Goal: Task Accomplishment & Management: Contribute content

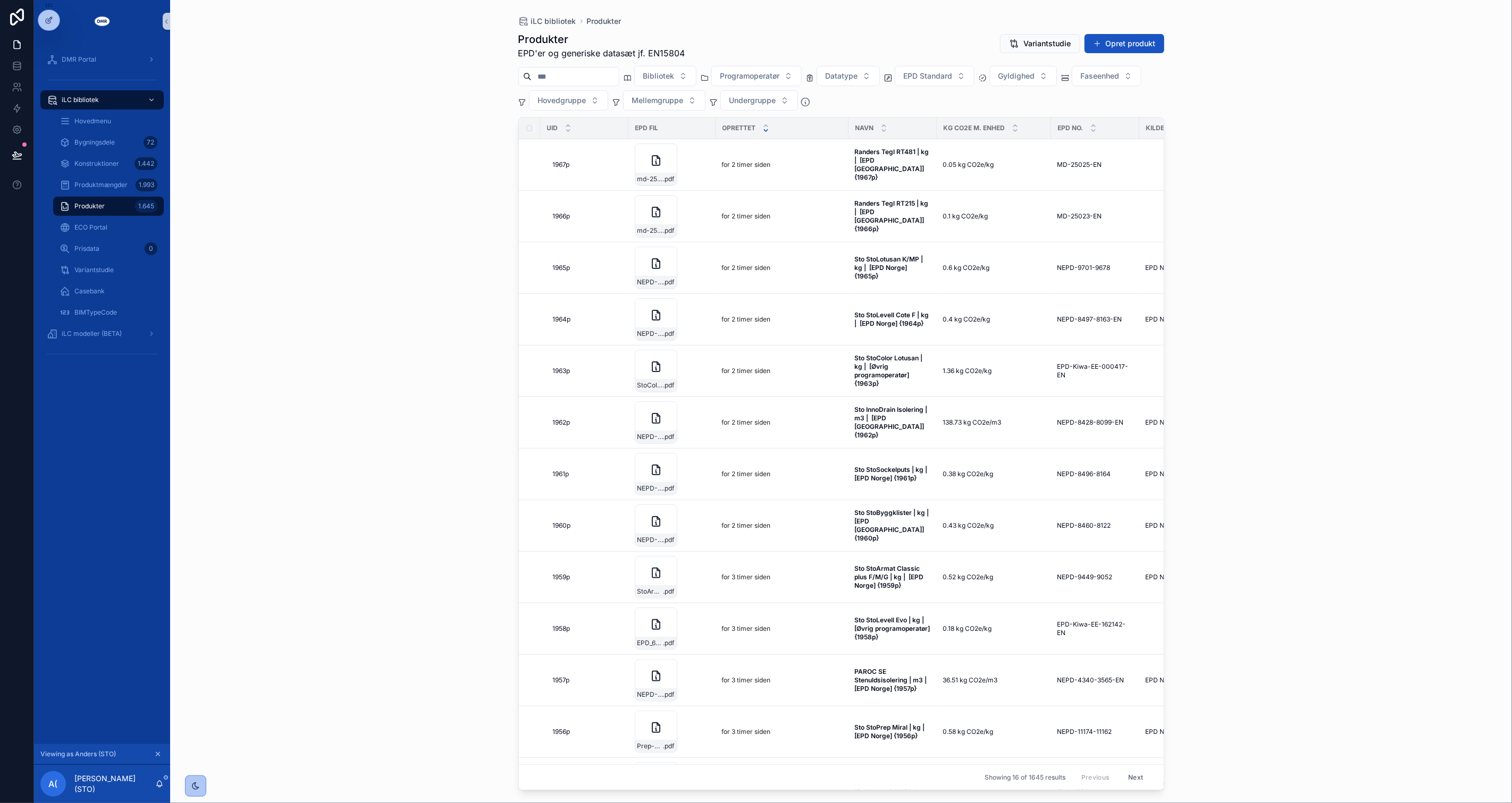
click at [294, 219] on div "iLC bibliotek Produkter Produkter EPD'er og generiske datasæt jf. EN15804 Varia…" at bounding box center [841, 402] width 1342 height 803
click at [1136, 46] on button "Opret produkt" at bounding box center [1124, 44] width 80 height 19
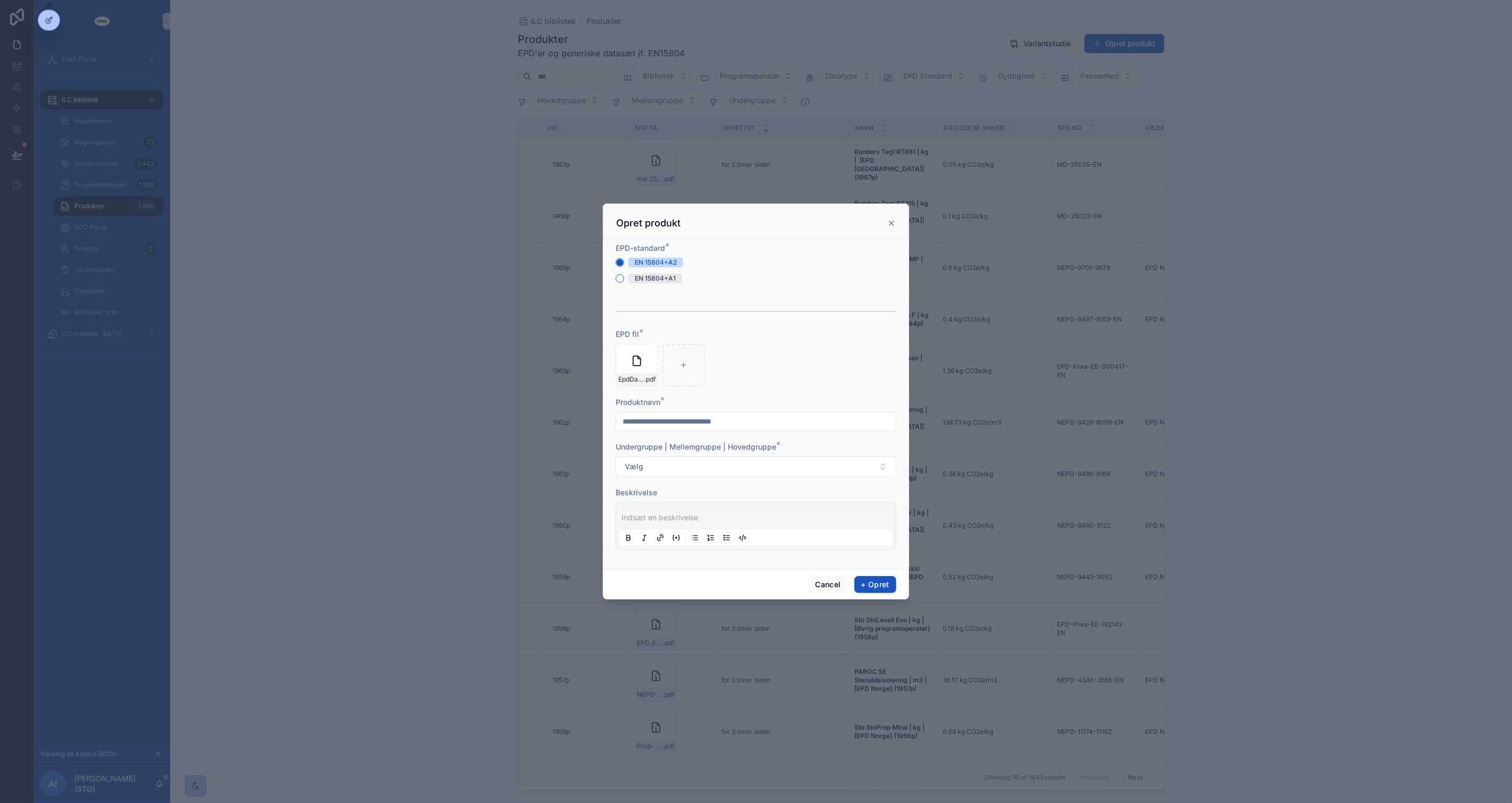
click at [703, 415] on input "scrollable content" at bounding box center [756, 422] width 279 height 15
click at [767, 420] on input "**********" at bounding box center [756, 422] width 279 height 15
type input "**********"
click at [615, 457] on button "Vælg" at bounding box center [756, 466] width 281 height 20
type input "******"
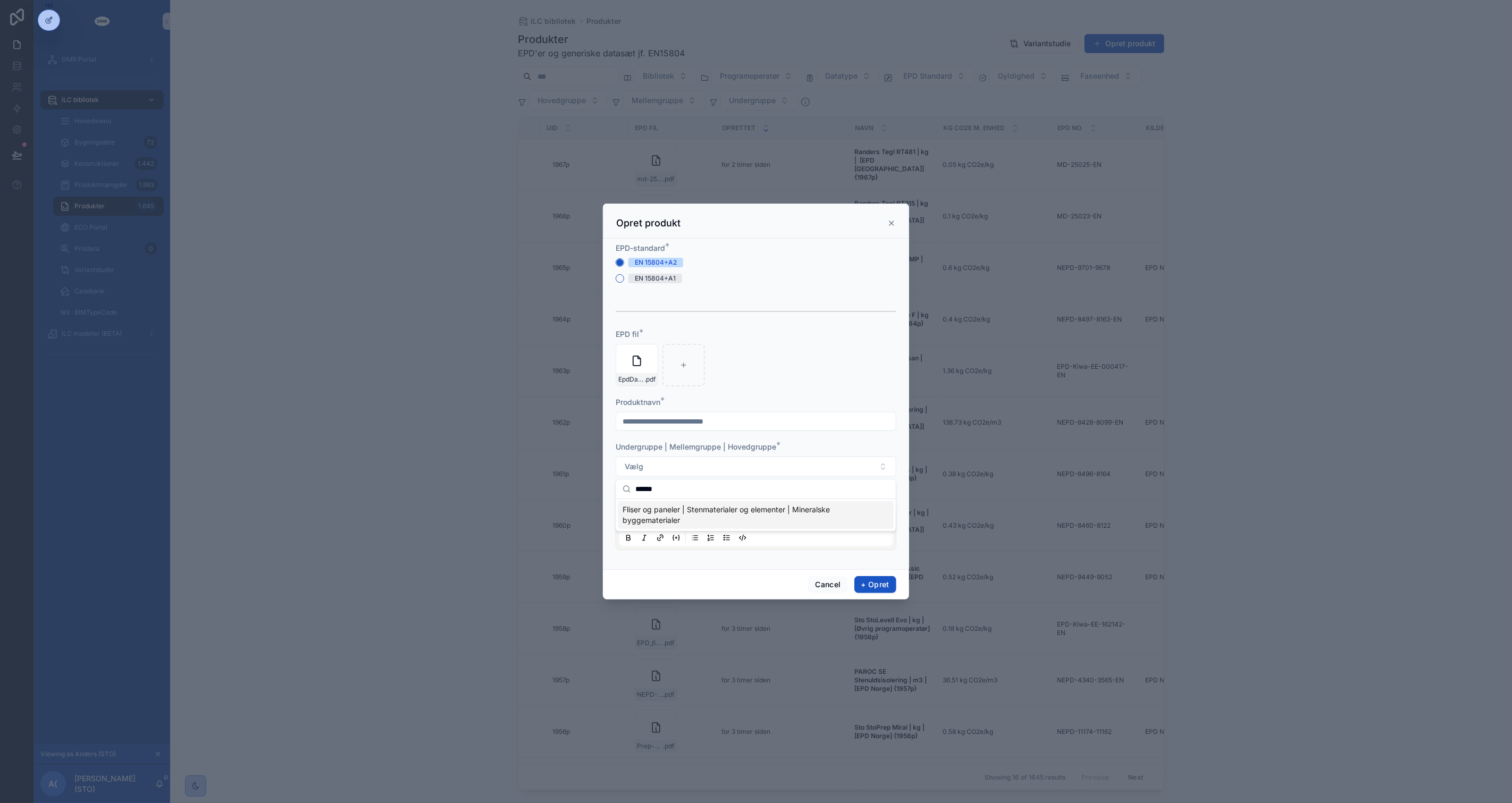
click at [735, 521] on span "Fliser og paneler | Stenmaterialer og elementer | Mineralske byggematerialer" at bounding box center [750, 514] width 254 height 21
drag, startPoint x: 742, startPoint y: 420, endPoint x: 708, endPoint y: 422, distance: 34.1
click at [708, 422] on input "**********" at bounding box center [756, 422] width 279 height 15
type input "**********"
click at [666, 516] on p "scrollable content" at bounding box center [758, 518] width 273 height 11
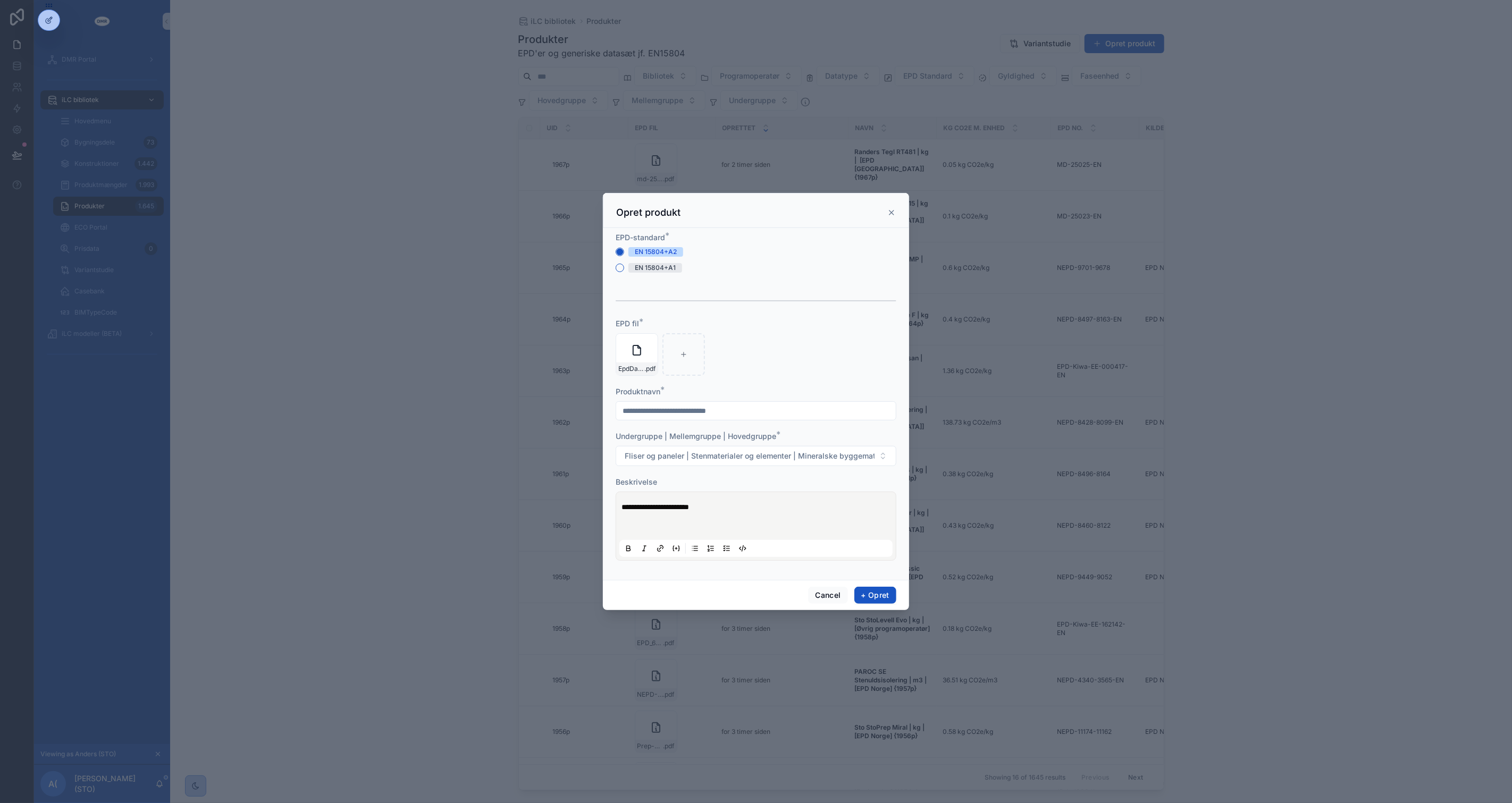
click at [666, 521] on p "scrollable content" at bounding box center [758, 518] width 273 height 11
click at [659, 534] on div "**********" at bounding box center [756, 527] width 273 height 62
click at [649, 531] on p "scrollable content" at bounding box center [758, 528] width 273 height 11
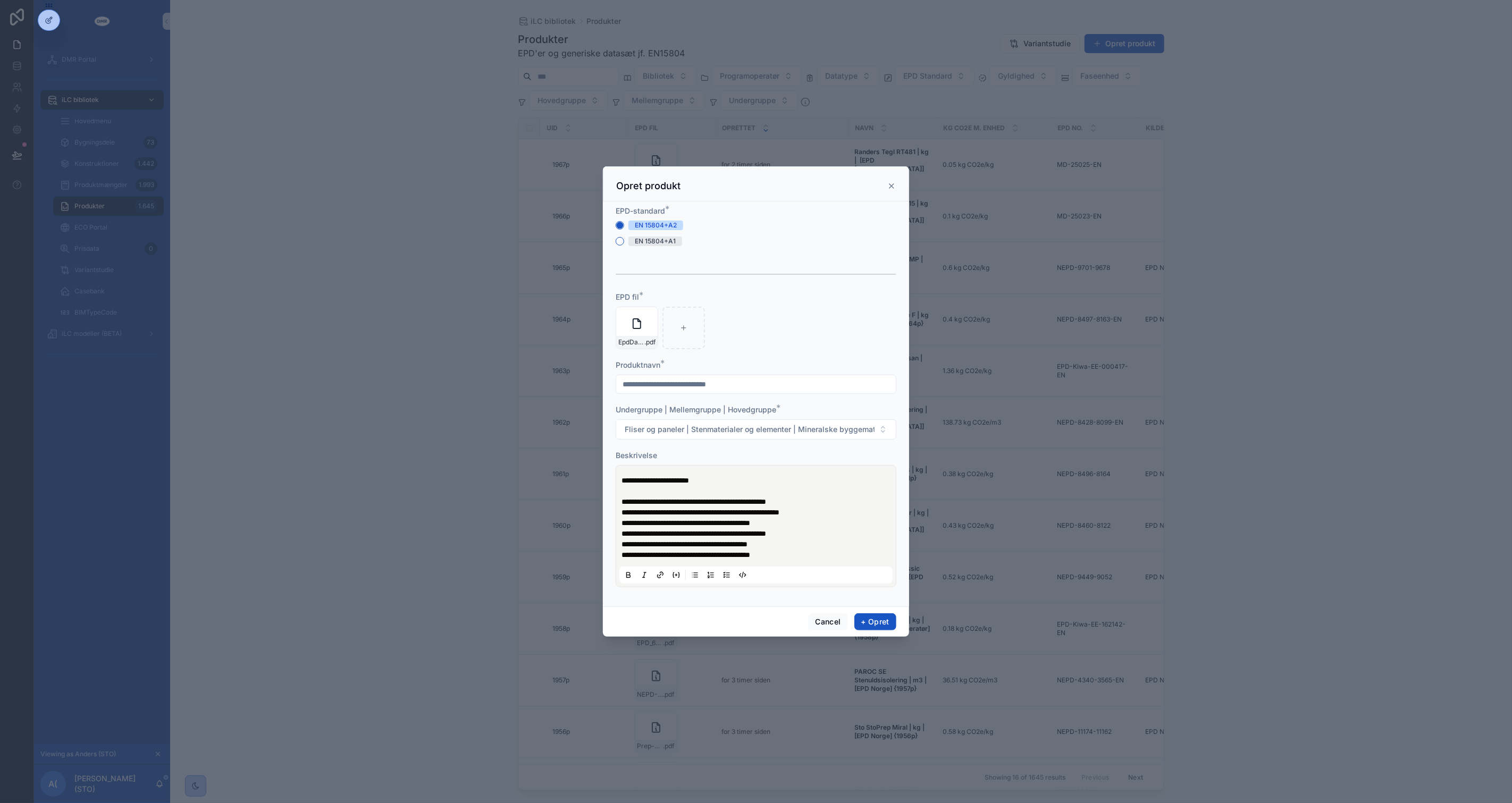
click at [824, 501] on p "**********" at bounding box center [758, 502] width 273 height 11
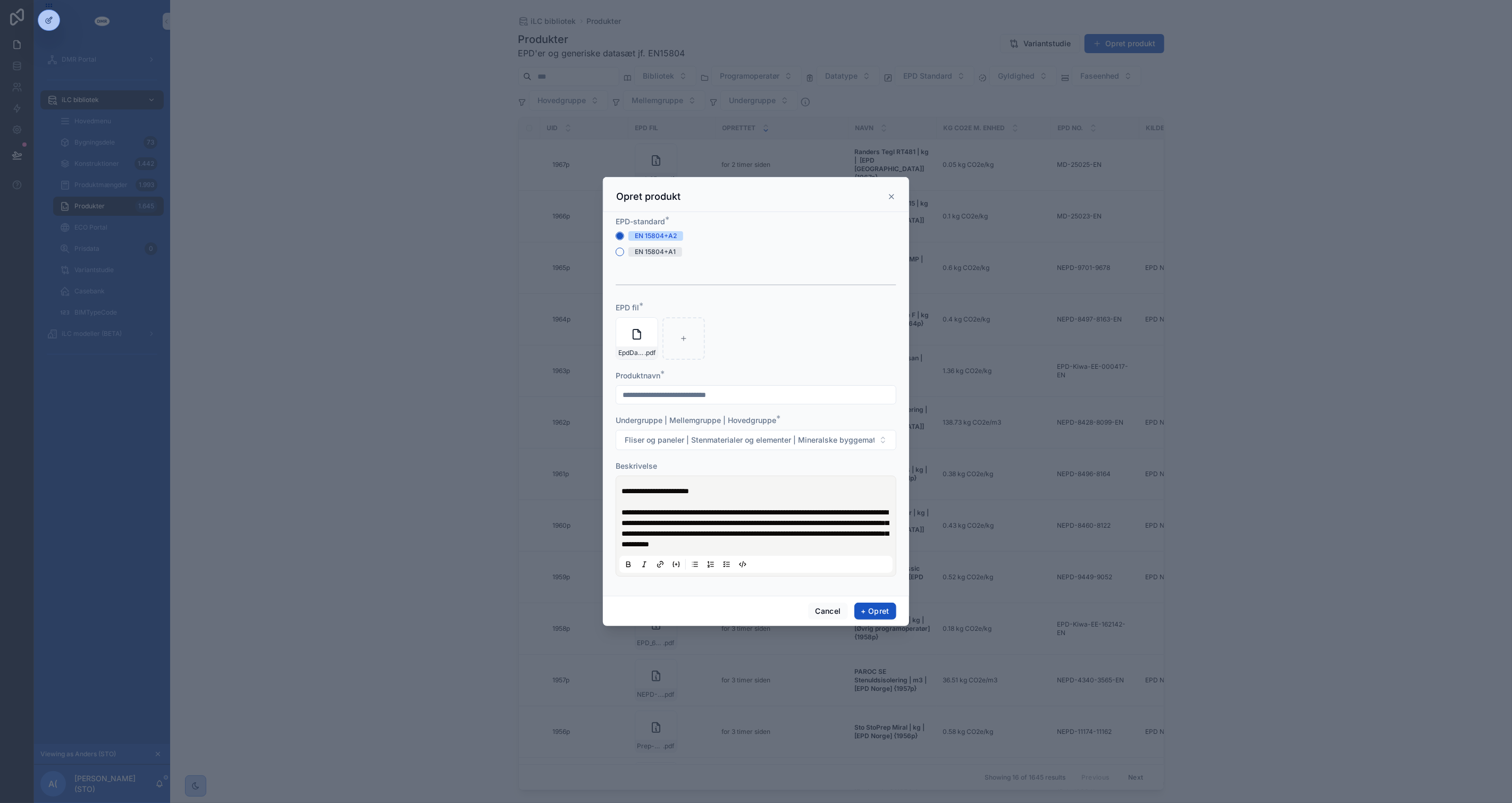
click at [725, 487] on p "**********" at bounding box center [758, 491] width 273 height 11
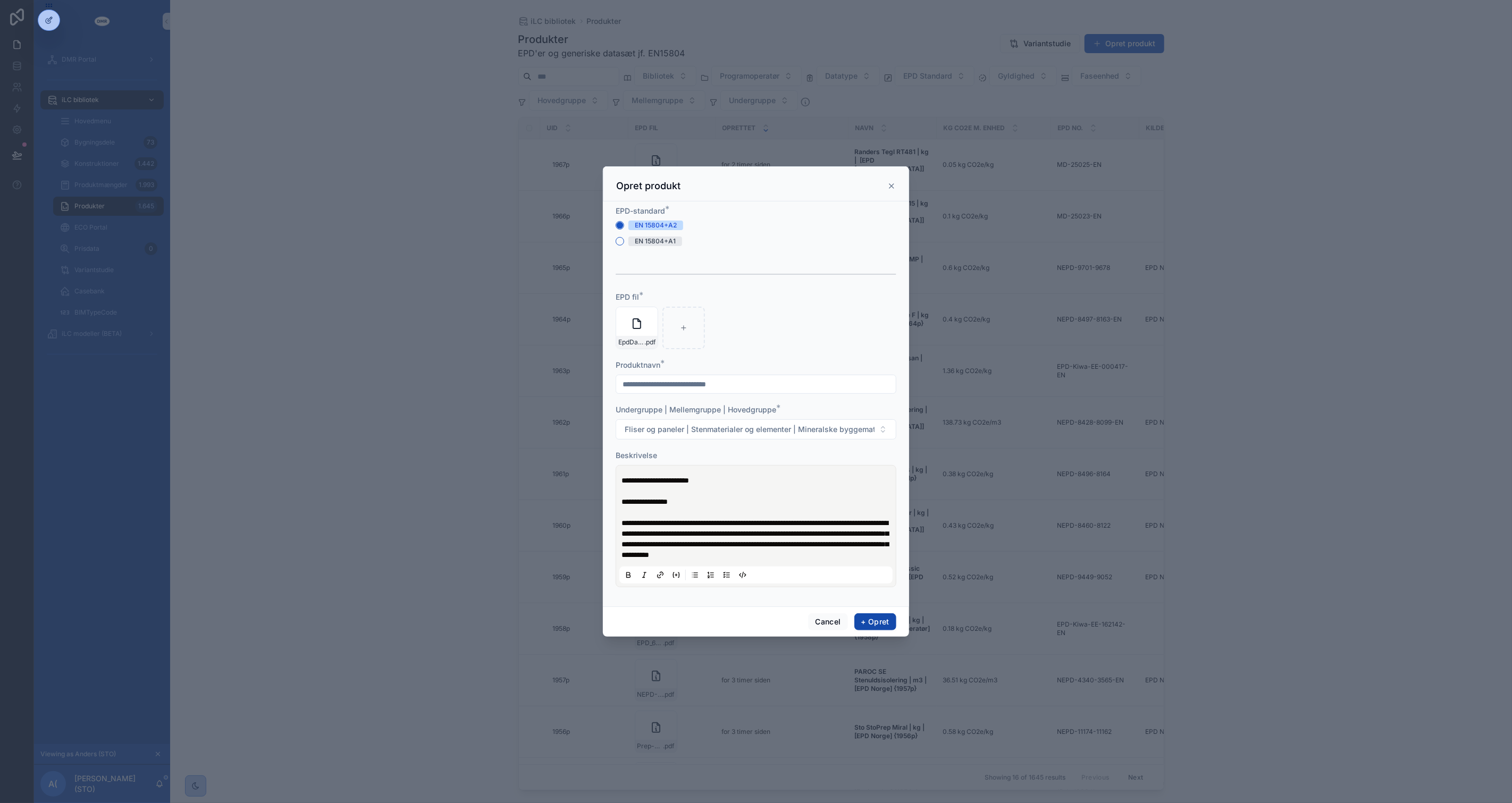
click at [870, 626] on button "+ Opret" at bounding box center [875, 622] width 42 height 17
click at [1439, 517] on div "scrollable content" at bounding box center [756, 402] width 1512 height 803
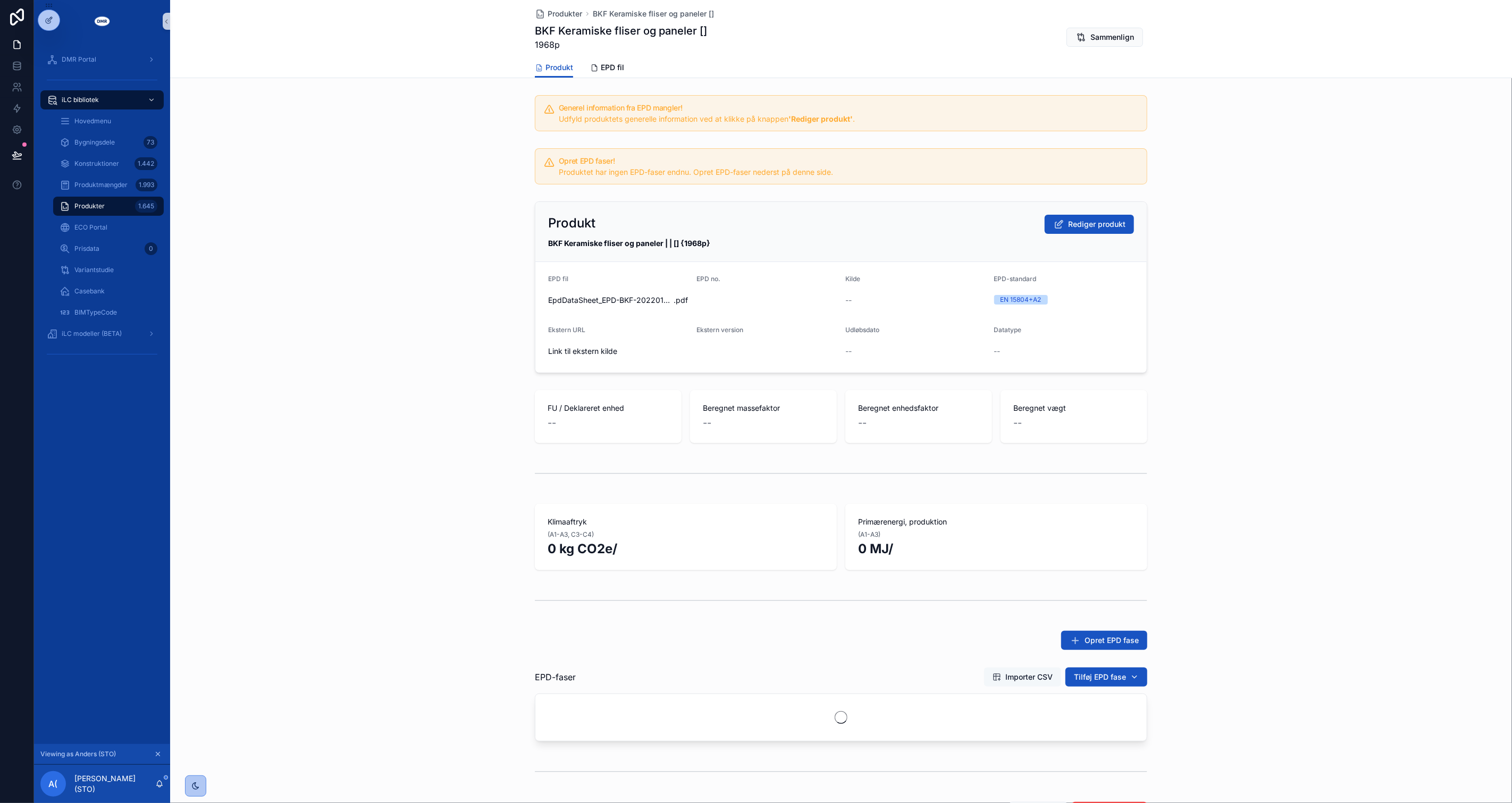
click at [1001, 670] on button "Importer CSV" at bounding box center [1022, 677] width 77 height 19
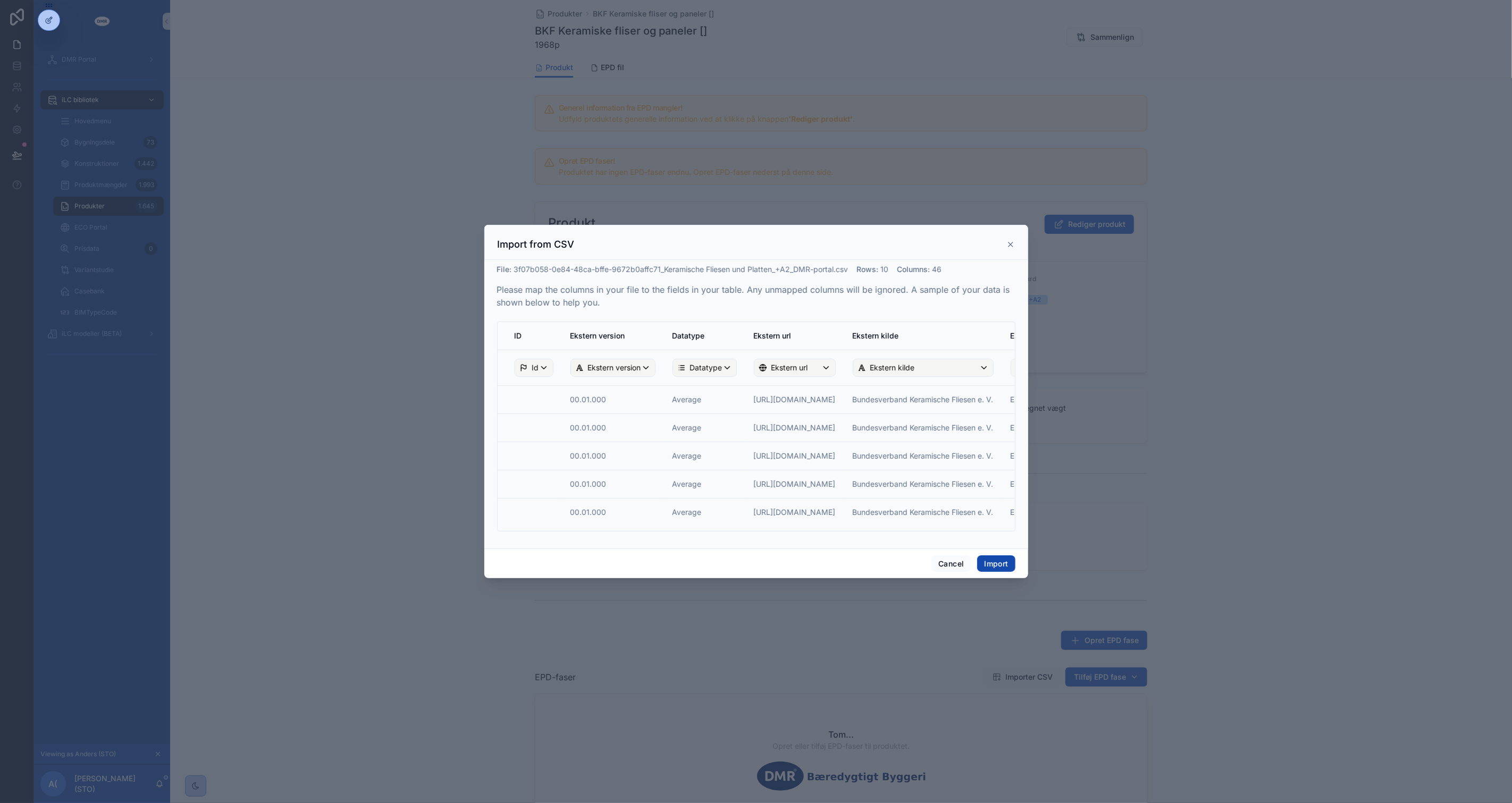
click at [995, 567] on button "Import" at bounding box center [996, 564] width 38 height 17
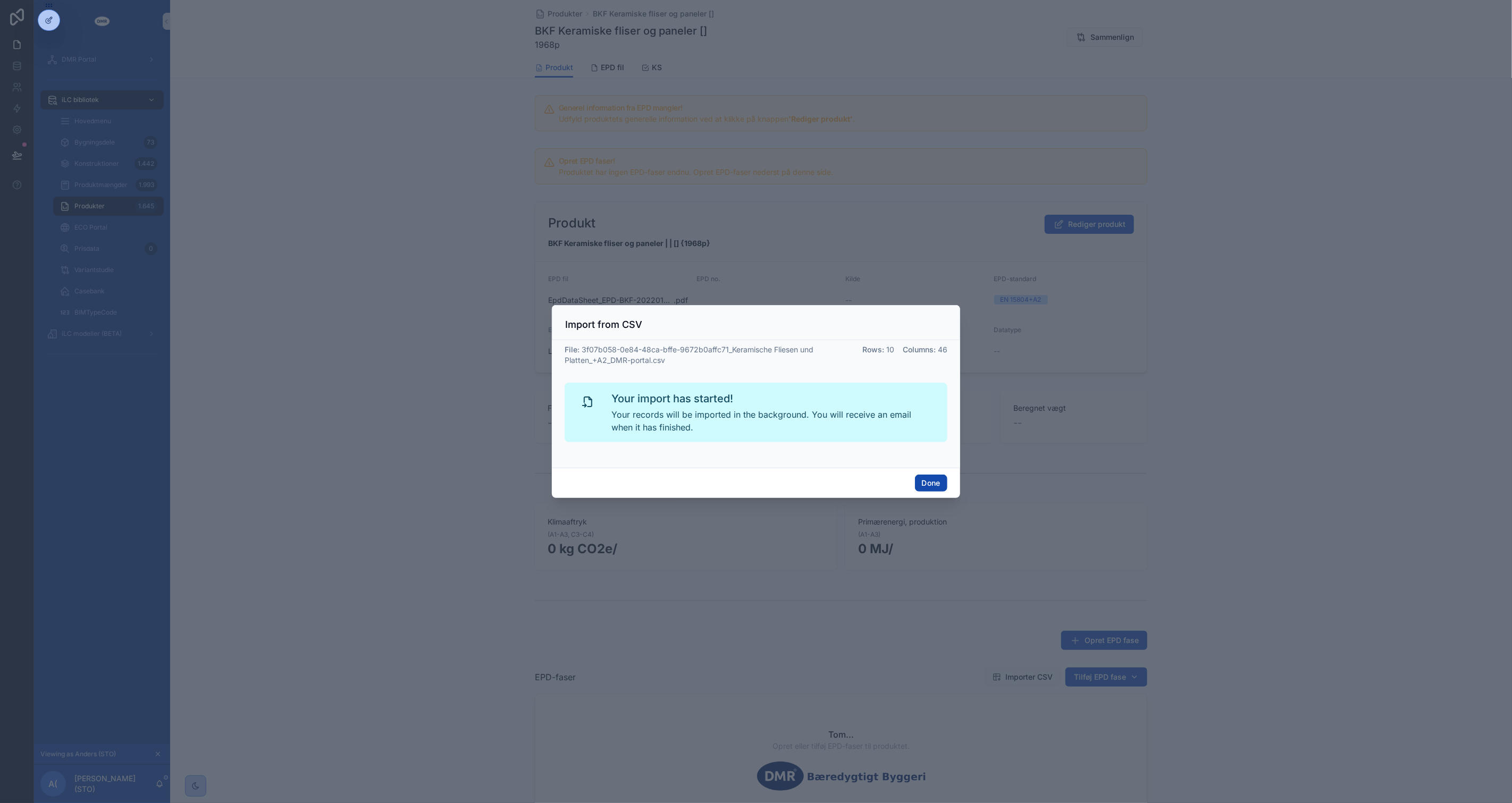
click at [931, 479] on button "Done" at bounding box center [931, 483] width 32 height 17
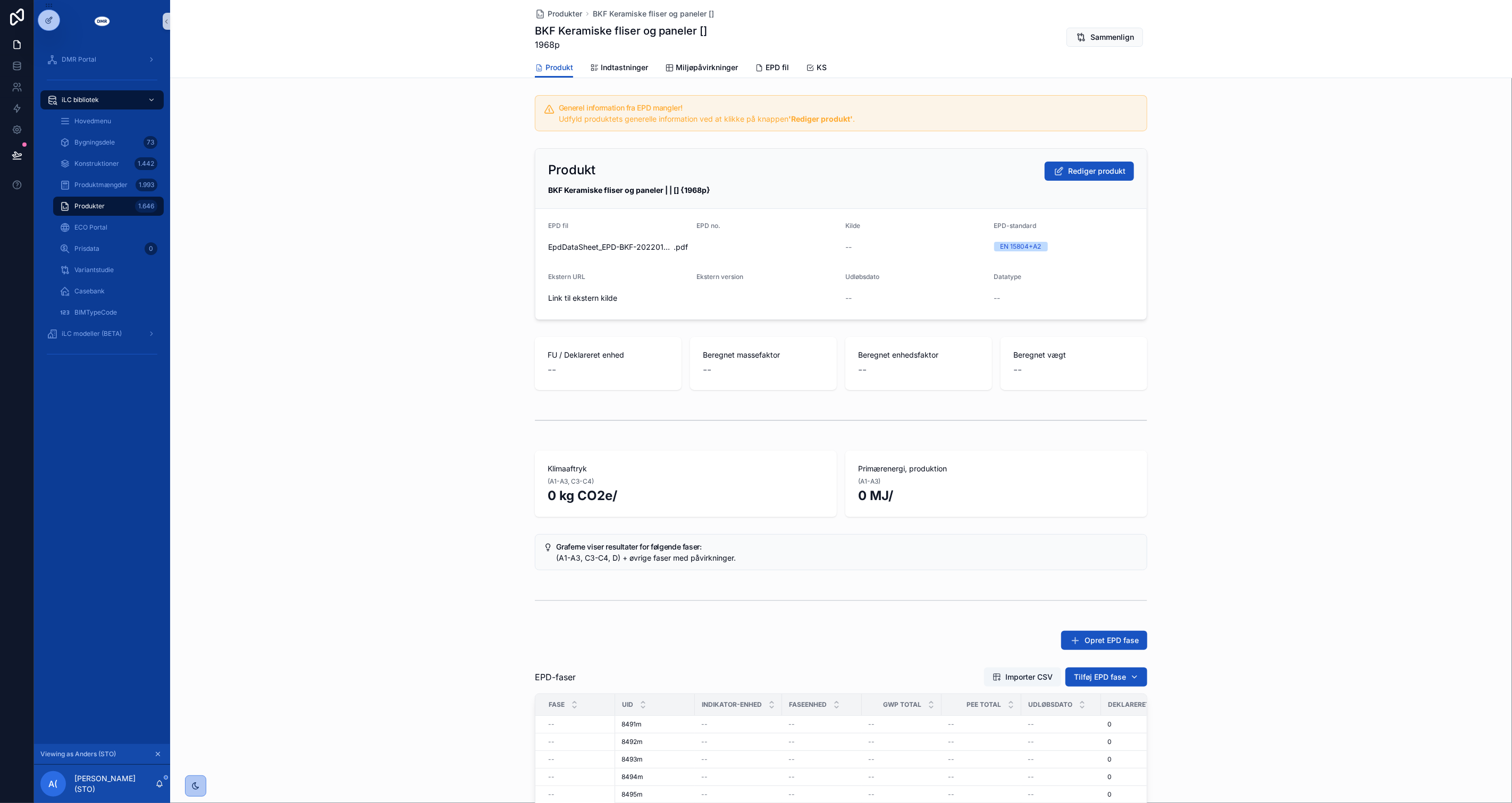
click at [1267, 377] on div "FU / Deklareret enhed -- Beregnet massefaktor -- Beregnet enhedsfaktor -- Bereg…" at bounding box center [841, 364] width 1342 height 62
click at [1086, 173] on span "Rediger produkt" at bounding box center [1096, 171] width 58 height 11
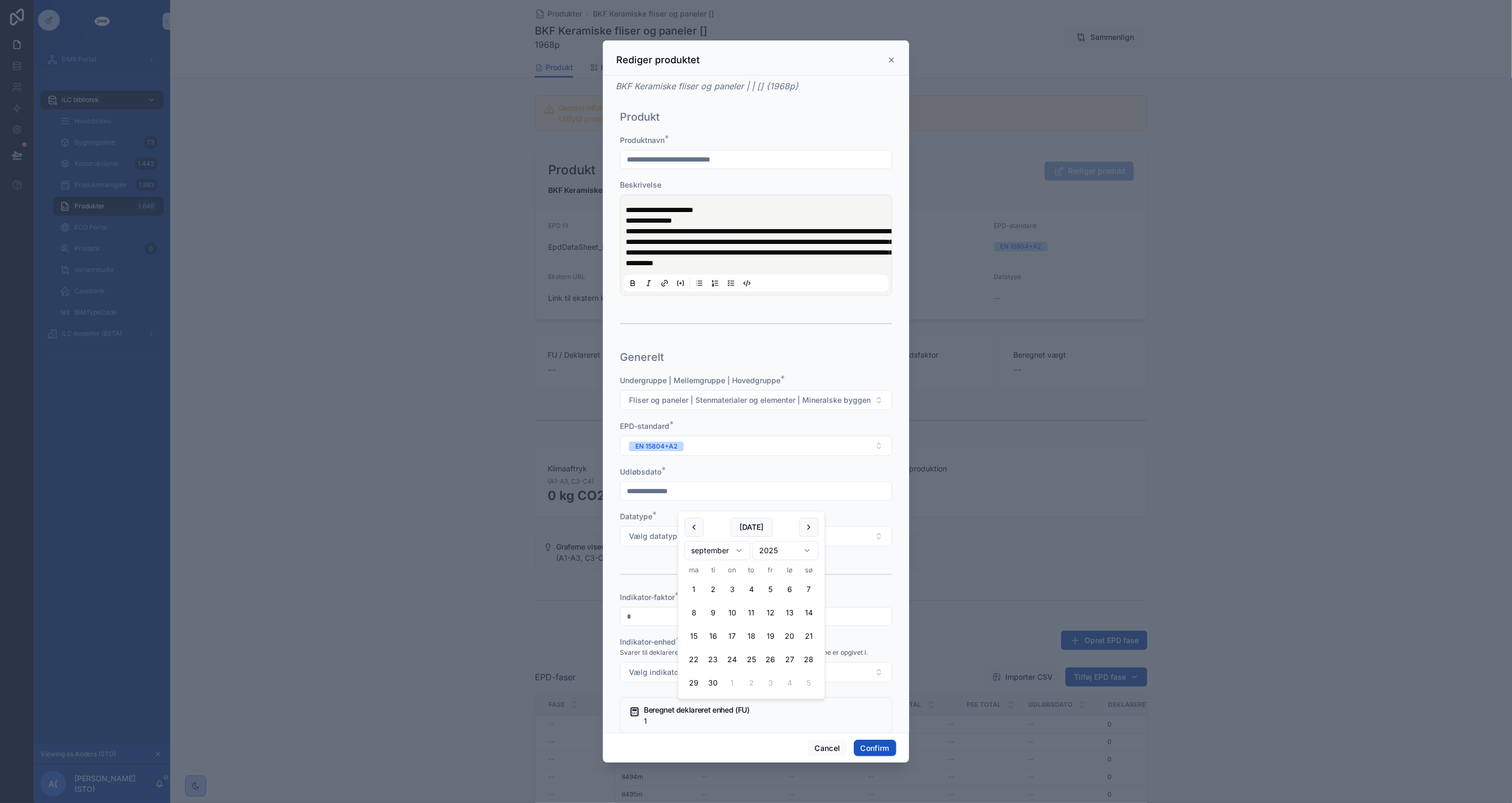
click at [793, 499] on input "text" at bounding box center [756, 491] width 271 height 15
type input "*********"
click at [732, 633] on button "14" at bounding box center [732, 637] width 19 height 19
click at [883, 573] on div at bounding box center [756, 575] width 272 height 27
click at [785, 541] on button "Vælg datatype" at bounding box center [756, 536] width 272 height 20
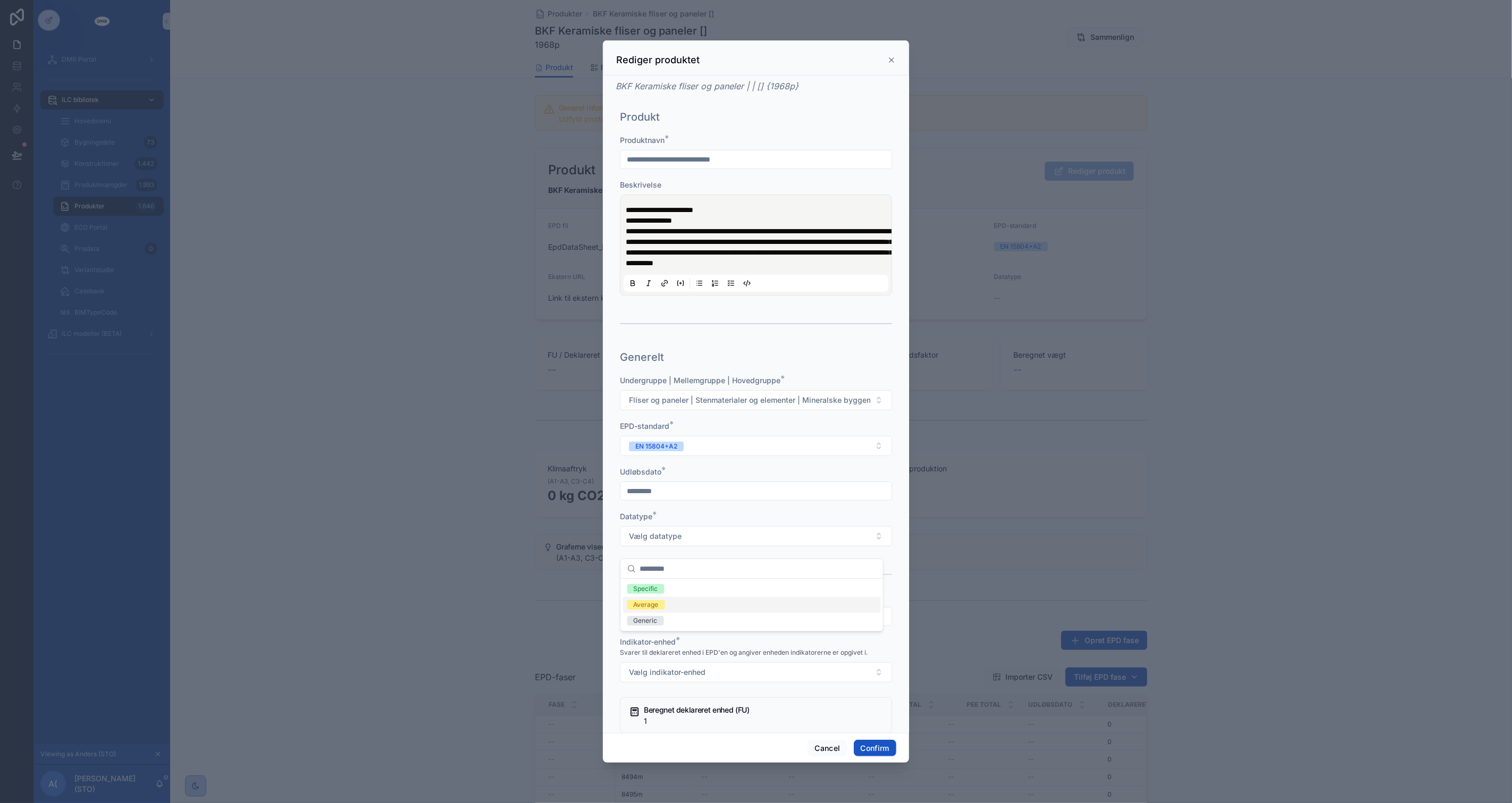
click at [663, 606] on span "Average" at bounding box center [646, 605] width 38 height 10
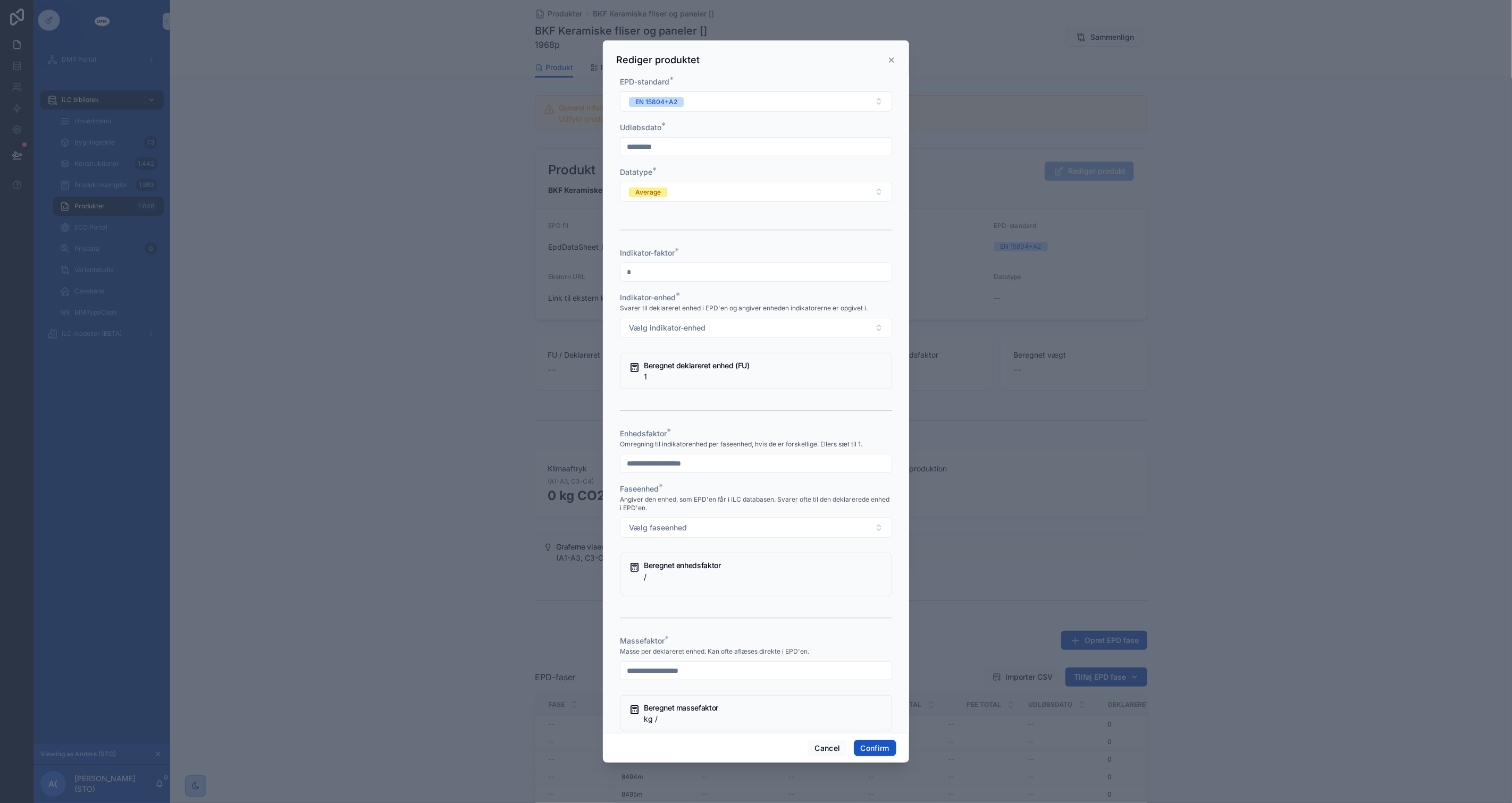
scroll to position [354, 0]
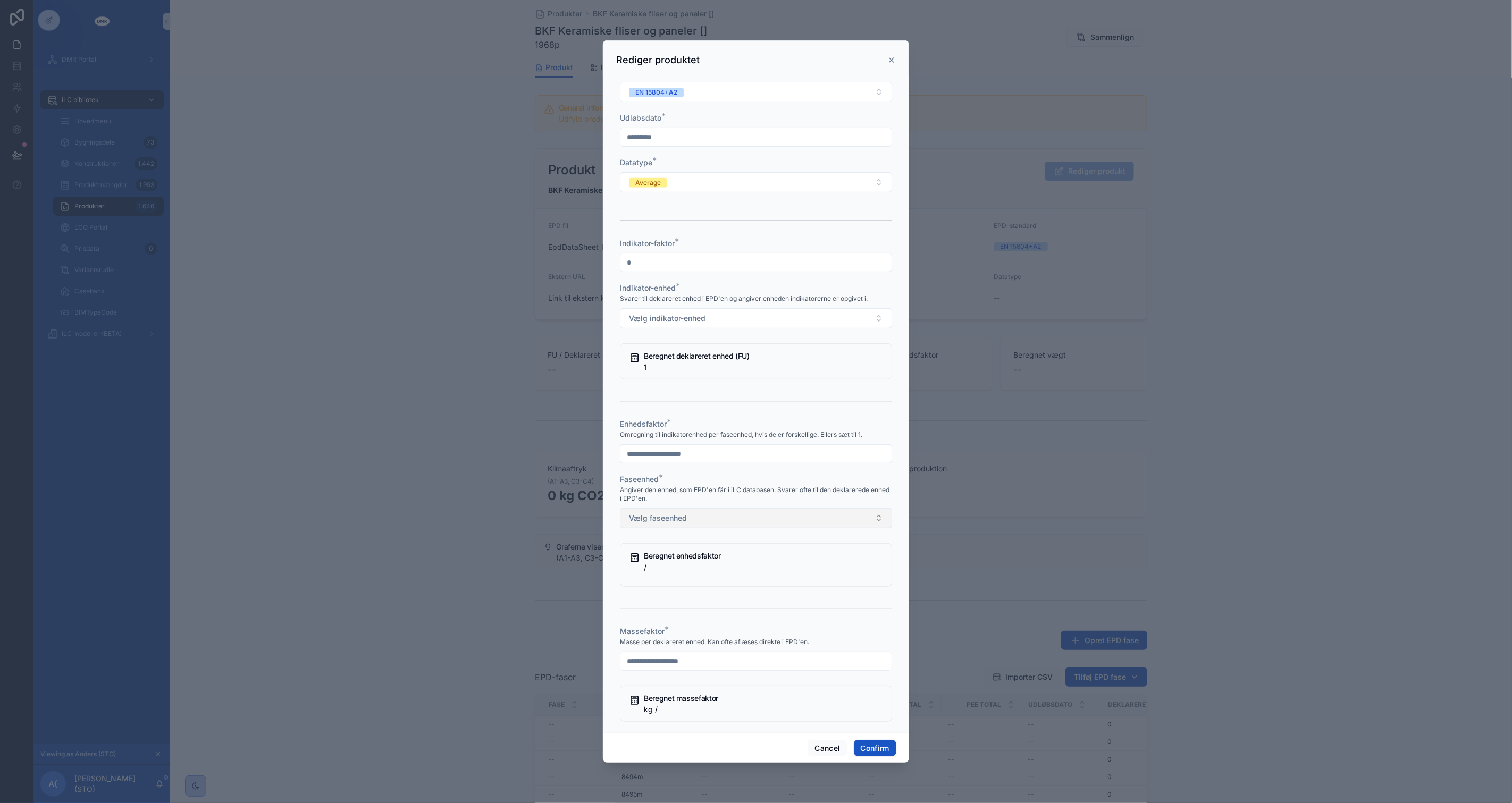
click at [721, 521] on button "Vælg faseenhed" at bounding box center [756, 518] width 272 height 20
click at [670, 603] on div "m2" at bounding box center [752, 602] width 258 height 16
click at [736, 329] on button "Vælg indikator-enhed" at bounding box center [756, 318] width 272 height 20
click at [710, 402] on div "m2" at bounding box center [752, 402] width 258 height 16
click at [704, 462] on input "text" at bounding box center [756, 454] width 271 height 15
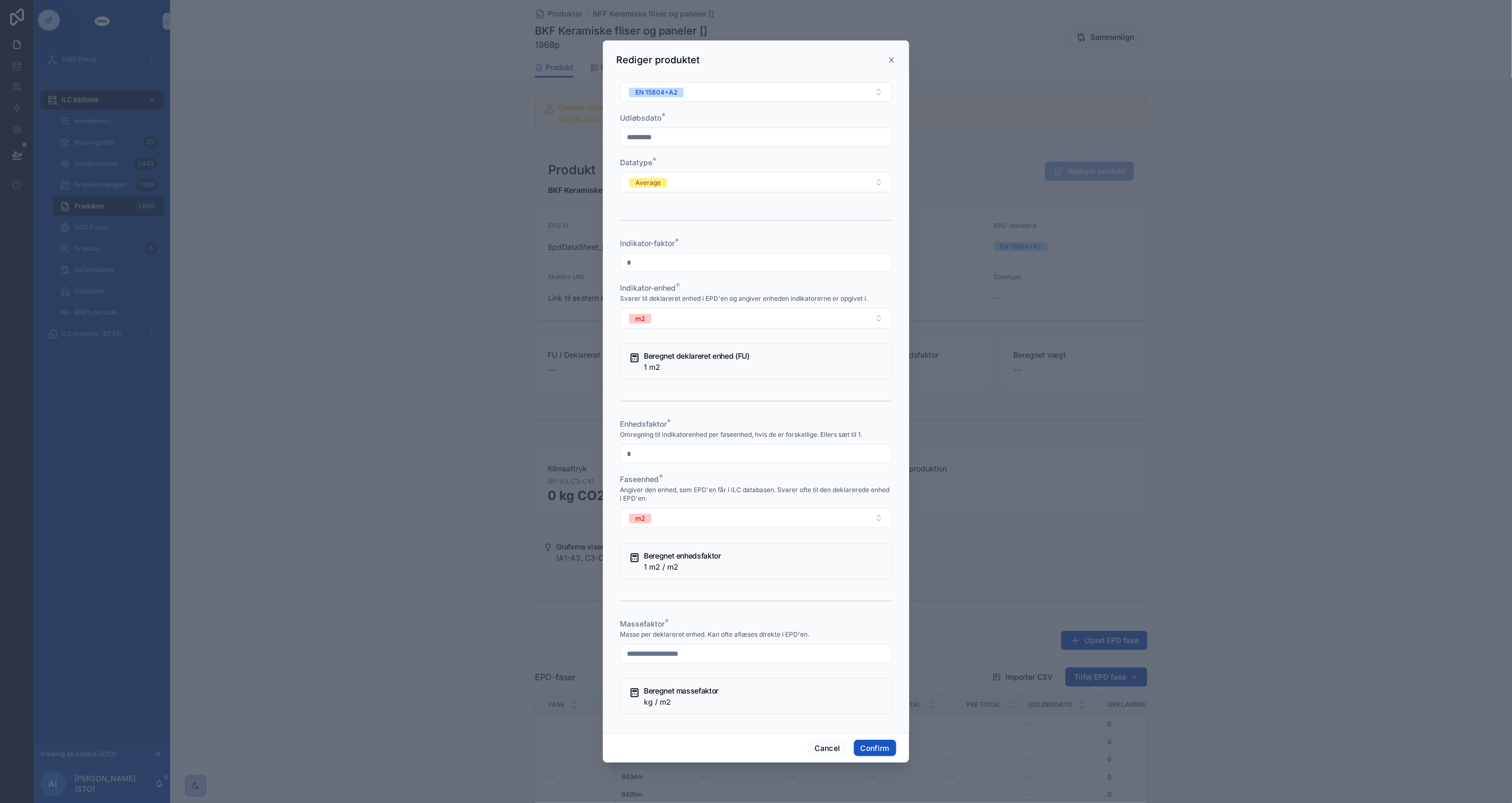
type input "*"
click at [713, 429] on div "Enhedsfaktor *" at bounding box center [756, 425] width 272 height 11
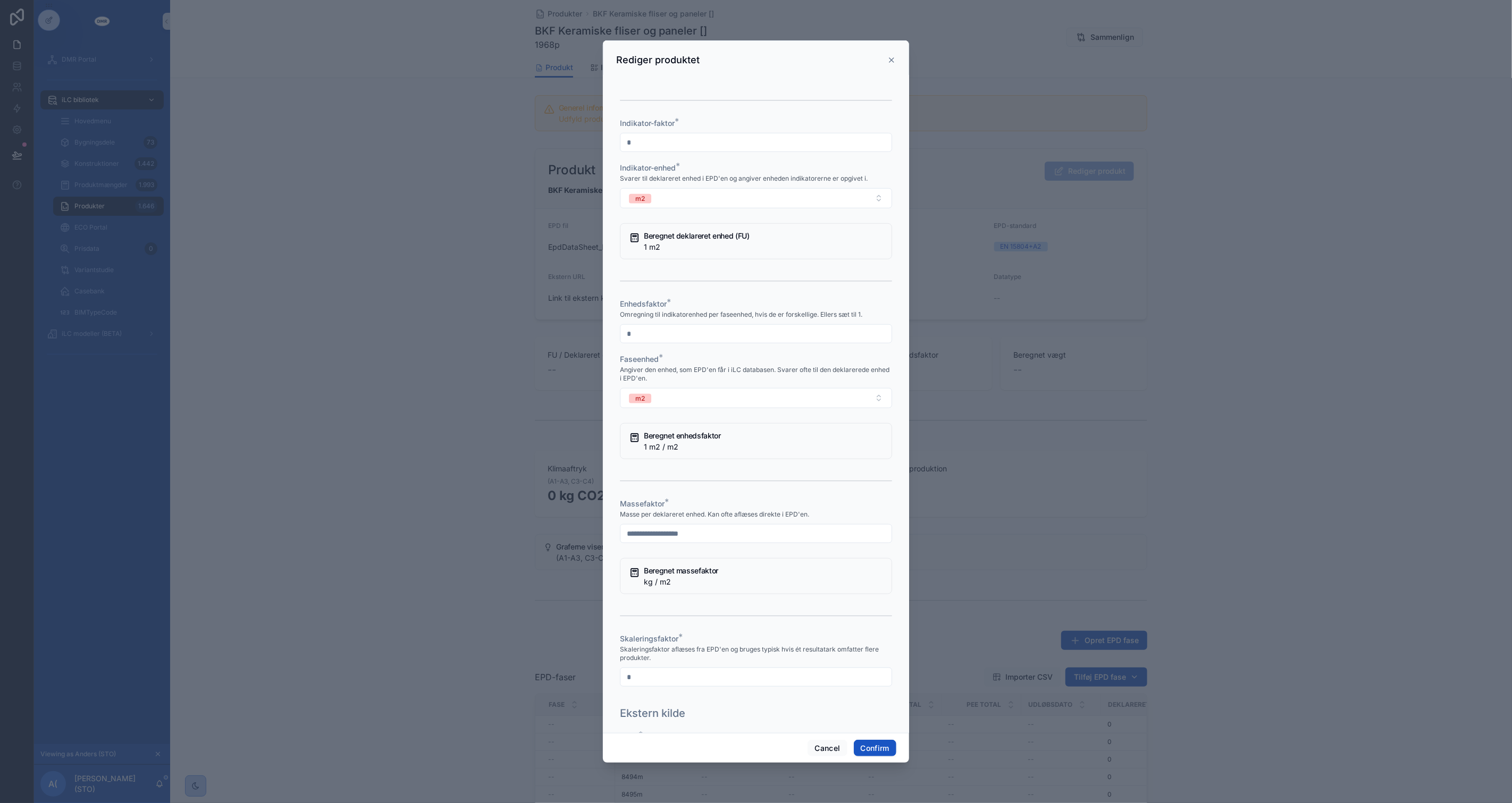
scroll to position [708, 0]
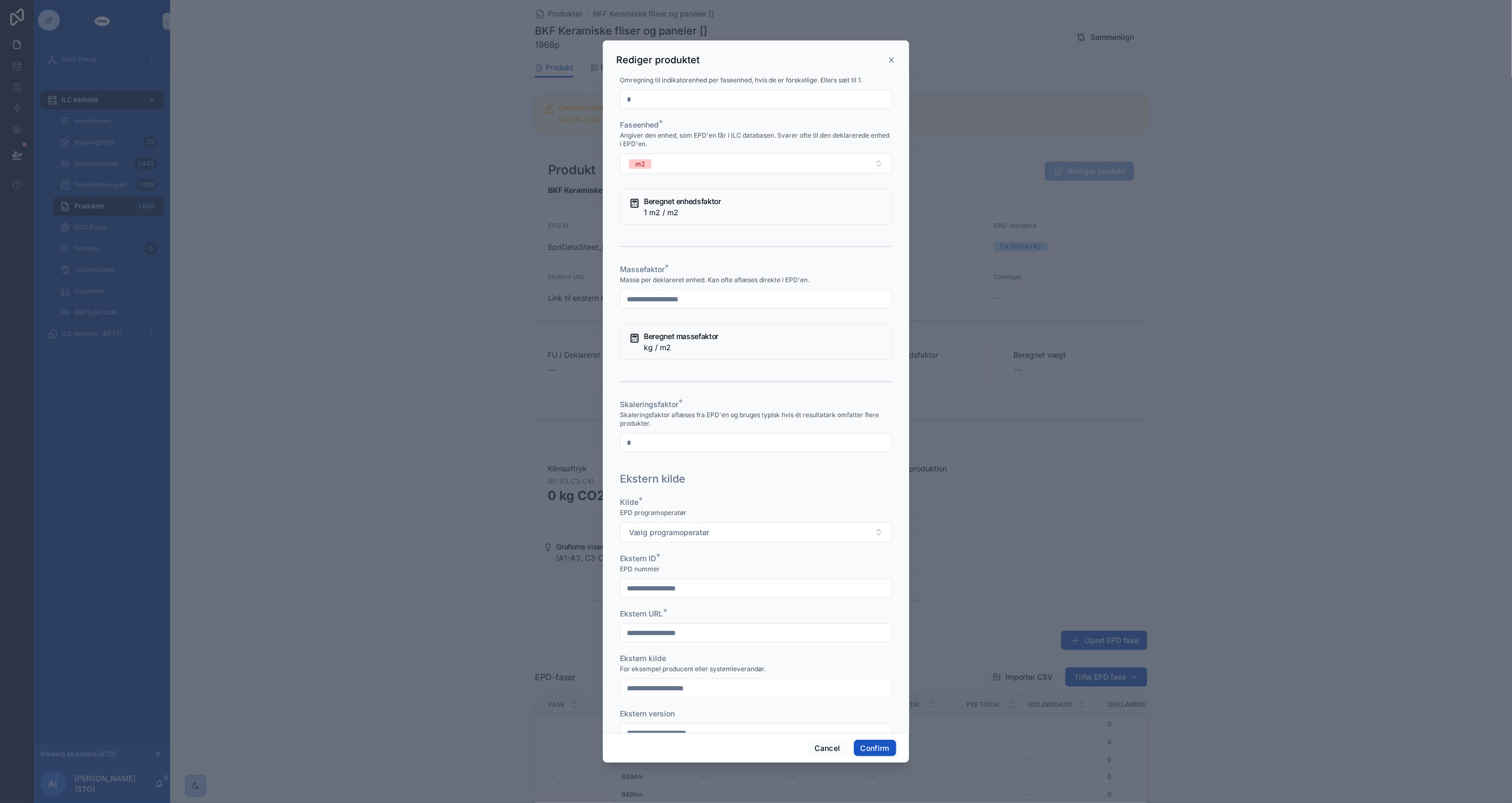
click at [692, 450] on input "*" at bounding box center [756, 443] width 271 height 15
click at [686, 307] on input "text" at bounding box center [756, 299] width 271 height 15
type input "*****"
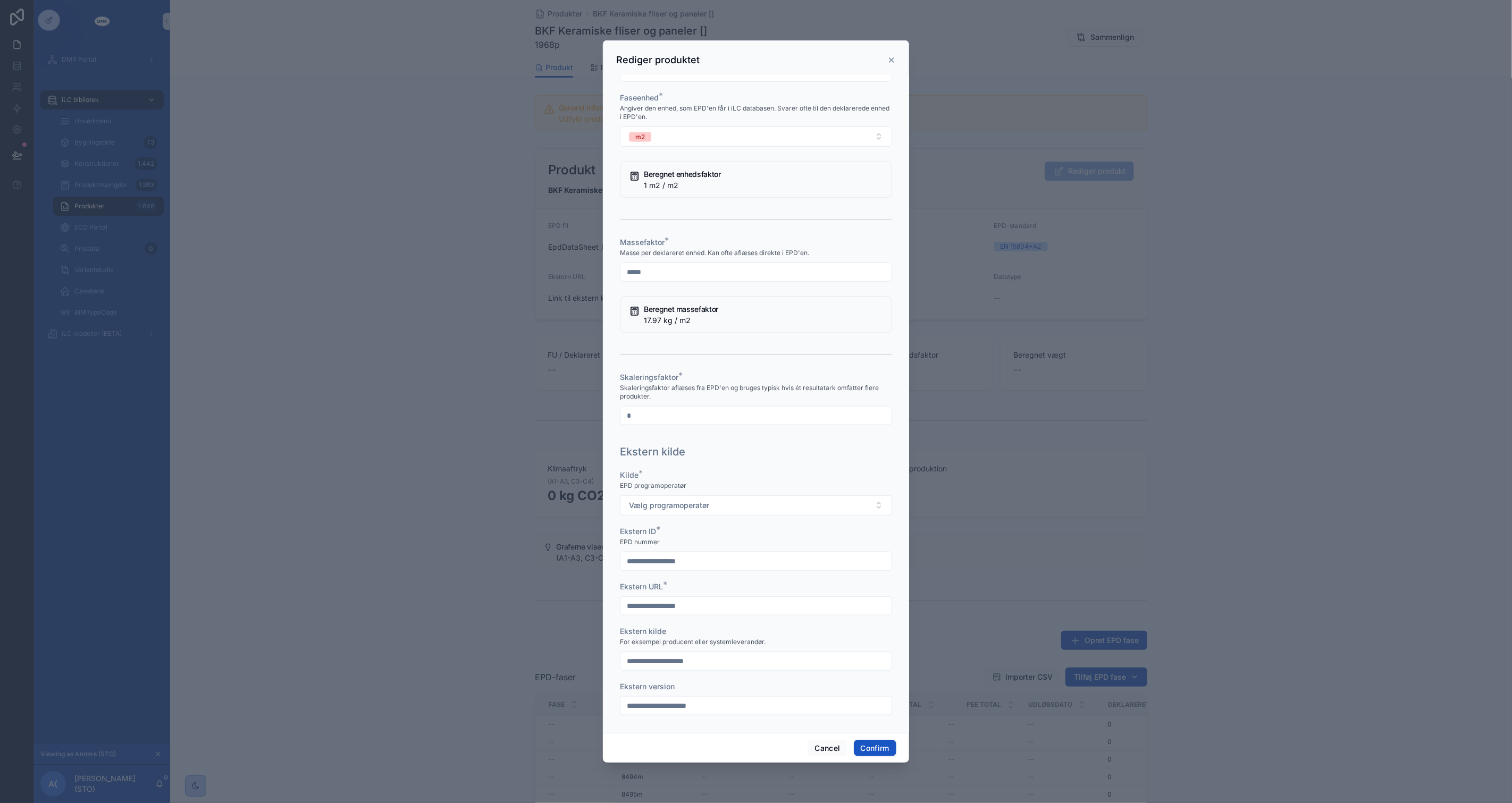
scroll to position [751, 0]
click at [782, 502] on button "Vælg programoperatør" at bounding box center [756, 499] width 272 height 20
click at [716, 584] on div "IBU" at bounding box center [752, 590] width 258 height 16
click at [819, 753] on button "Cancel" at bounding box center [827, 748] width 39 height 17
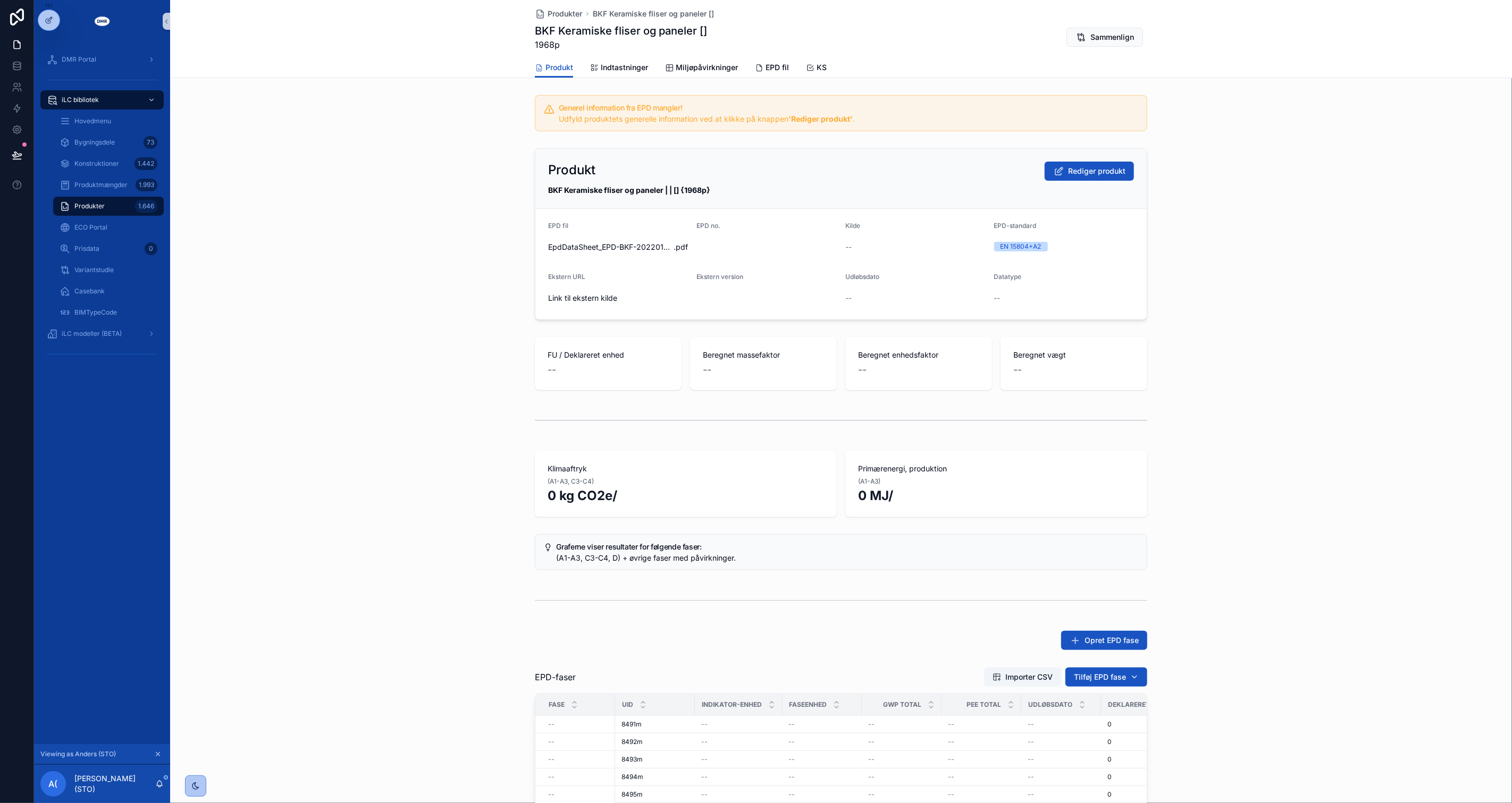
click at [421, 587] on div "scrollable content" at bounding box center [841, 601] width 1342 height 35
click at [477, 433] on div "scrollable content" at bounding box center [841, 420] width 1342 height 35
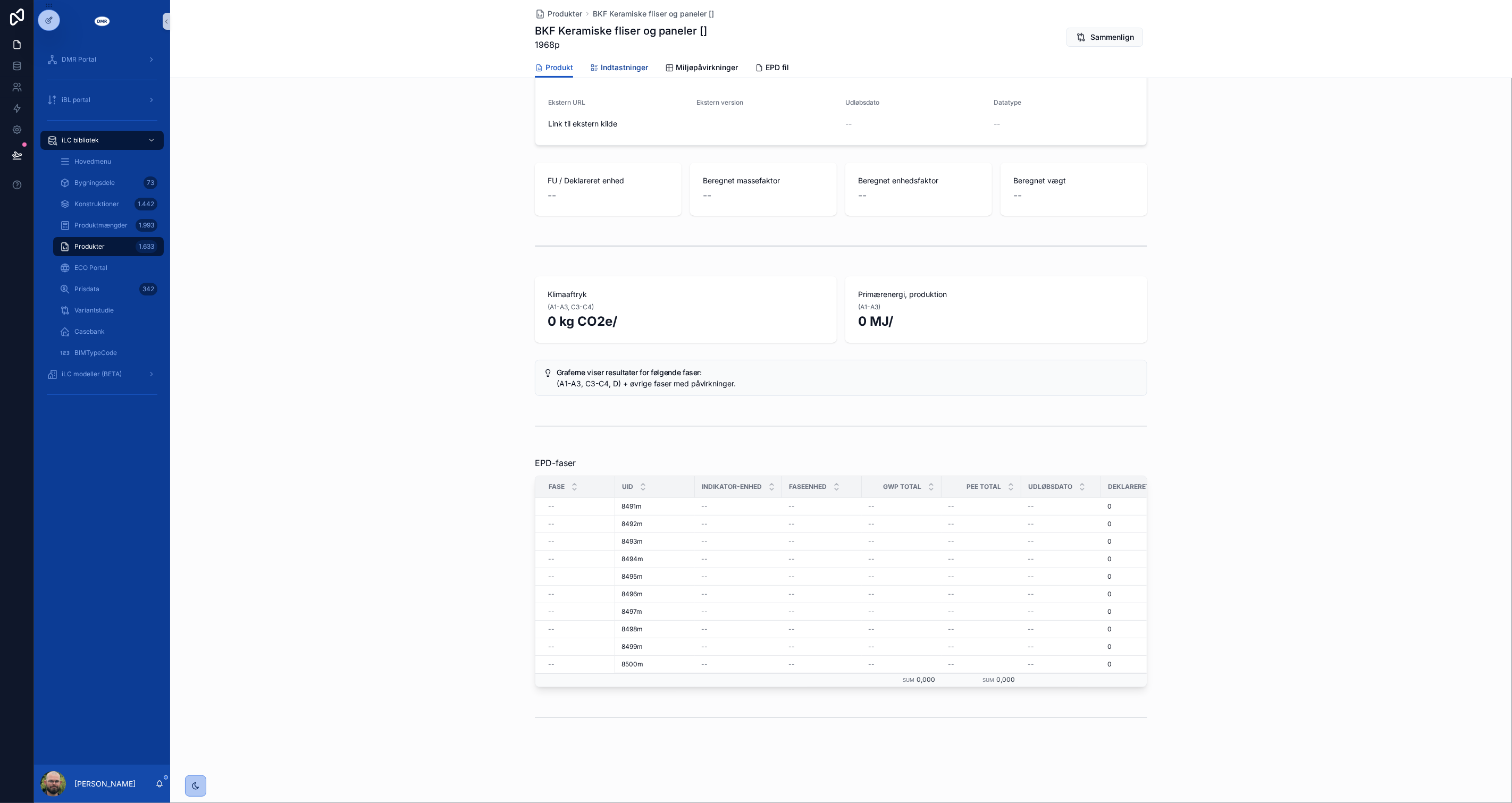
click at [625, 66] on span "Indtastninger" at bounding box center [624, 67] width 47 height 11
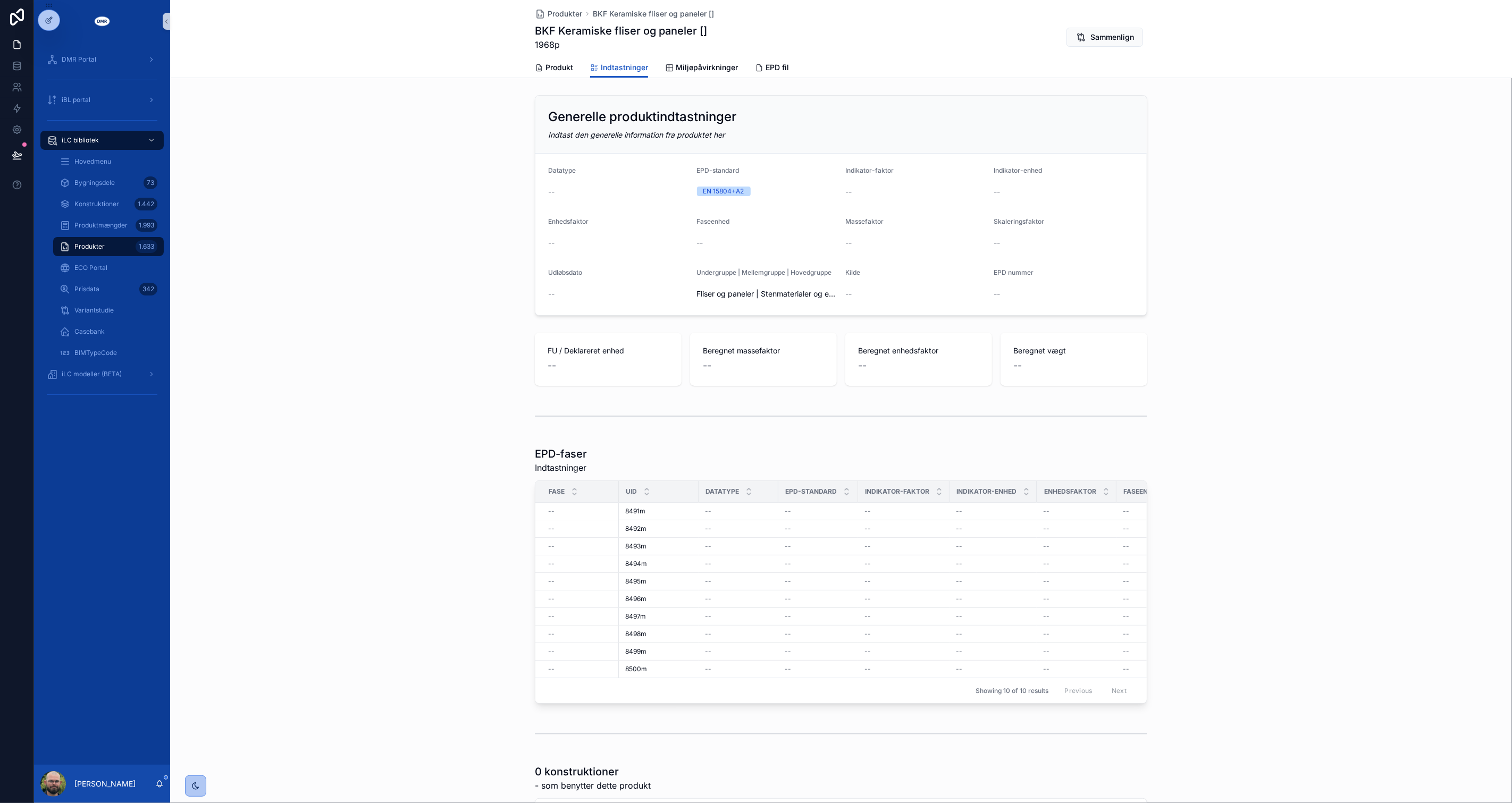
click at [528, 391] on div "Generelle produktindtastninger Indtast den generelle information fra produktet …" at bounding box center [841, 513] width 1342 height 844
click at [527, 389] on div "FU / Deklareret enhed -- Beregnet massefaktor -- Beregnet enhedsfaktor -- Bereg…" at bounding box center [841, 360] width 1342 height 62
click at [525, 387] on div "FU / Deklareret enhed -- Beregnet massefaktor -- Beregnet enhedsfaktor -- Bereg…" at bounding box center [841, 360] width 1342 height 62
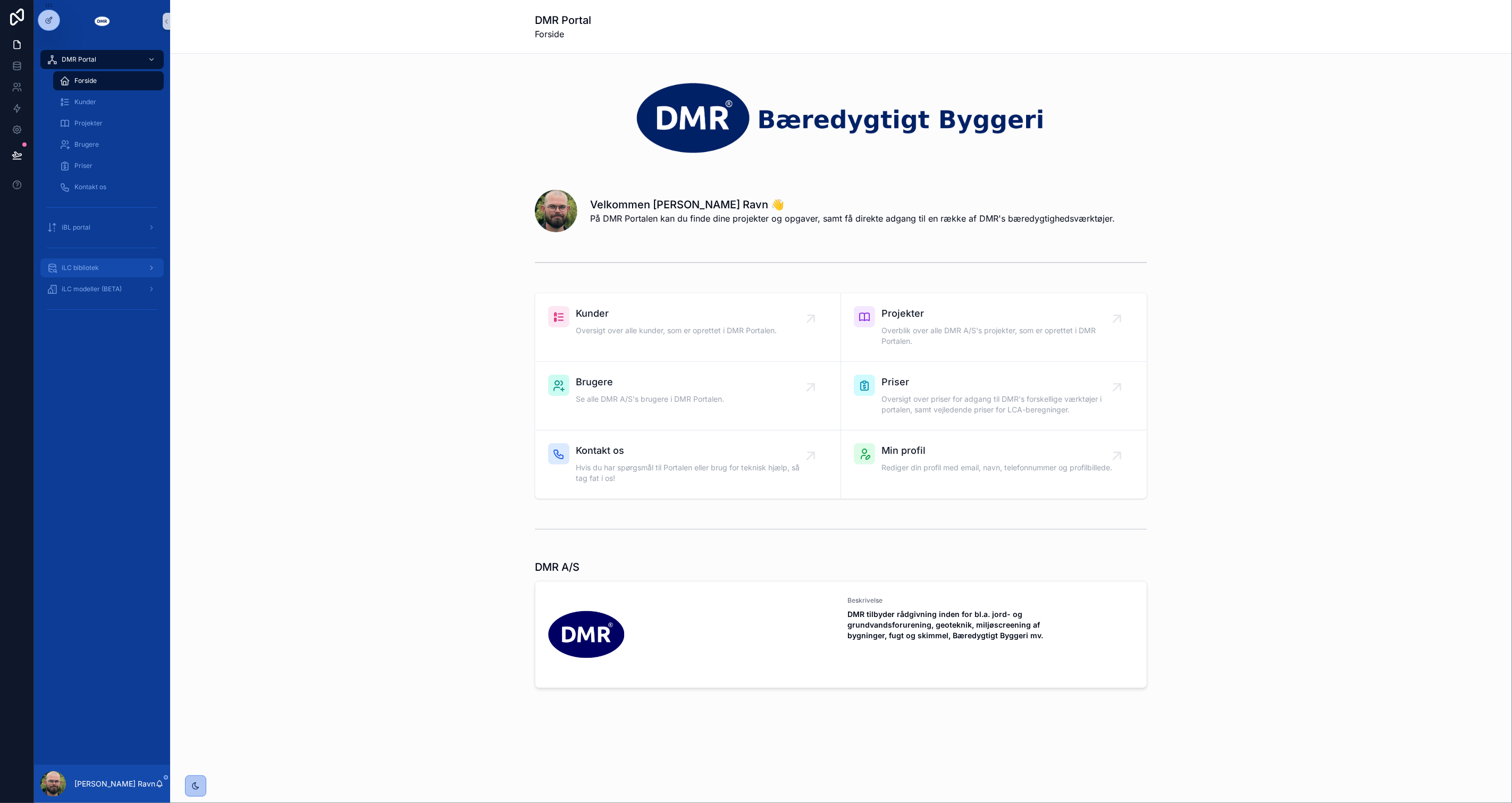
click at [99, 259] on div "iLC bibliotek" at bounding box center [102, 268] width 111 height 17
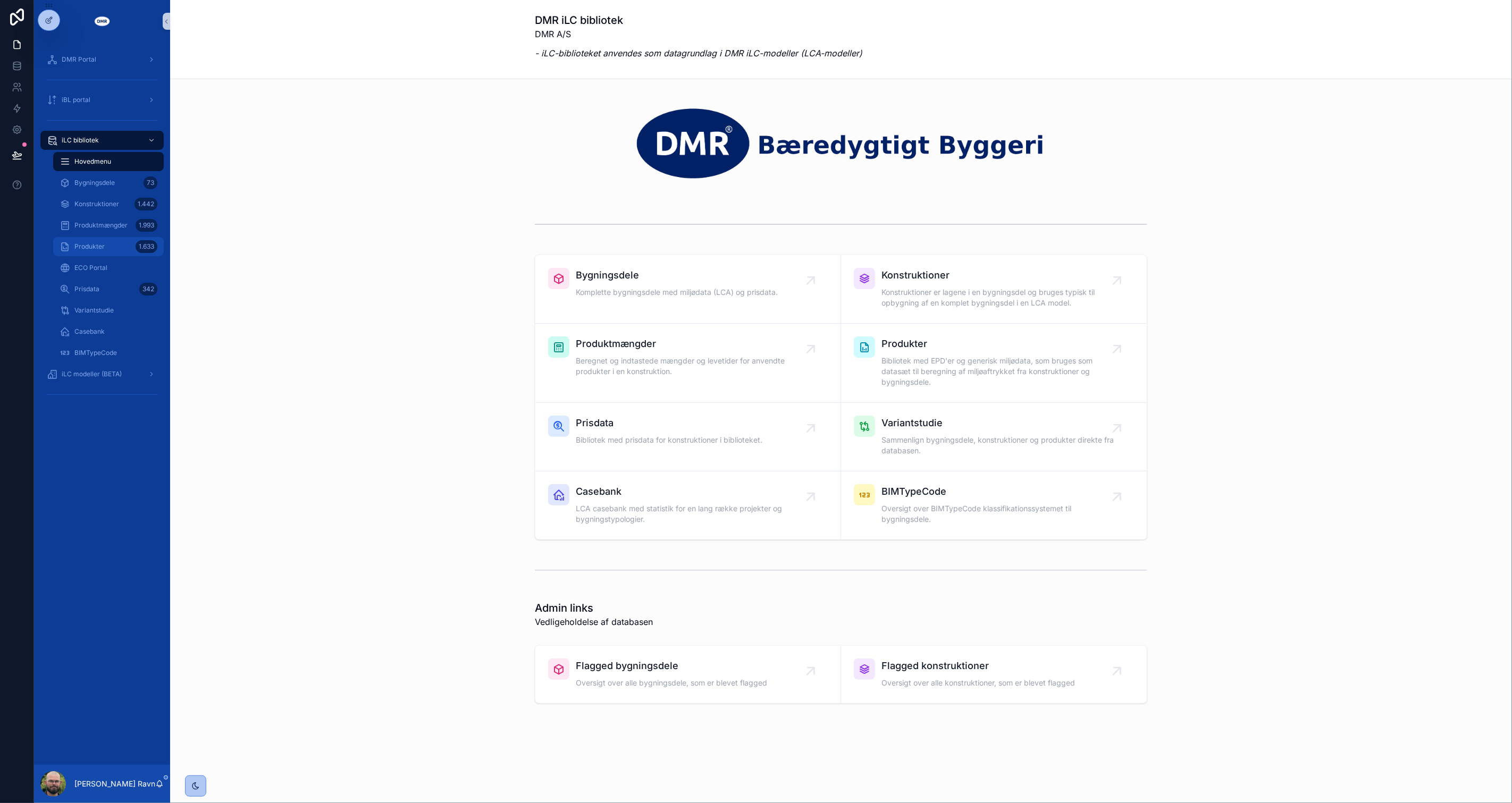
click at [101, 245] on span "Produkter" at bounding box center [90, 247] width 30 height 9
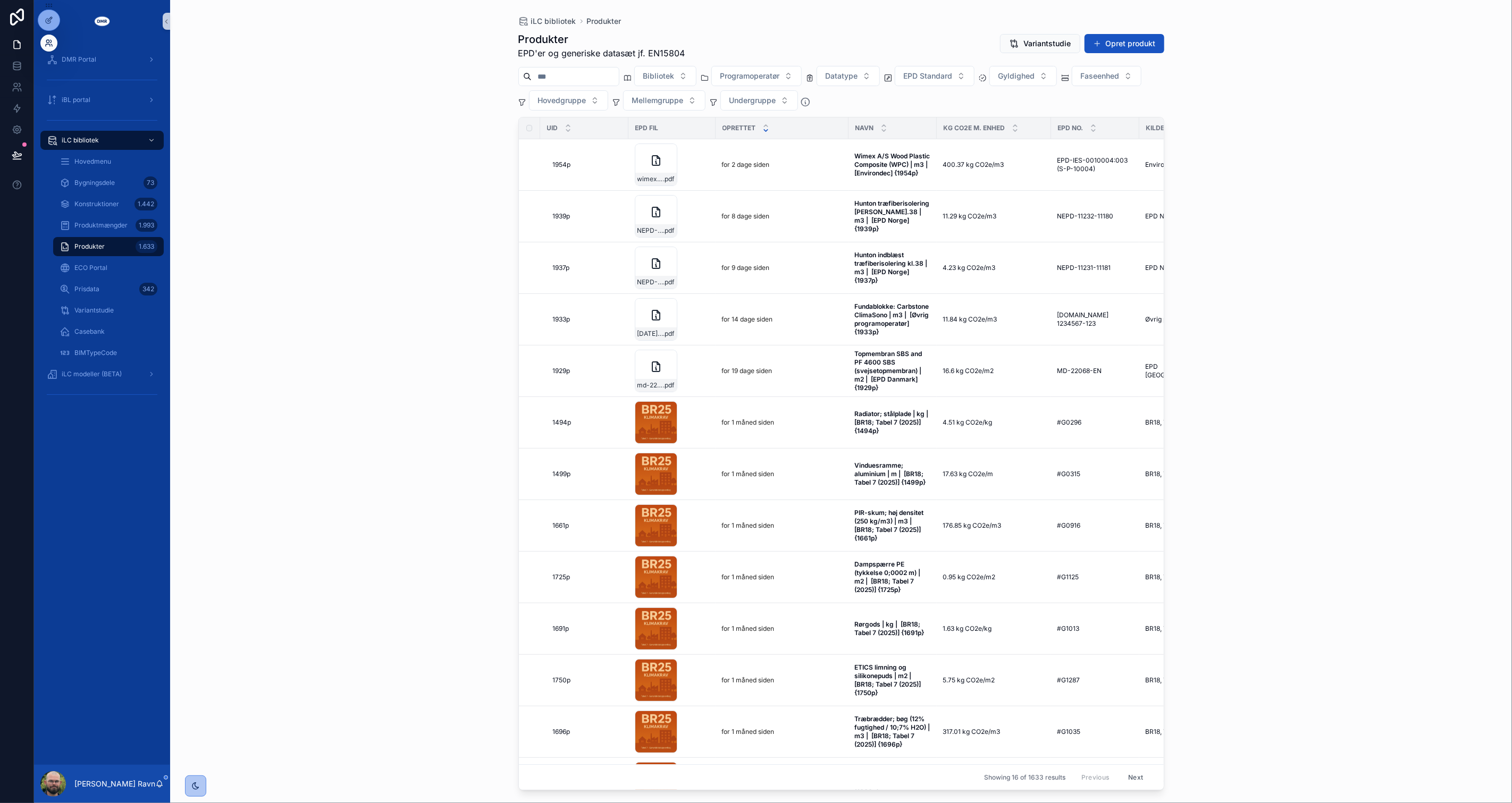
click at [49, 41] on icon at bounding box center [47, 41] width 2 height 2
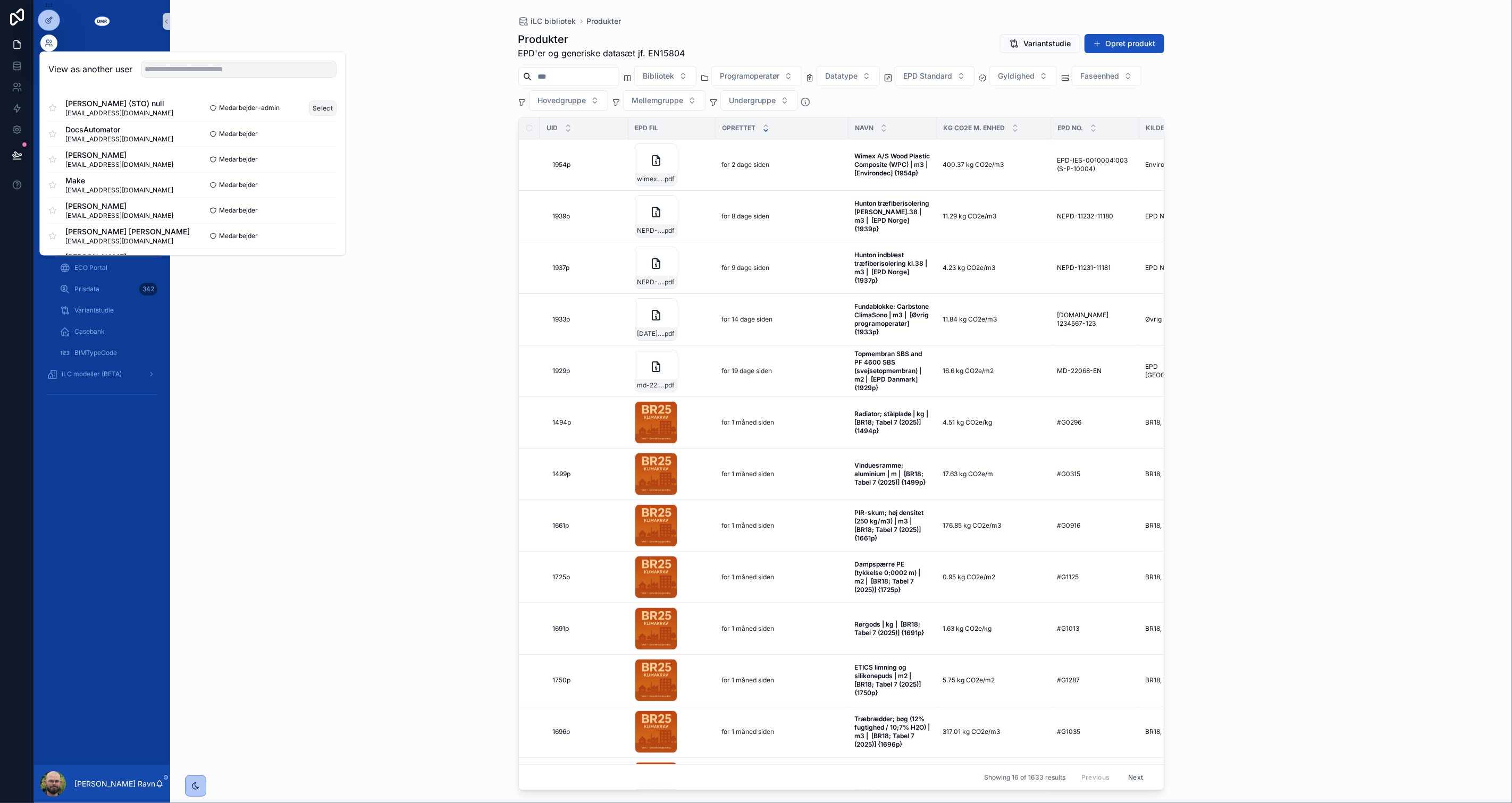
click at [309, 109] on button "Select" at bounding box center [323, 108] width 28 height 15
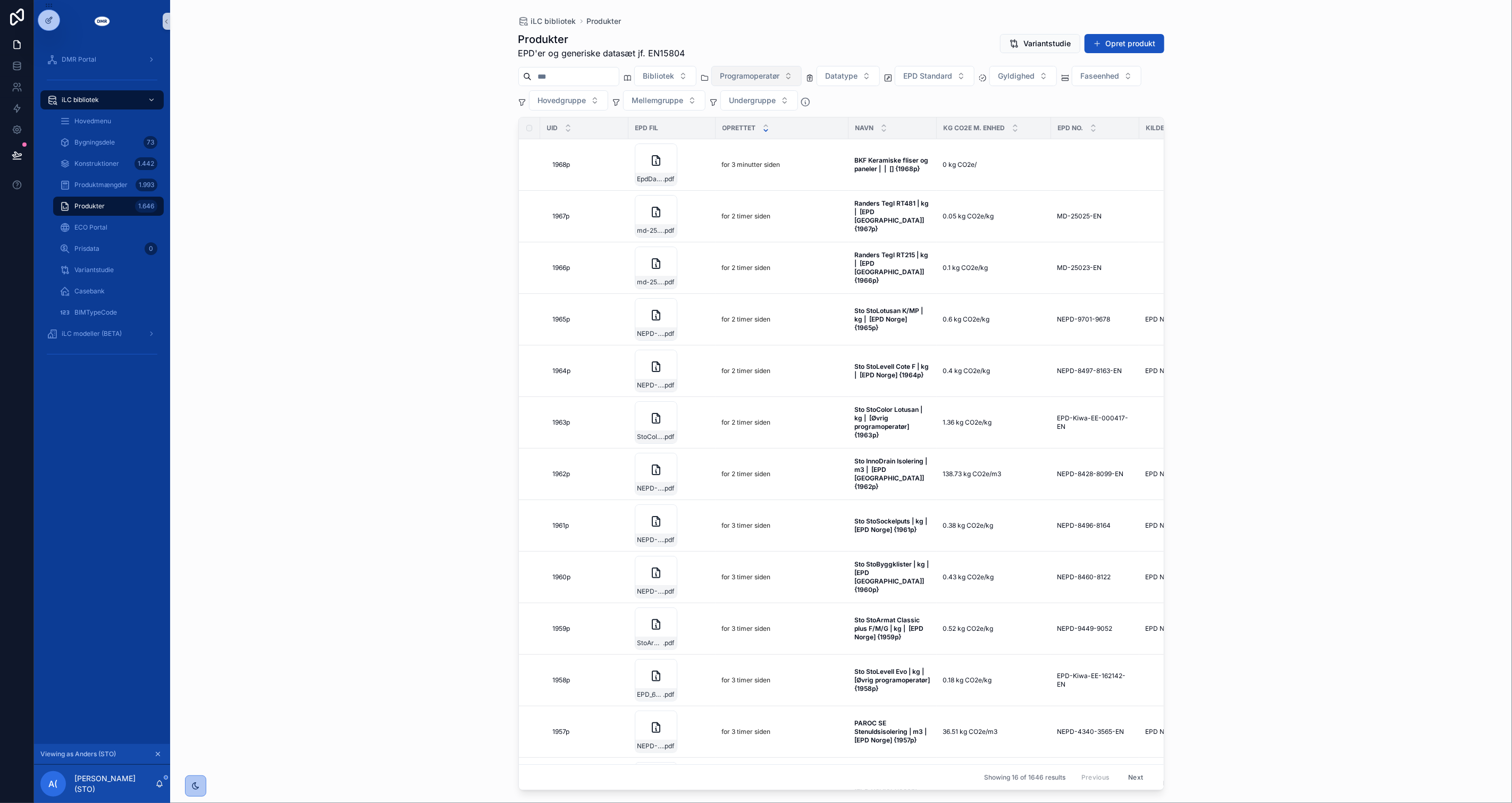
click at [773, 73] on span "Programoperatør" at bounding box center [750, 76] width 60 height 11
click at [696, 77] on button "Bibliotek" at bounding box center [665, 76] width 62 height 20
click at [662, 117] on span "Sto Danmark A/S {CL00006}" at bounding box center [681, 120] width 102 height 11
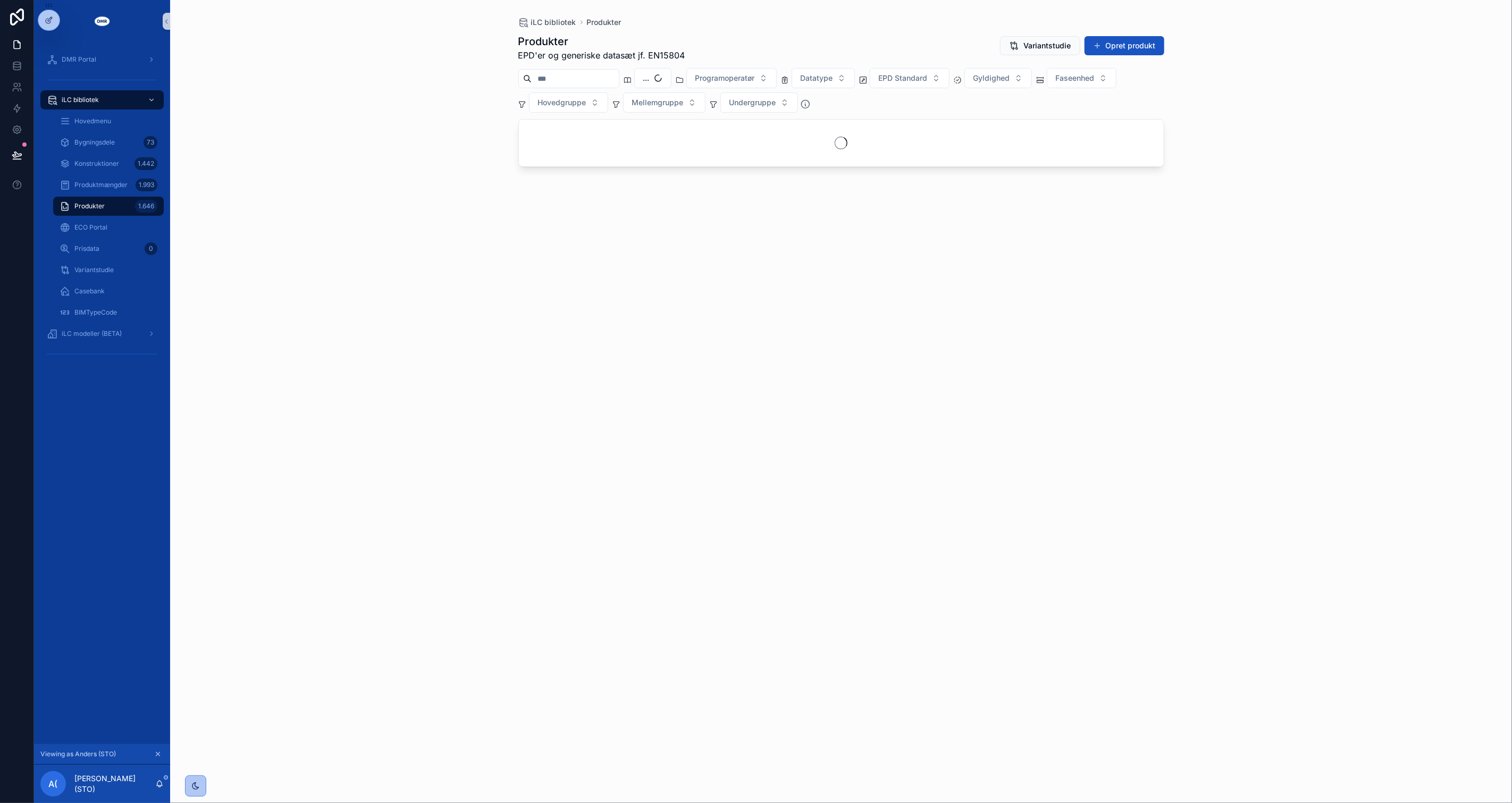
click at [406, 131] on div "iLC bibliotek Produkter Produkter EPD'er og generiske datasæt jf. EN15804 Varia…" at bounding box center [841, 402] width 1342 height 803
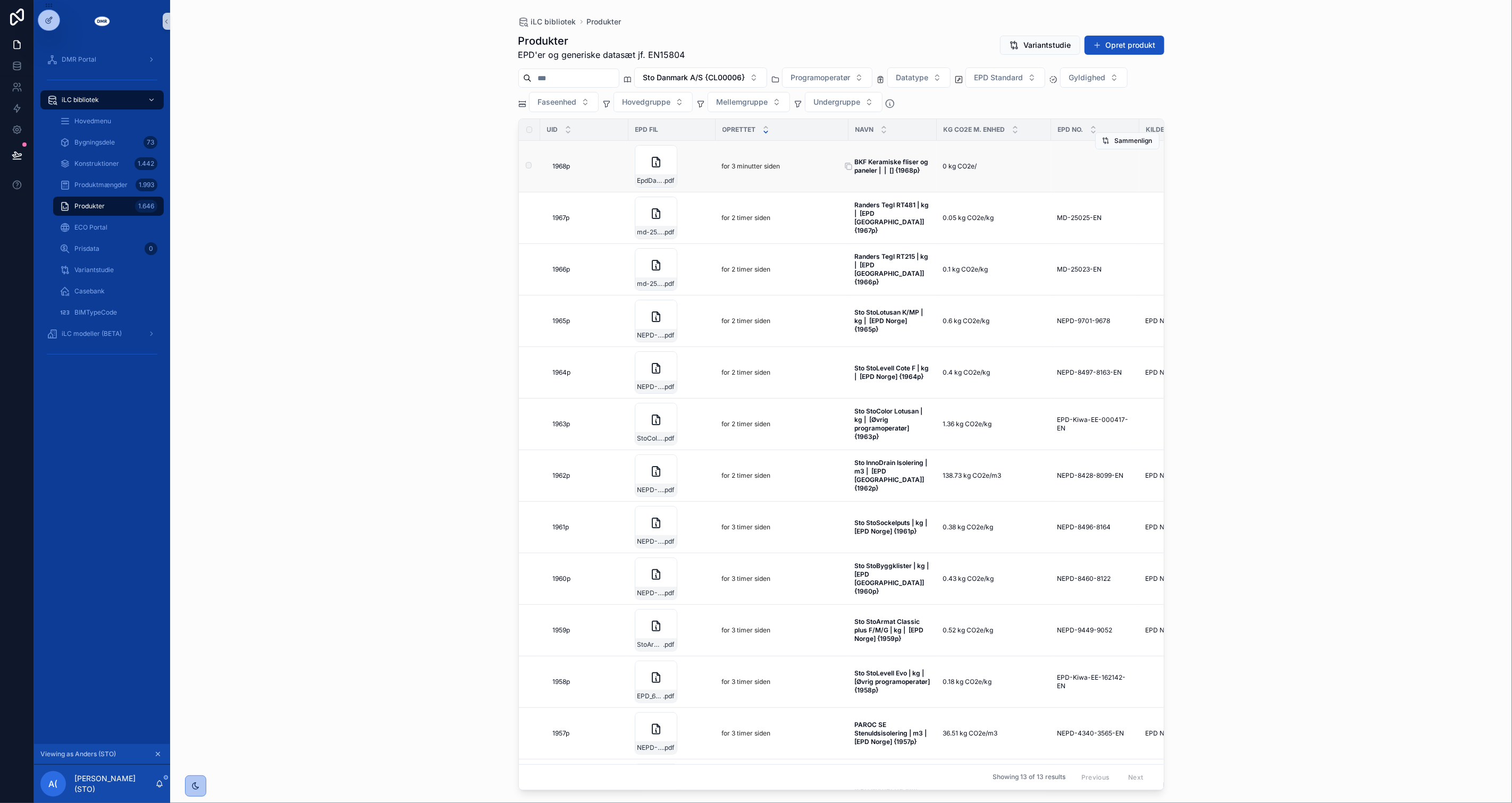
click at [912, 163] on strong "BKF Keramiske fliser og paneler | | [] {1968p}" at bounding box center [892, 166] width 75 height 16
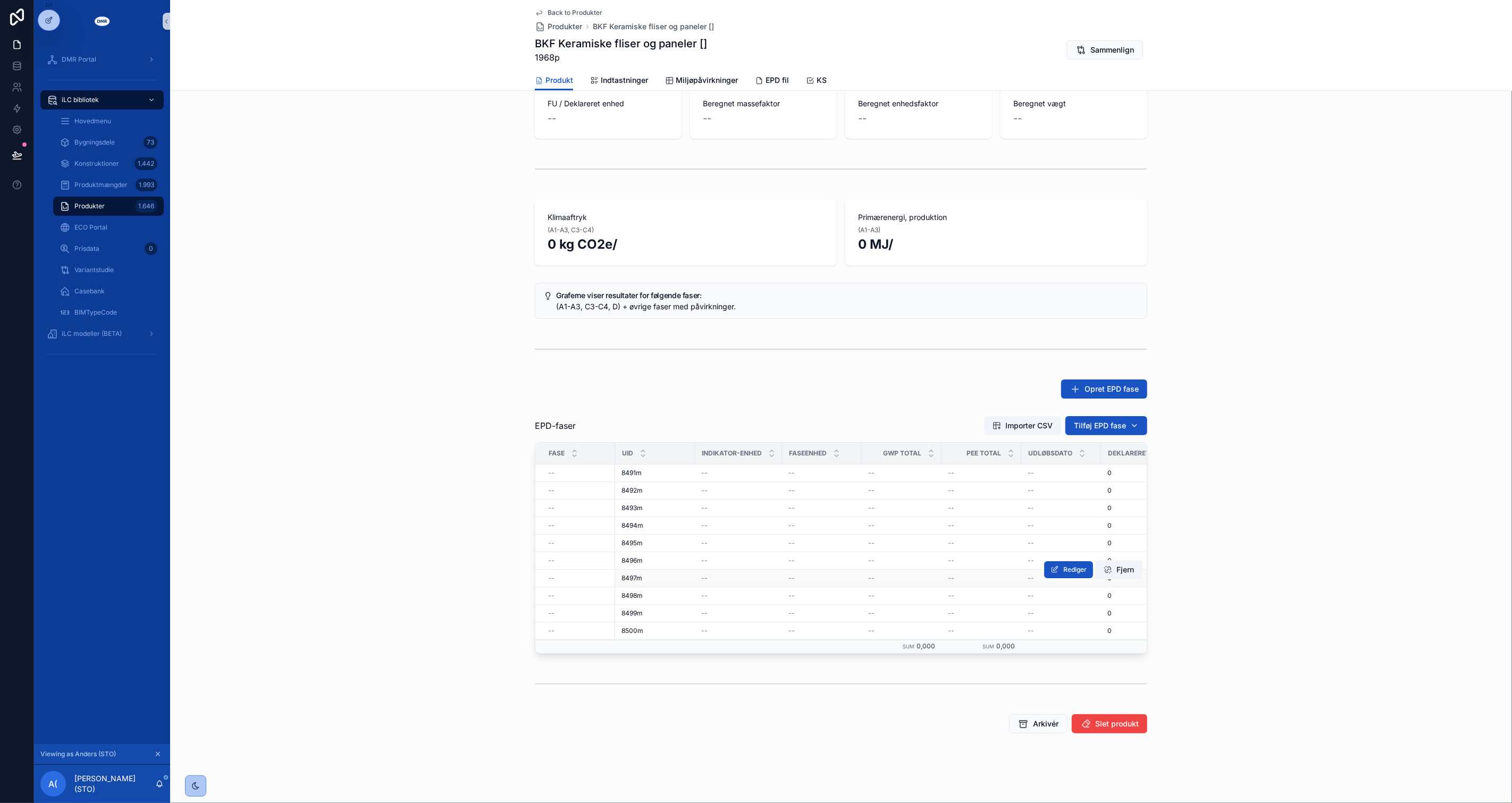
scroll to position [274, 0]
click at [559, 468] on td "--" at bounding box center [575, 470] width 80 height 18
click at [538, 462] on td "--" at bounding box center [575, 470] width 80 height 18
click at [635, 470] on td "8491m 8491m" at bounding box center [654, 470] width 80 height 18
click at [632, 466] on span "8491m" at bounding box center [631, 470] width 20 height 9
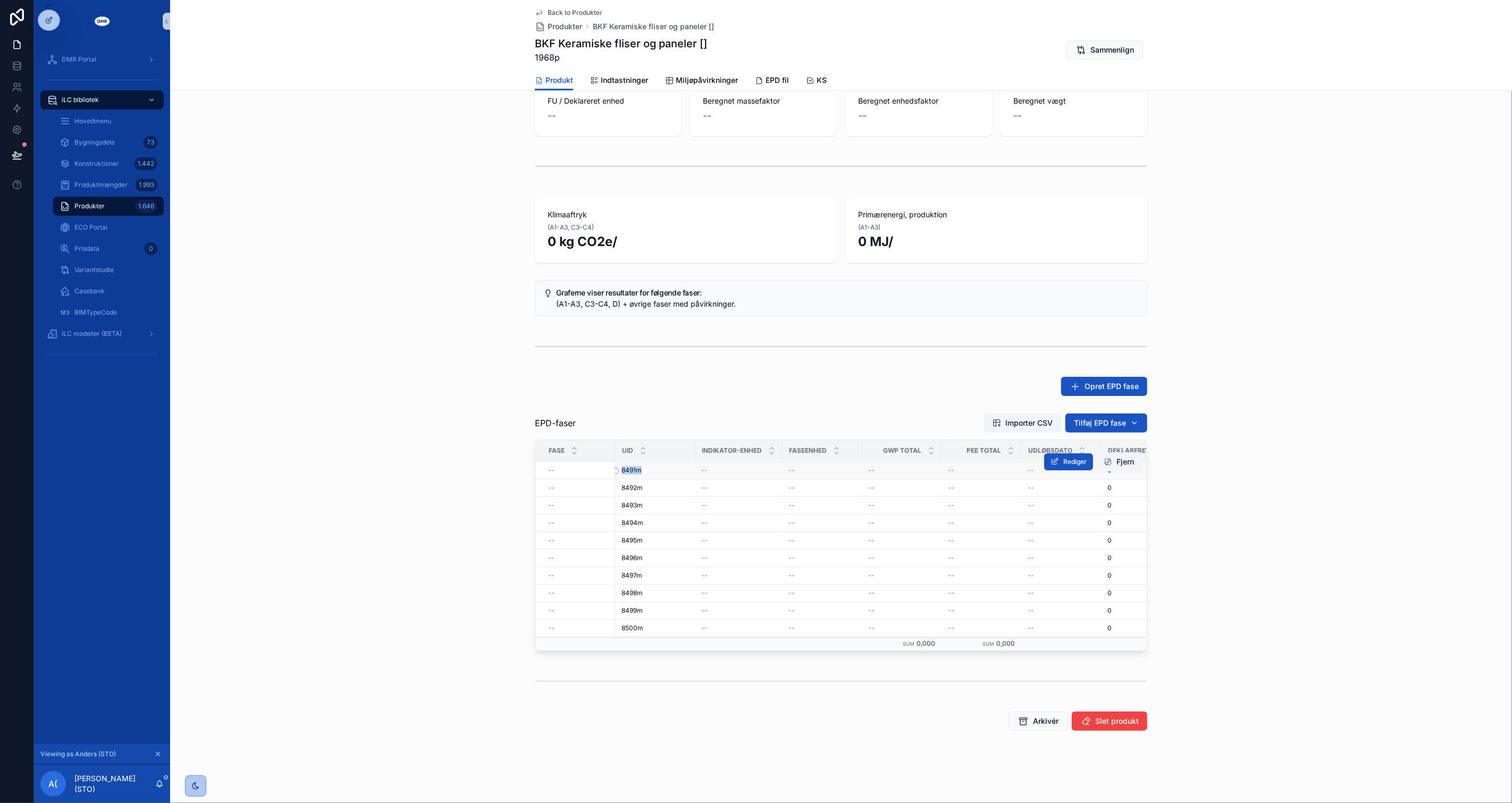
click at [632, 466] on span "8491m" at bounding box center [631, 470] width 20 height 9
drag, startPoint x: 632, startPoint y: 464, endPoint x: 648, endPoint y: 464, distance: 16.0
click at [648, 466] on div "8491m 8491m" at bounding box center [655, 470] width 67 height 9
click at [1114, 723] on span "Slet produkt" at bounding box center [1117, 722] width 44 height 11
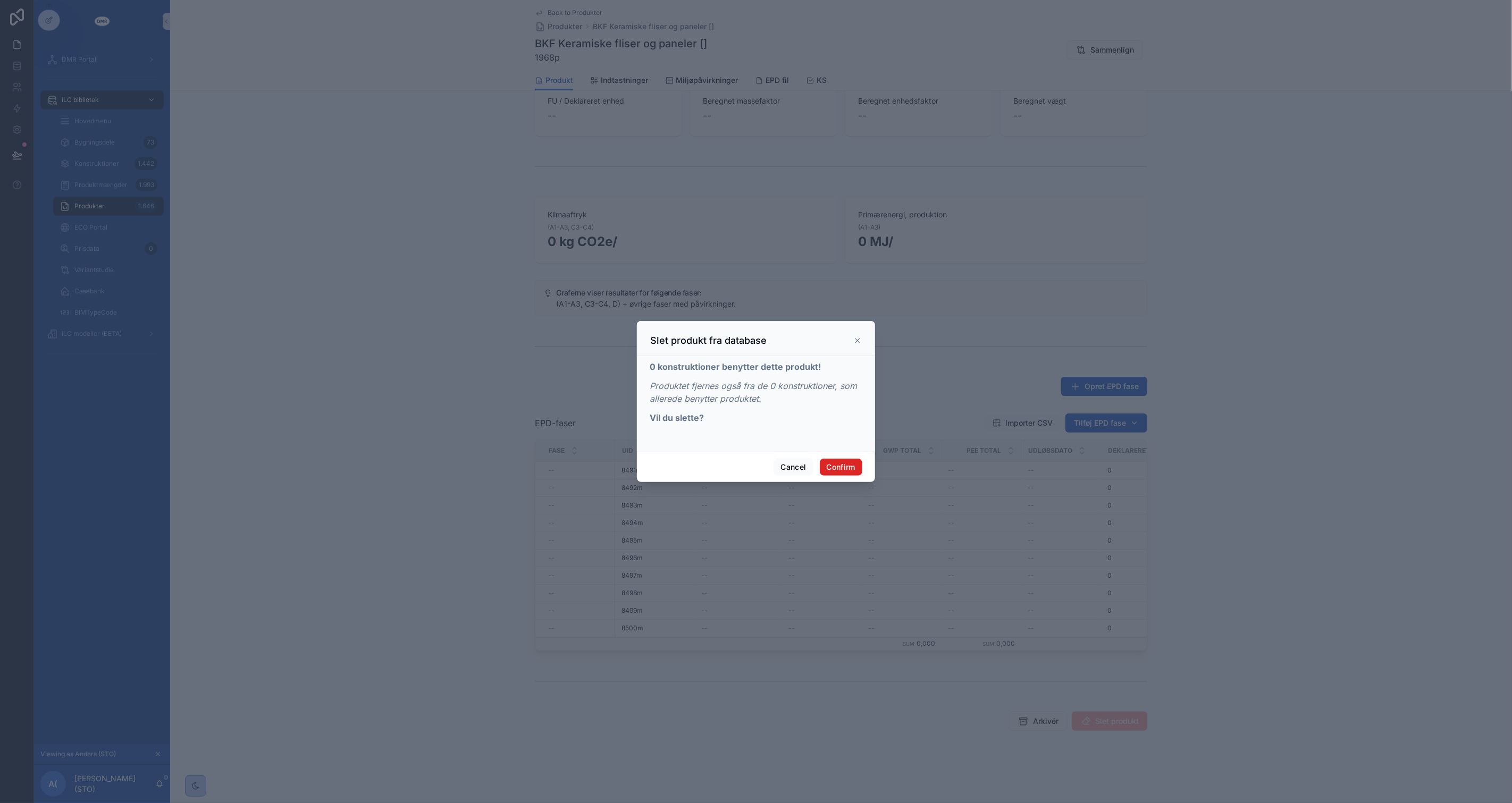
click at [851, 469] on button "Confirm" at bounding box center [841, 467] width 43 height 17
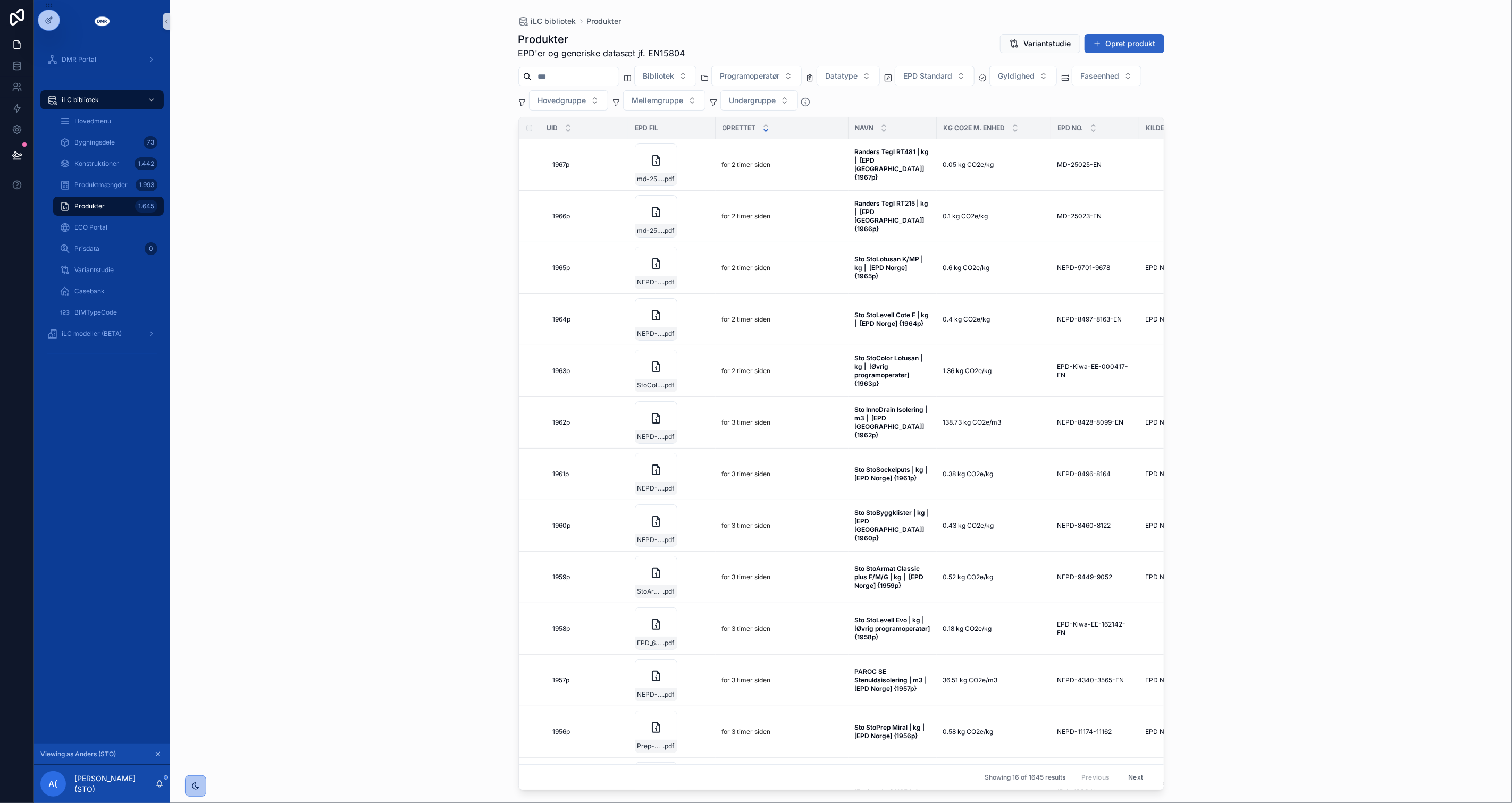
click at [1147, 38] on button "Opret produkt" at bounding box center [1124, 44] width 80 height 19
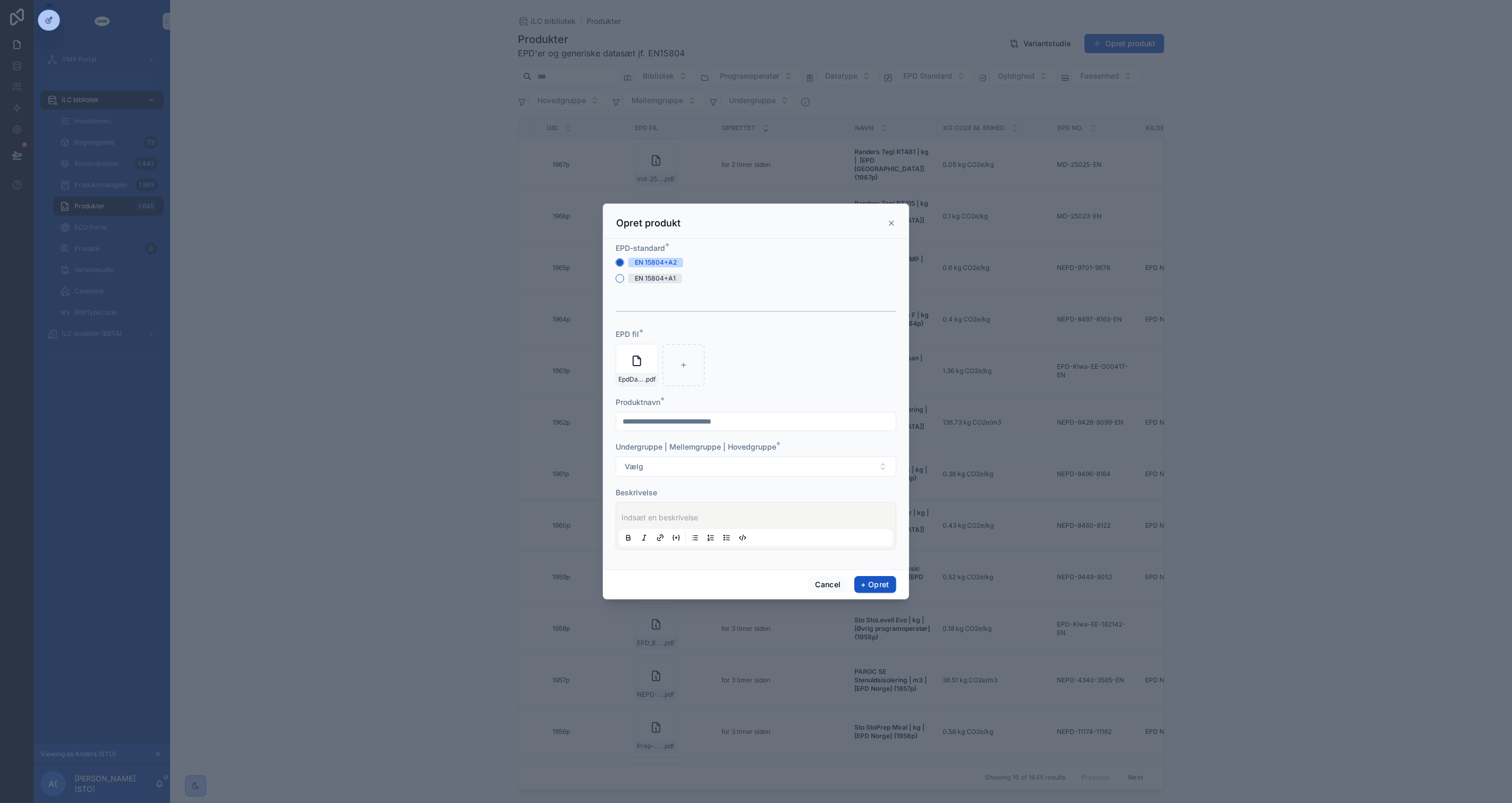
click at [688, 419] on input "scrollable content" at bounding box center [756, 422] width 279 height 15
type input "**********"
click at [615, 457] on button "Vælg" at bounding box center [756, 466] width 281 height 20
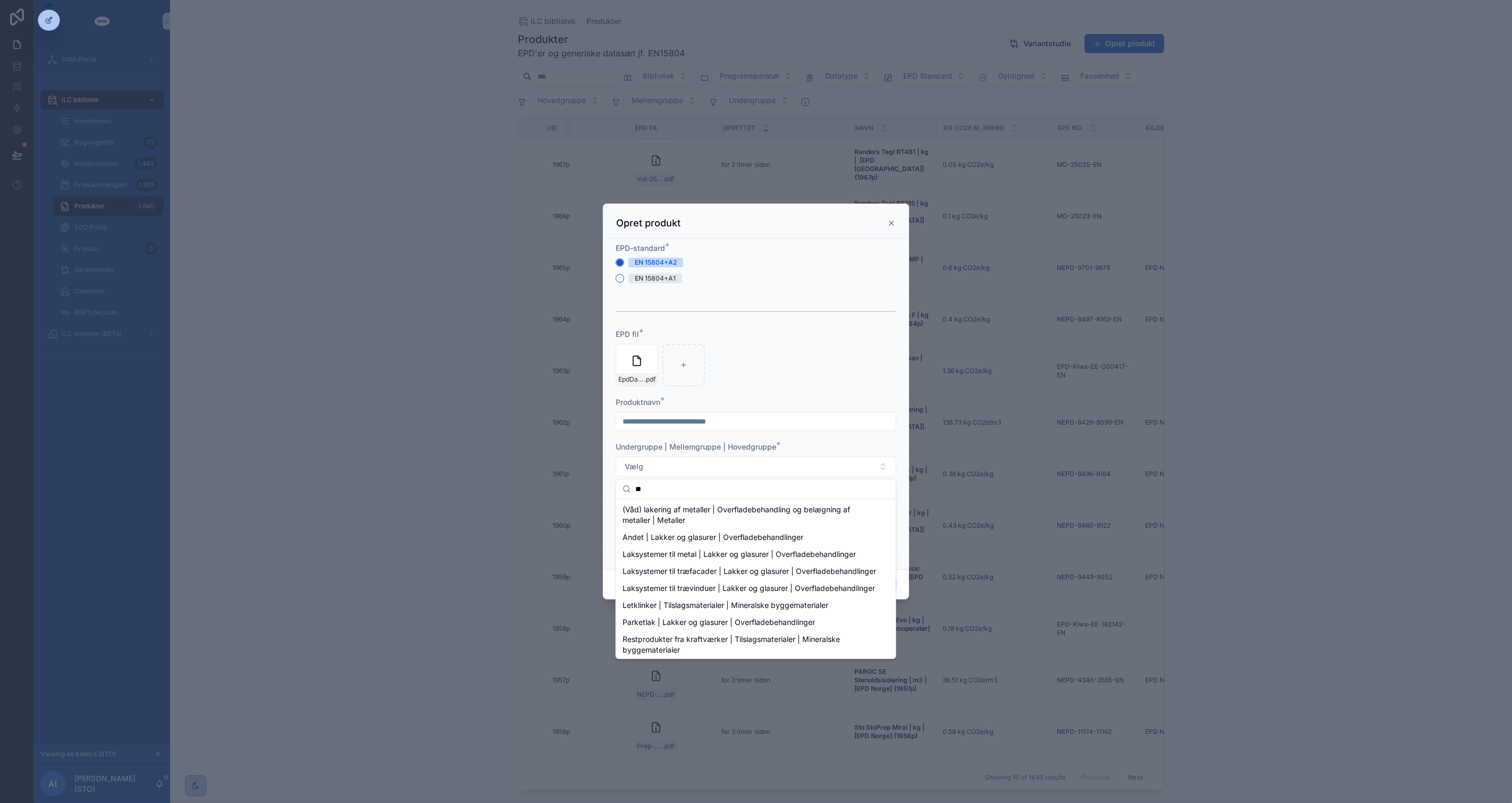
type input "*"
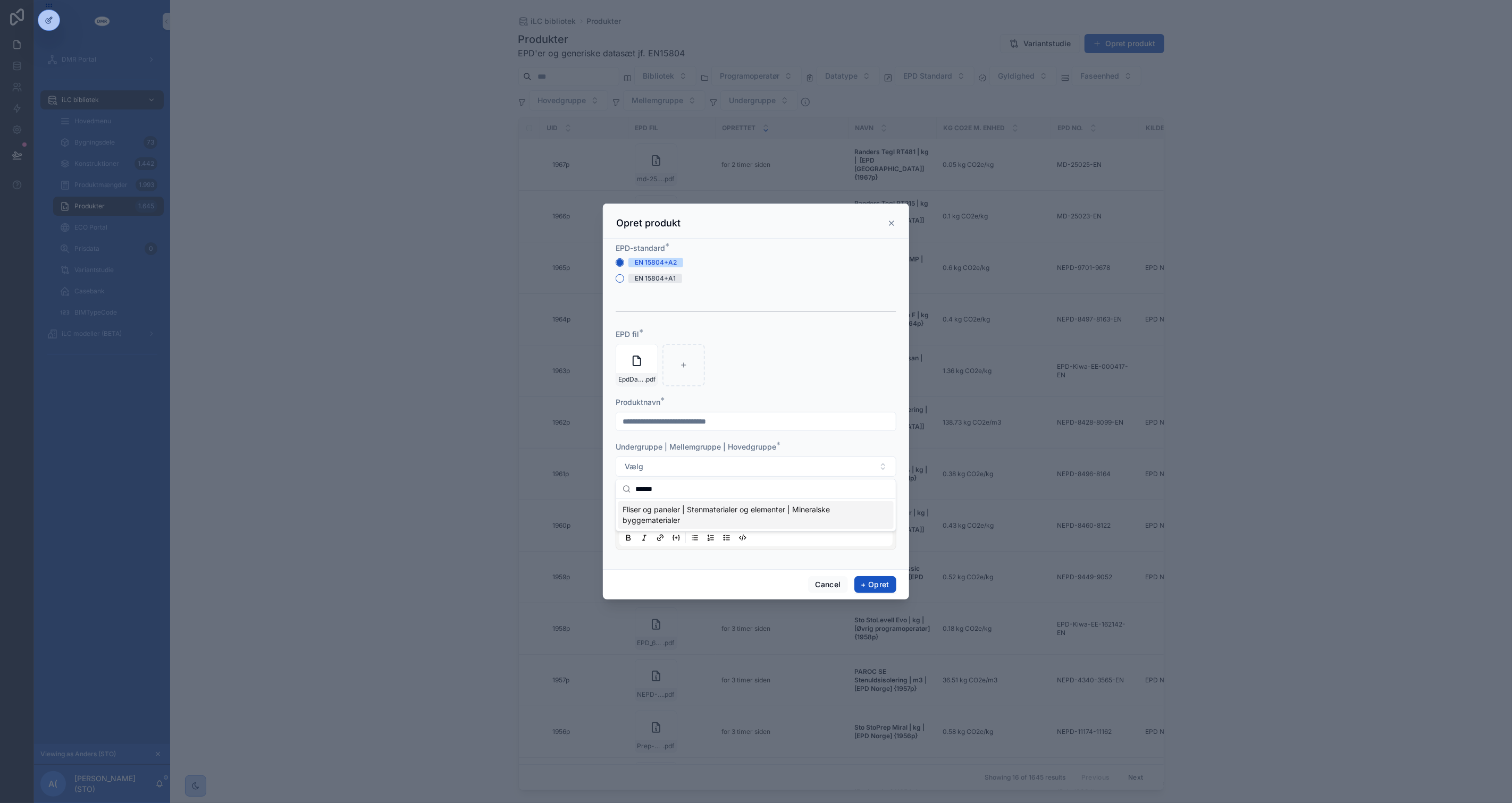
type input "******"
click at [670, 510] on span "Fliser og paneler | Stenmaterialer og elementer | Mineralske byggematerialer" at bounding box center [750, 514] width 254 height 21
click at [671, 513] on p "scrollable content" at bounding box center [758, 518] width 273 height 11
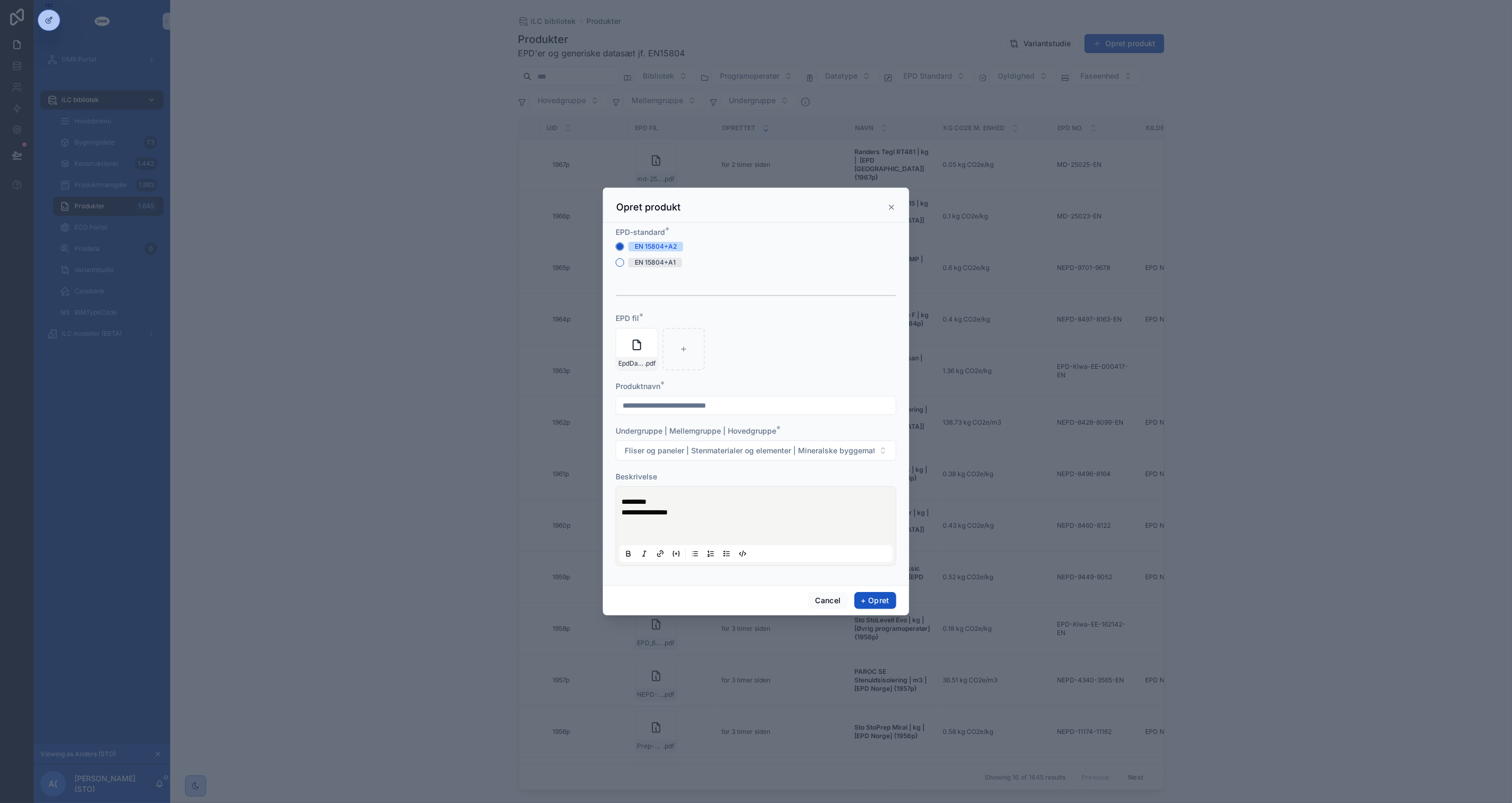
click at [640, 530] on p "scrollable content" at bounding box center [758, 534] width 273 height 11
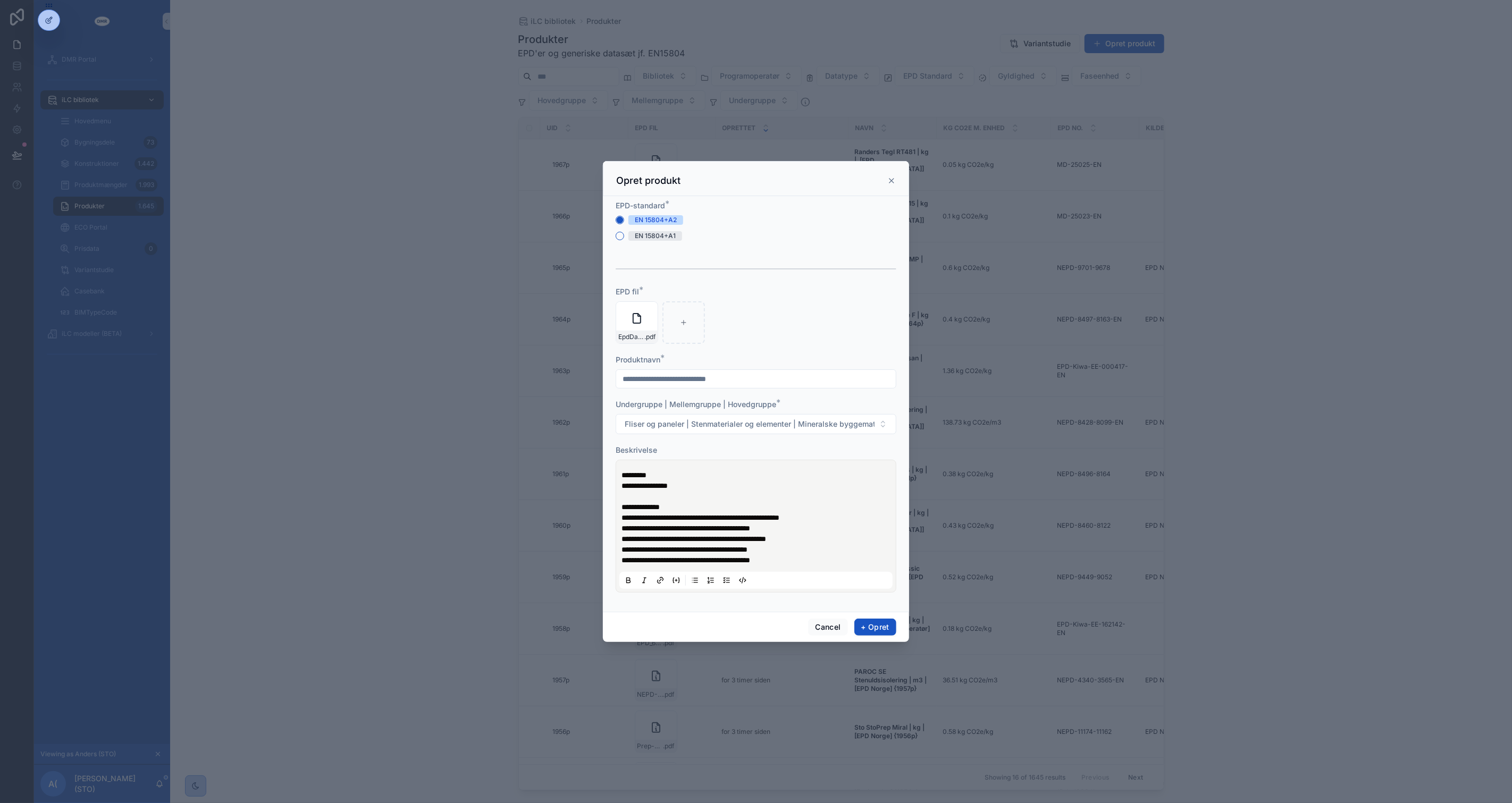
click at [620, 505] on div "**********" at bounding box center [756, 526] width 273 height 126
click at [621, 505] on span "**********" at bounding box center [640, 507] width 38 height 7
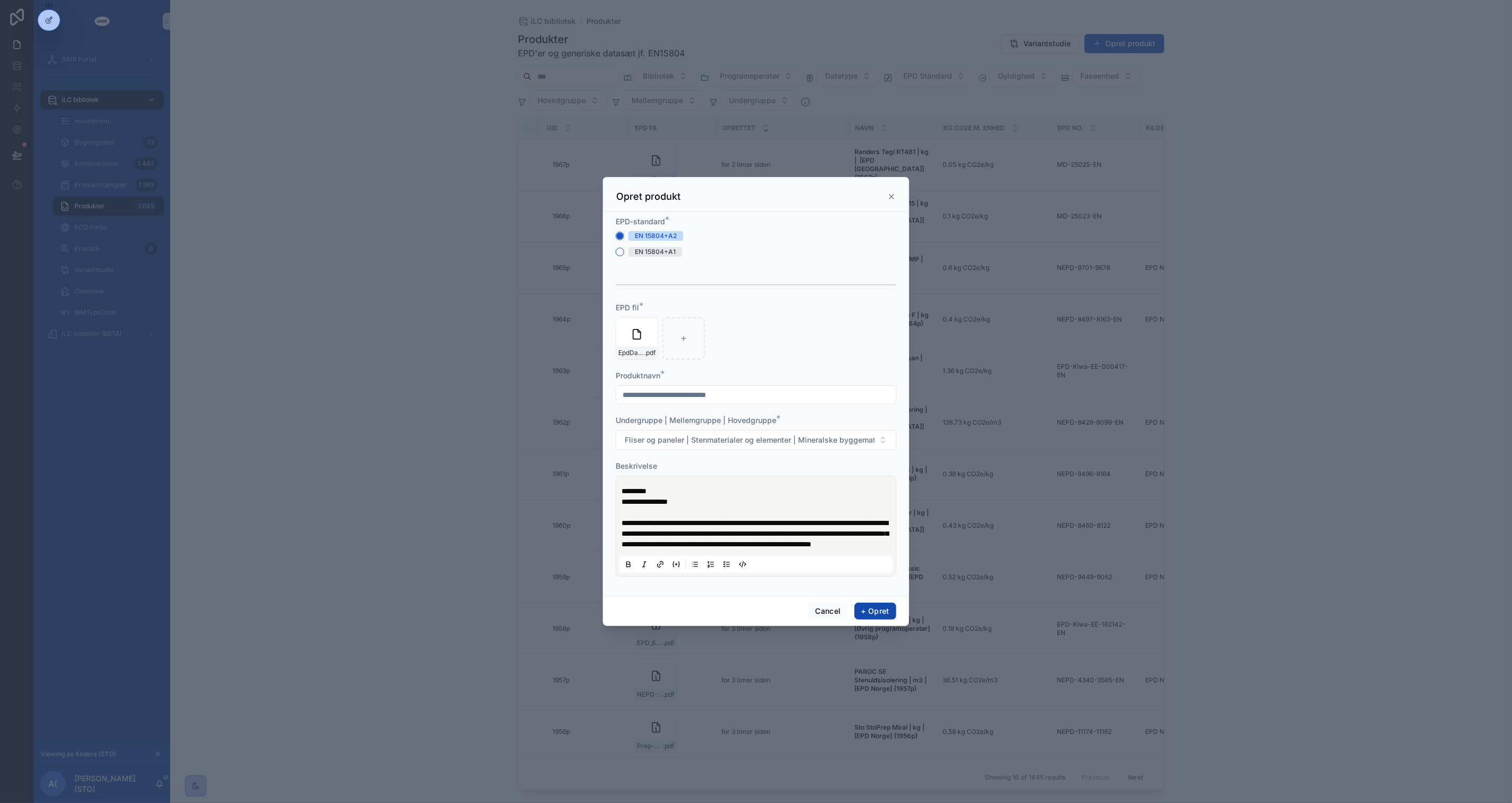
click at [864, 612] on button "+ Opret" at bounding box center [875, 611] width 42 height 17
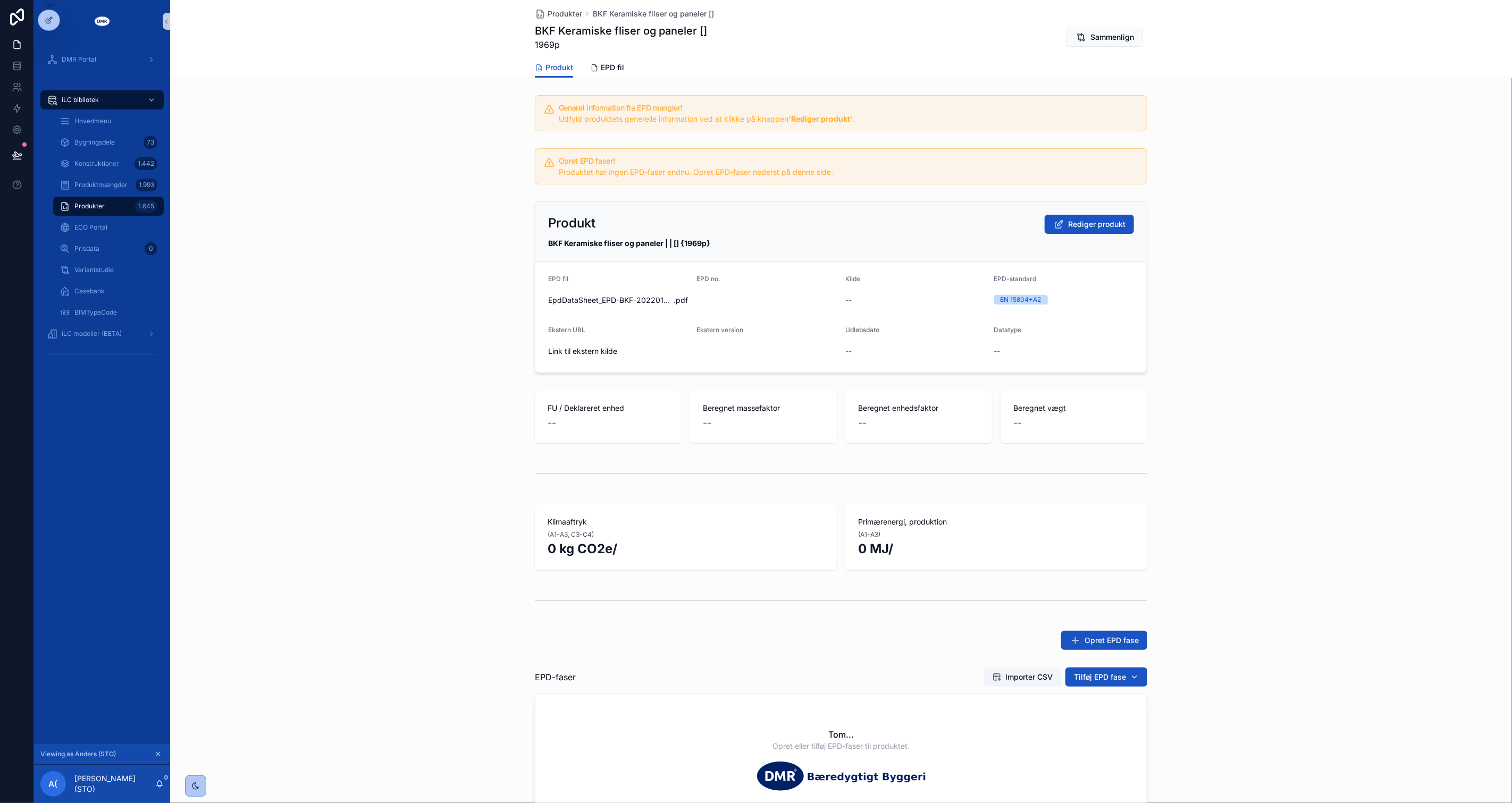
click at [1269, 278] on div "Produkt Rediger produkt BKF Keramiske fliser og paneler | | [] {1969p} EPD fil …" at bounding box center [841, 287] width 1342 height 180
click at [993, 676] on span "Importer CSV" at bounding box center [1022, 677] width 60 height 11
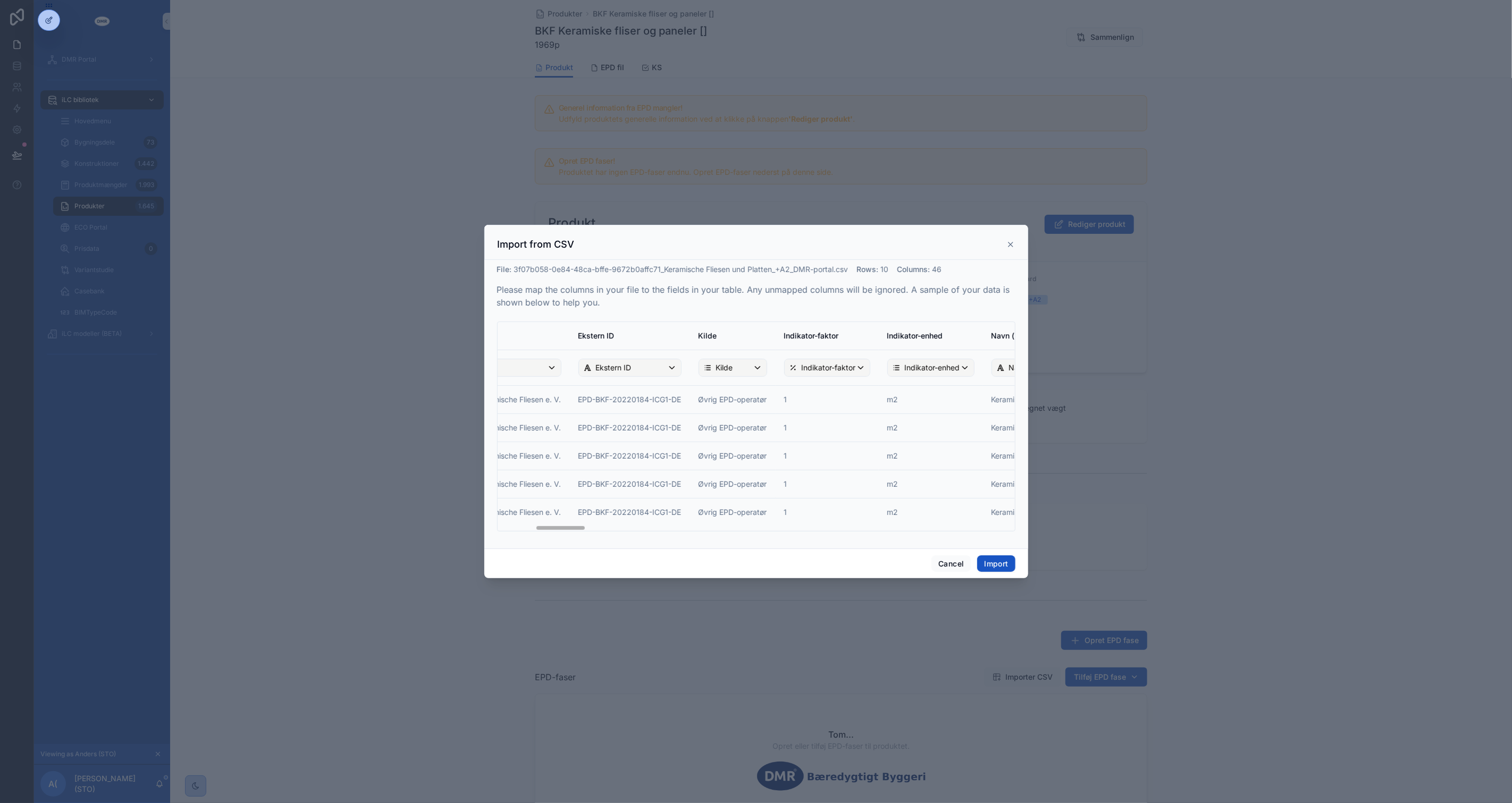
scroll to position [0, 590]
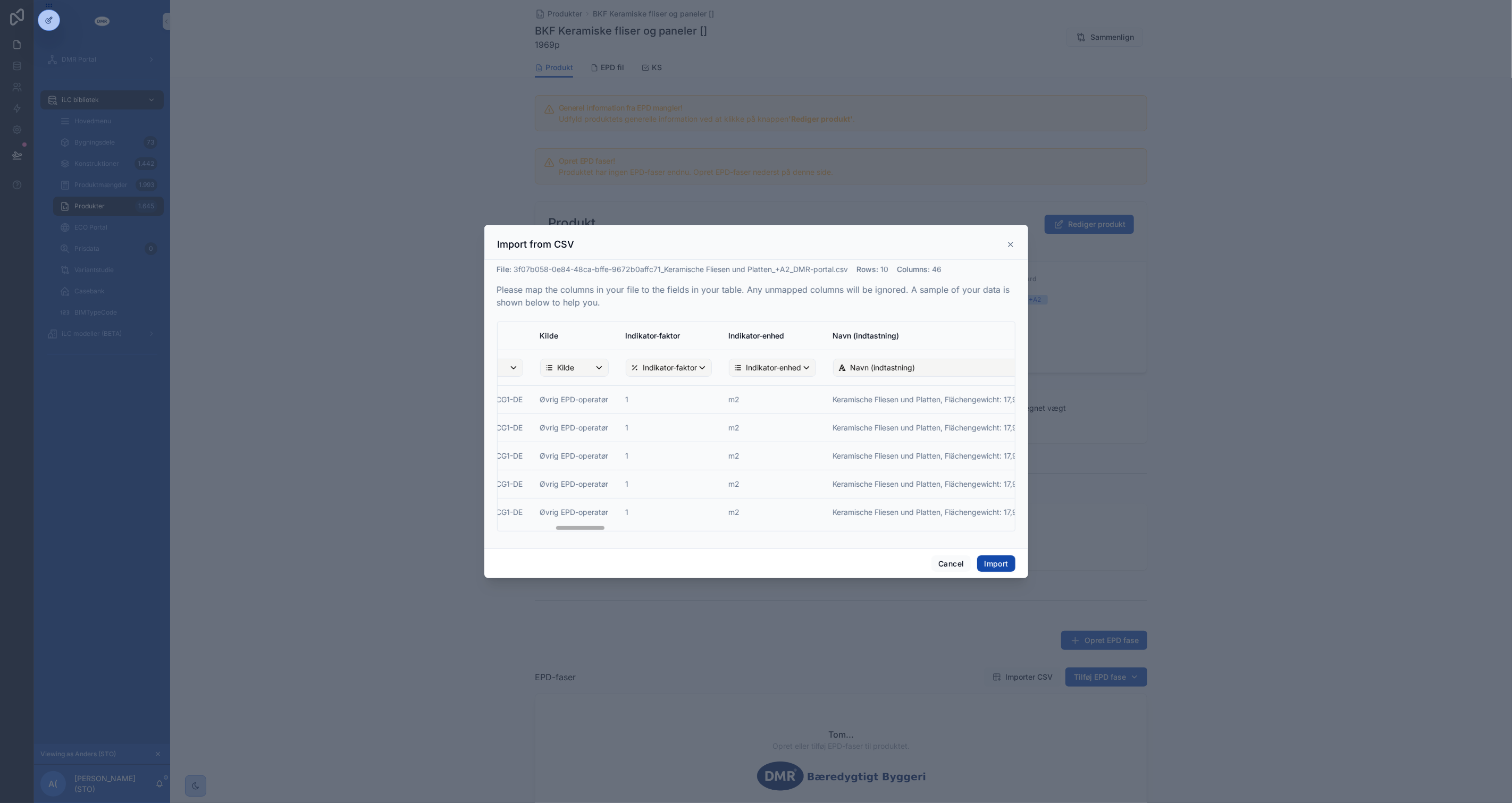
click at [991, 564] on button "Import" at bounding box center [996, 564] width 38 height 17
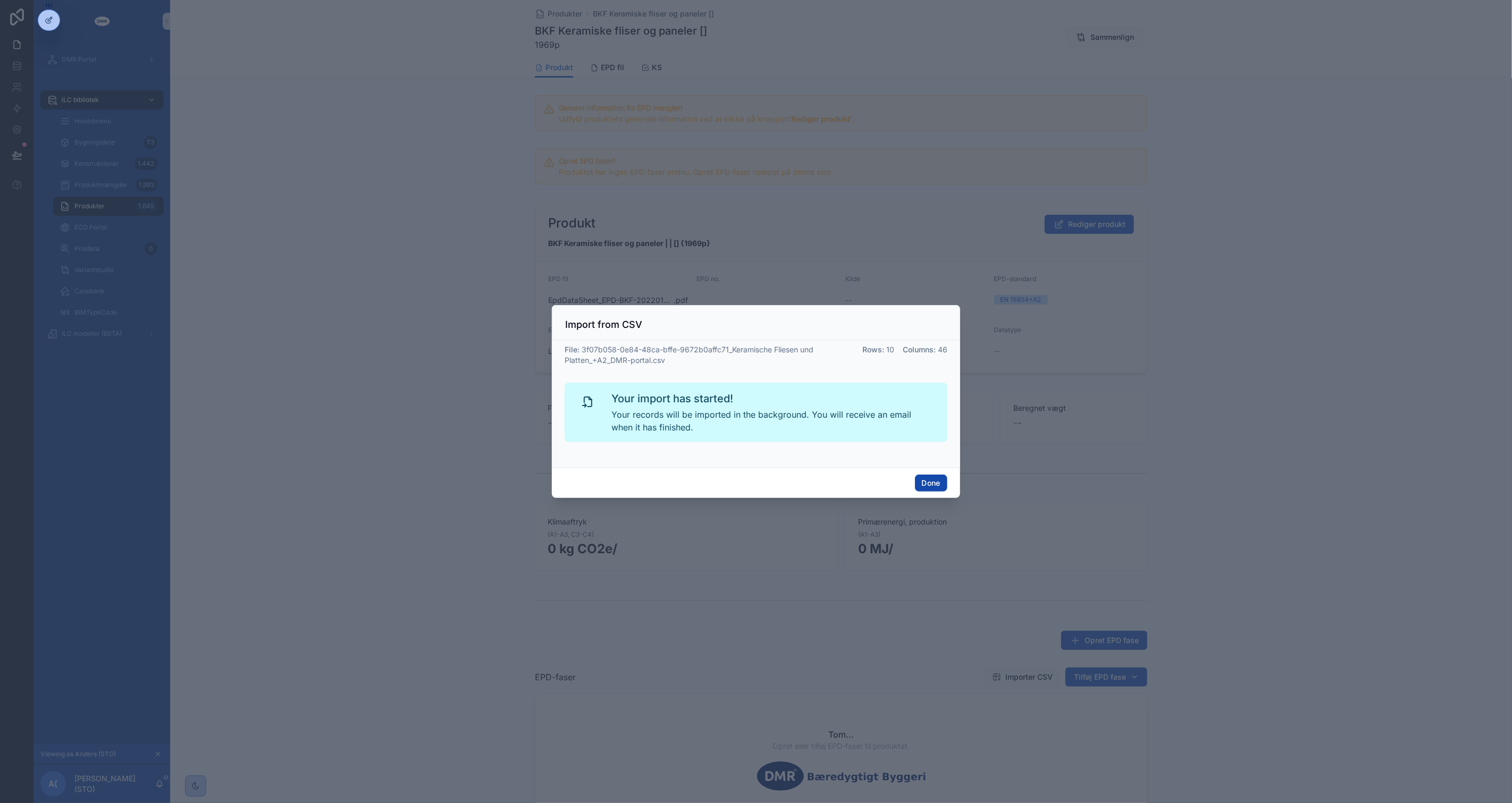
click at [926, 483] on button "Done" at bounding box center [931, 483] width 32 height 17
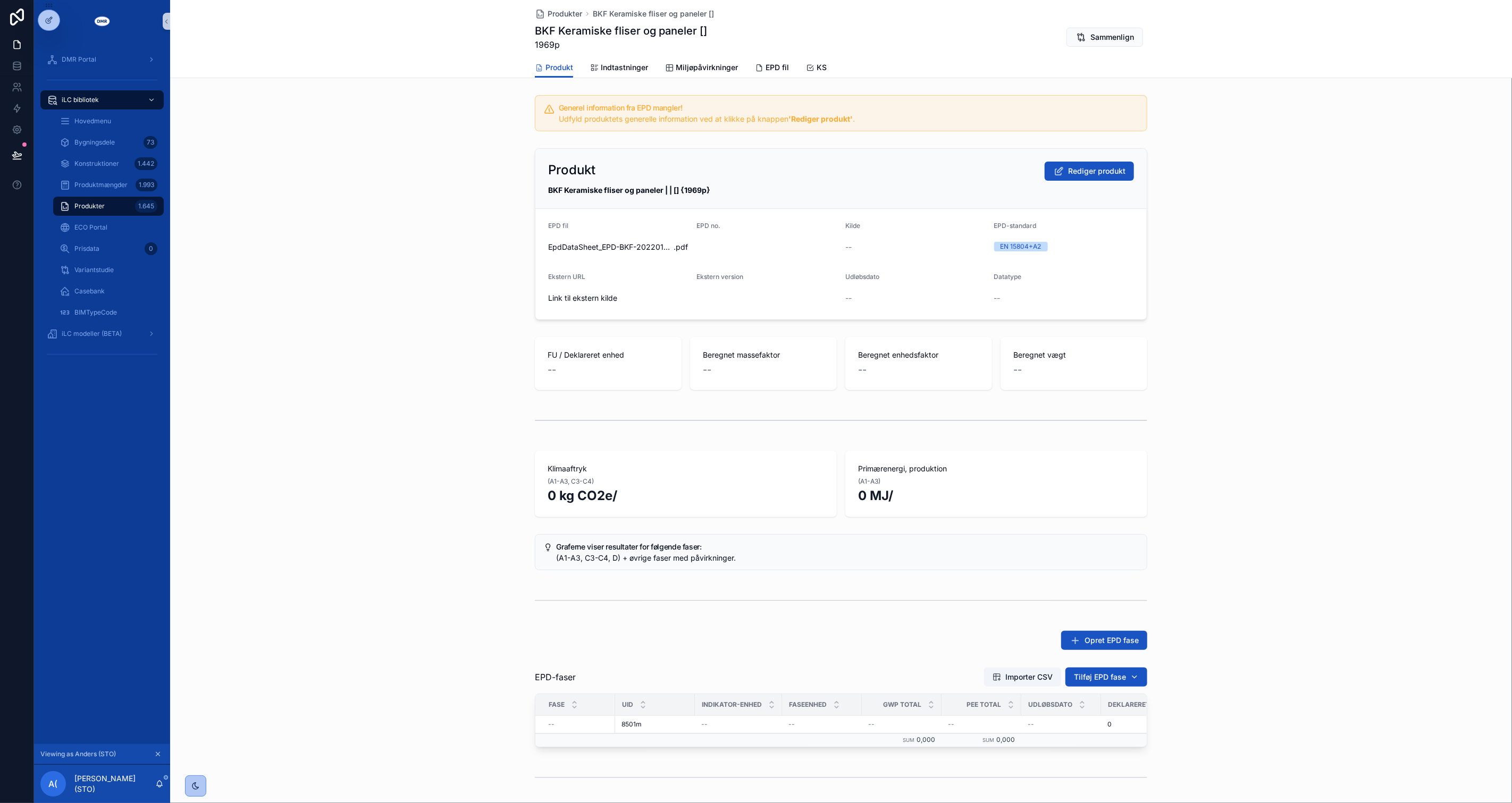
click at [1283, 494] on div "Klimaaftryk (A1-A3, C3-C4) 0 kg CO2e/ Primærenergi, produktion (A1-A3) 0 MJ/" at bounding box center [841, 484] width 1342 height 75
click at [1283, 493] on div "Klimaaftryk (A1-A3, C3-C4) 0 kg CO2e/ Primærenergi, produktion (A1-A3) 0 MJ/" at bounding box center [841, 484] width 1342 height 75
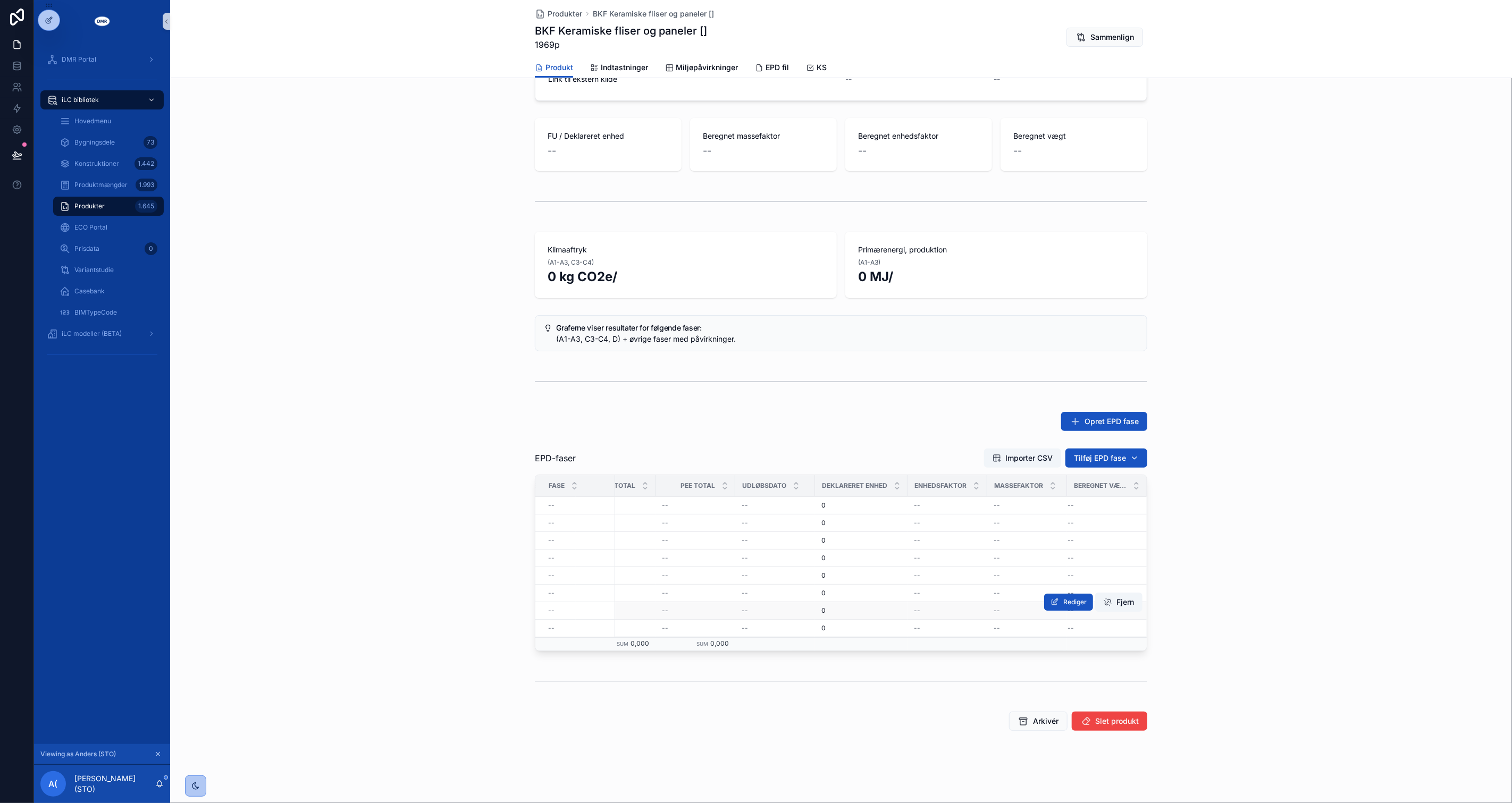
scroll to position [0, 0]
click at [471, 394] on div "Generel information fra EPD mangler! Udfyld produktets generelle information ve…" at bounding box center [841, 303] width 1342 height 863
click at [622, 72] on link "Indtastninger" at bounding box center [618, 68] width 58 height 21
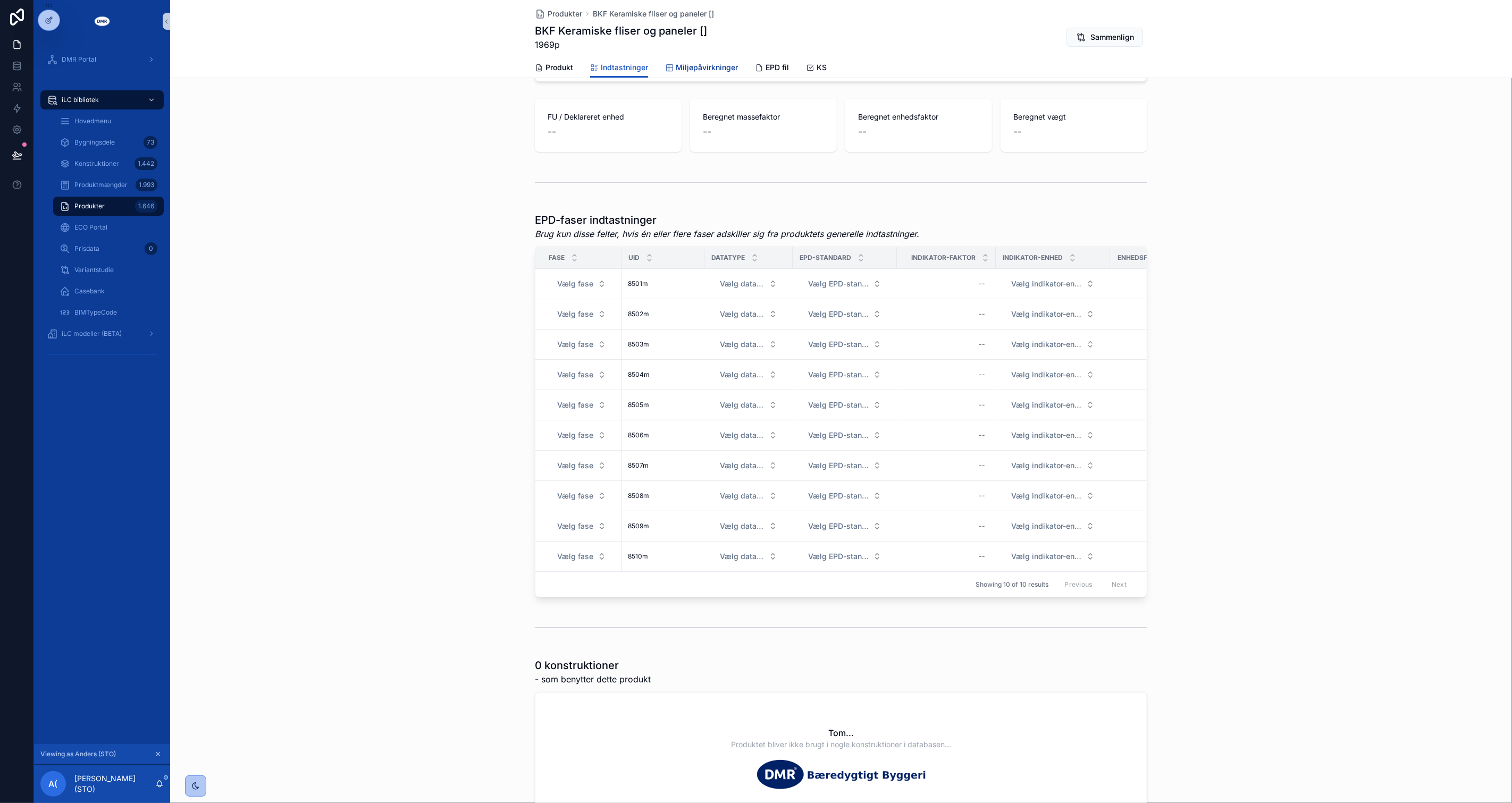
click at [700, 70] on span "Miljøpåvirkninger" at bounding box center [706, 67] width 62 height 11
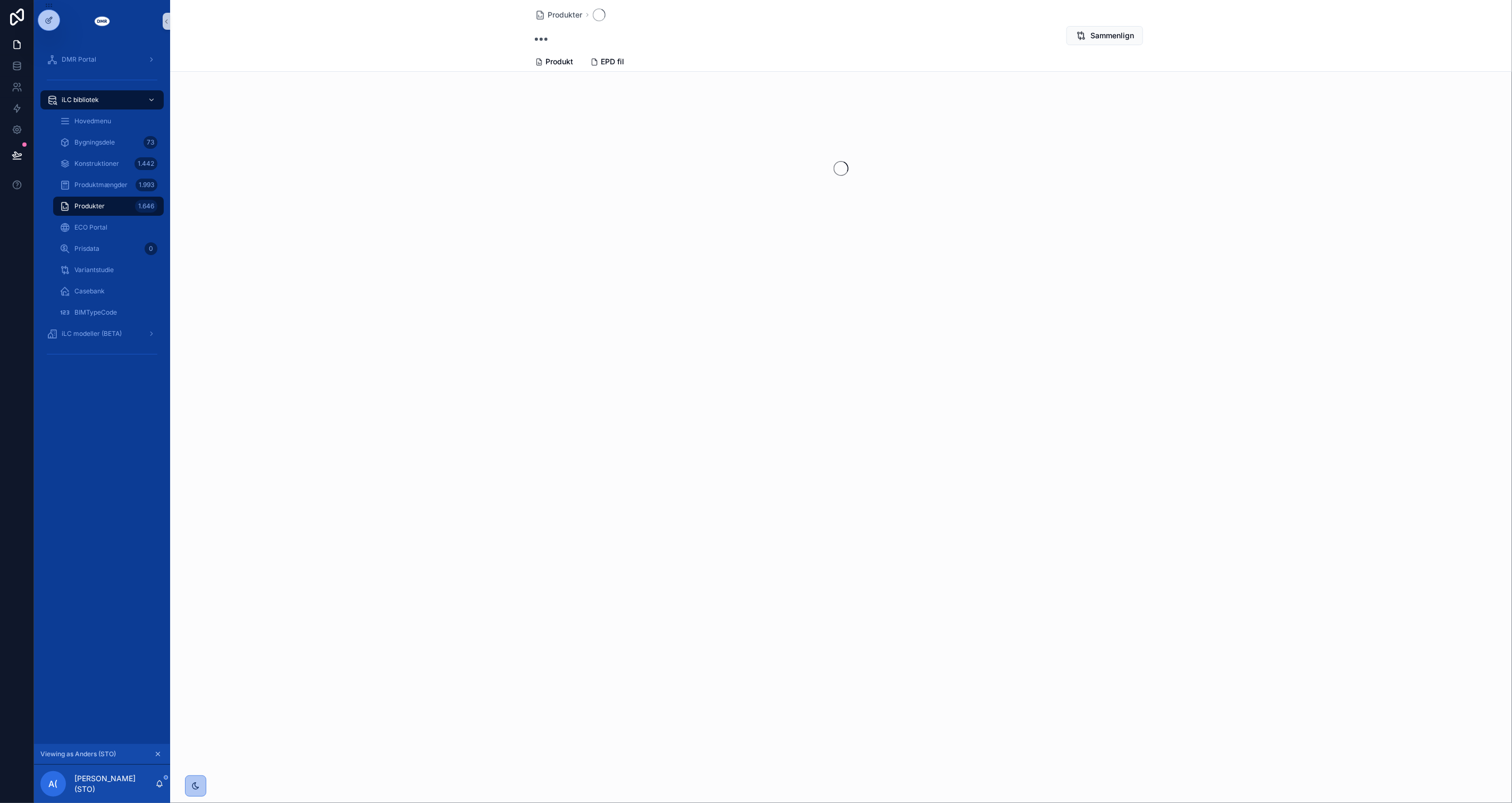
click at [425, 418] on div "Produkter Sammenlign Produkt Produkt EPD fil" at bounding box center [841, 402] width 1342 height 803
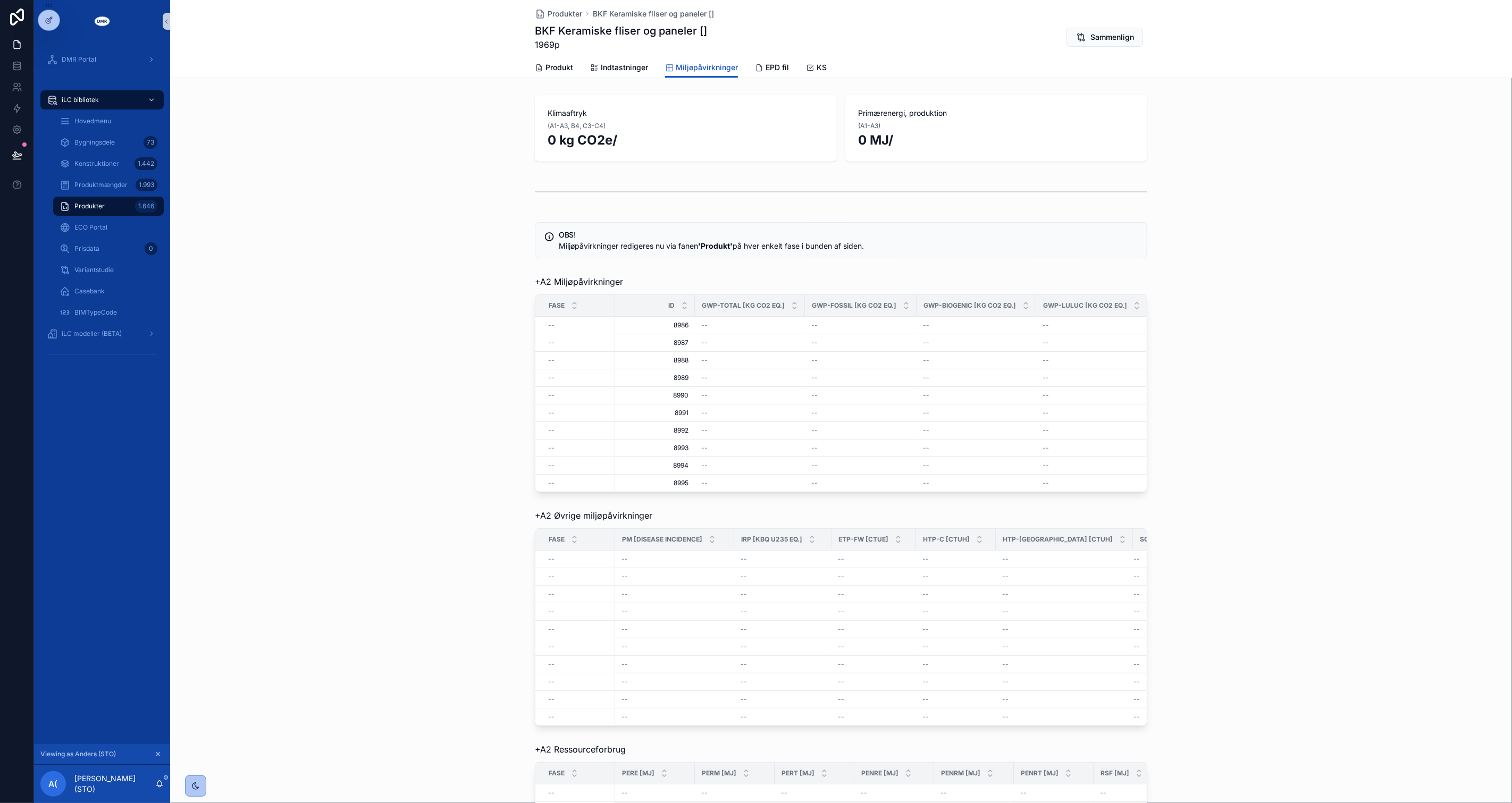
click at [425, 418] on div "+A2 Miljøpåvirkninger Fase Id GWP-Total [kg CO2 eq.] GWP-fossil [kg CO2 eq.] GW…" at bounding box center [841, 383] width 1342 height 225
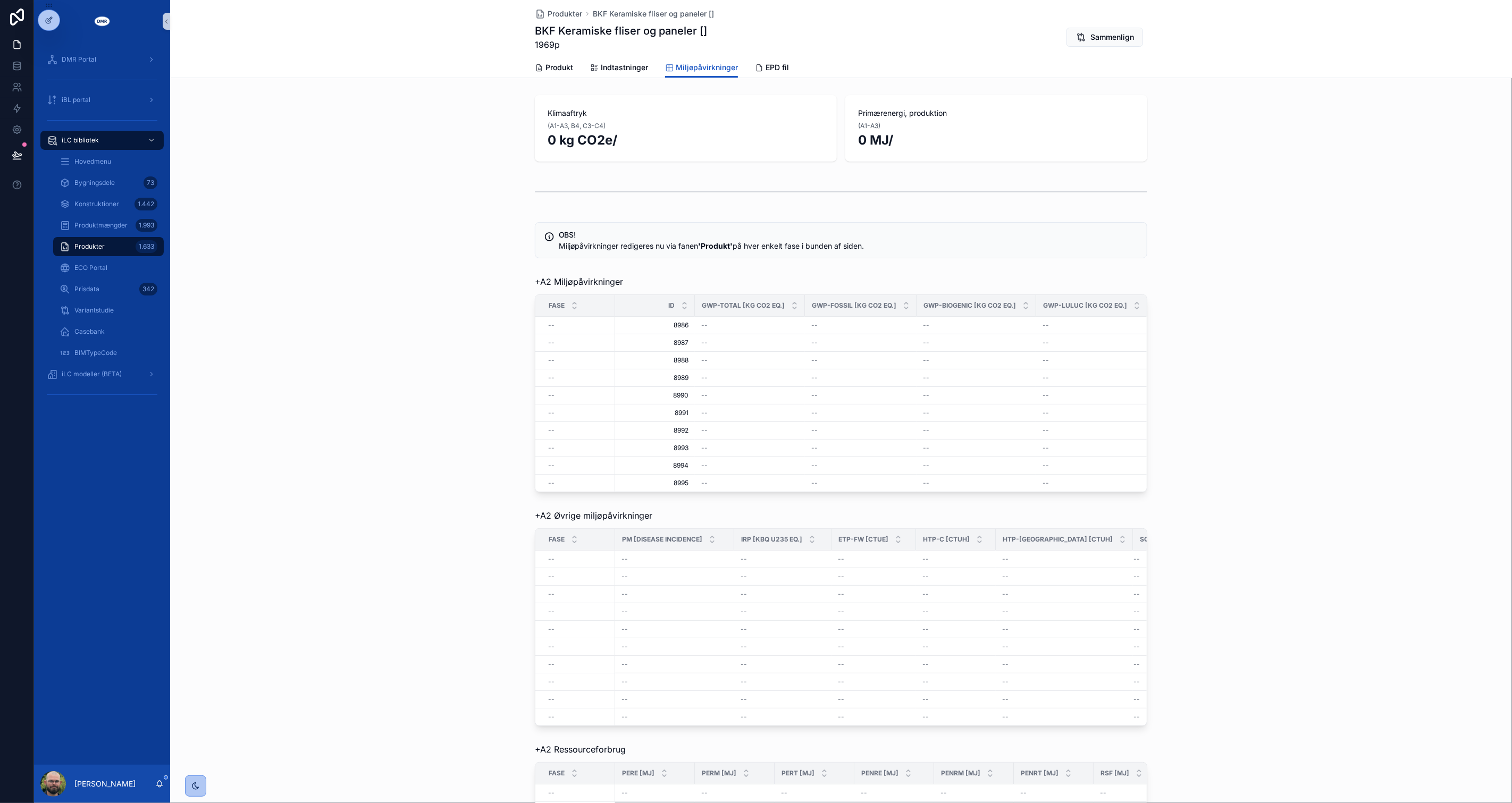
click at [225, 360] on div "+A2 Miljøpåvirkninger Fase Id GWP-Total [kg CO2 eq.] GWP-fossil [kg CO2 eq.] GW…" at bounding box center [841, 383] width 1342 height 225
click at [558, 75] on link "Produkt" at bounding box center [553, 68] width 38 height 21
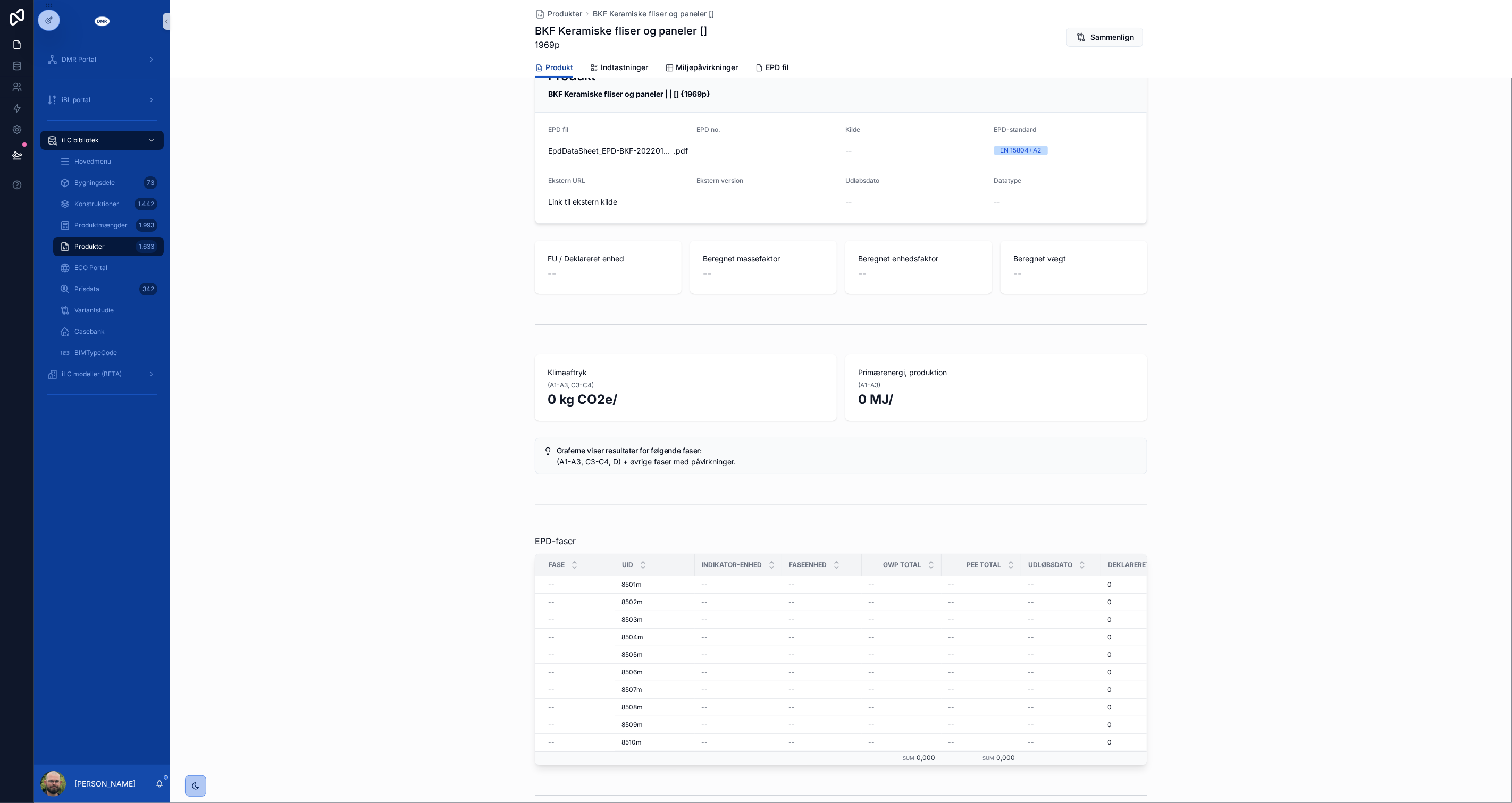
scroll to position [179, 0]
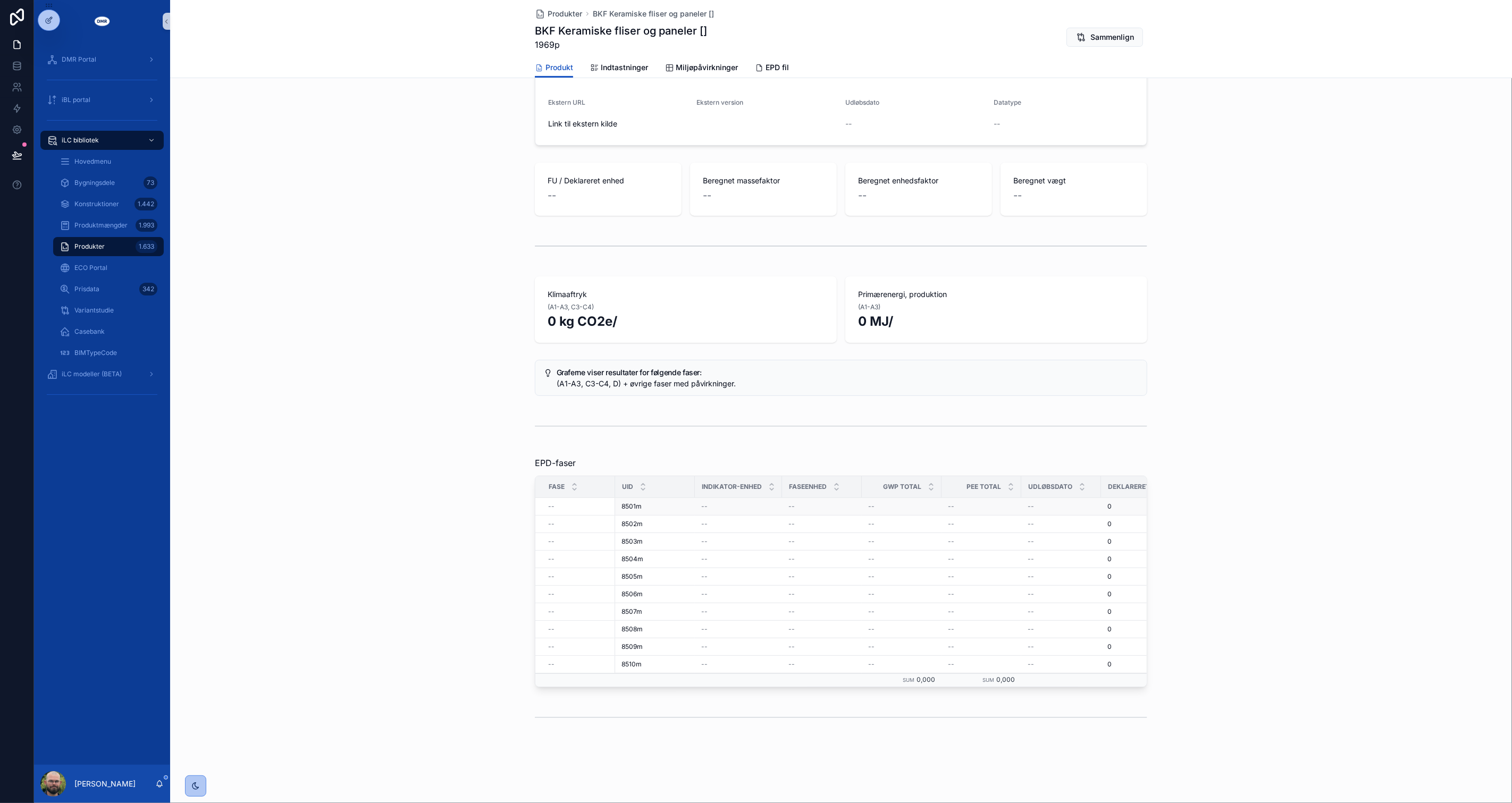
click at [733, 505] on td "--" at bounding box center [739, 507] width 87 height 18
click at [1124, 502] on div "0 0" at bounding box center [1147, 507] width 80 height 9
click at [705, 64] on span "Miljøpåvirkninger" at bounding box center [706, 67] width 62 height 11
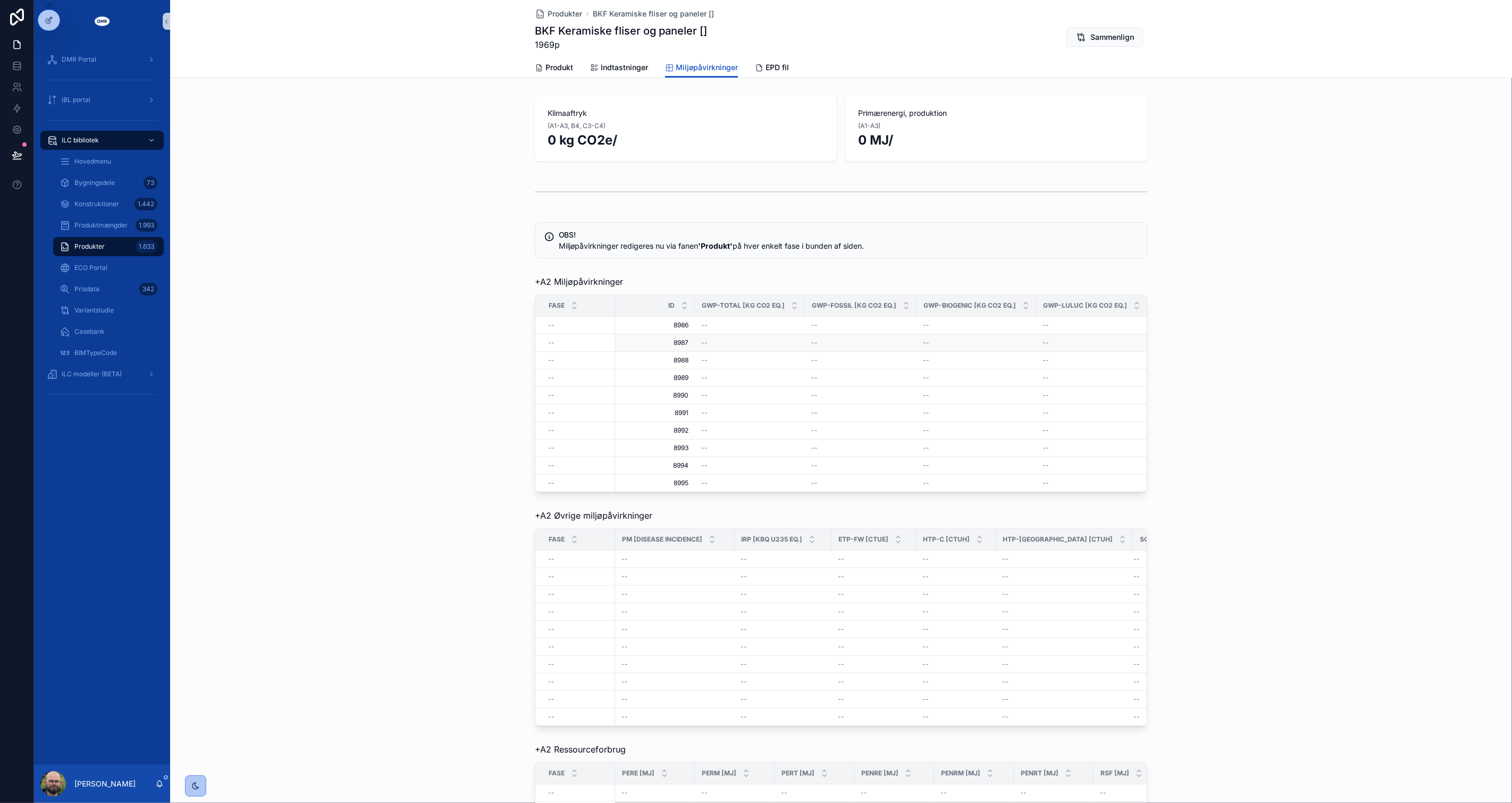
click at [1126, 334] on td "--" at bounding box center [1092, 343] width 111 height 18
click at [1075, 326] on div "--" at bounding box center [1092, 326] width 98 height 9
click at [624, 67] on span "Indtastninger" at bounding box center [624, 67] width 47 height 11
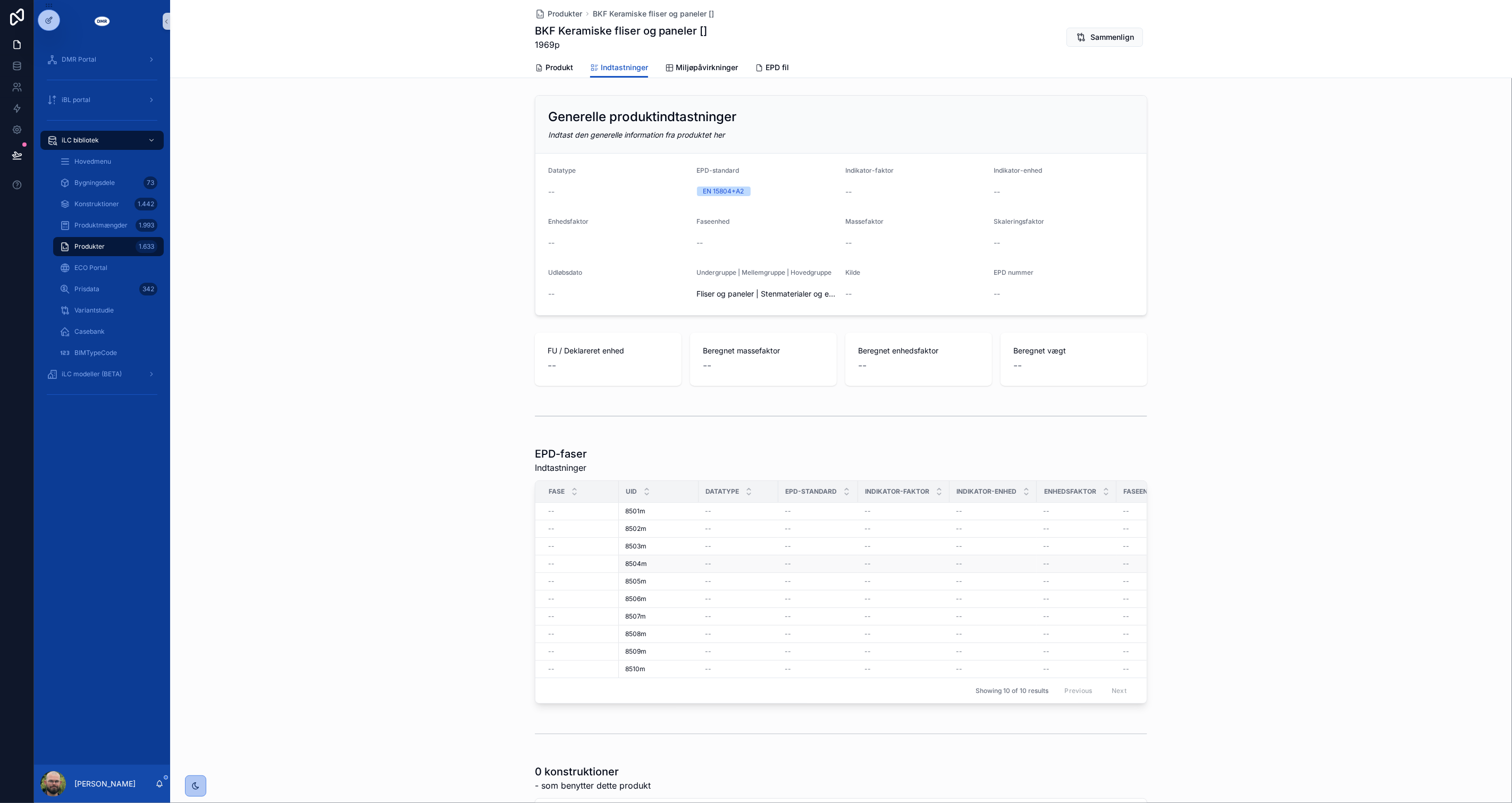
click at [812, 570] on td "--" at bounding box center [818, 564] width 80 height 18
click at [544, 73] on link "Produkt" at bounding box center [553, 68] width 38 height 21
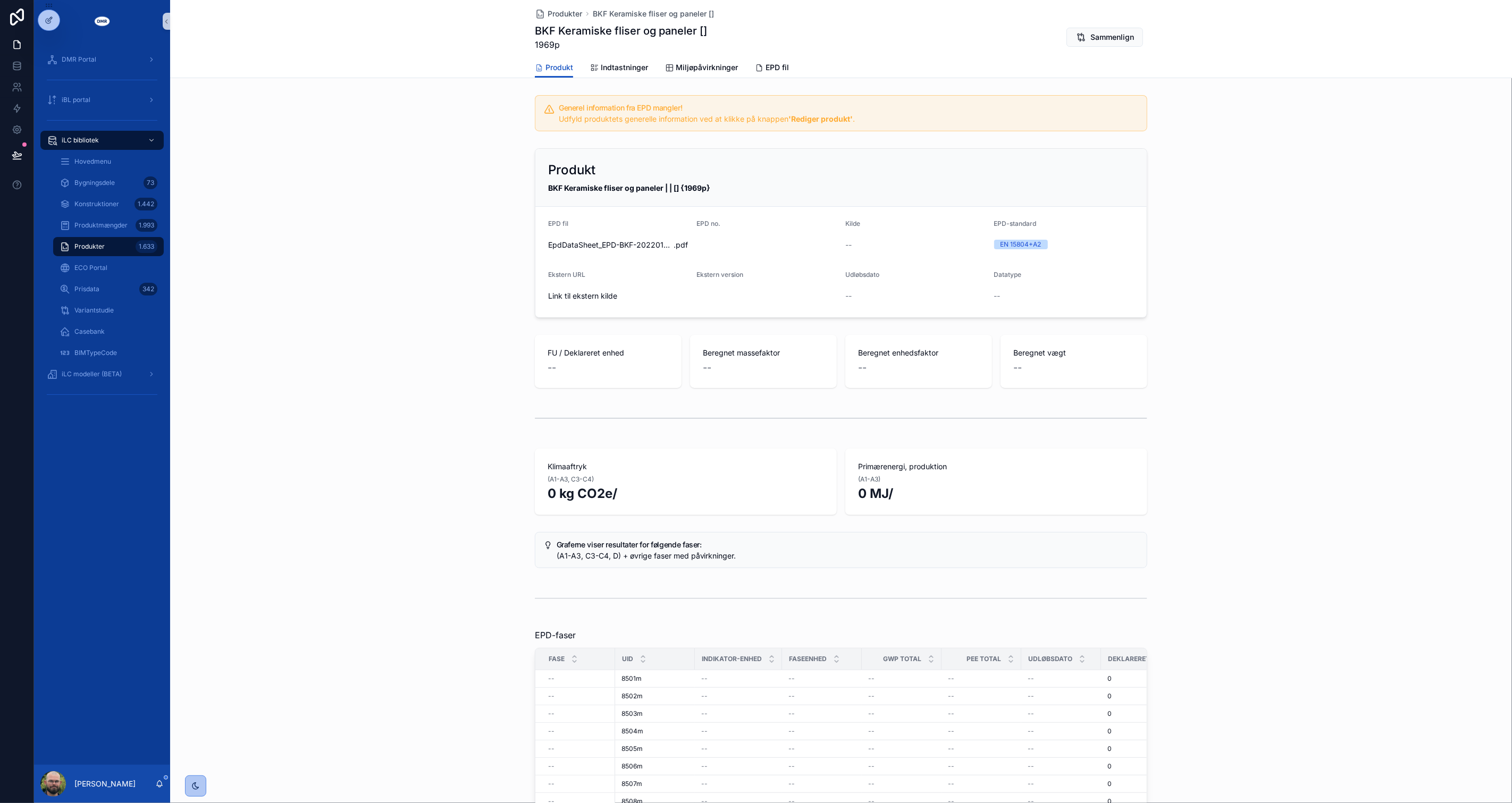
click at [485, 424] on div "scrollable content" at bounding box center [841, 419] width 1342 height 35
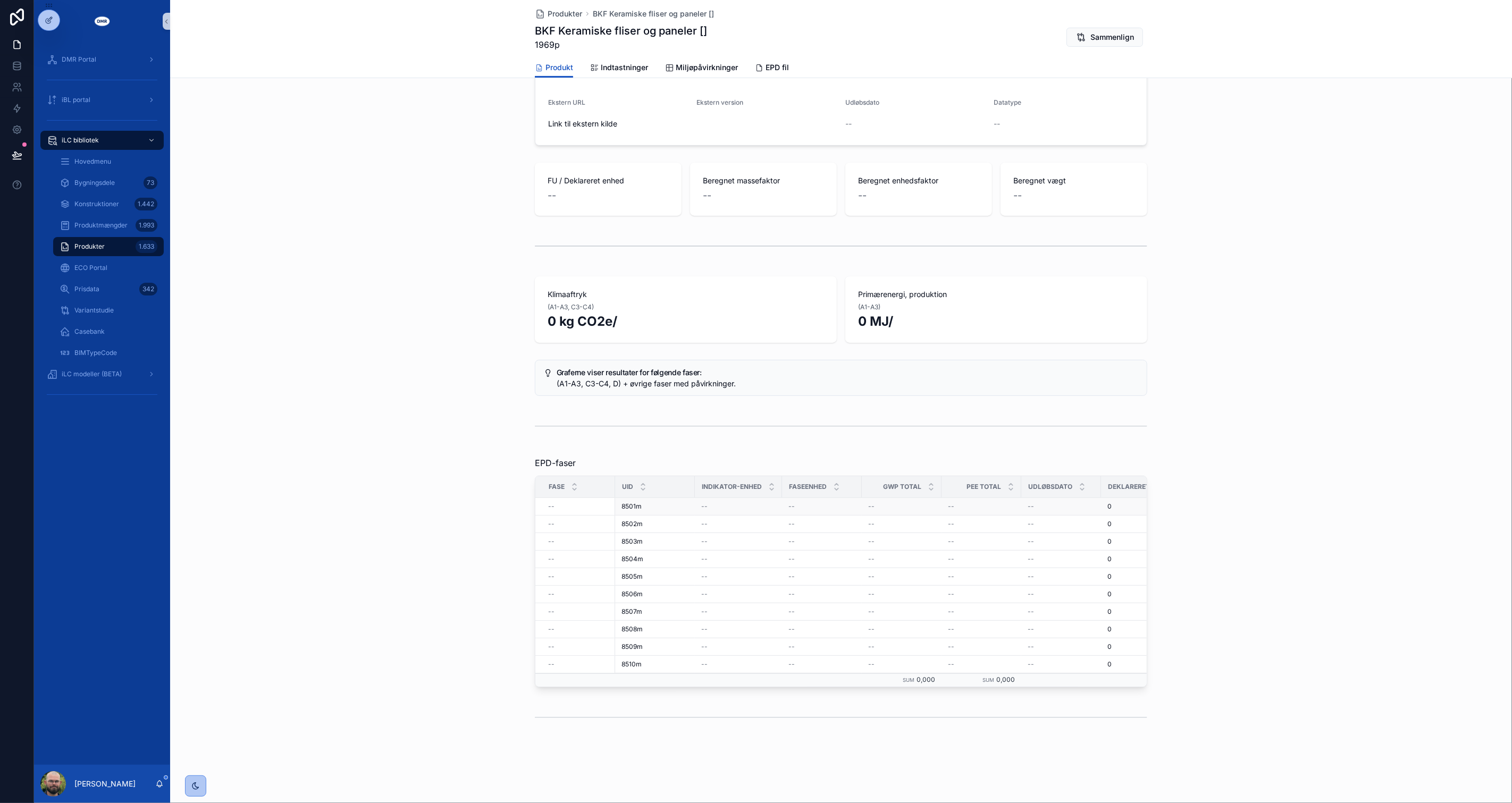
scroll to position [0, 286]
click at [1109, 502] on div "--" at bounding box center [1100, 507] width 66 height 9
drag, startPoint x: 1109, startPoint y: 496, endPoint x: 1069, endPoint y: 500, distance: 40.2
click at [1069, 502] on div "--" at bounding box center [1100, 507] width 66 height 9
click at [1038, 502] on div "--" at bounding box center [1027, 507] width 67 height 9
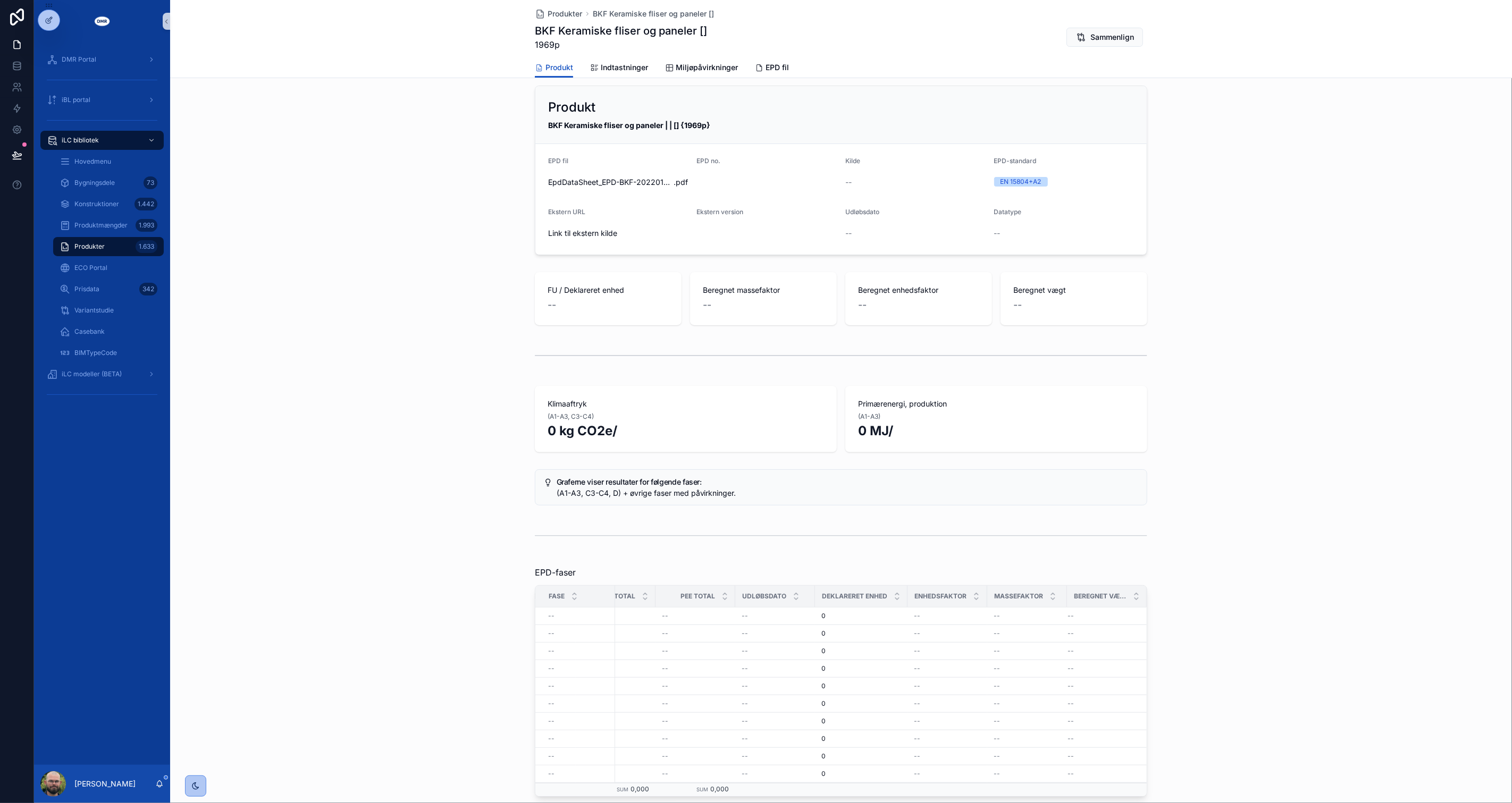
scroll to position [0, 0]
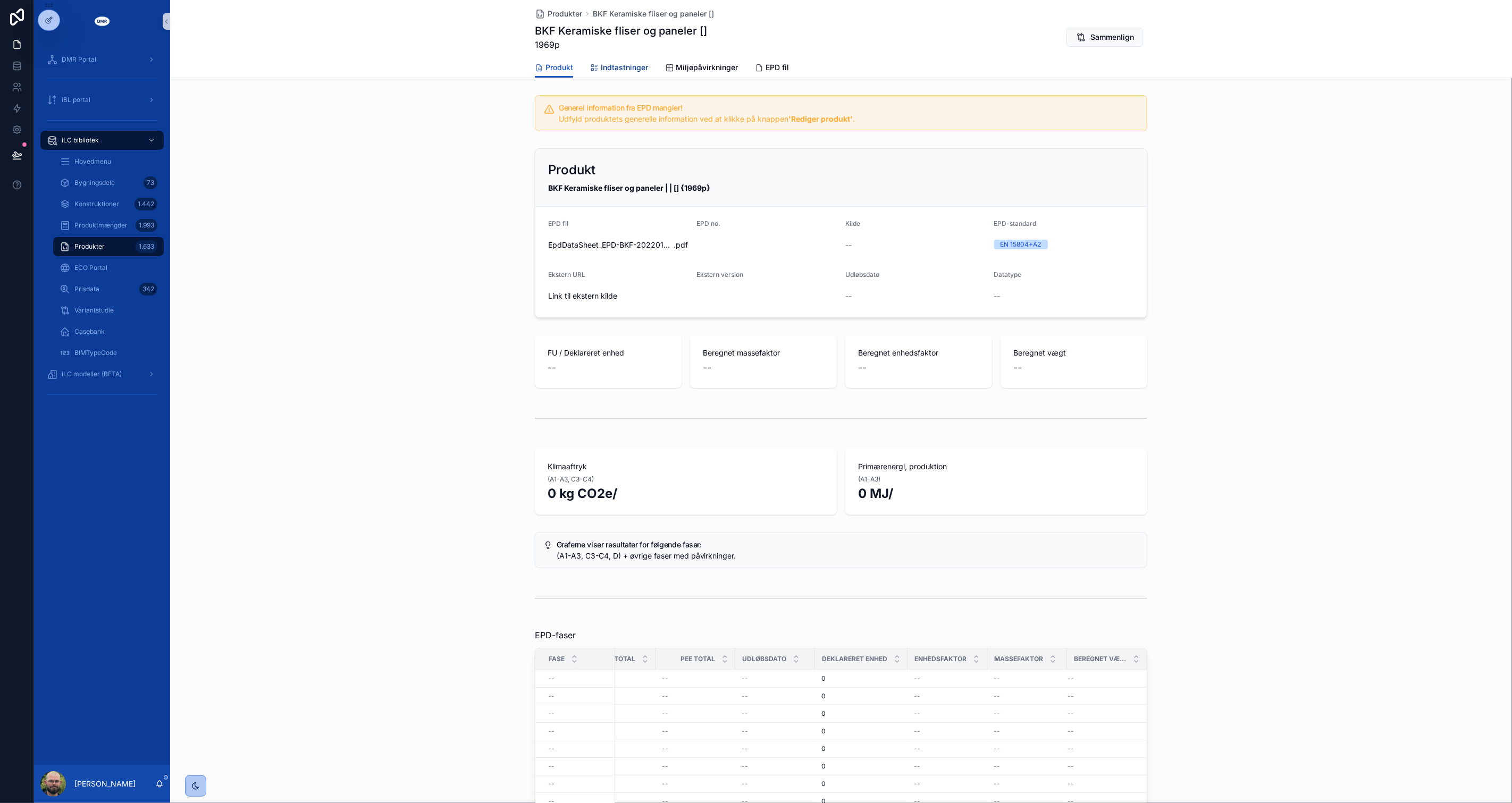
click at [626, 64] on span "Indtastninger" at bounding box center [624, 67] width 47 height 11
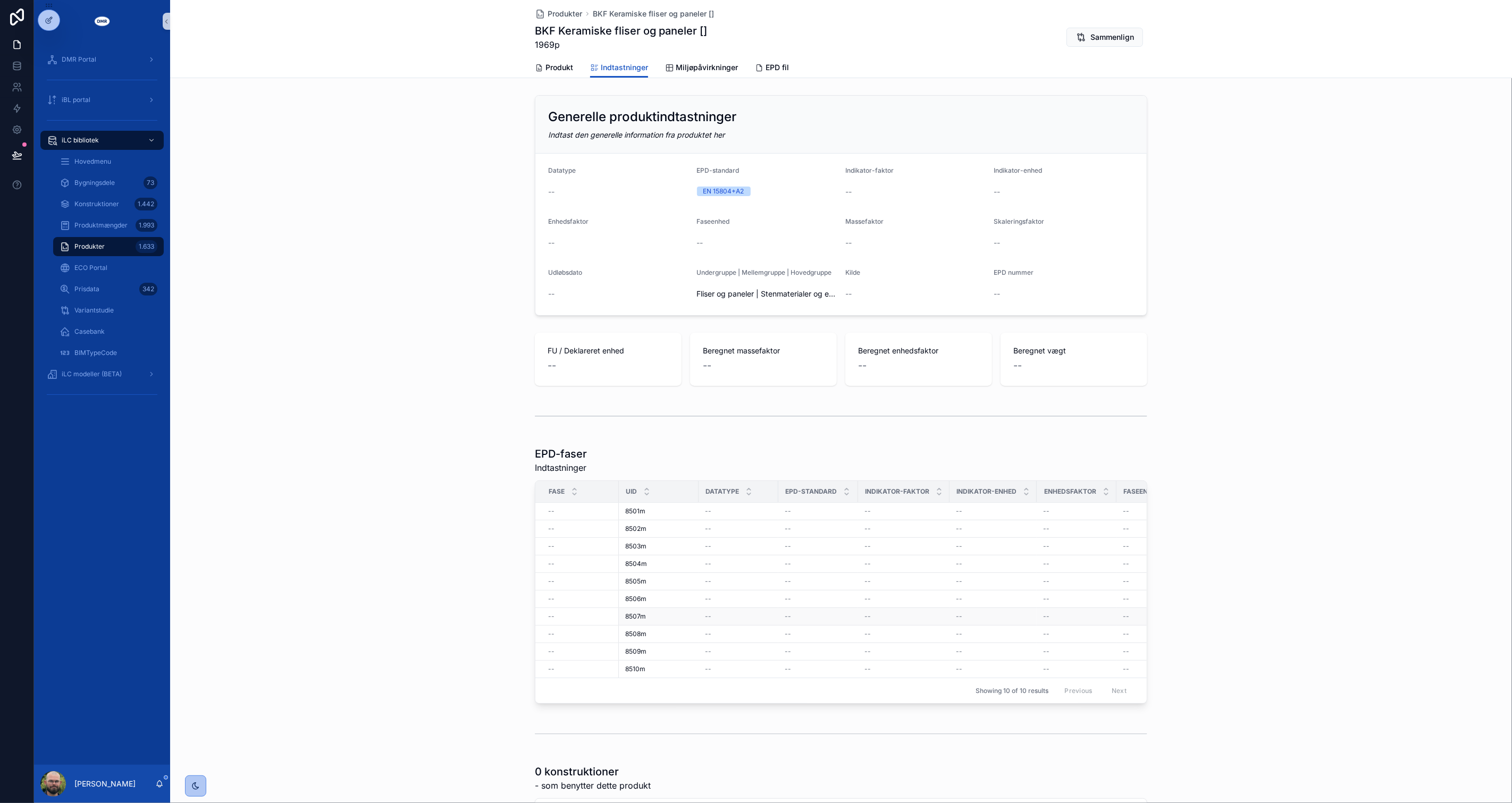
click at [915, 615] on div "--" at bounding box center [904, 617] width 79 height 9
drag, startPoint x: 915, startPoint y: 615, endPoint x: 887, endPoint y: 613, distance: 28.1
click at [889, 613] on div "--" at bounding box center [904, 617] width 79 height 9
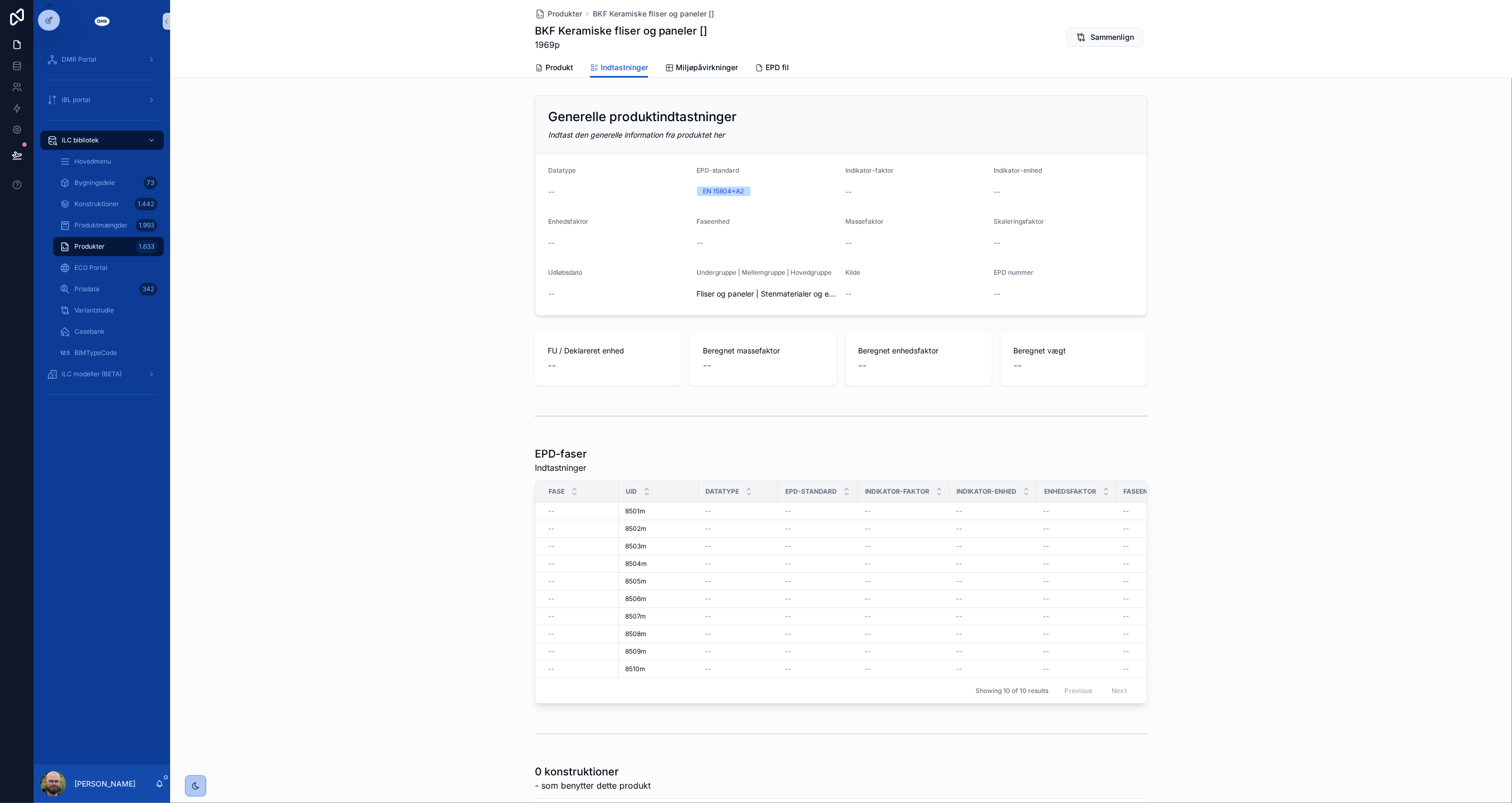
click at [493, 573] on div "EPD-faser Indtastninger Fase UID Datatype EPD-standard Indikator-faktor Indikat…" at bounding box center [841, 575] width 1342 height 266
click at [464, 522] on div "EPD-faser Indtastninger Fase UID Datatype EPD-standard Indikator-faktor Indikat…" at bounding box center [841, 575] width 1342 height 266
click at [52, 46] on icon at bounding box center [49, 43] width 9 height 9
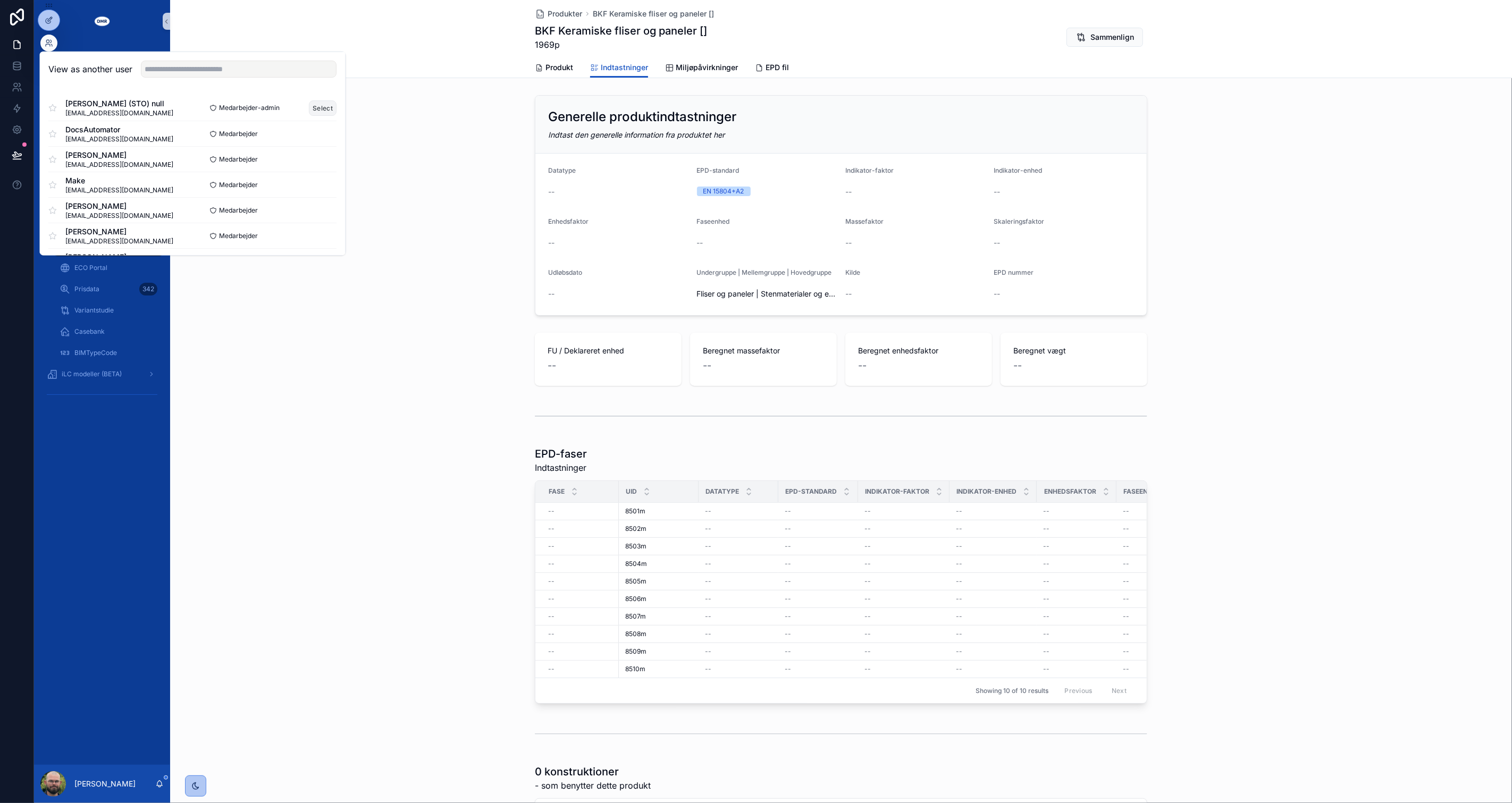
click at [309, 105] on button "Select" at bounding box center [323, 108] width 28 height 15
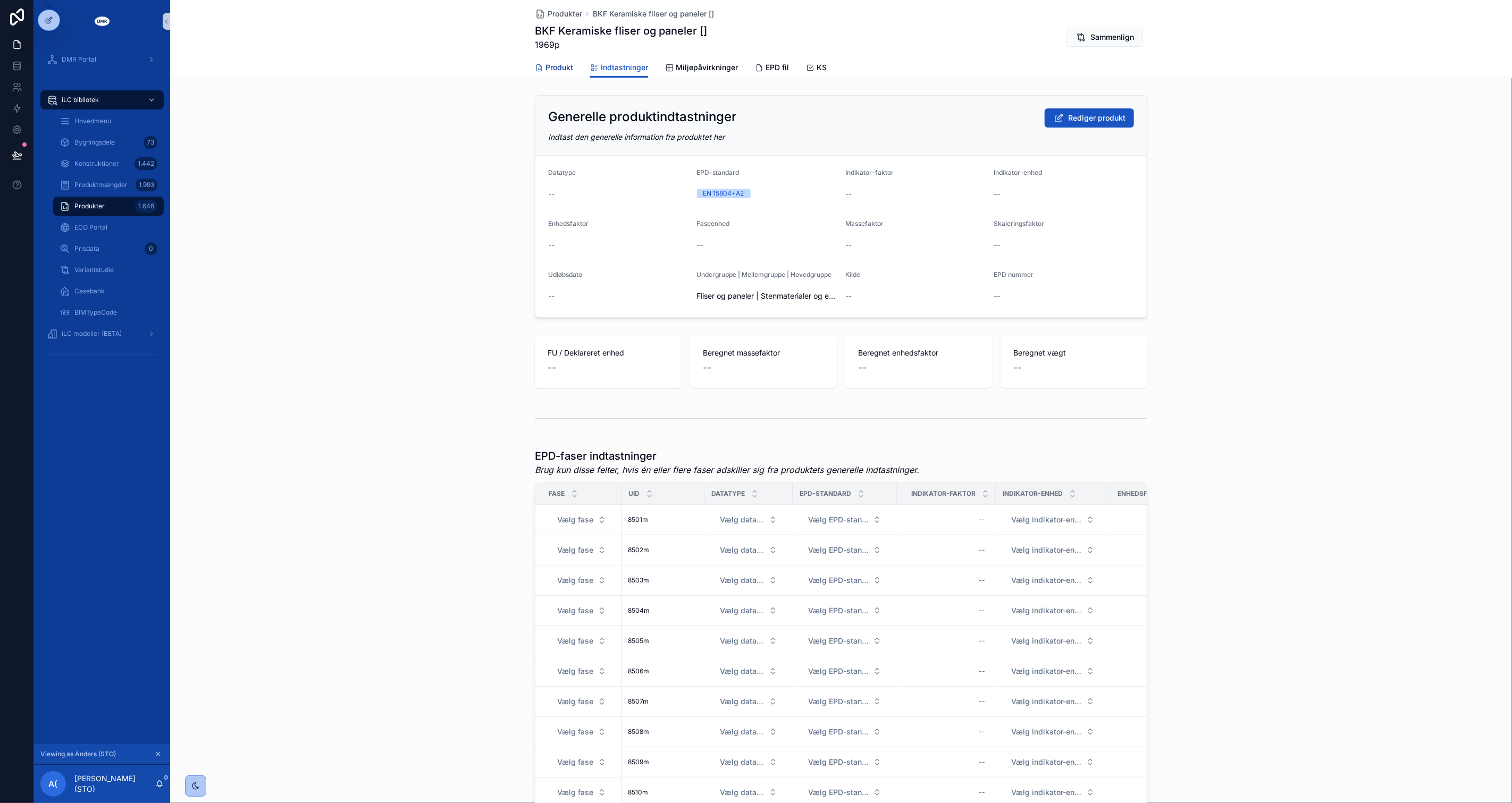
click at [535, 70] on icon "scrollable content" at bounding box center [539, 68] width 9 height 9
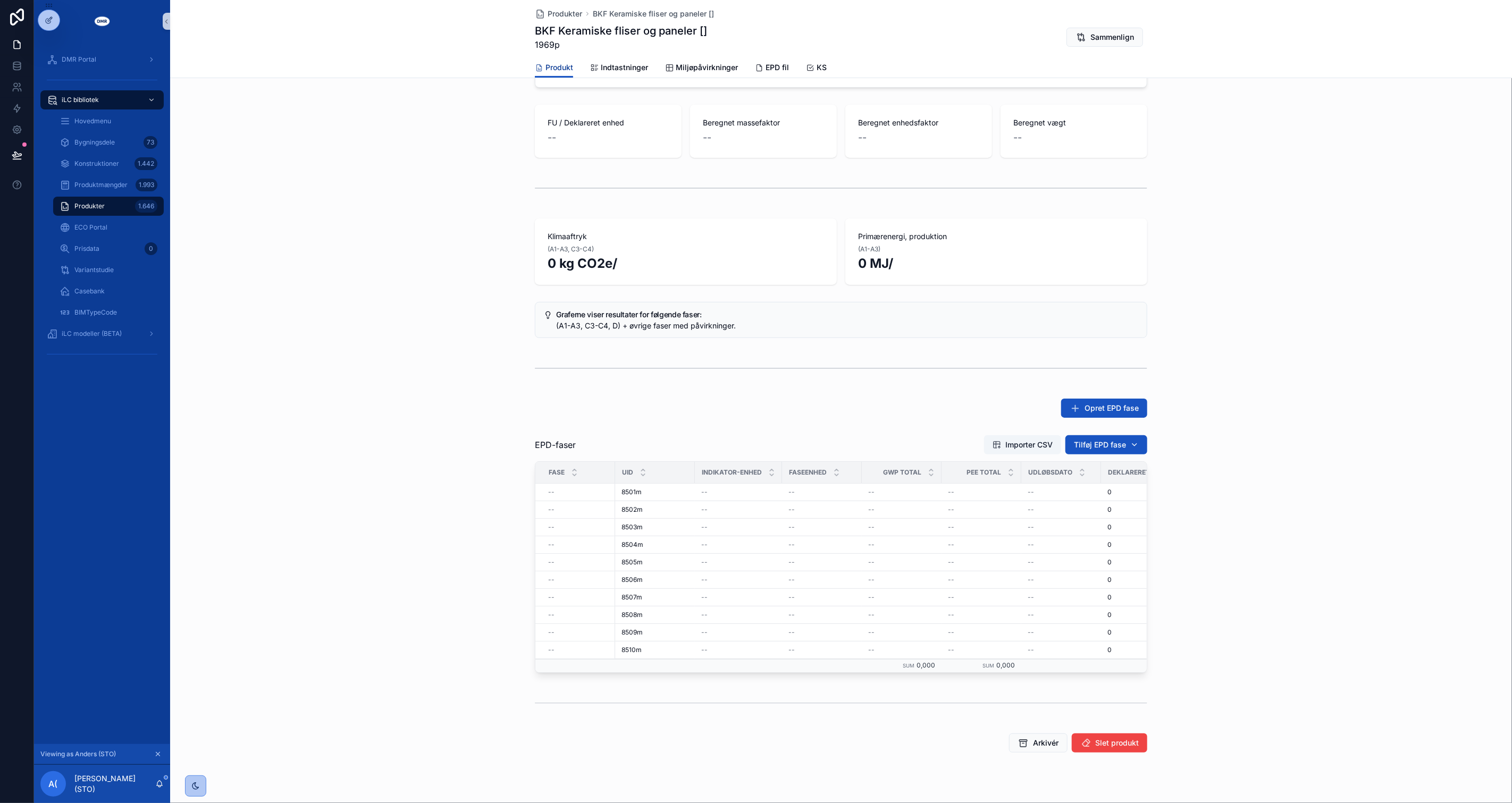
scroll to position [261, 0]
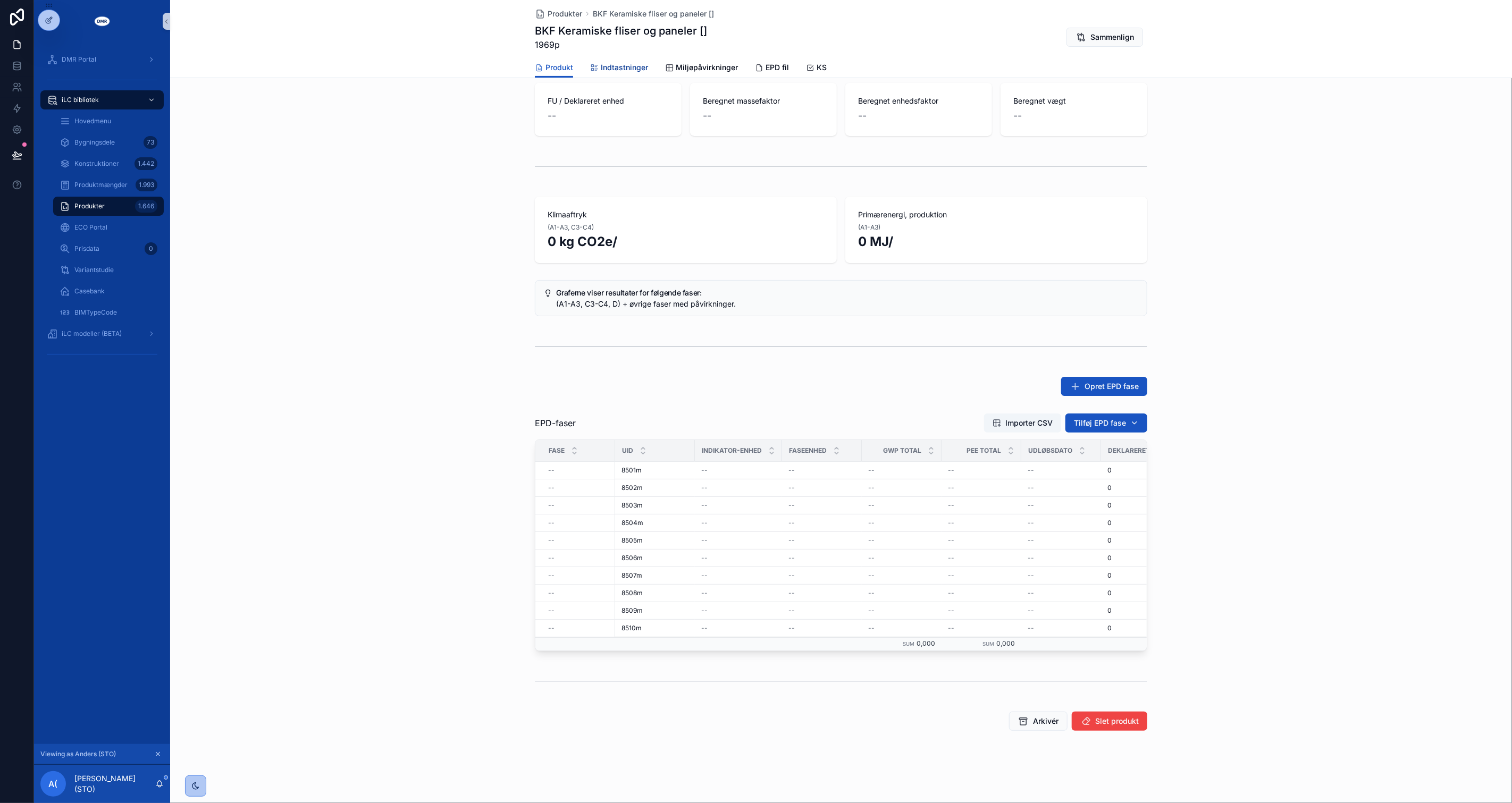
click at [601, 67] on span "Indtastninger" at bounding box center [624, 67] width 47 height 11
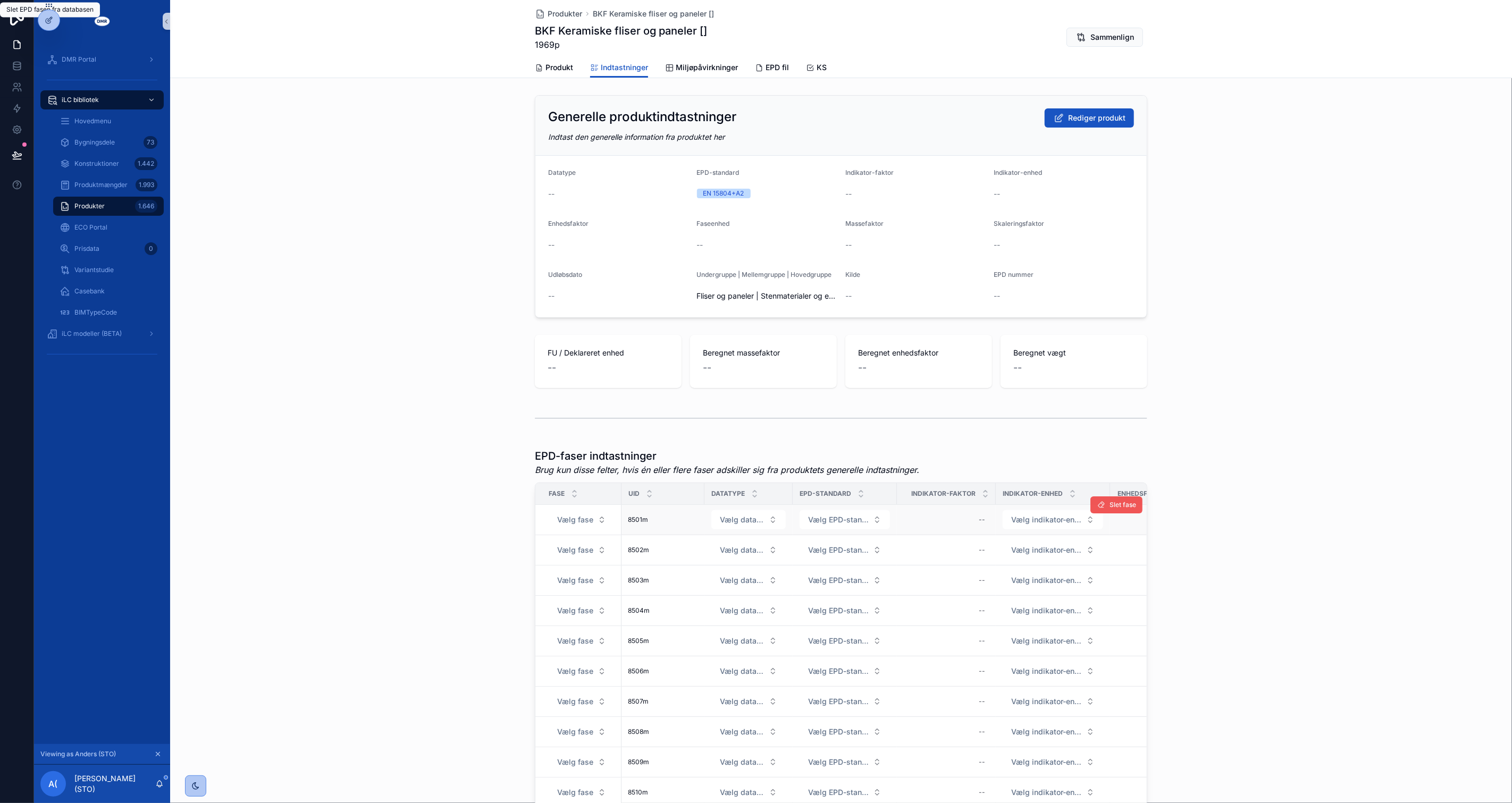
click at [1120, 503] on th "Enhedsfaktor" at bounding box center [1149, 494] width 80 height 22
click at [1118, 511] on button "Slet fase" at bounding box center [1117, 505] width 52 height 17
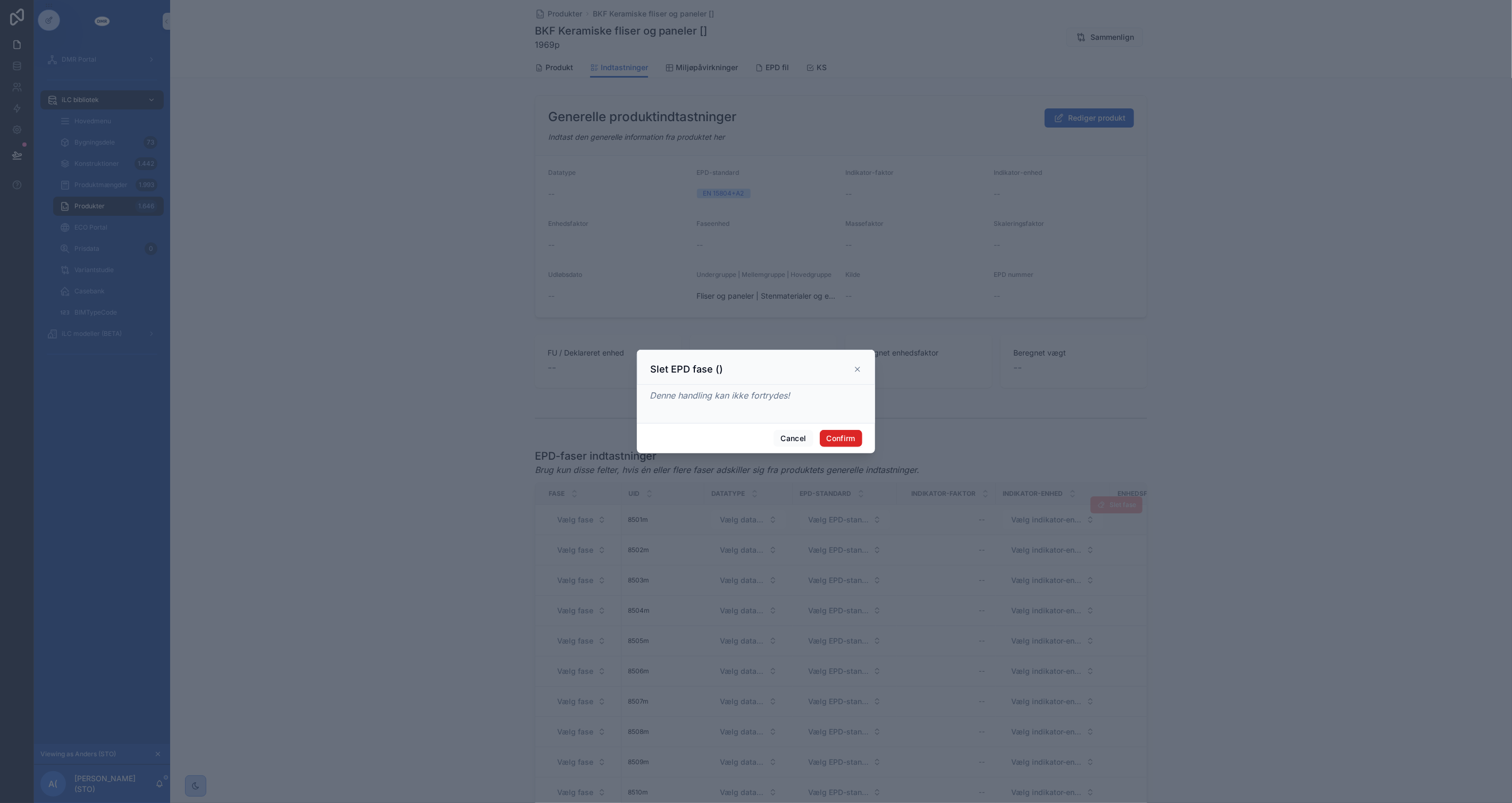
click at [852, 443] on button "Confirm" at bounding box center [841, 439] width 43 height 17
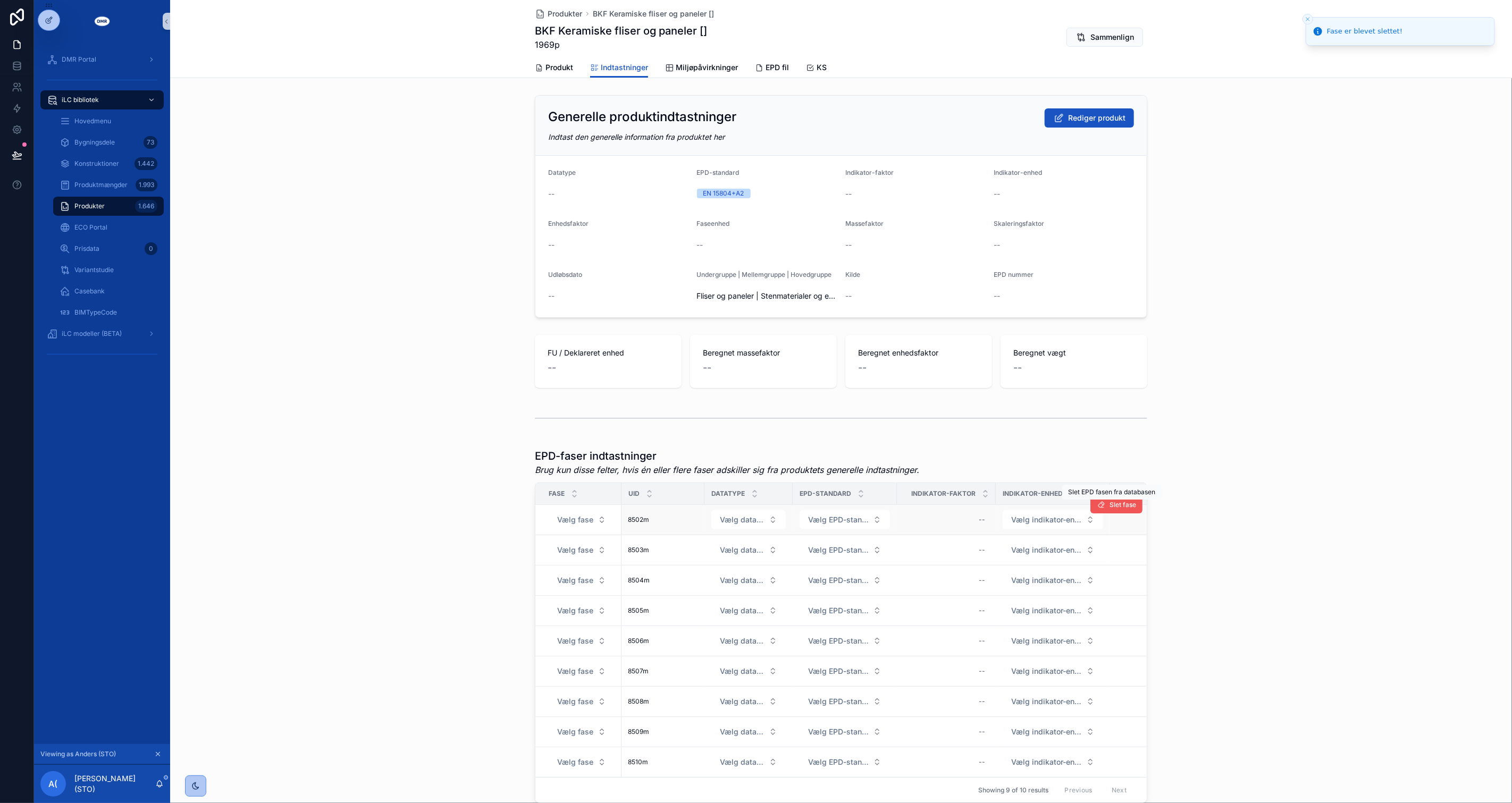
click at [1117, 505] on span "Slet fase" at bounding box center [1123, 505] width 27 height 9
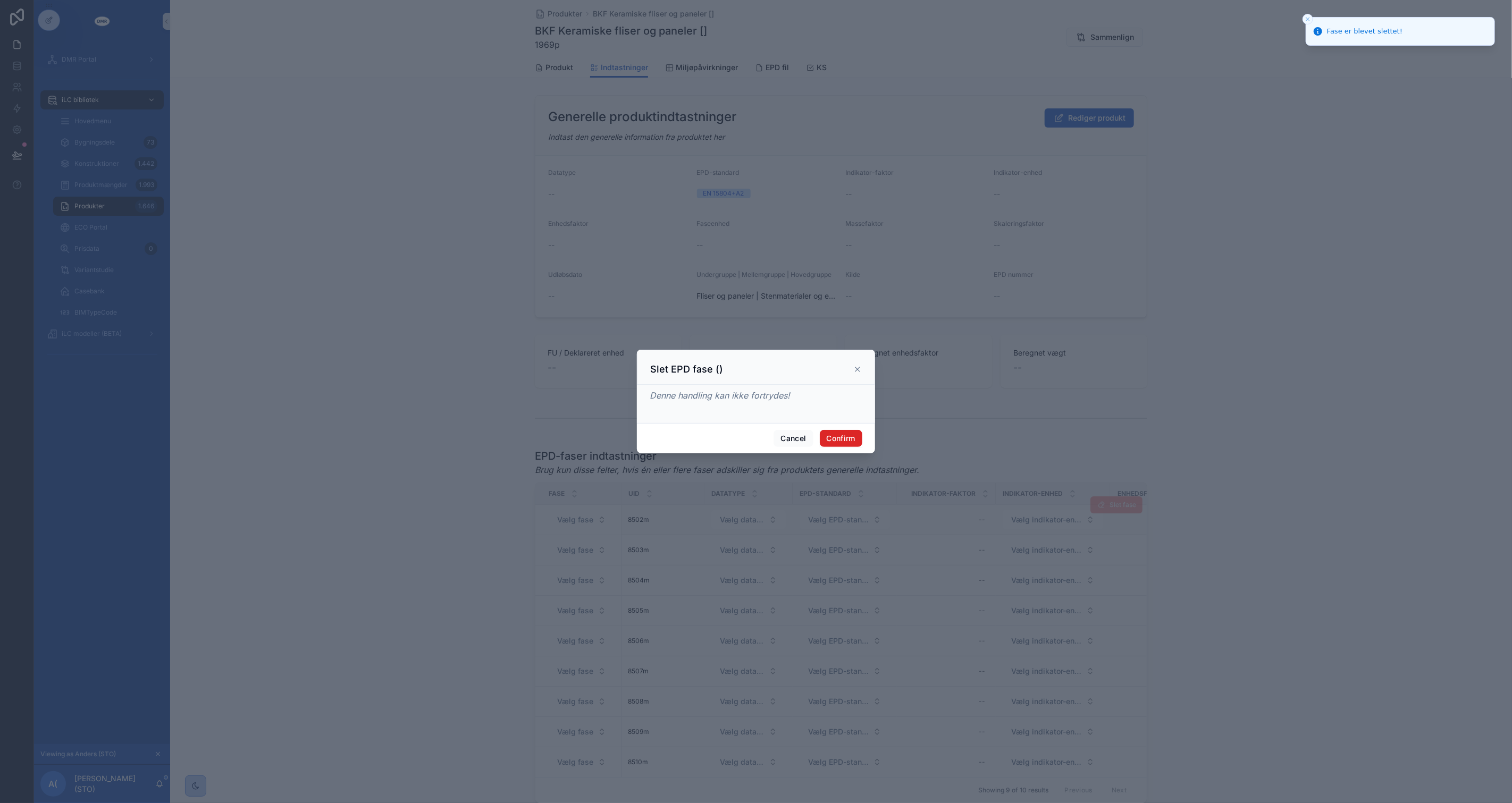
click at [844, 445] on button "Confirm" at bounding box center [841, 439] width 43 height 17
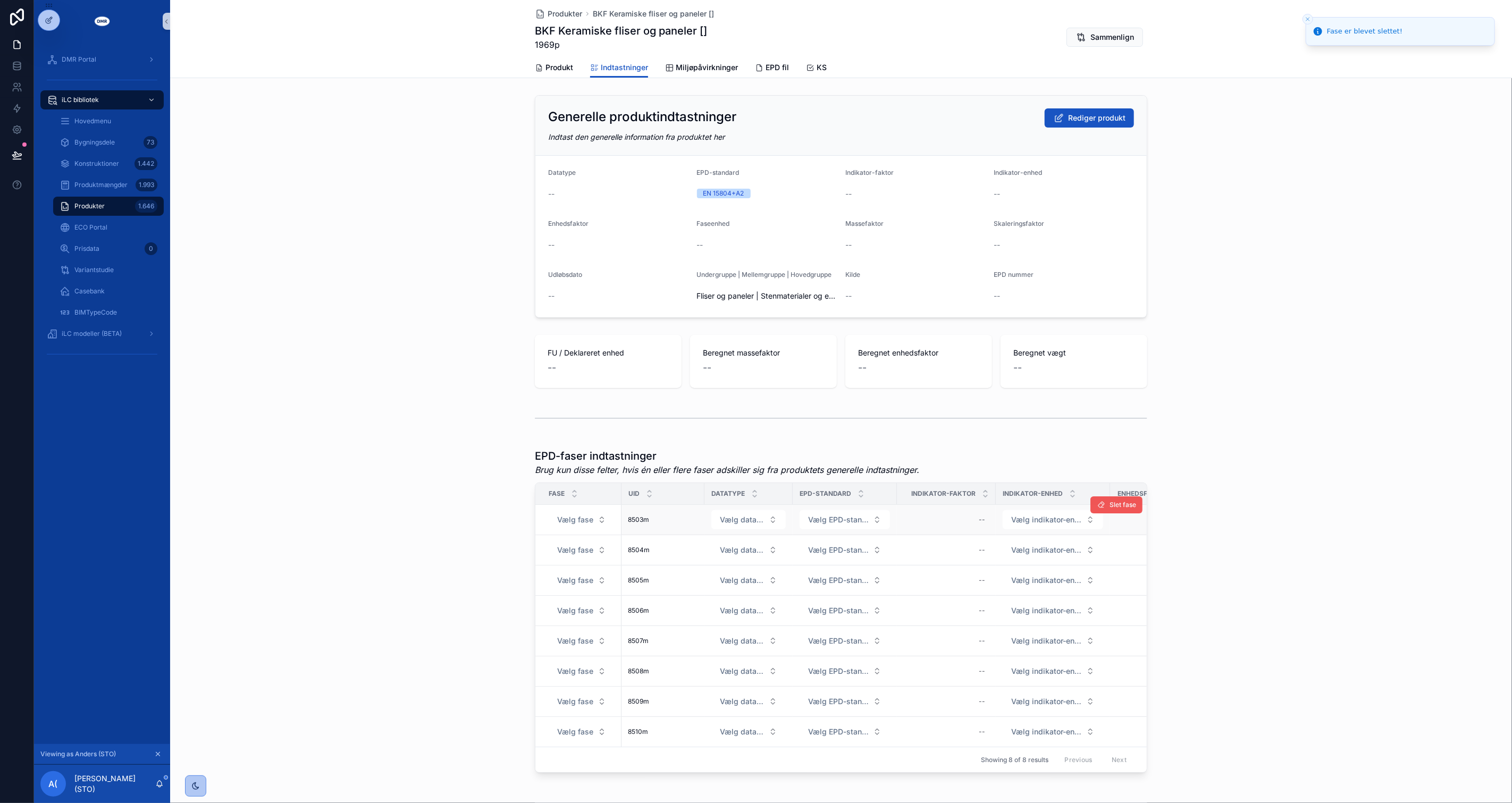
click at [1114, 508] on button "Slet fase" at bounding box center [1117, 505] width 52 height 17
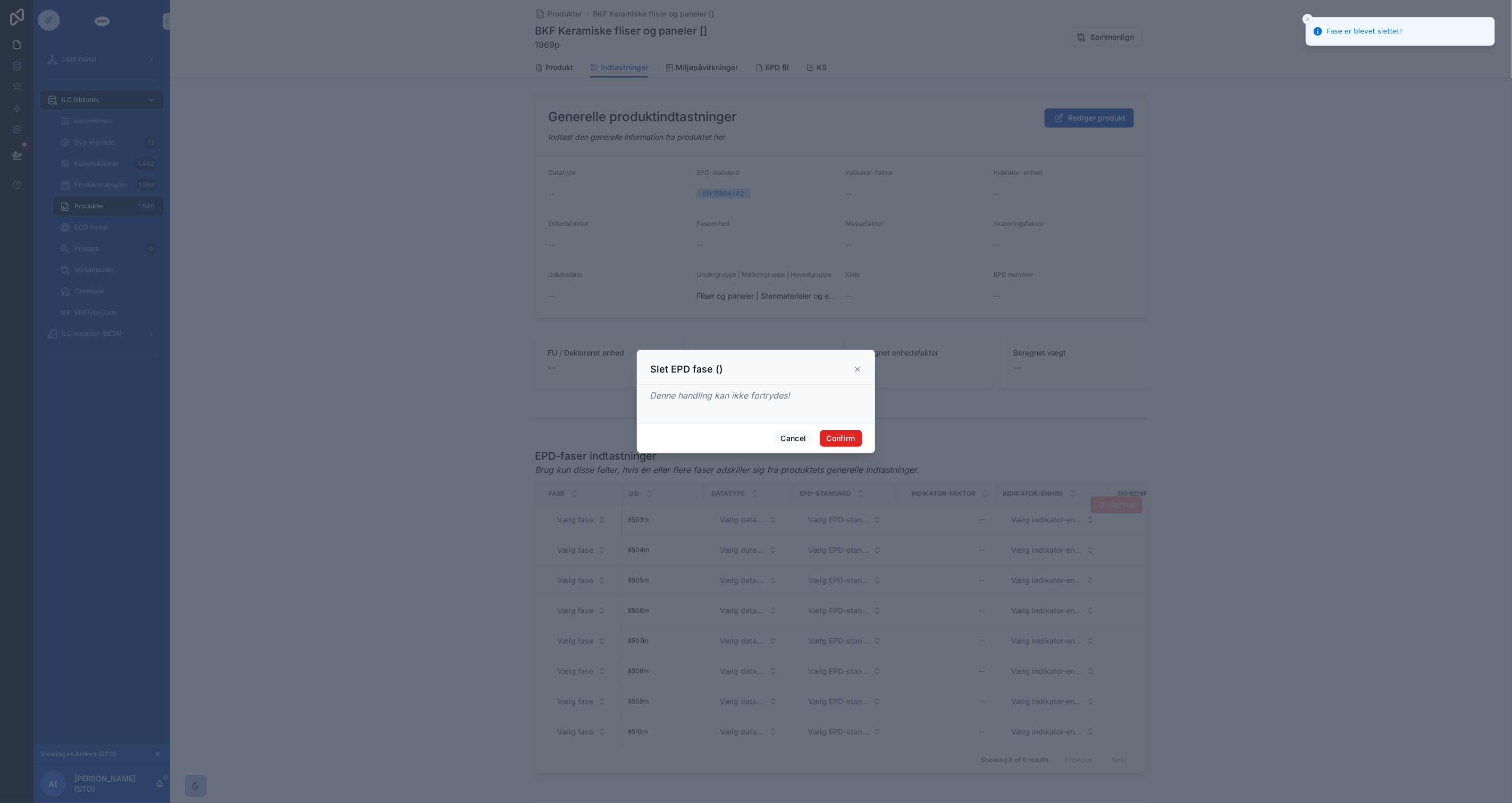
click at [846, 435] on button "Confirm" at bounding box center [841, 439] width 43 height 17
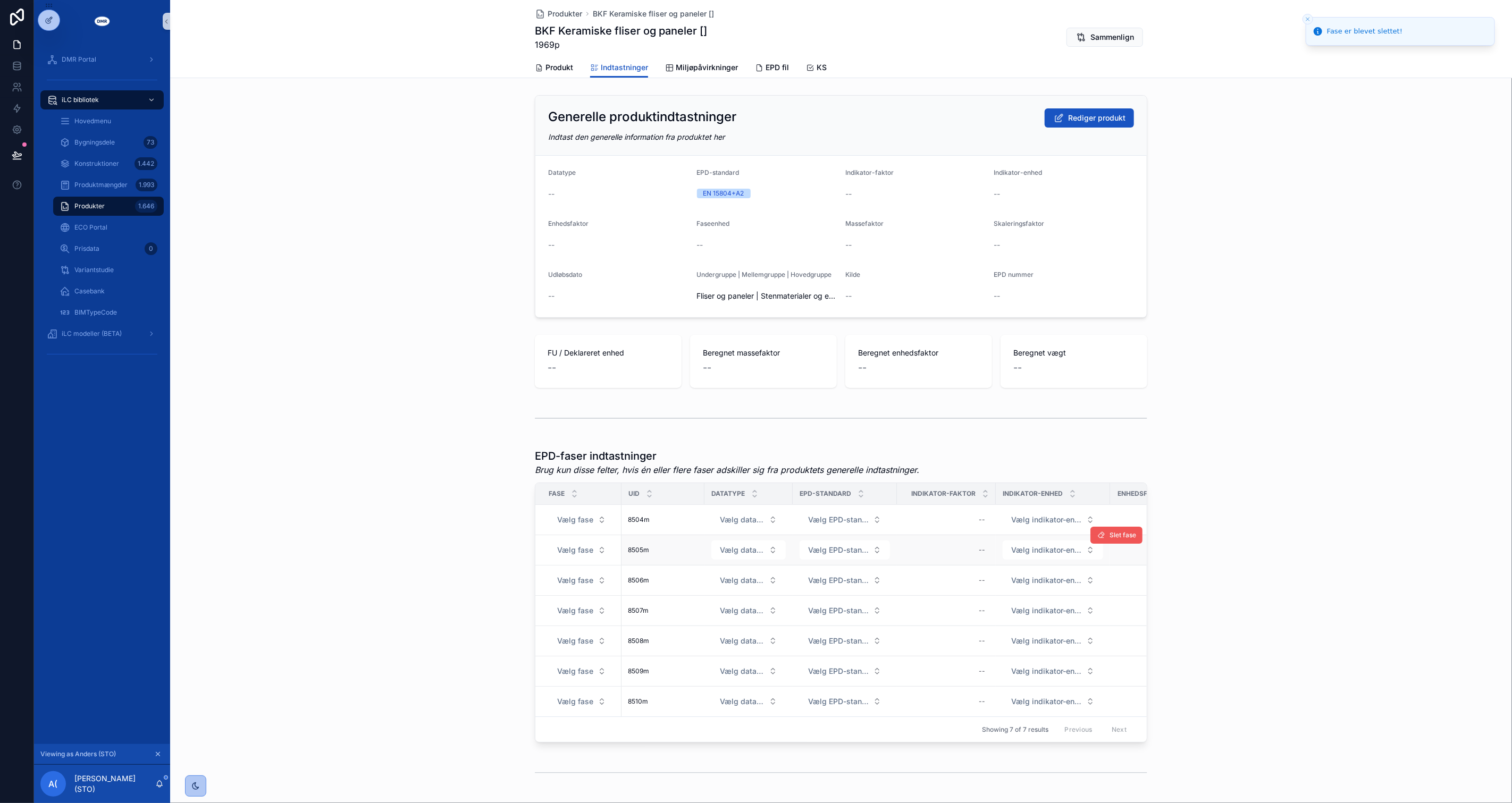
click at [1118, 533] on tbody "Vælg fase 8504m 8504m Vælg datatype Vælg EPD-standard -- Vælg indikator-enhed -…" at bounding box center [1206, 610] width 1343 height 212
click at [1120, 505] on span "Slet fase" at bounding box center [1123, 505] width 27 height 9
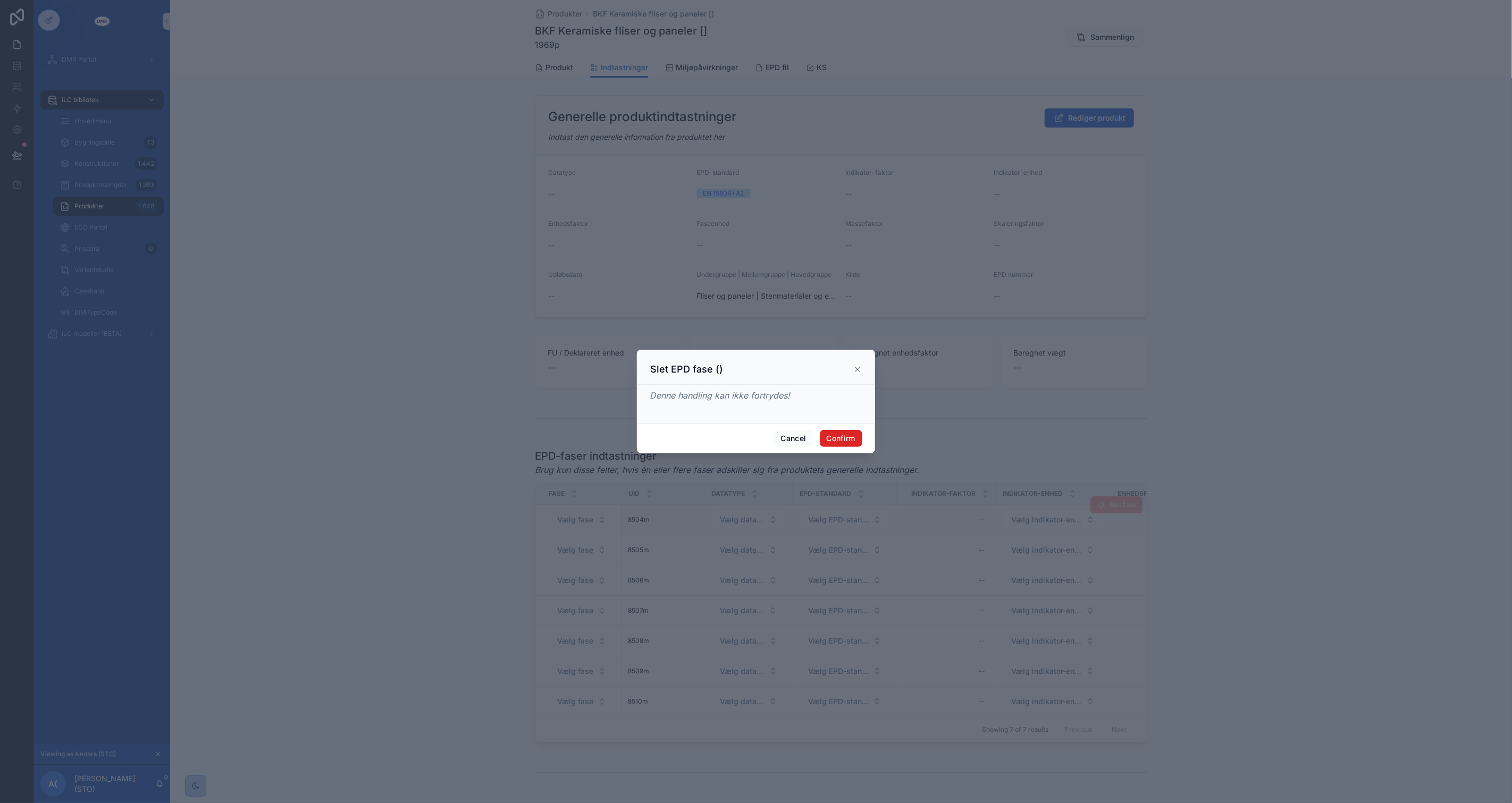
click at [844, 438] on button "Confirm" at bounding box center [841, 439] width 43 height 17
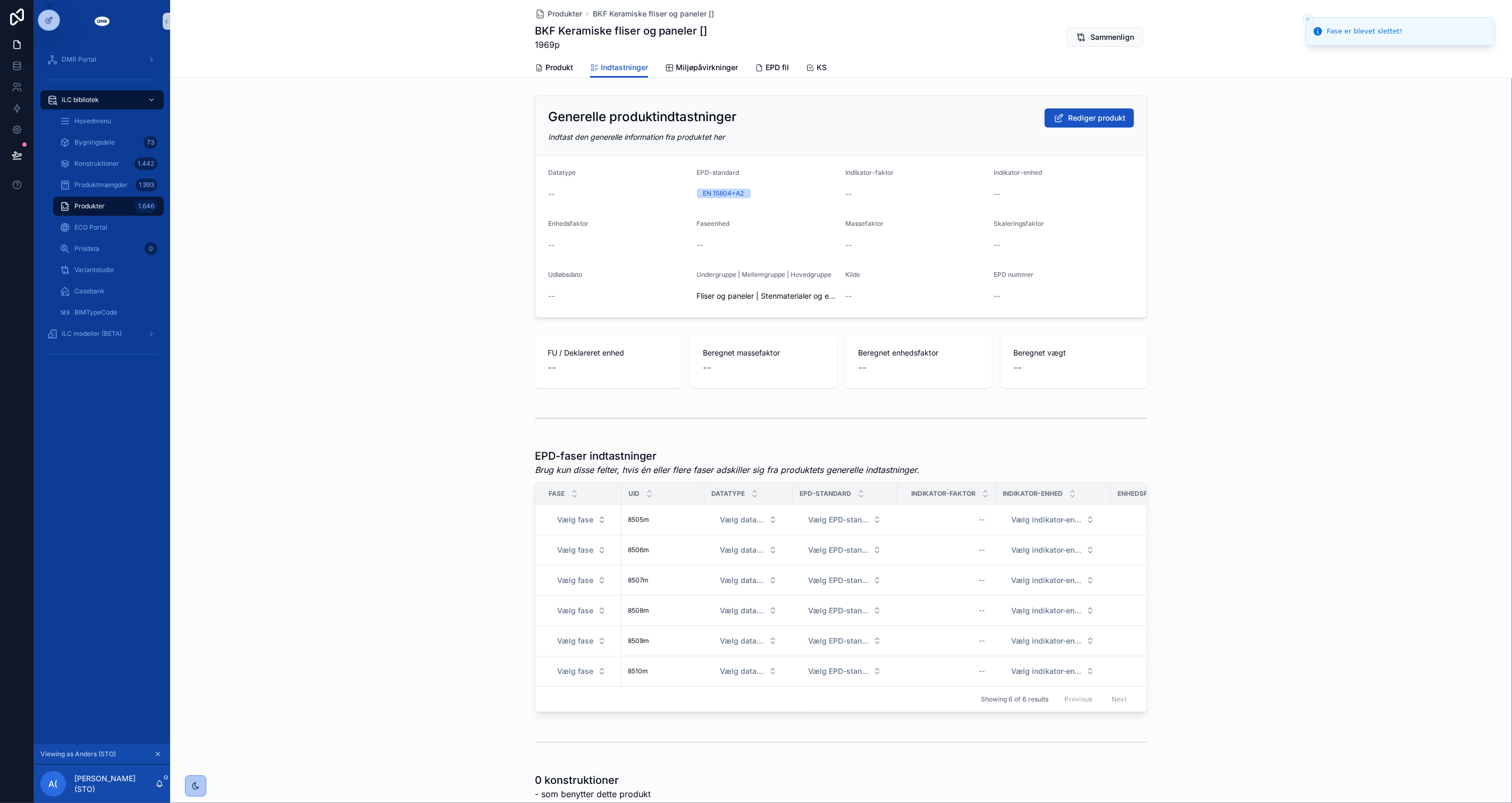
click at [1198, 533] on div "EPD-faser indtastninger Brug kun disse felter, hvis én eller flere faser adskil…" at bounding box center [841, 581] width 1342 height 272
click at [1197, 533] on div "EPD-faser indtastninger Brug kun disse felter, hvis én eller flere faser adskil…" at bounding box center [841, 581] width 1342 height 272
click at [1113, 507] on span "Slet fase" at bounding box center [1123, 505] width 27 height 9
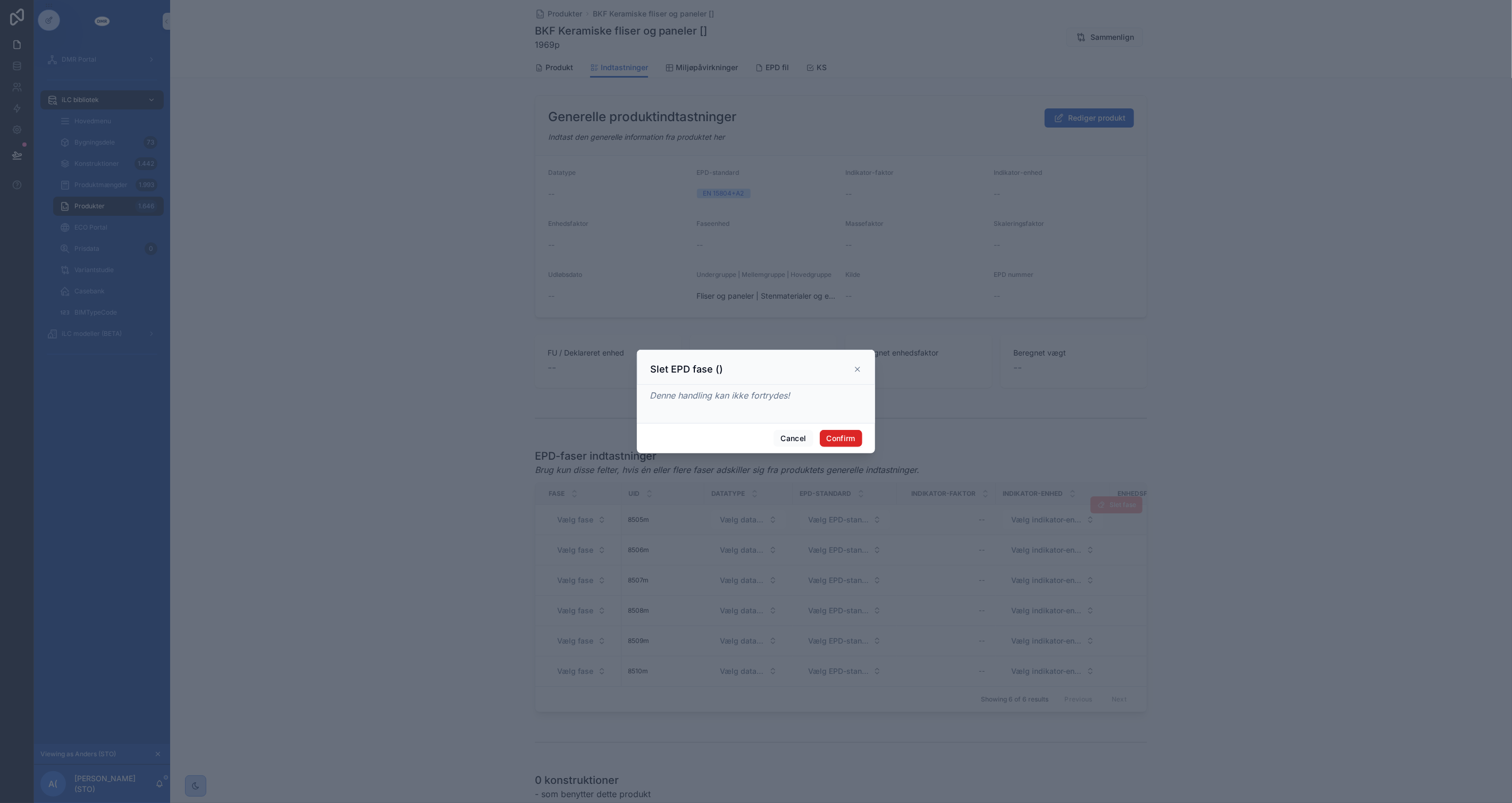
click at [827, 432] on button "Confirm" at bounding box center [841, 439] width 43 height 17
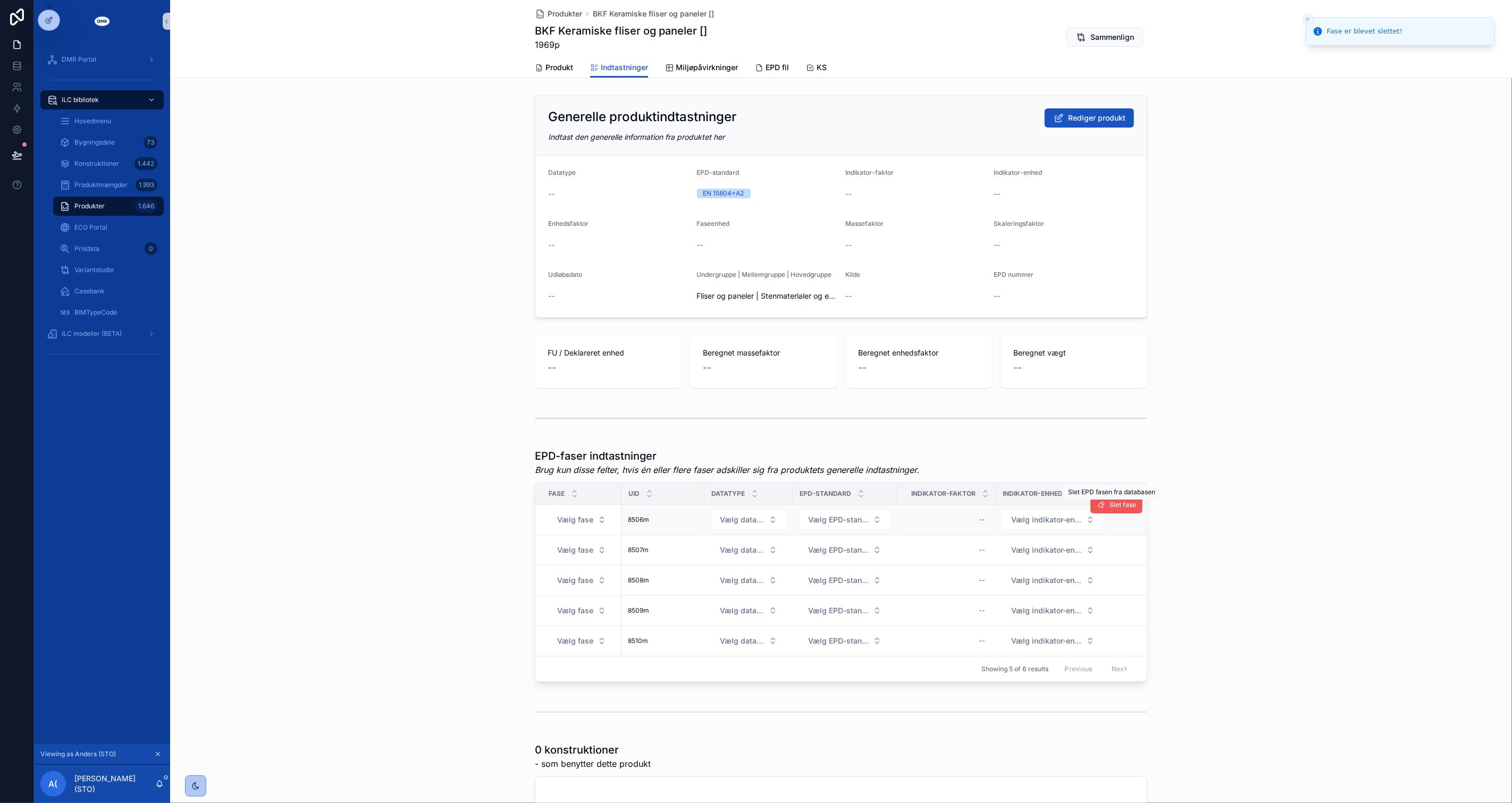
click at [1112, 507] on span "Slet fase" at bounding box center [1123, 505] width 27 height 9
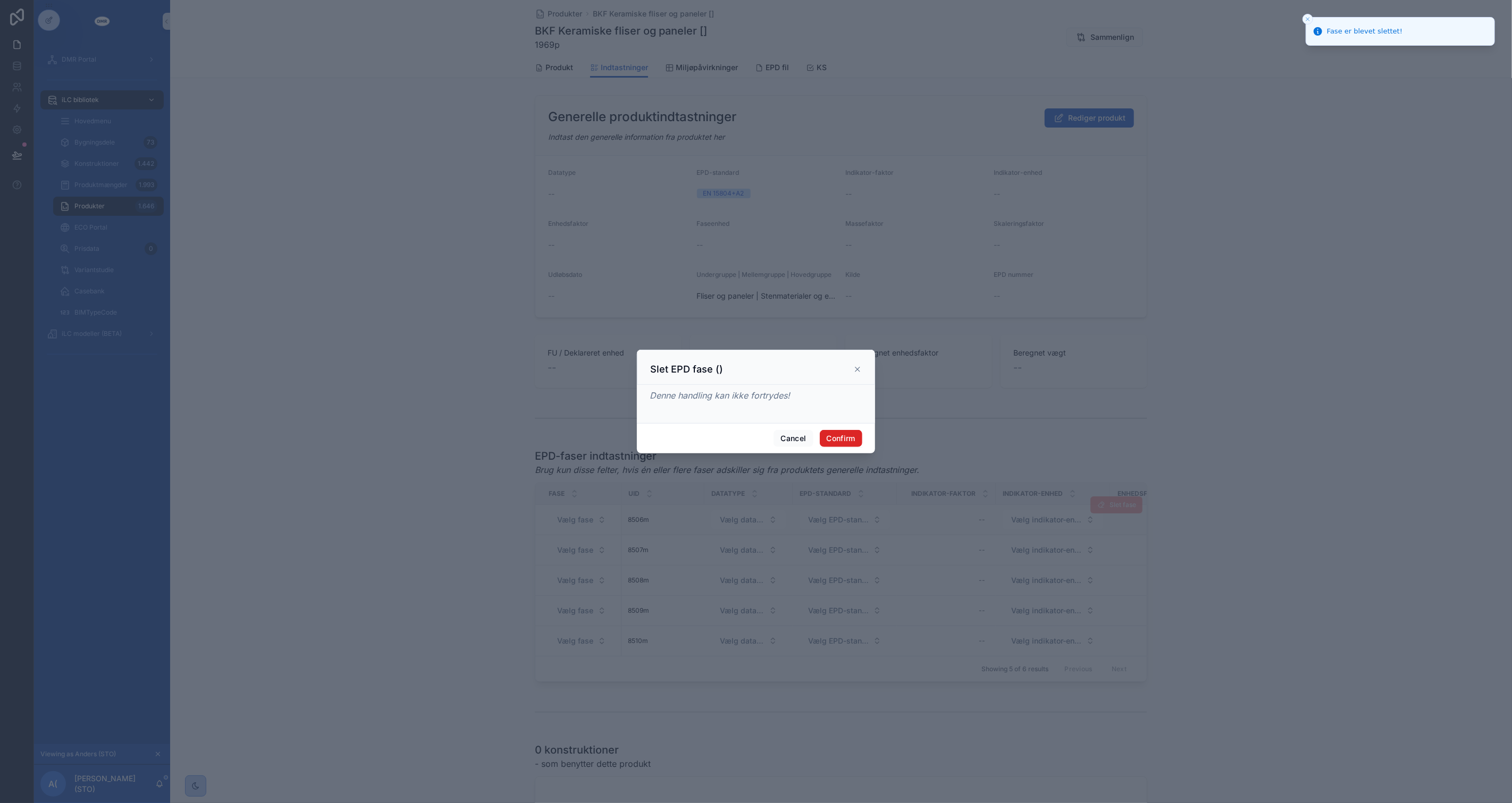
click at [833, 442] on button "Confirm" at bounding box center [841, 439] width 43 height 17
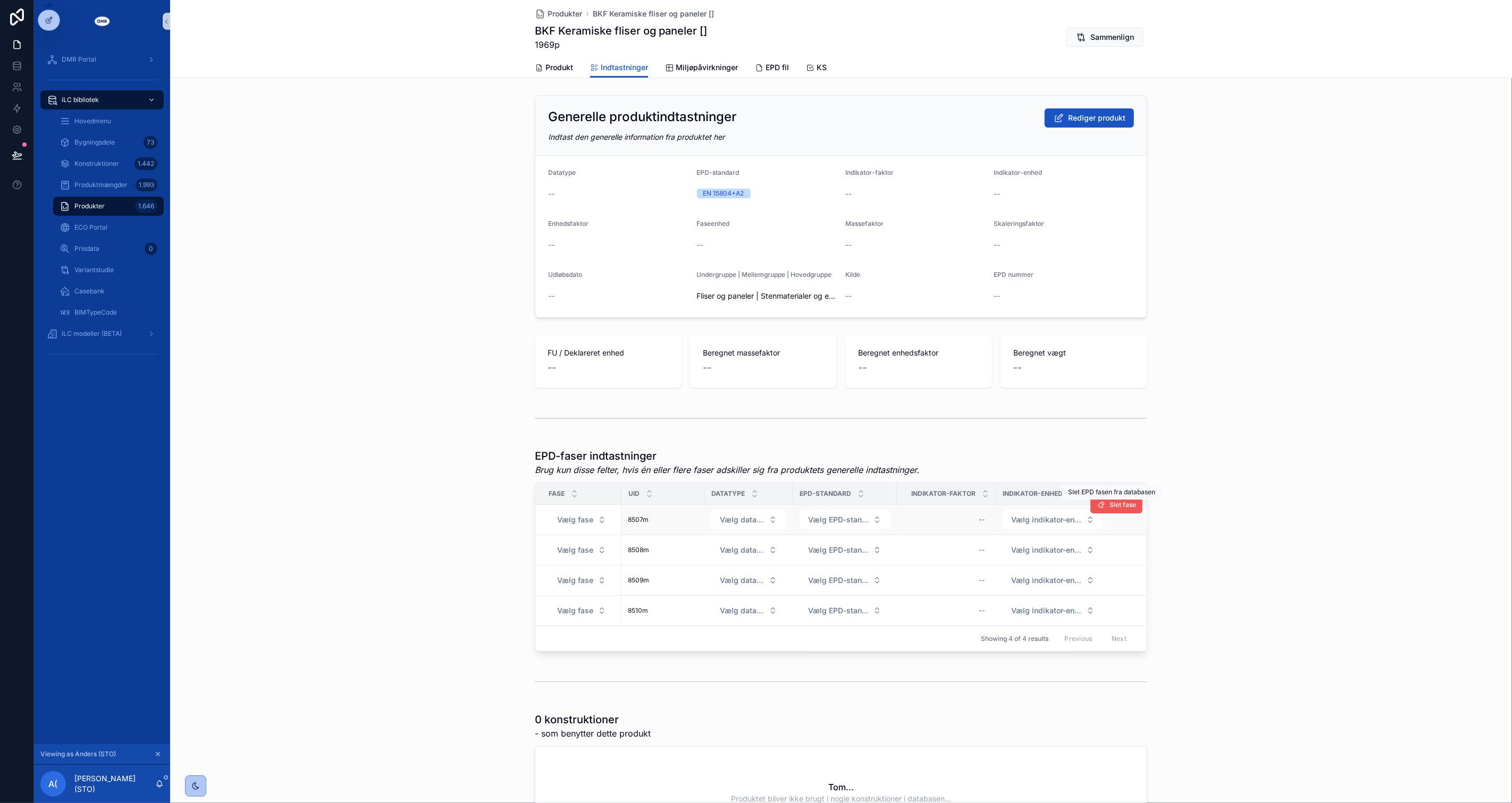
click at [1125, 508] on button "Slet fase" at bounding box center [1117, 505] width 52 height 17
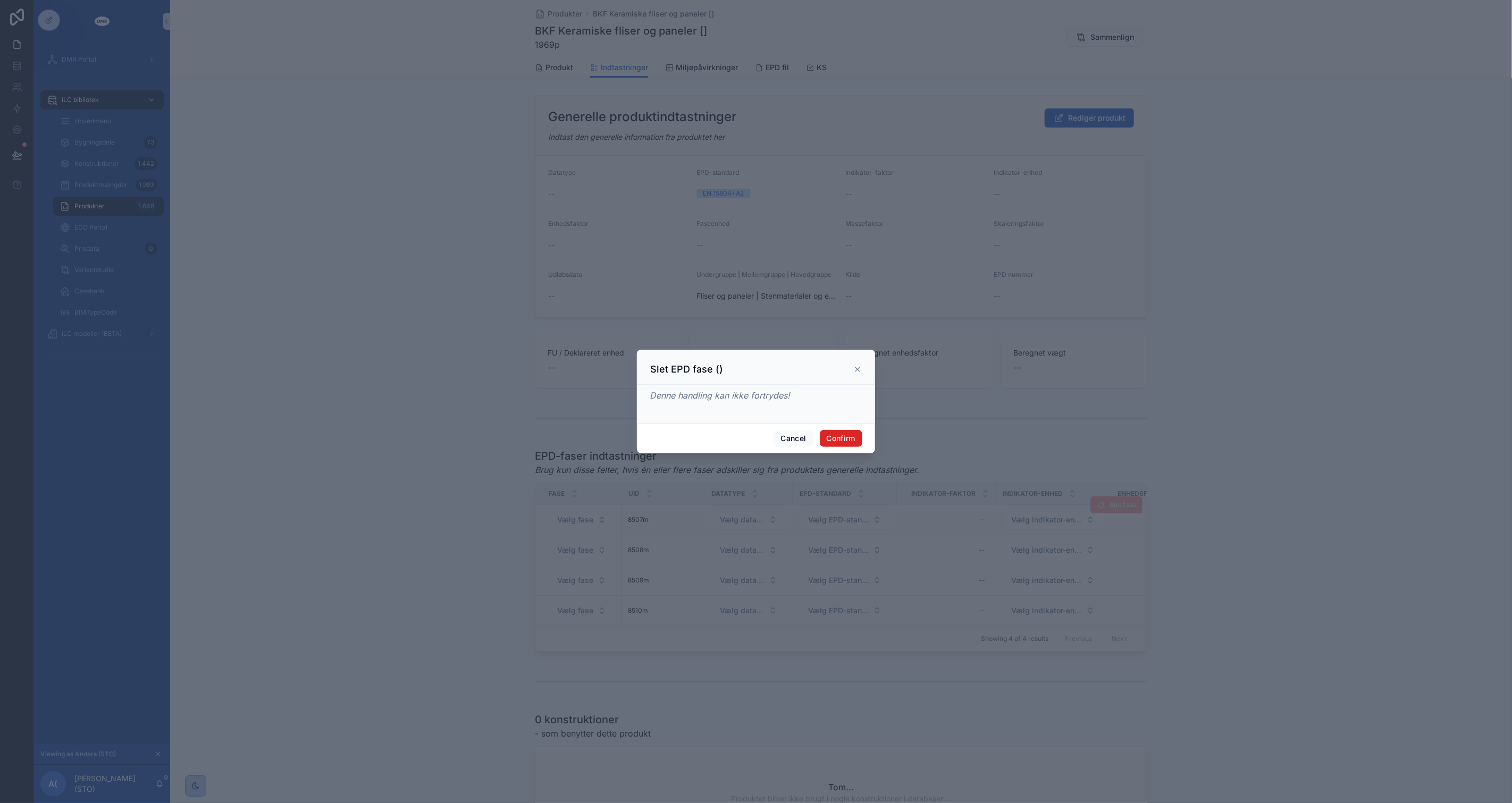
click at [828, 437] on button "Confirm" at bounding box center [841, 439] width 43 height 17
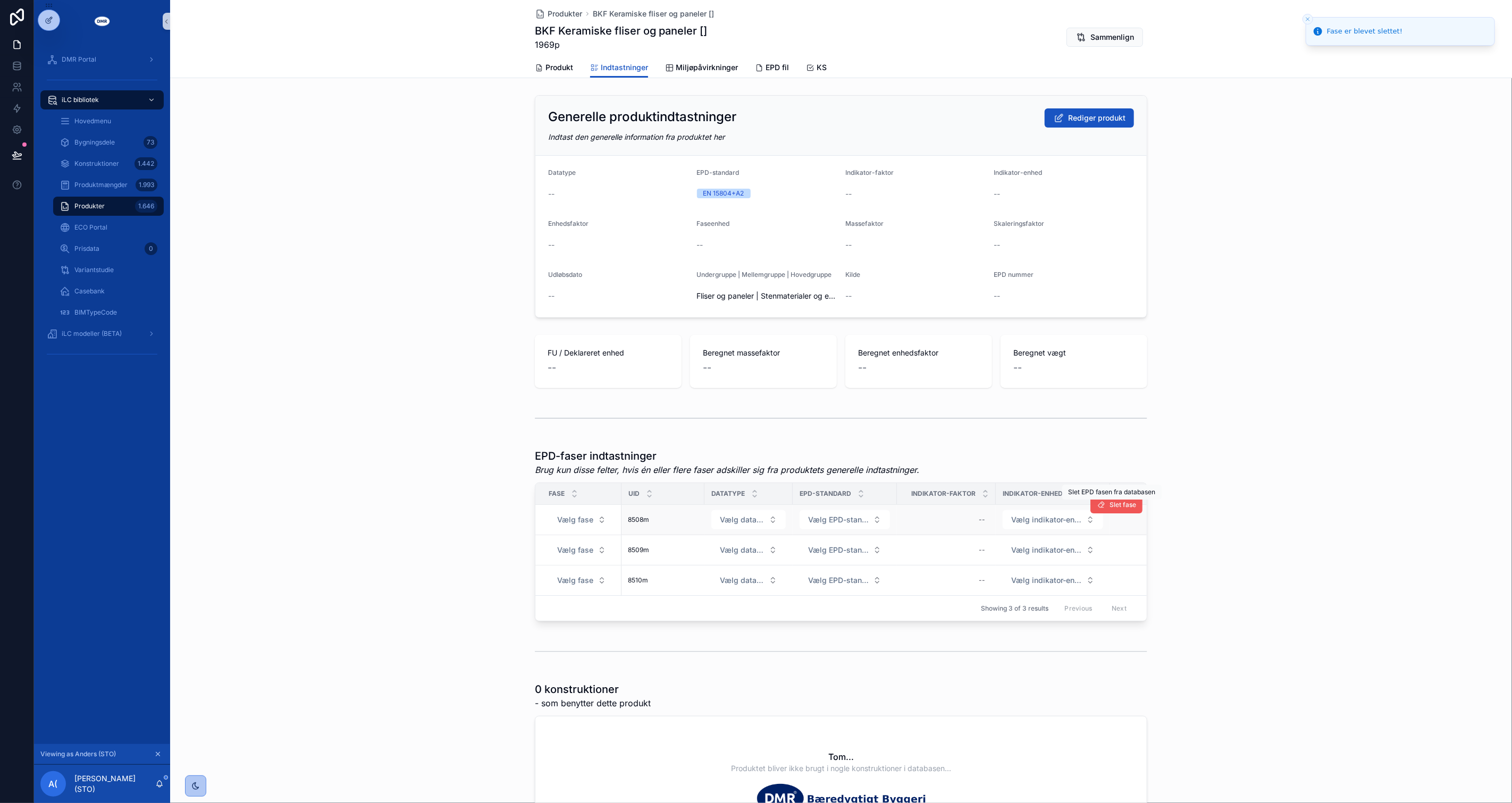
click at [1120, 507] on span "Slet fase" at bounding box center [1123, 505] width 27 height 9
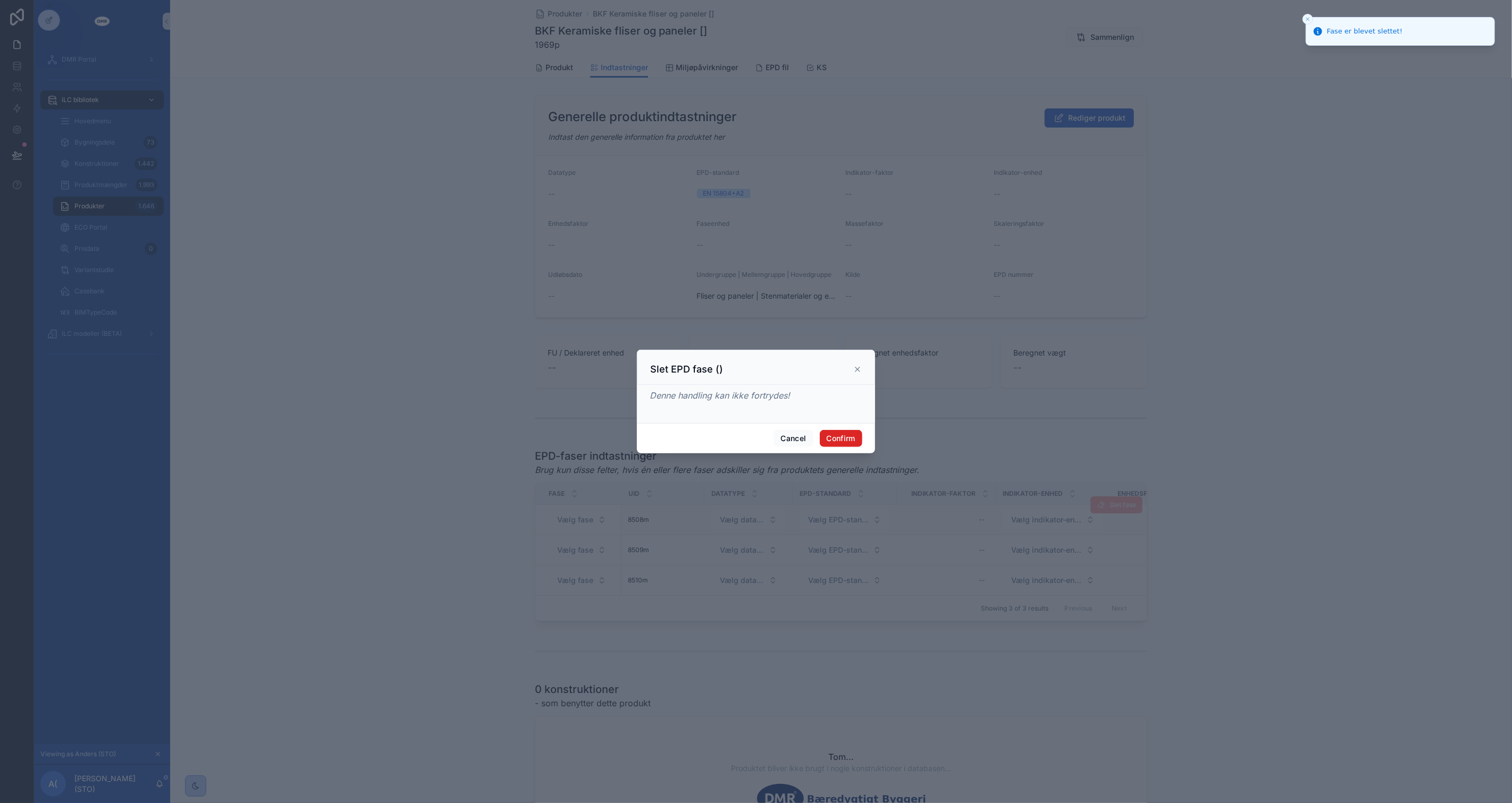
click at [843, 439] on button "Confirm" at bounding box center [841, 439] width 43 height 17
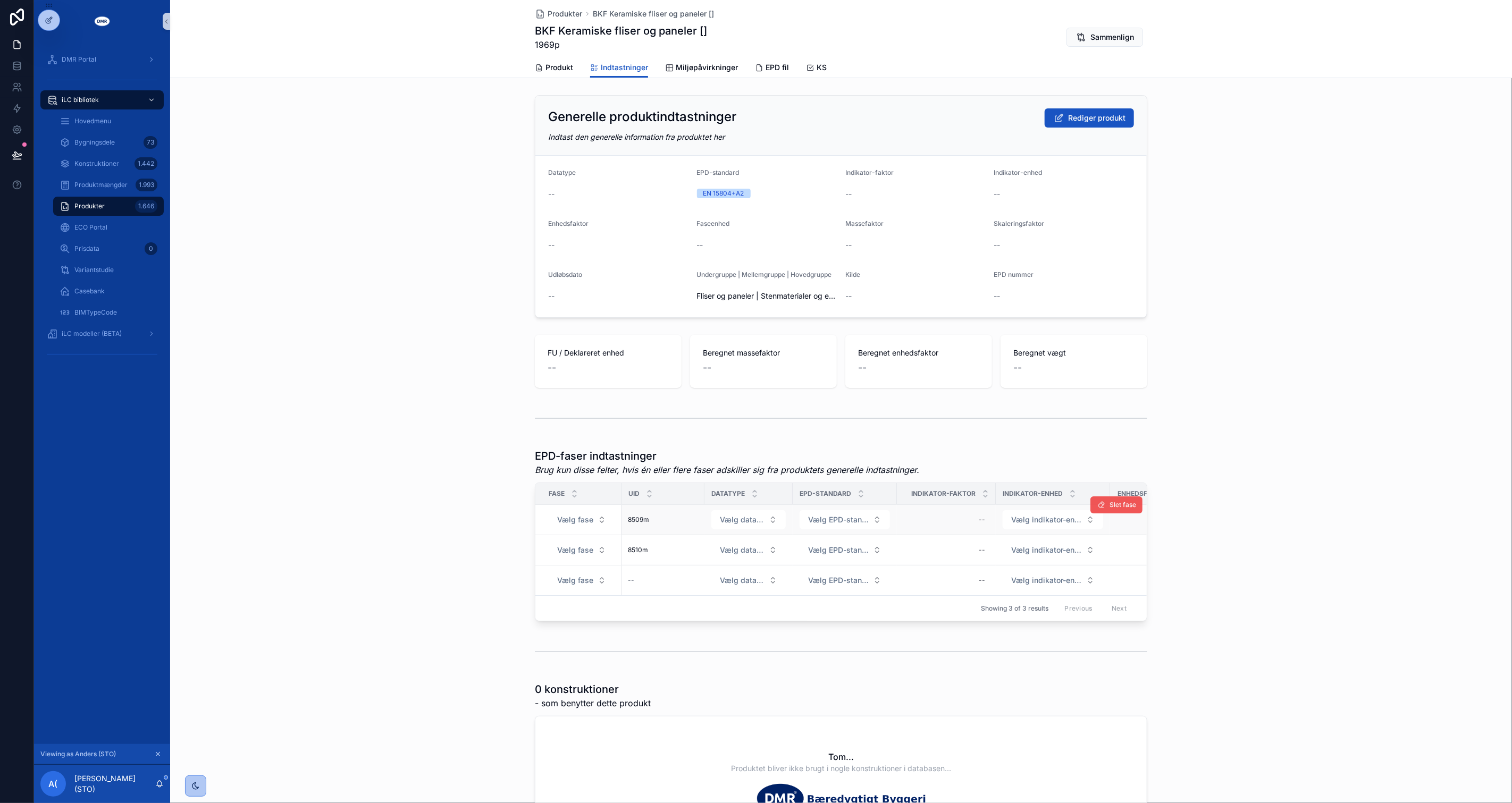
click at [1108, 508] on button "Slet fase" at bounding box center [1117, 505] width 52 height 17
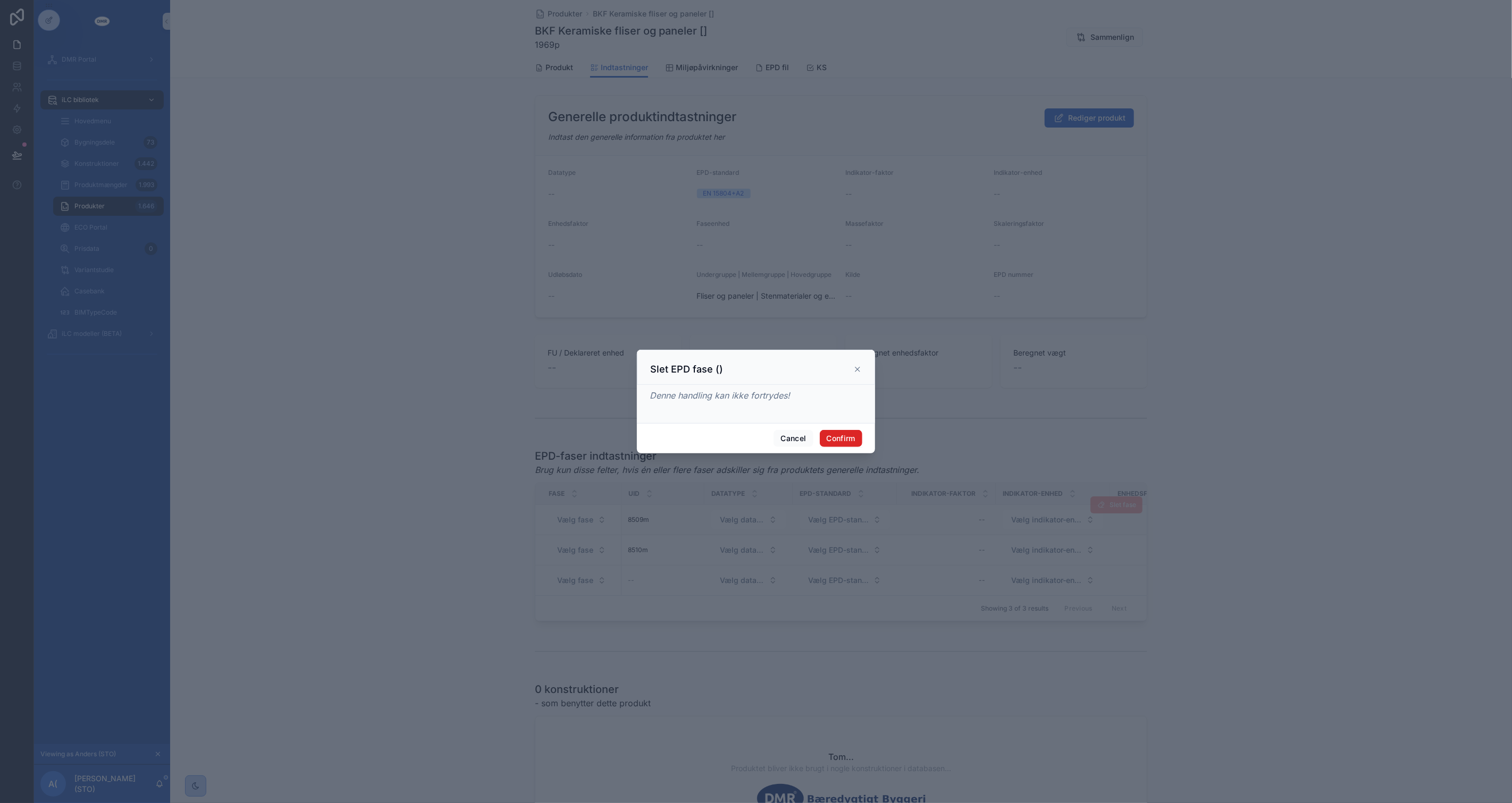
click at [860, 440] on button "Confirm" at bounding box center [841, 439] width 43 height 17
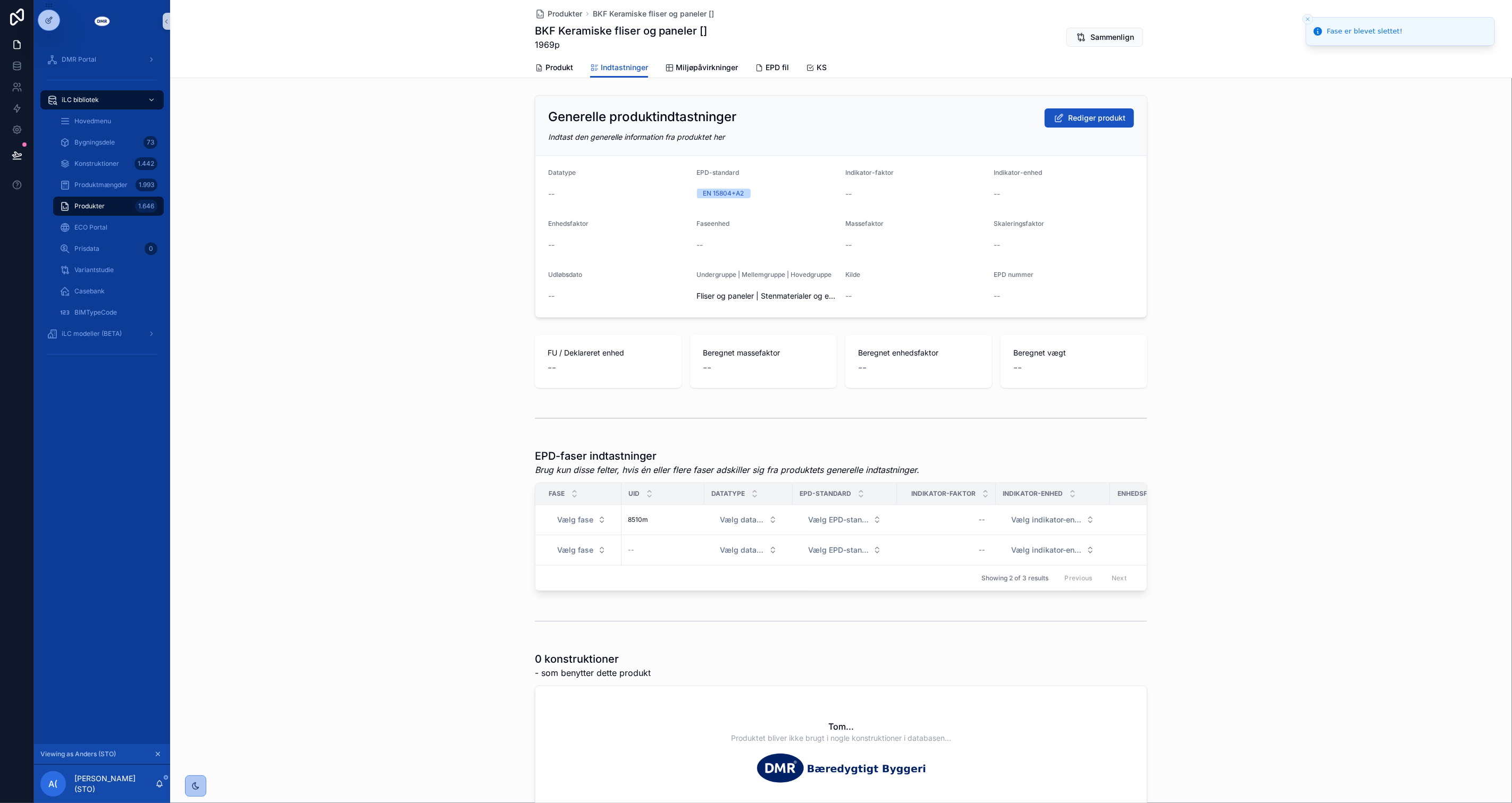
click at [1347, 531] on div "EPD-faser indtastninger Brug kun disse felter, hvis én eller flere faser adskil…" at bounding box center [841, 520] width 1342 height 151
click at [1109, 506] on span "Slet fase" at bounding box center [1123, 505] width 27 height 9
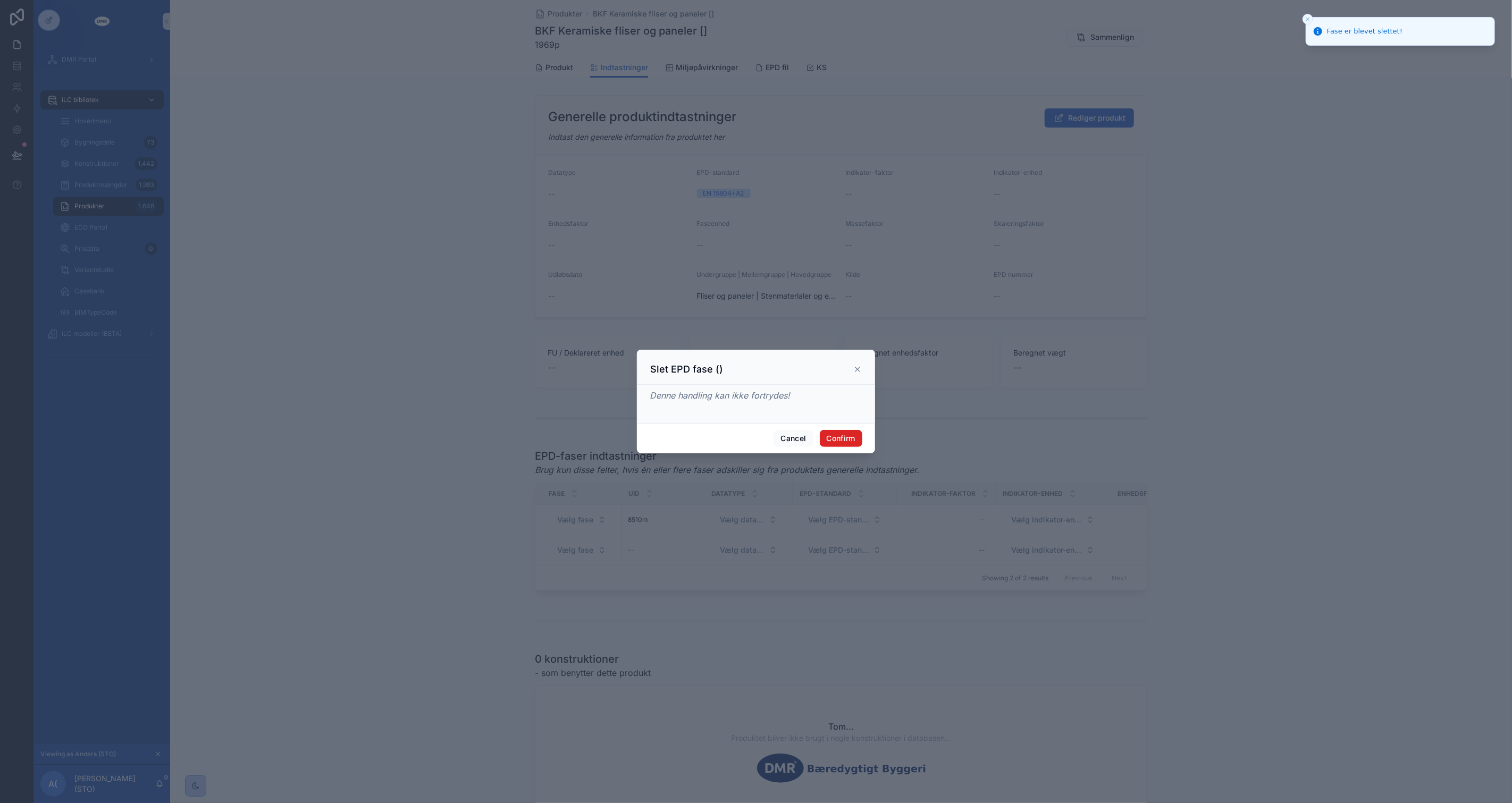
click at [840, 436] on button "Confirm" at bounding box center [841, 439] width 43 height 17
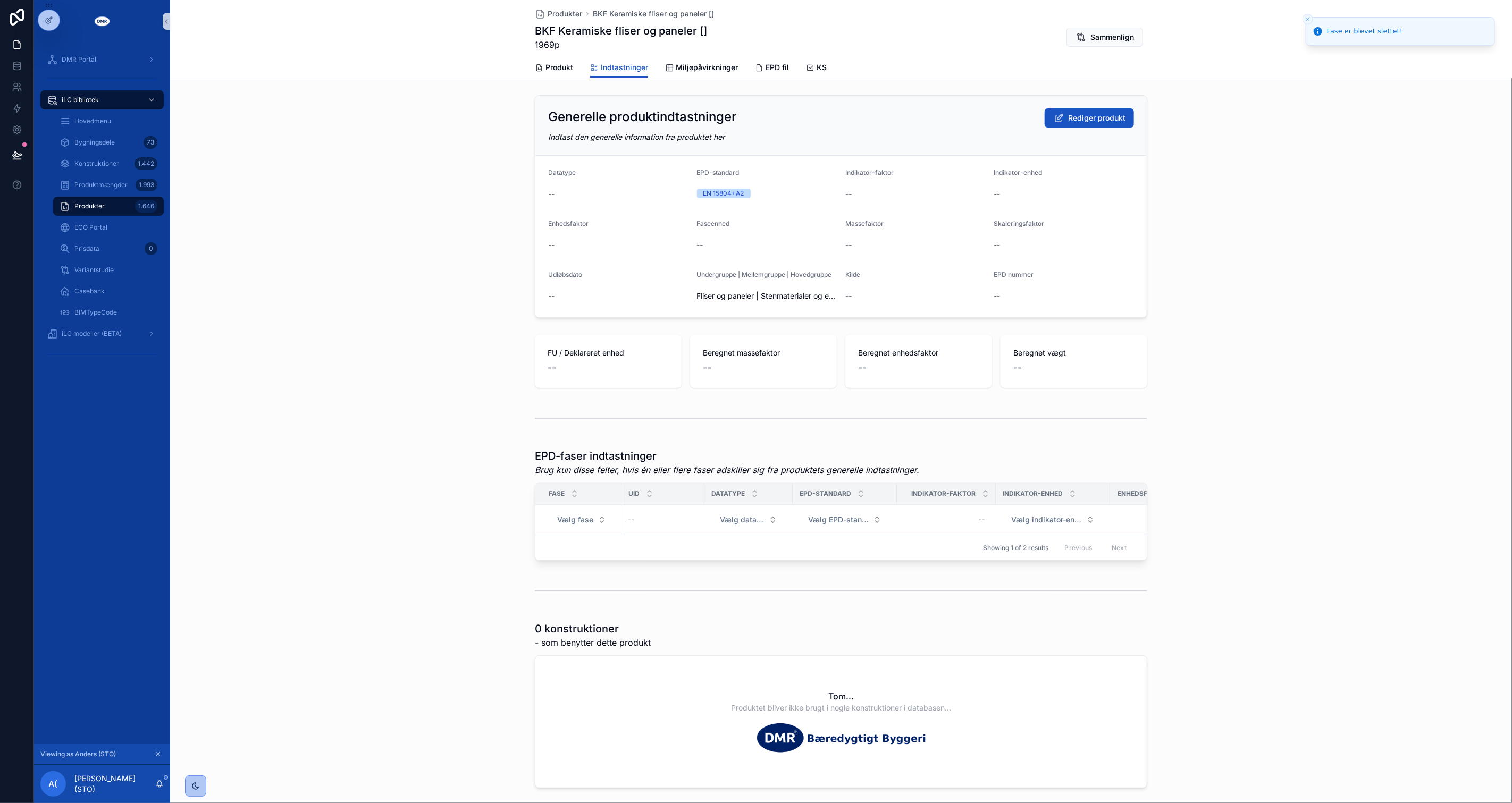
click at [1223, 503] on div "EPD-faser indtastninger Brug kun disse felter, hvis én eller flere faser adskil…" at bounding box center [841, 505] width 1342 height 121
click at [1112, 506] on span "Slet fase" at bounding box center [1123, 505] width 27 height 9
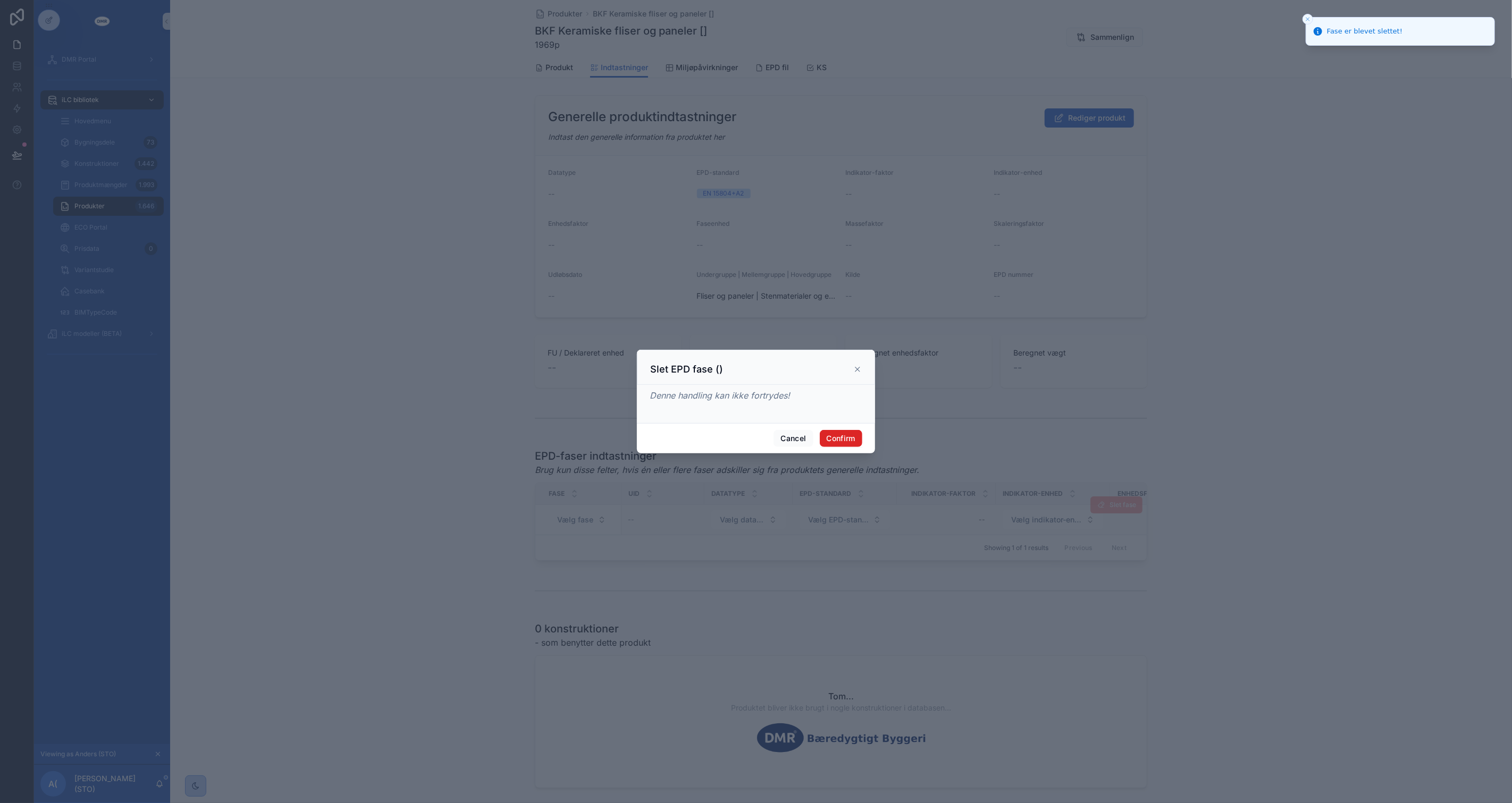
click at [850, 440] on button "Confirm" at bounding box center [841, 439] width 43 height 17
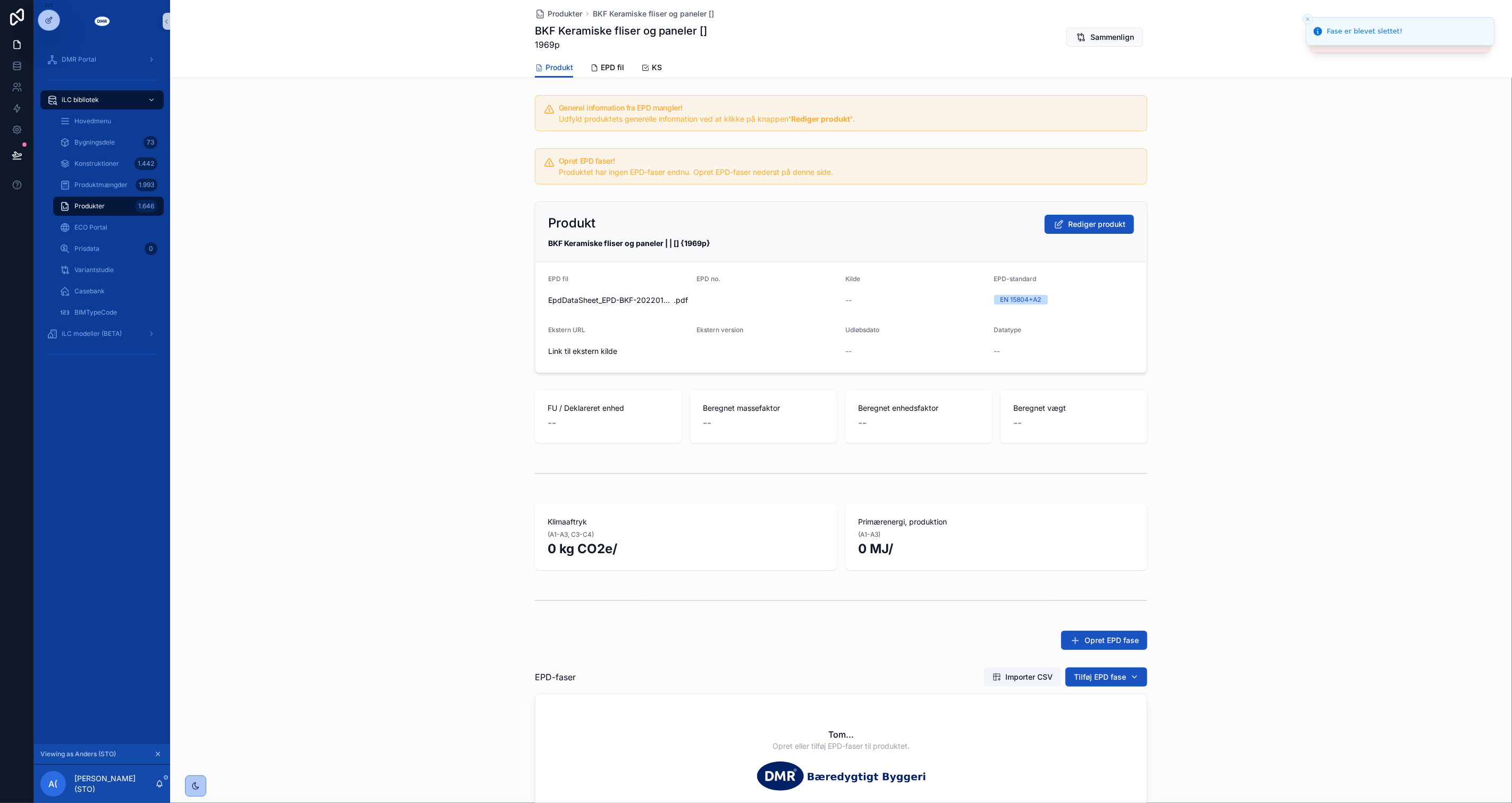
click at [1460, 571] on div "Klimaaftryk (A1-A3, C3-C4) 0 kg CO2e/ Primærenergi, produktion (A1-A3) 0 MJ/" at bounding box center [841, 537] width 1342 height 75
click at [1018, 670] on button "Importer CSV" at bounding box center [1022, 677] width 77 height 19
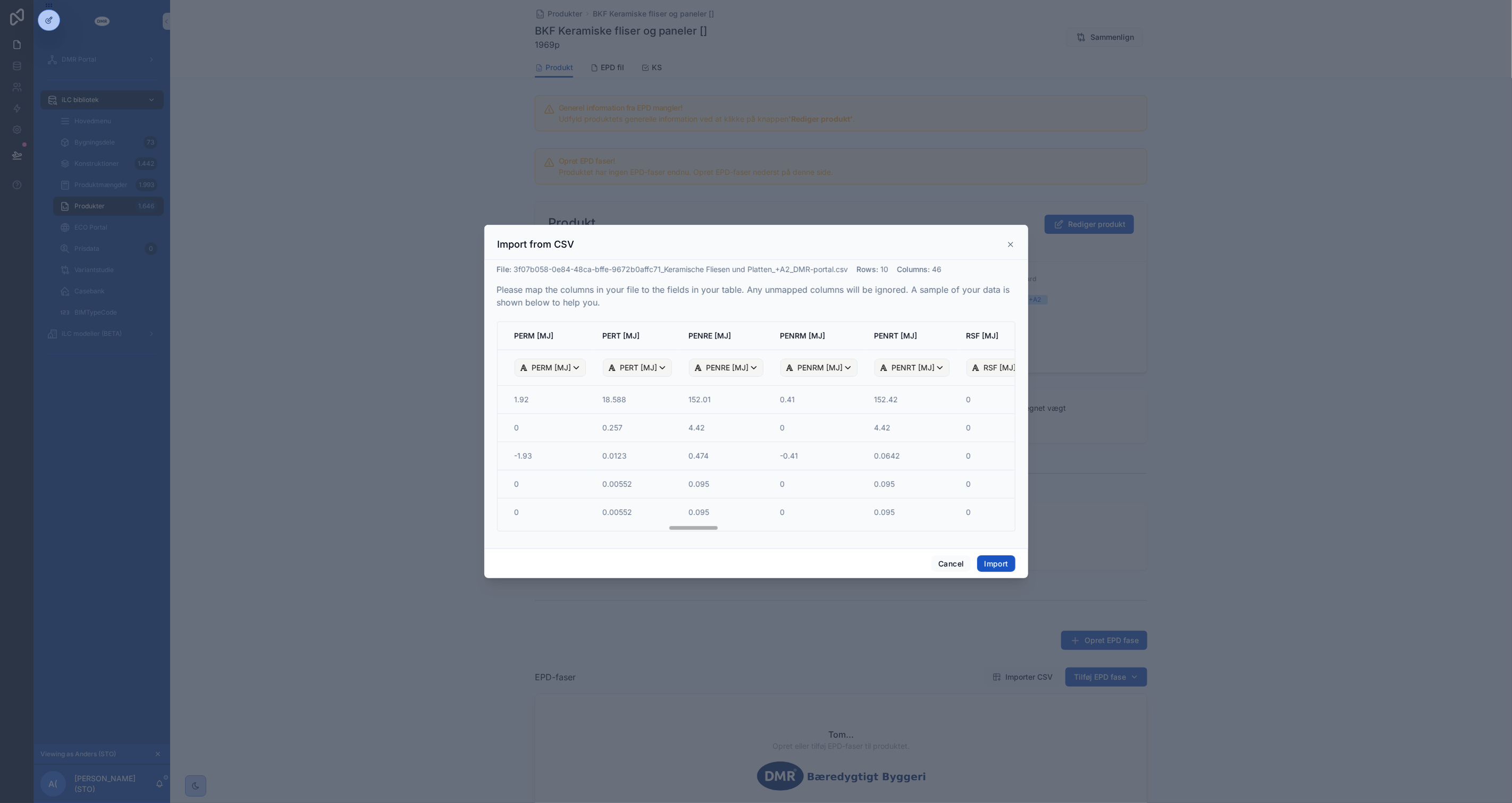
scroll to position [0, 1949]
click at [984, 565] on button "Import" at bounding box center [996, 564] width 38 height 17
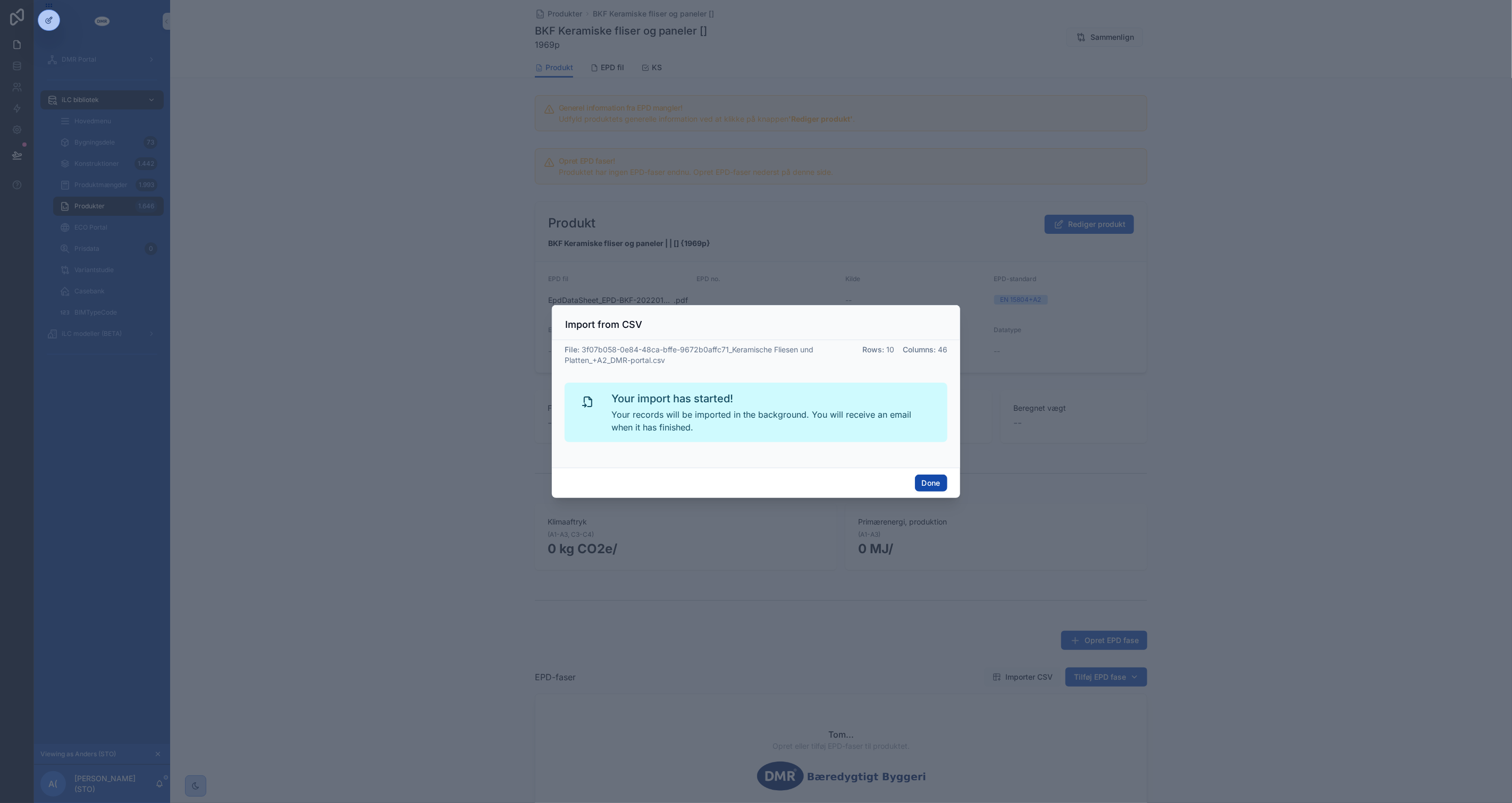
click at [938, 482] on button "Done" at bounding box center [931, 483] width 32 height 17
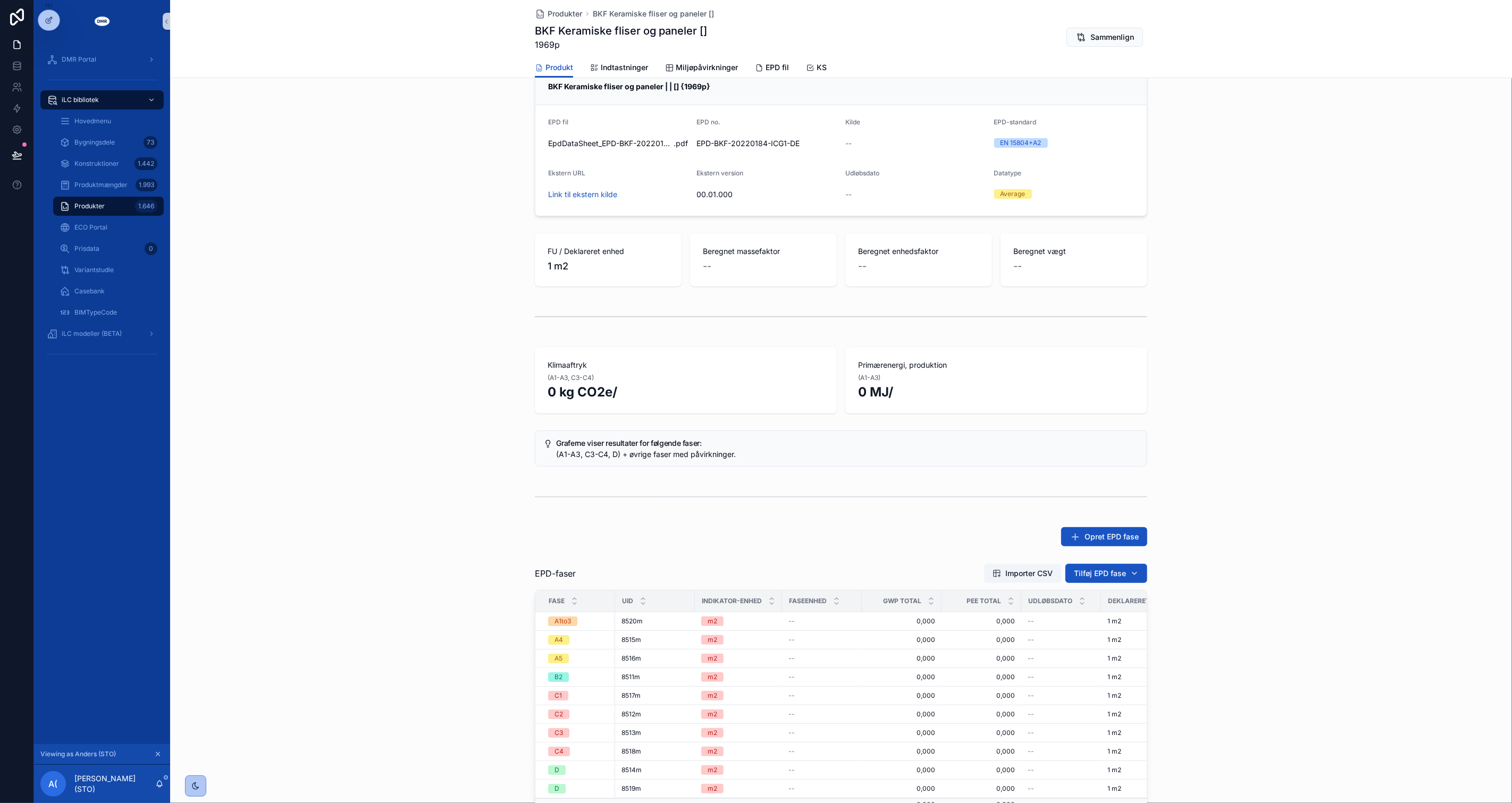
scroll to position [120, 0]
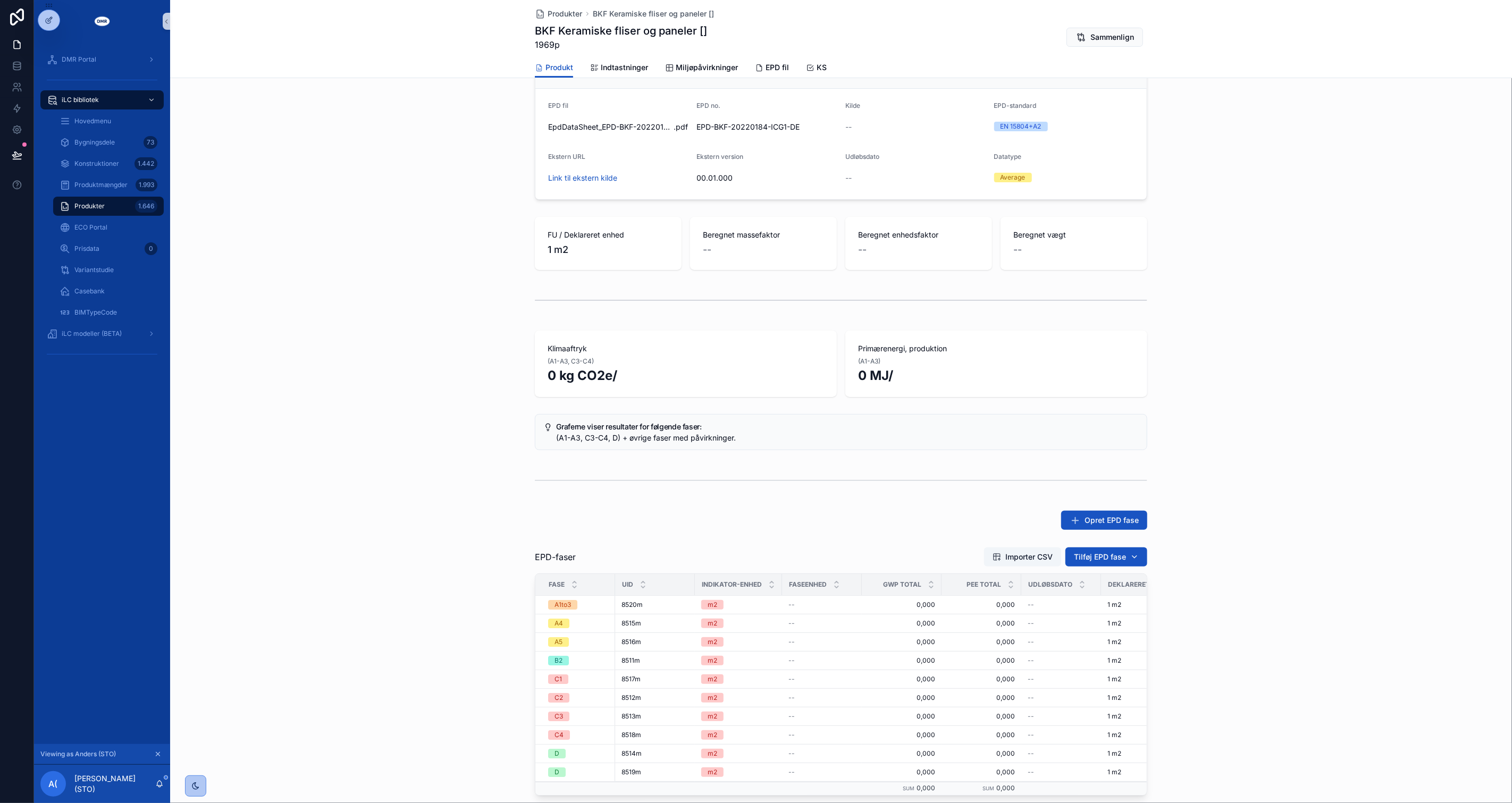
click at [1203, 516] on div "Opret EPD fase" at bounding box center [841, 521] width 1342 height 28
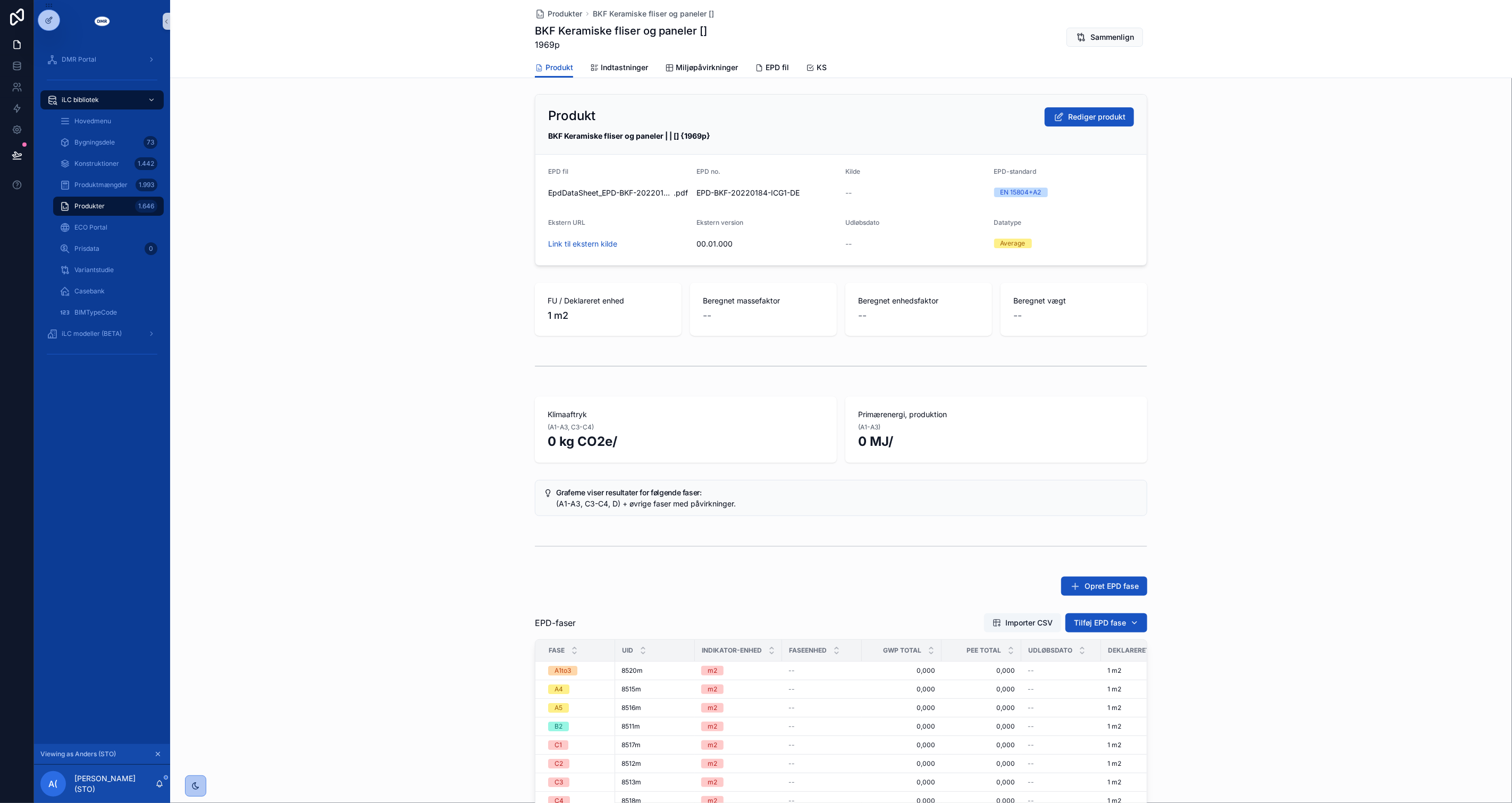
scroll to position [0, 0]
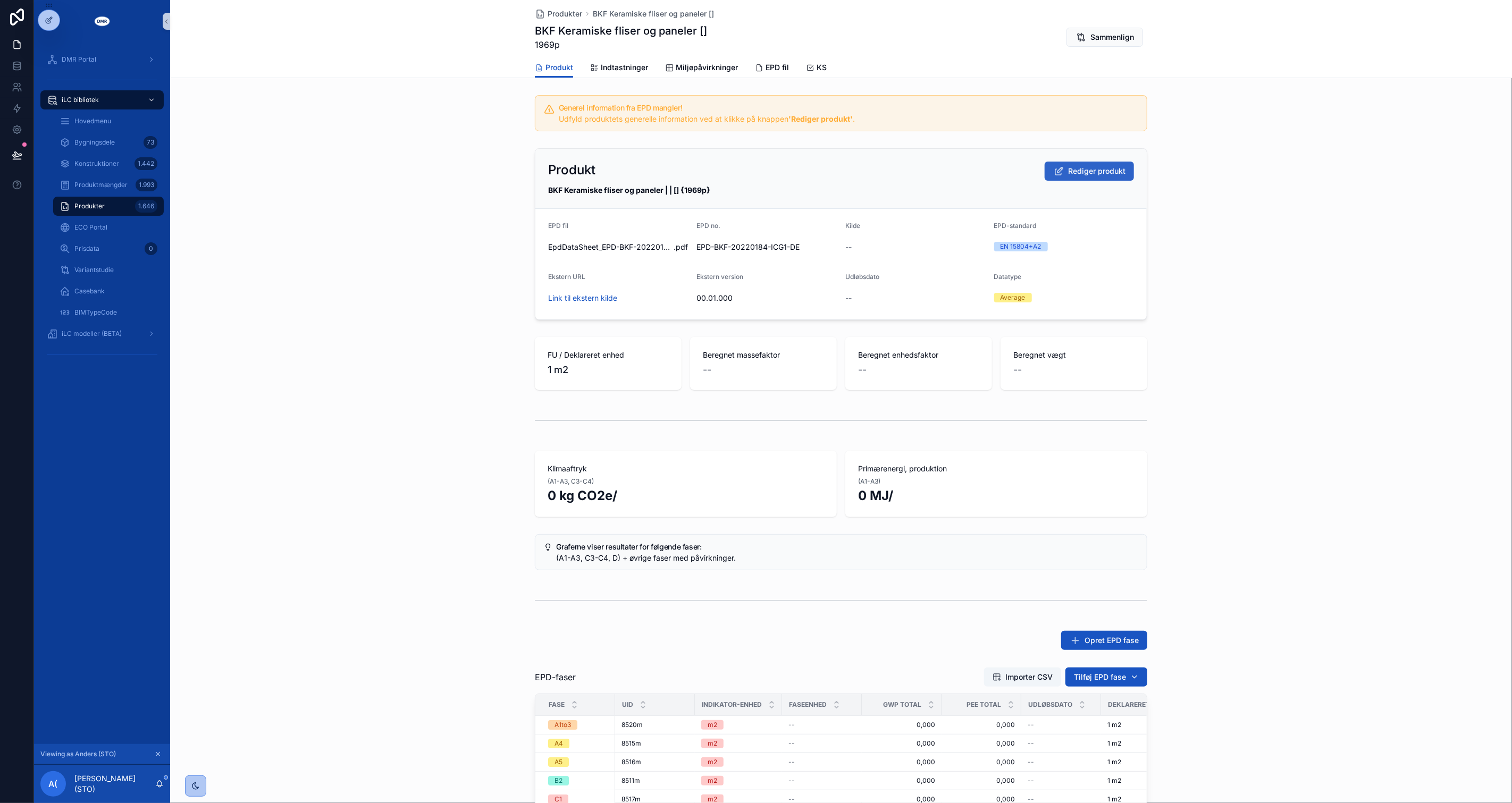
click at [1058, 168] on icon "scrollable content" at bounding box center [1059, 171] width 11 height 11
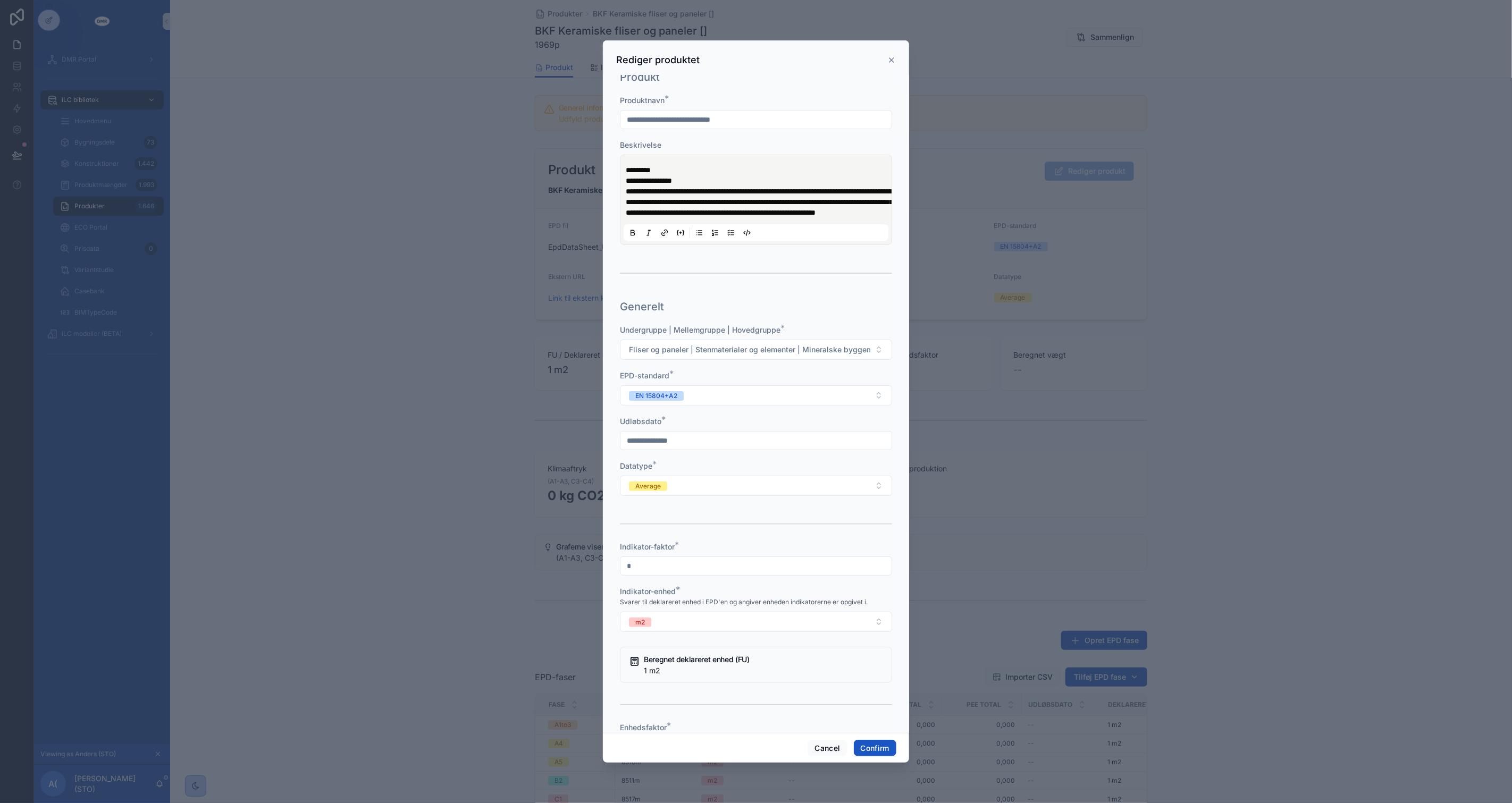
scroll to position [59, 0]
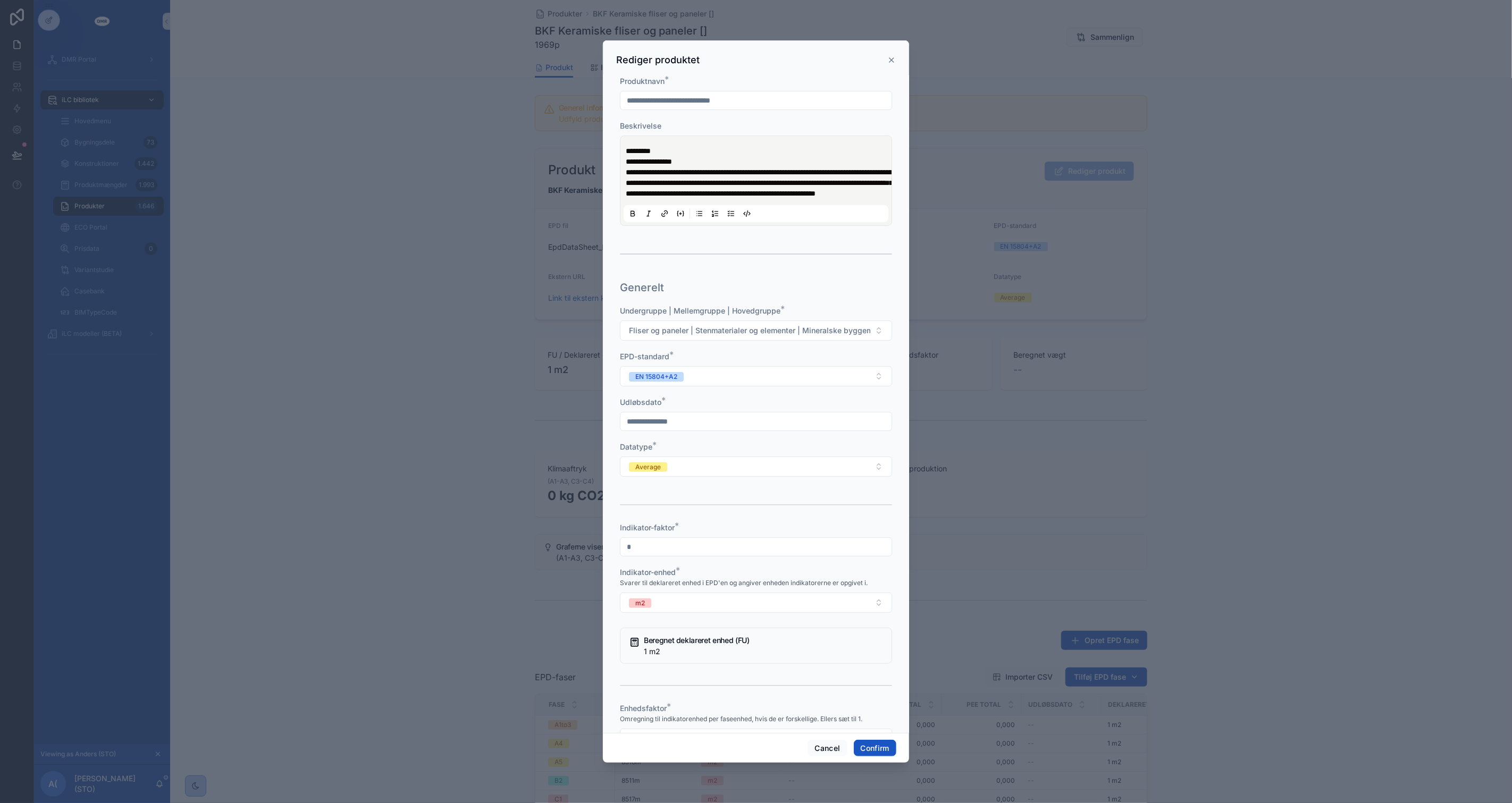
click at [689, 428] on input "text" at bounding box center [756, 422] width 271 height 15
type input "*********"
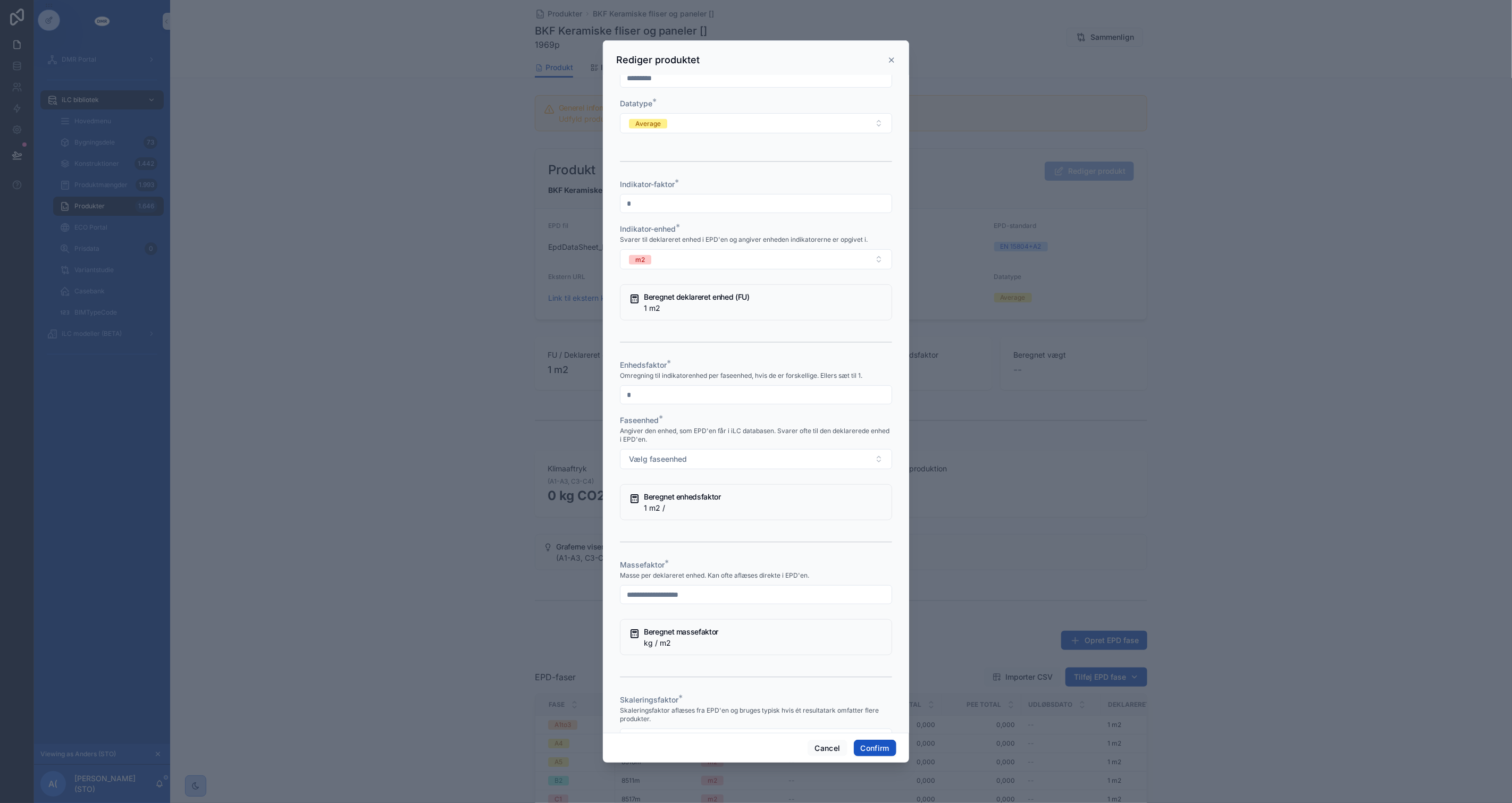
type input "*"
click at [620, 449] on button "Vælg faseenhed" at bounding box center [756, 459] width 272 height 20
type input "*****"
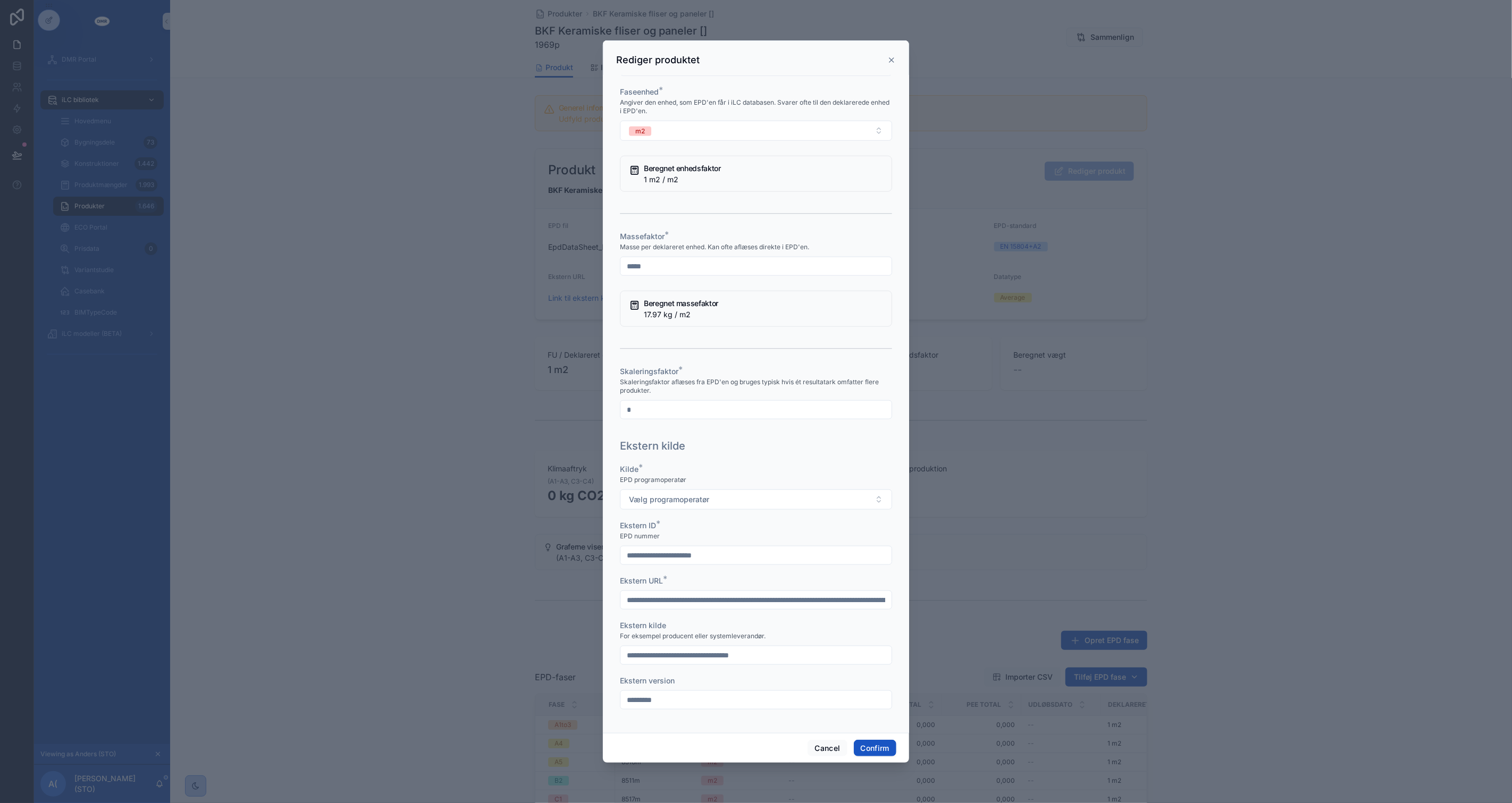
click at [620, 490] on button "Vælg programoperatør" at bounding box center [756, 499] width 272 height 20
click at [890, 745] on button "Confirm" at bounding box center [875, 748] width 43 height 17
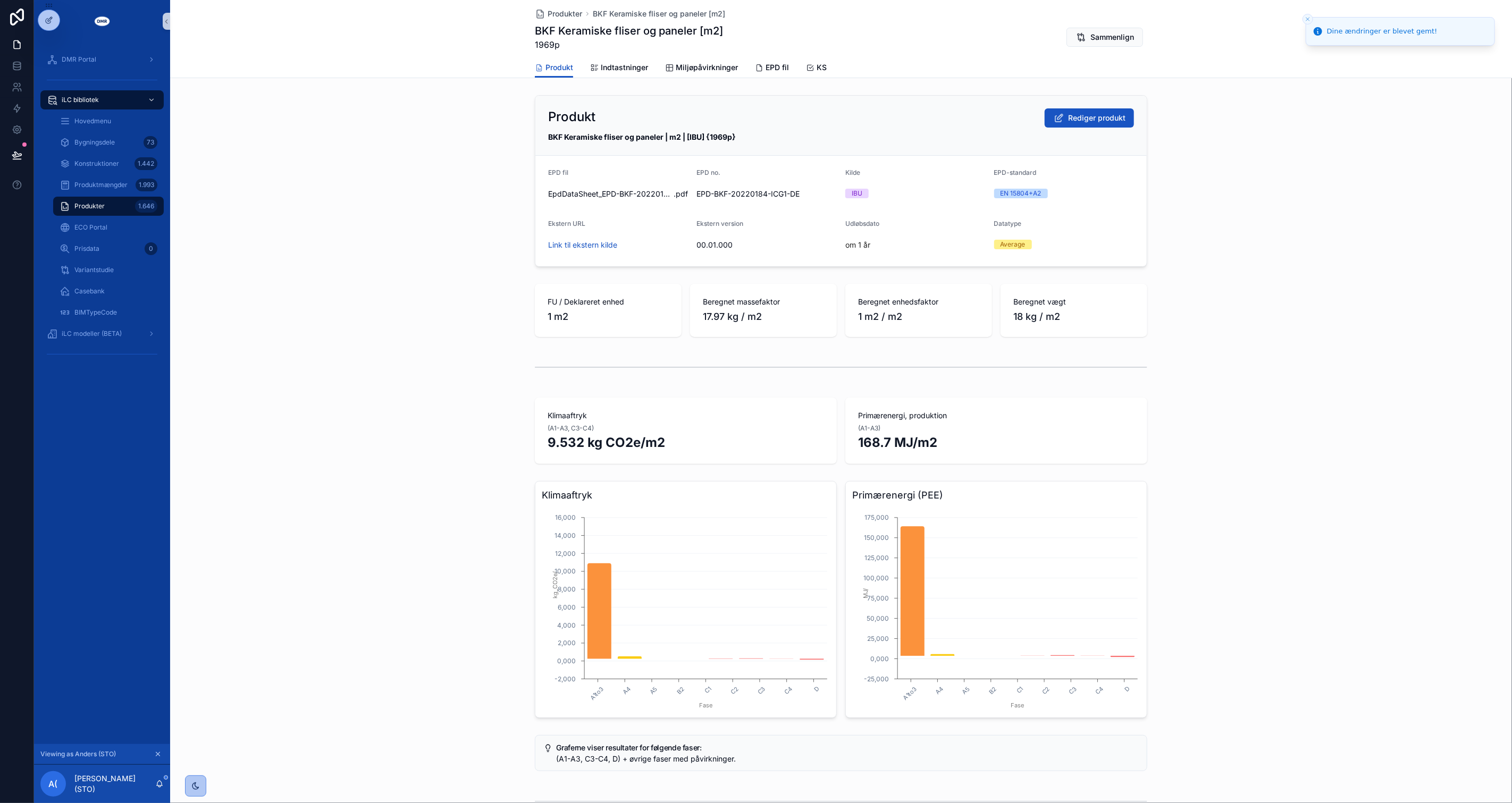
click at [275, 543] on div "Klimaaftryk A1to3 A4 A5 B2 C1 C2 C3 C4 D Fase -2,000 0,000 2,000 4,000 6,000 8,…" at bounding box center [841, 600] width 1342 height 245
click at [276, 543] on div "Klimaaftryk A1to3 A4 A5 B2 C1 C2 C3 C4 D Fase -2,000 0,000 2,000 4,000 6,000 8,…" at bounding box center [841, 600] width 1342 height 245
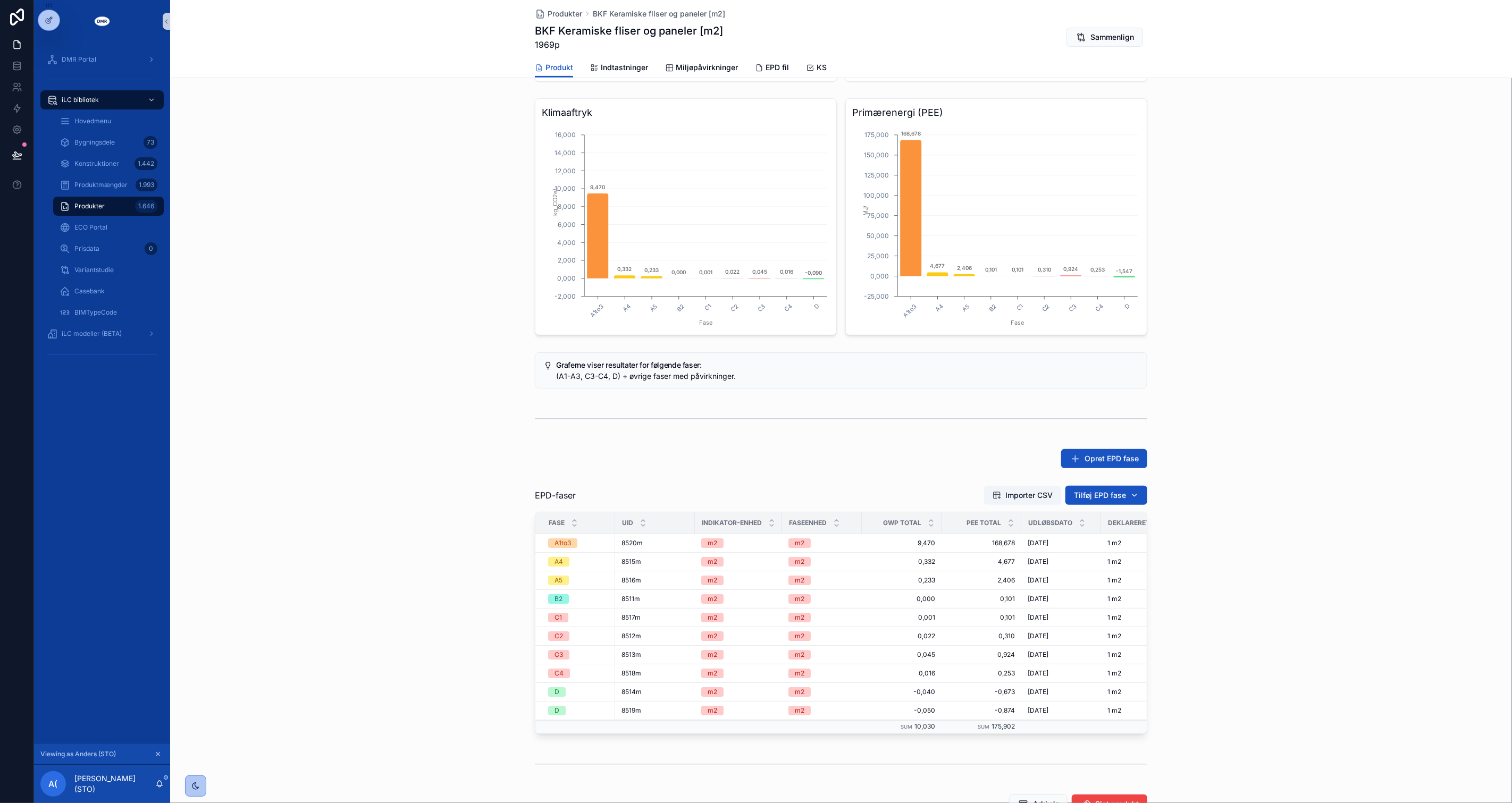
scroll to position [0, 0]
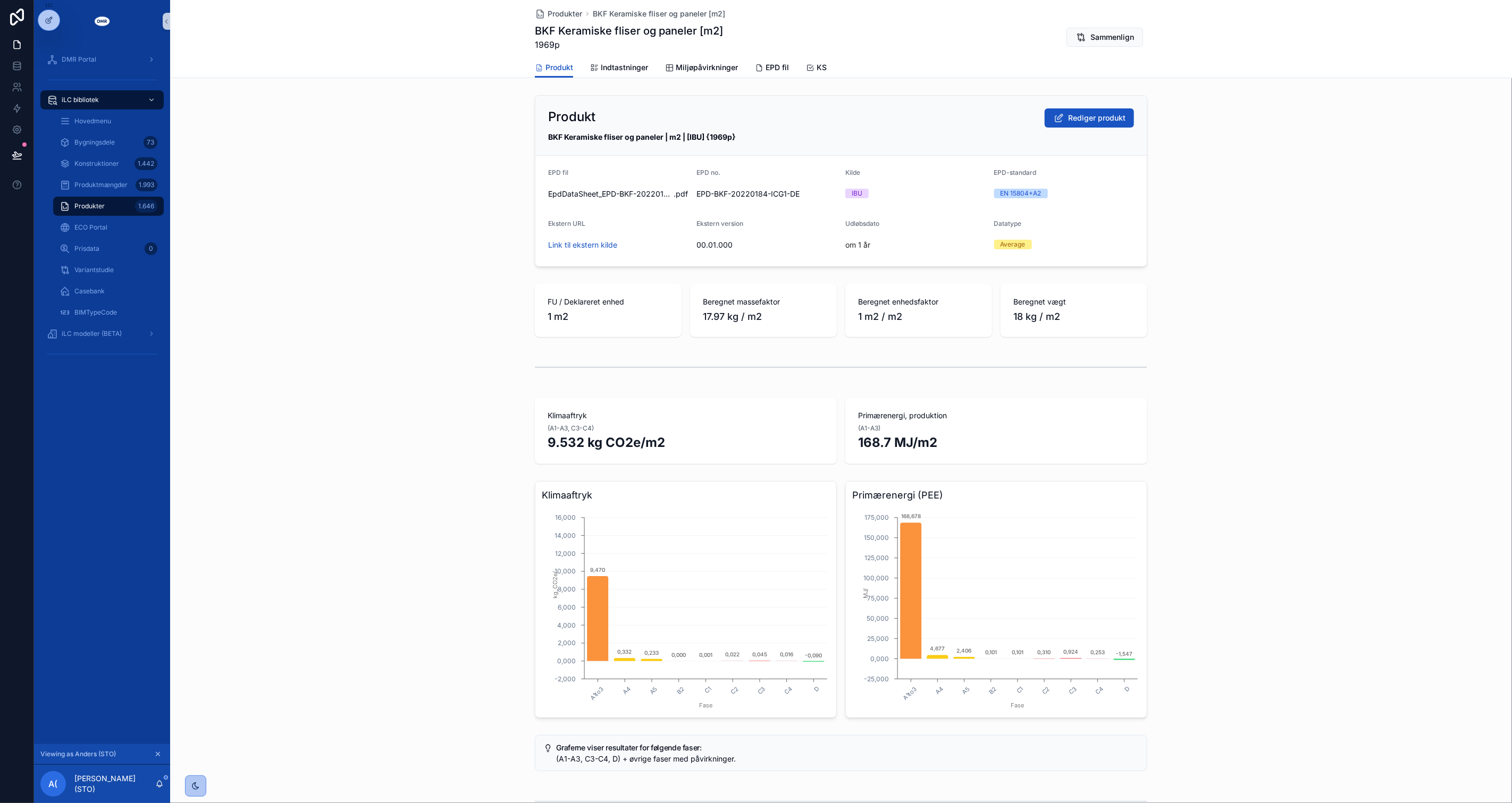
click at [346, 519] on div "Klimaaftryk A1to3 A4 A5 B2 C1 C2 C3 C4 D Fase -2,000 0,000 2,000 4,000 6,000 8,…" at bounding box center [841, 600] width 1342 height 245
click at [419, 293] on div "FU / Deklareret enhed 1 m2 Beregnet massefaktor 17.97 kg / m2 Beregnet enhedsfa…" at bounding box center [841, 310] width 1342 height 62
click at [105, 210] on div "Produkter 1.646" at bounding box center [108, 207] width 98 height 17
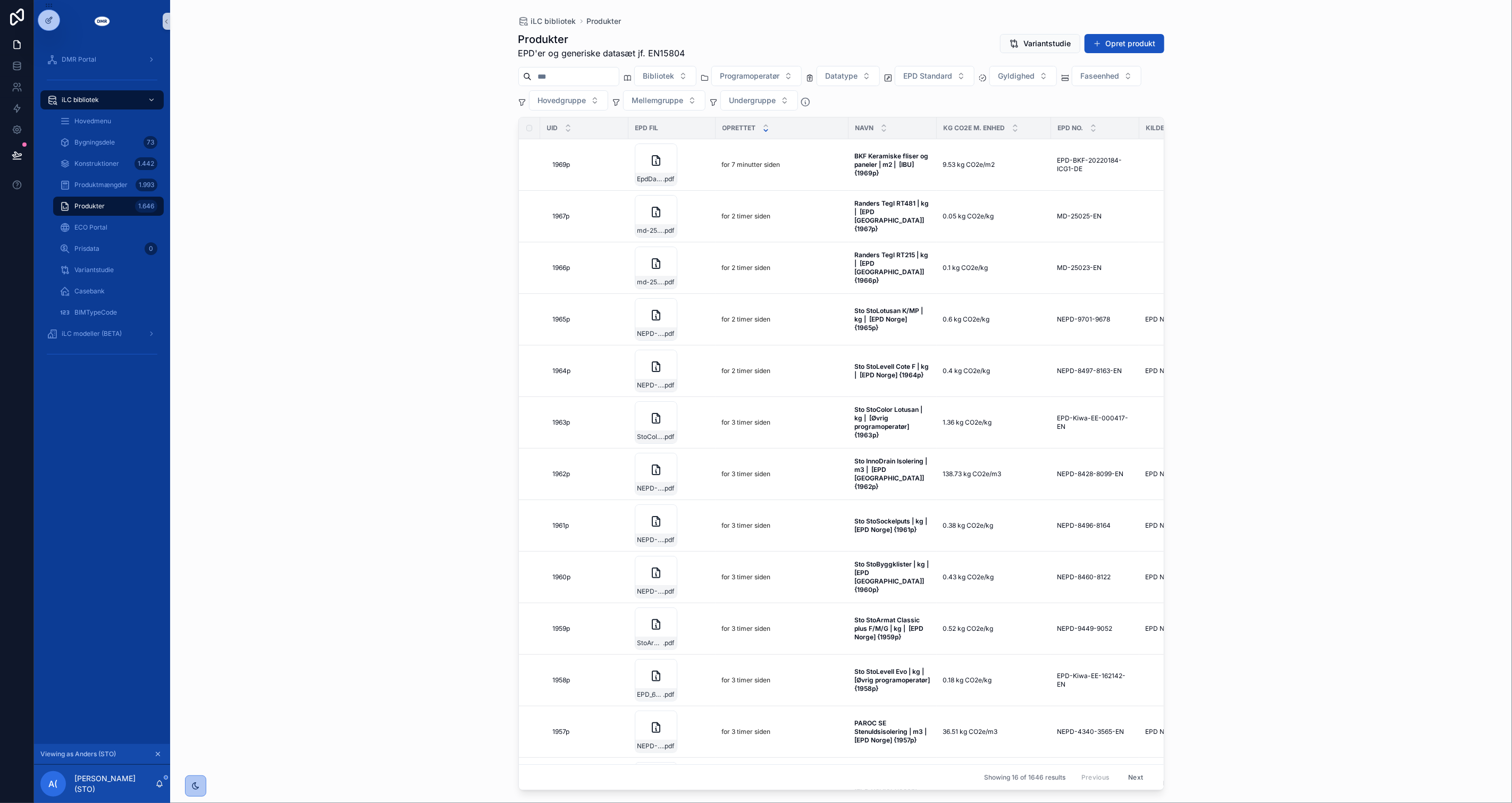
click at [1305, 490] on div "iLC bibliotek Produkter Produkter EPD'er og generiske datasæt jf. EN15804 Varia…" at bounding box center [841, 402] width 1342 height 803
click at [426, 417] on div "iLC bibliotek Produkter Produkter EPD'er og generiske datasæt jf. EN15804 Varia…" at bounding box center [841, 402] width 1342 height 803
click at [1138, 45] on button "Opret produkt" at bounding box center [1124, 44] width 80 height 19
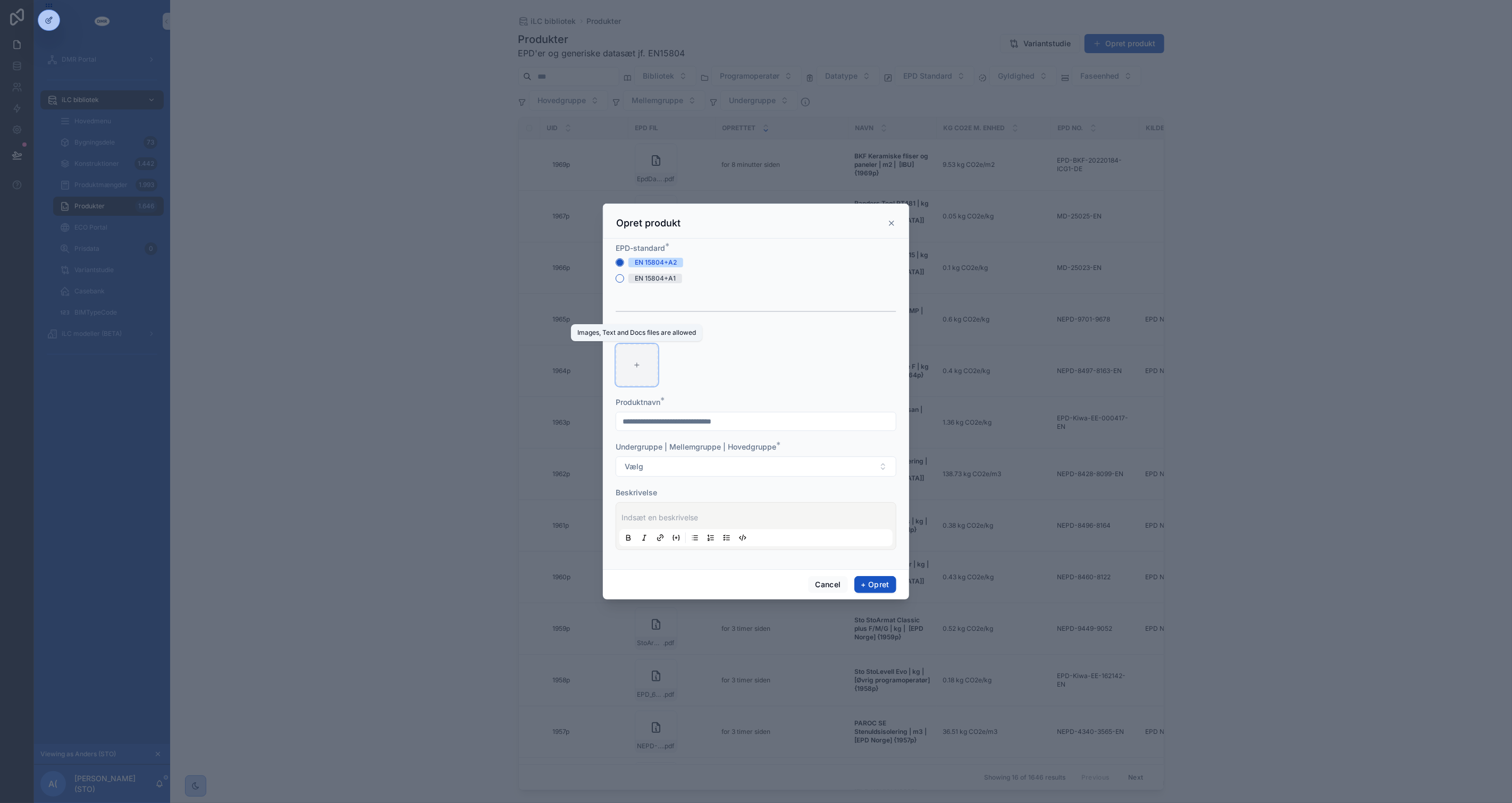
click at [654, 367] on div "scrollable content" at bounding box center [637, 365] width 43 height 43
type input "**********"
click at [669, 414] on input "scrollable content" at bounding box center [756, 422] width 279 height 15
click at [619, 421] on input "**********" at bounding box center [756, 422] width 279 height 15
type input "**********"
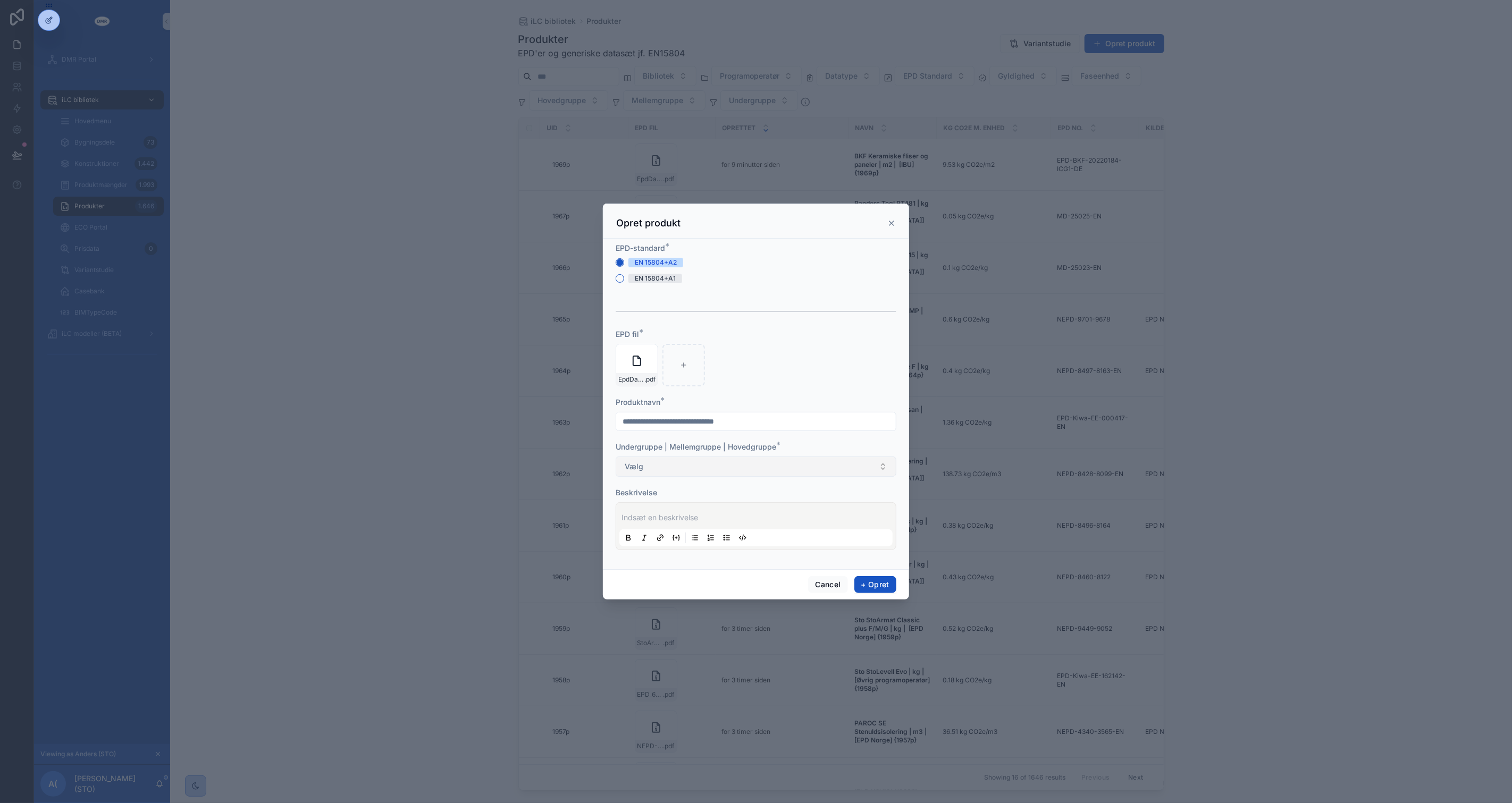
click at [672, 465] on button "Vælg" at bounding box center [756, 466] width 281 height 20
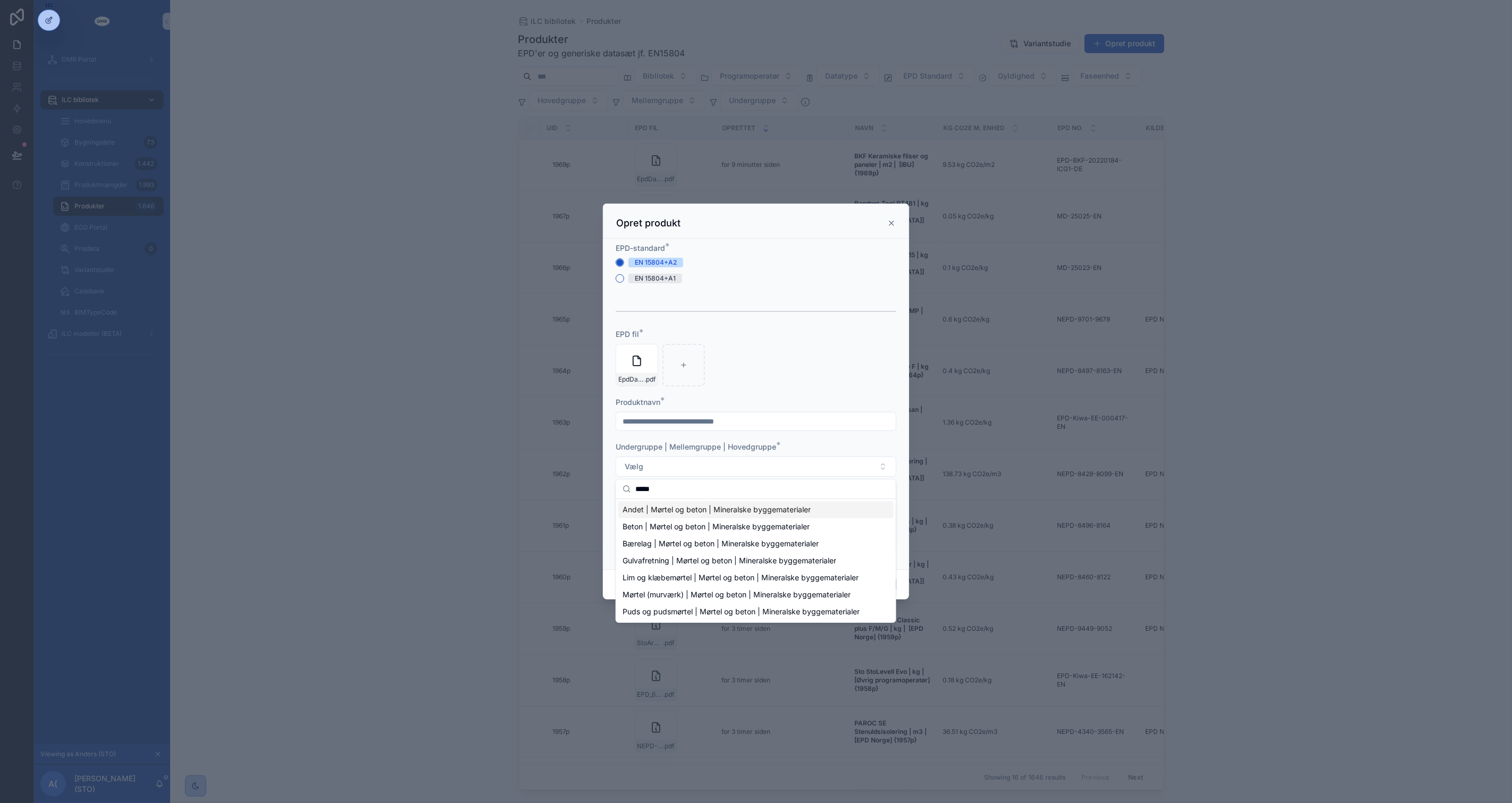
type input "*****"
click at [682, 512] on span "Andet | Mørtel og beton | Mineralske byggematerialer" at bounding box center [717, 510] width 188 height 11
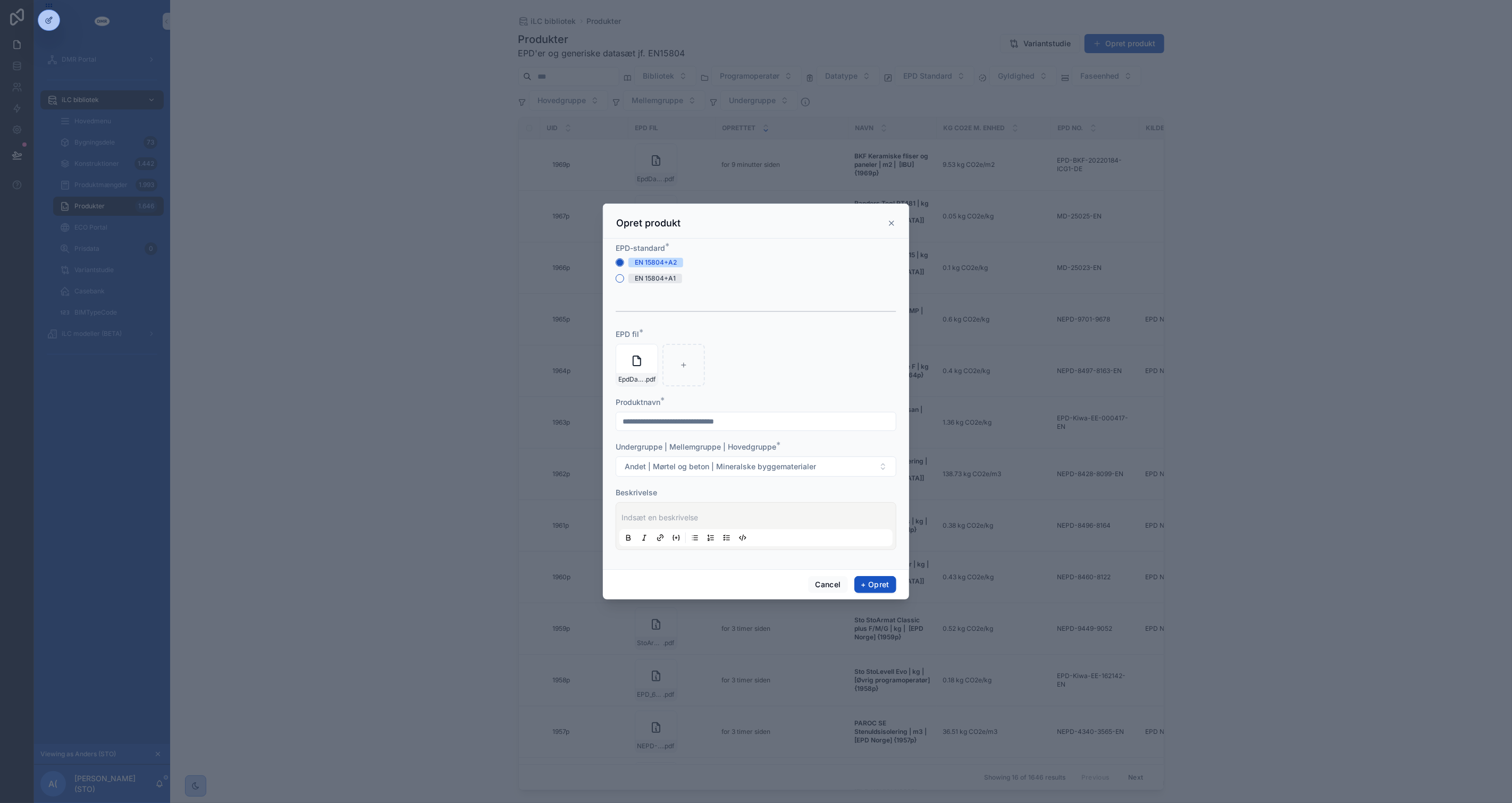
click at [683, 513] on p "scrollable content" at bounding box center [758, 518] width 273 height 11
click at [674, 514] on p "scrollable content" at bounding box center [758, 518] width 273 height 11
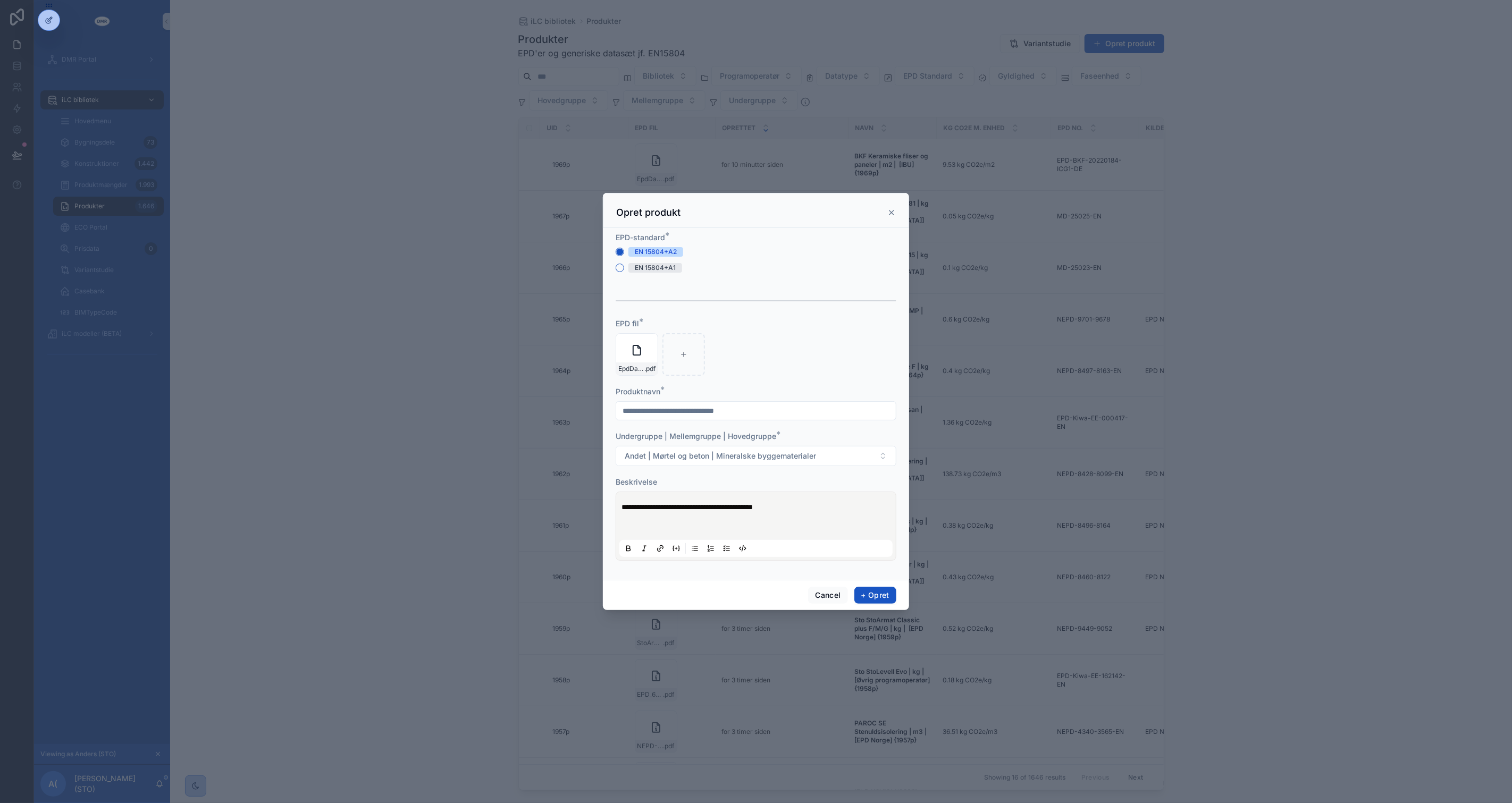
click at [762, 513] on p "scrollable content" at bounding box center [758, 518] width 273 height 11
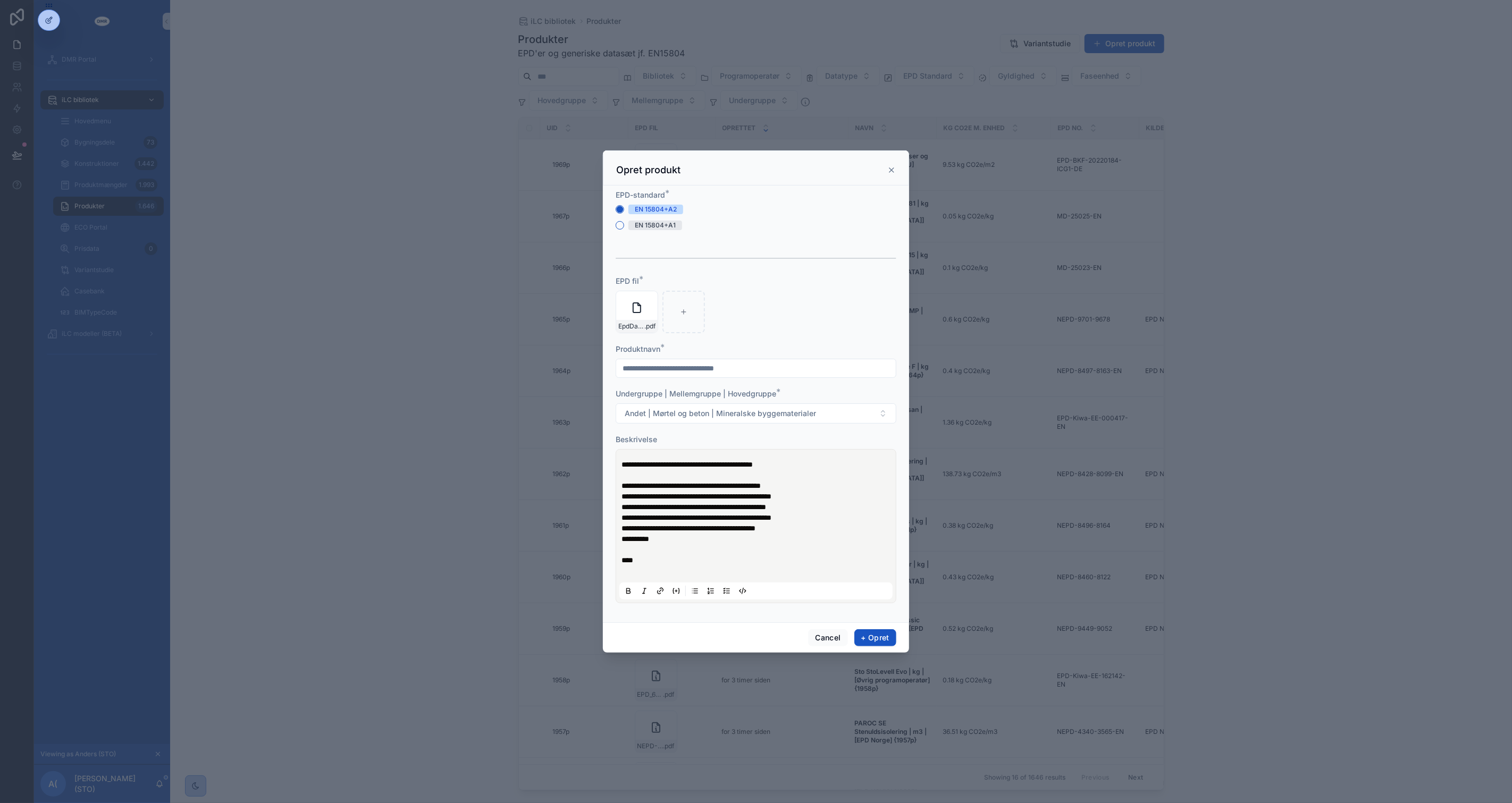
click at [764, 562] on p "***" at bounding box center [758, 561] width 273 height 11
click at [873, 636] on button "+ Opret" at bounding box center [875, 638] width 42 height 17
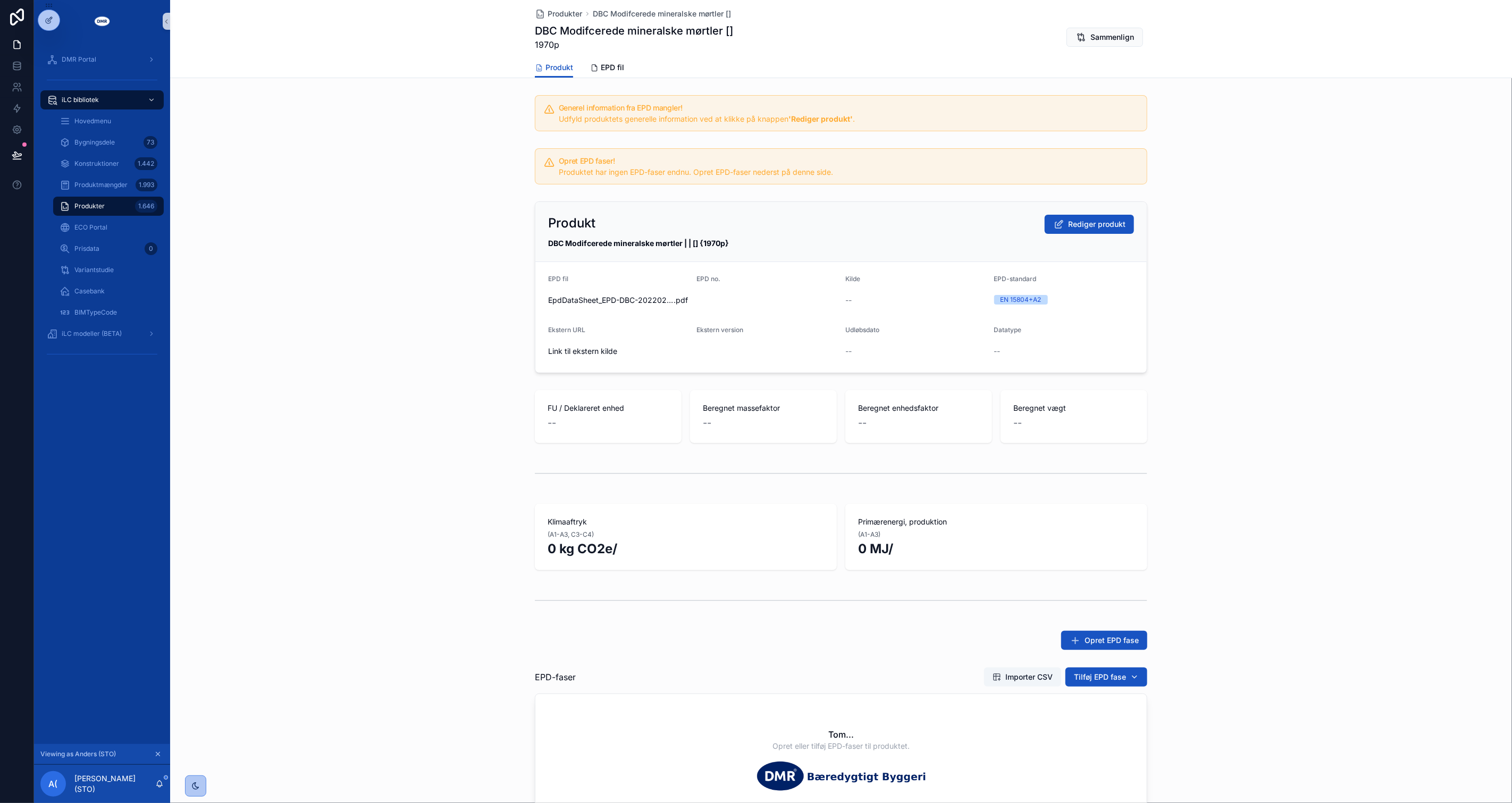
click at [466, 620] on div "Generel information fra EPD mangler! Udfyld produktets generelle information ve…" at bounding box center [841, 501] width 1342 height 819
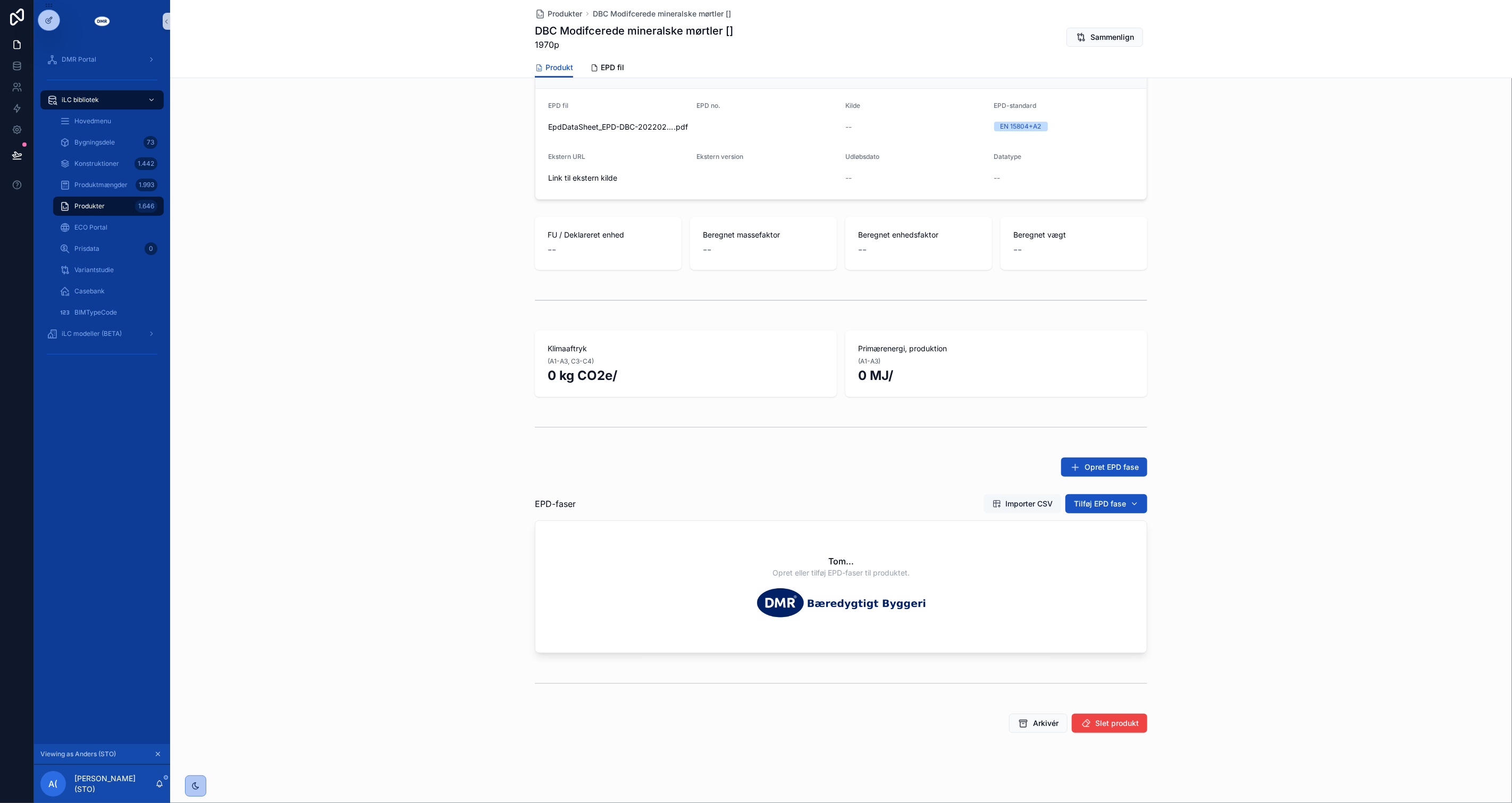
click at [993, 500] on span "Importer CSV" at bounding box center [1022, 504] width 60 height 11
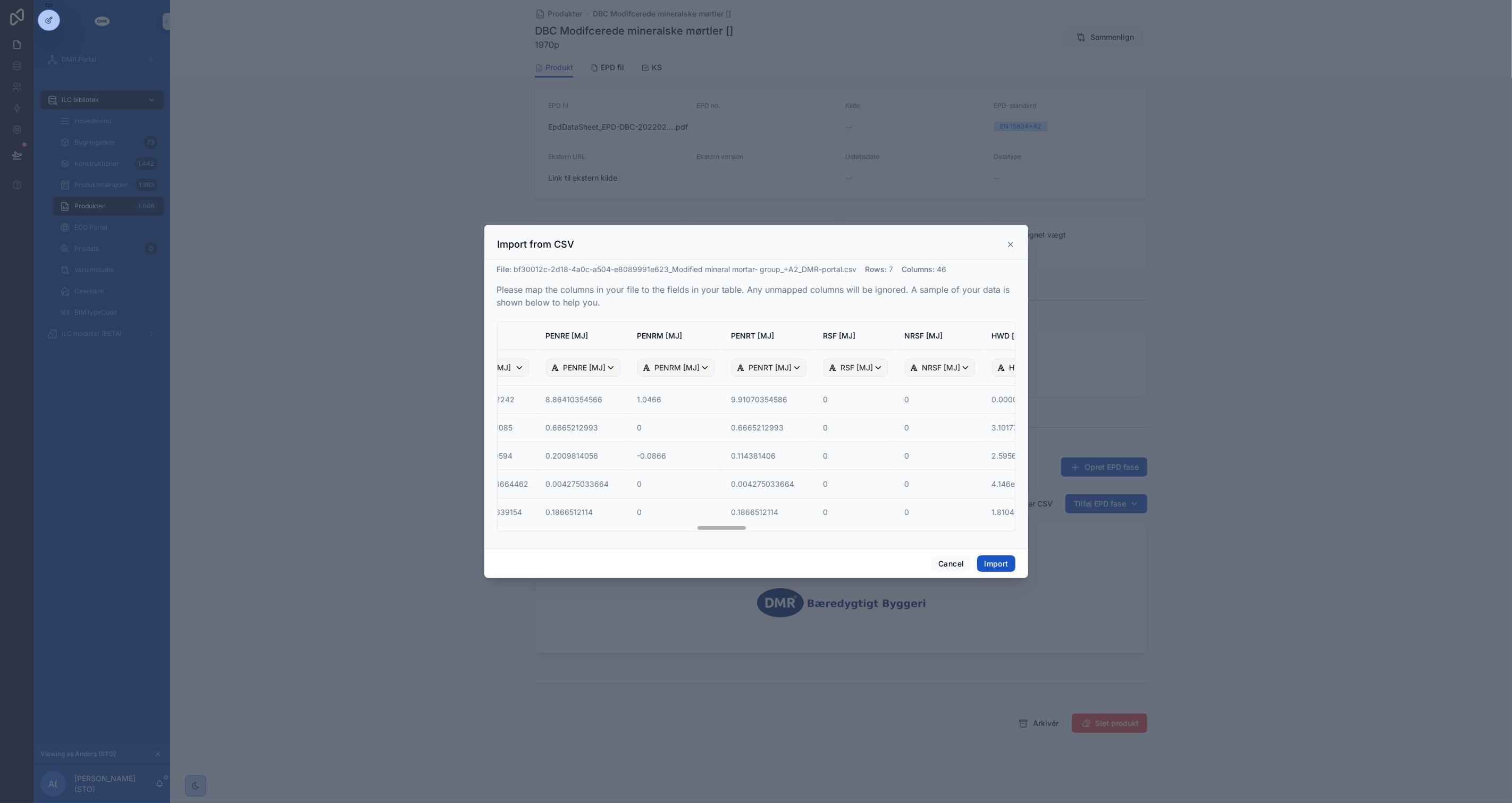
scroll to position [0, 2067]
click at [995, 566] on button "Import" at bounding box center [996, 564] width 38 height 17
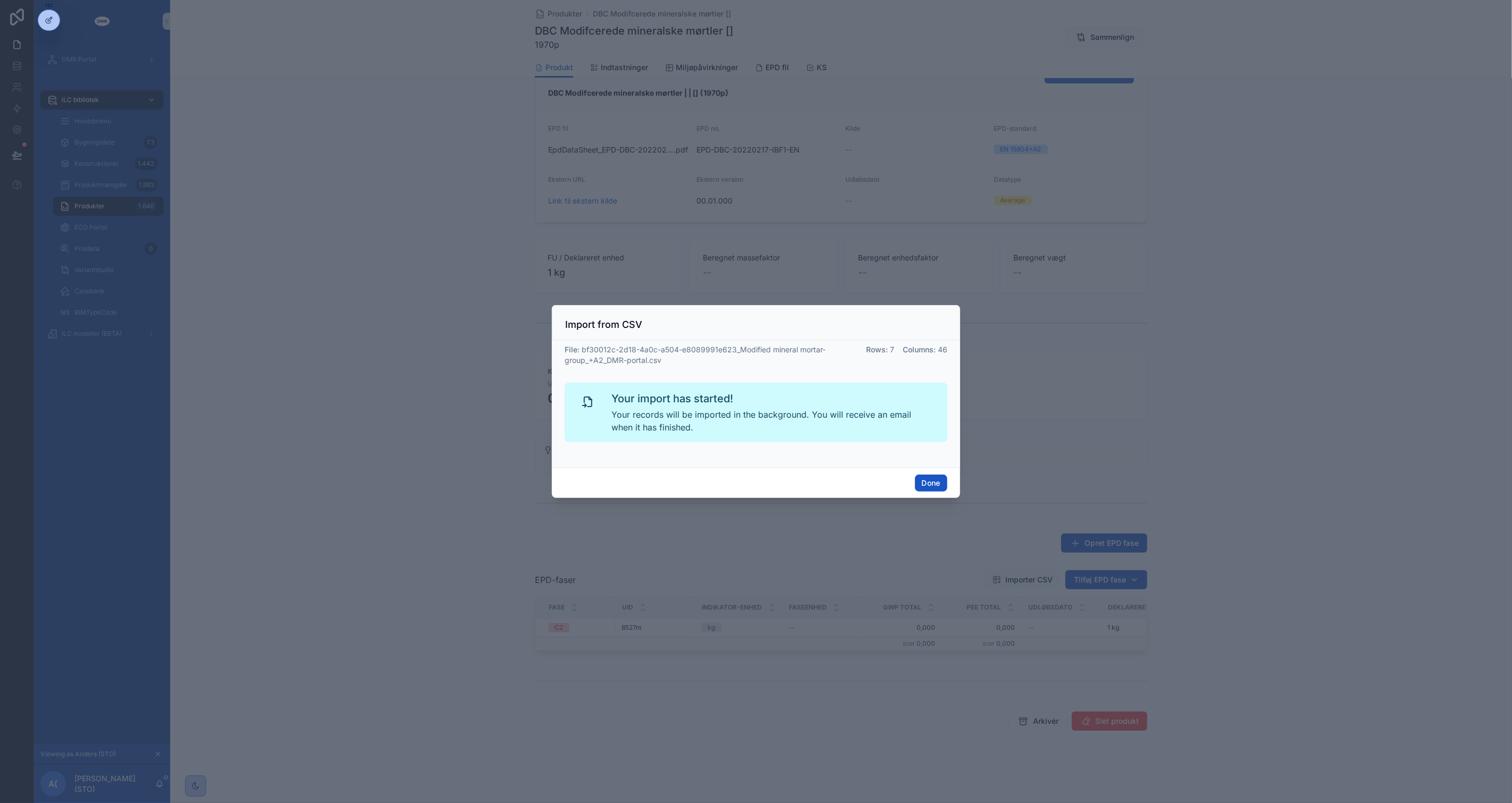
scroll to position [120, 0]
click at [929, 479] on button "Done" at bounding box center [931, 483] width 32 height 17
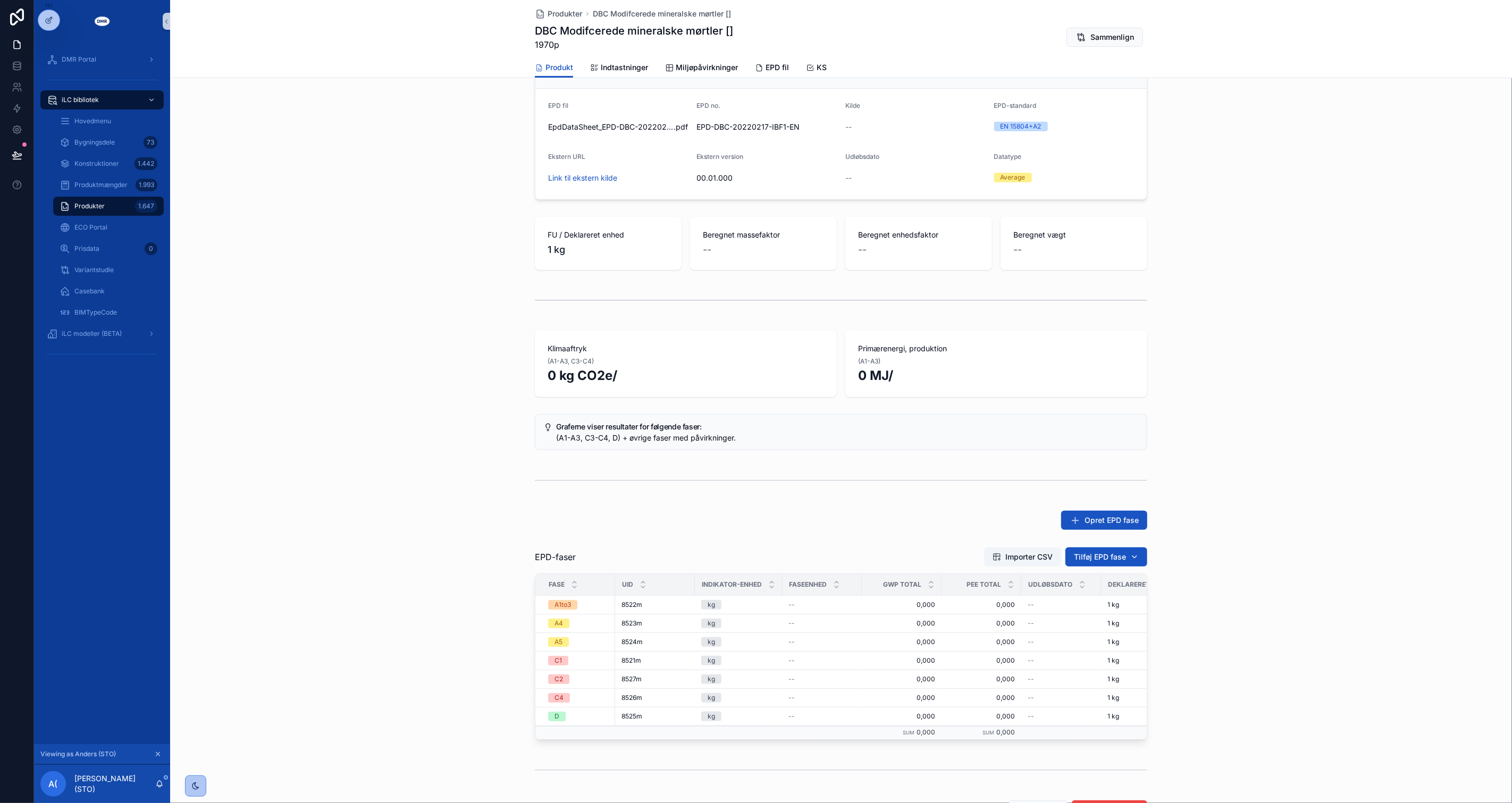
click at [937, 477] on div "scrollable content" at bounding box center [841, 480] width 612 height 27
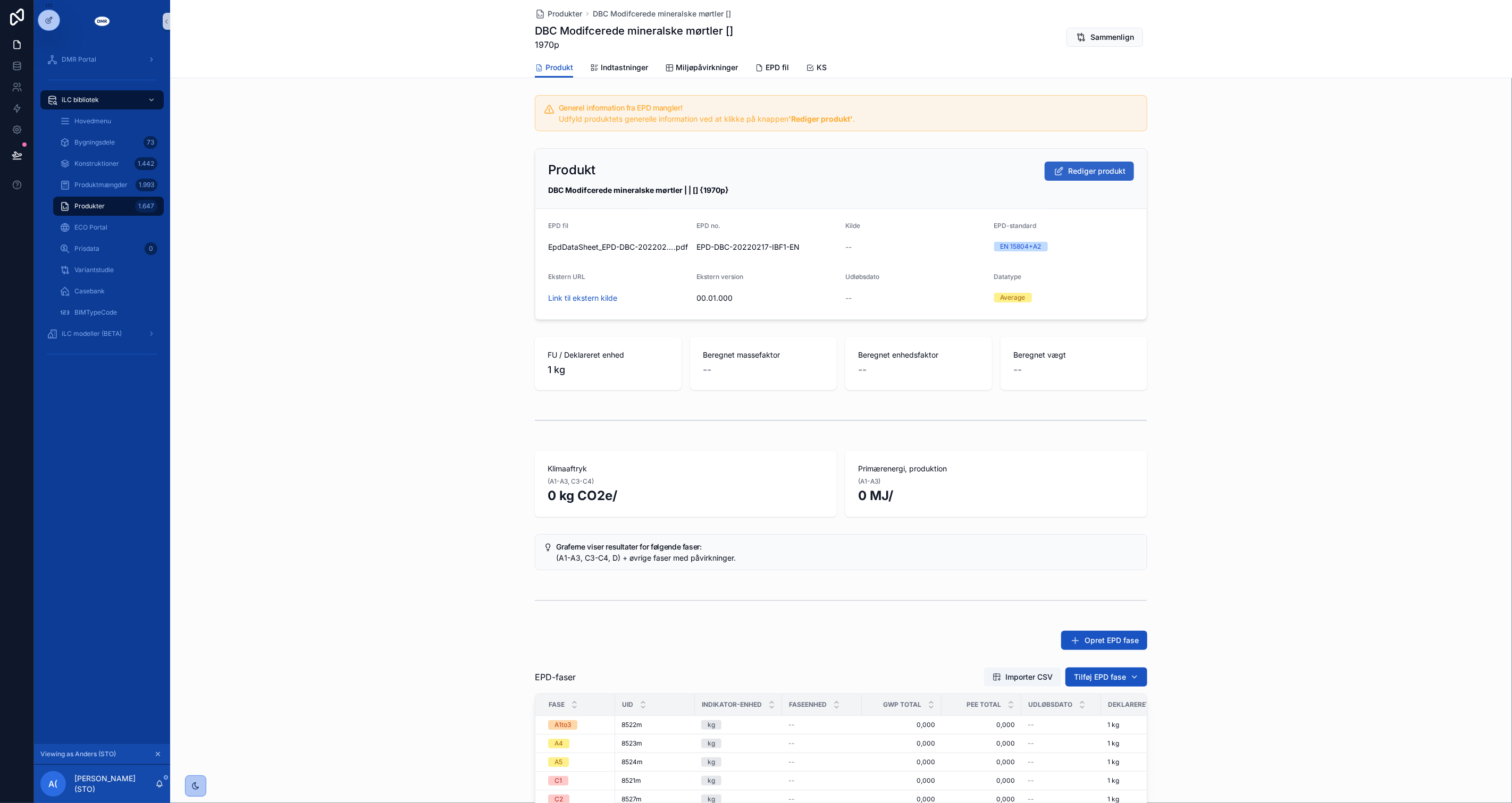
click at [1096, 174] on span "Rediger produkt" at bounding box center [1096, 171] width 58 height 11
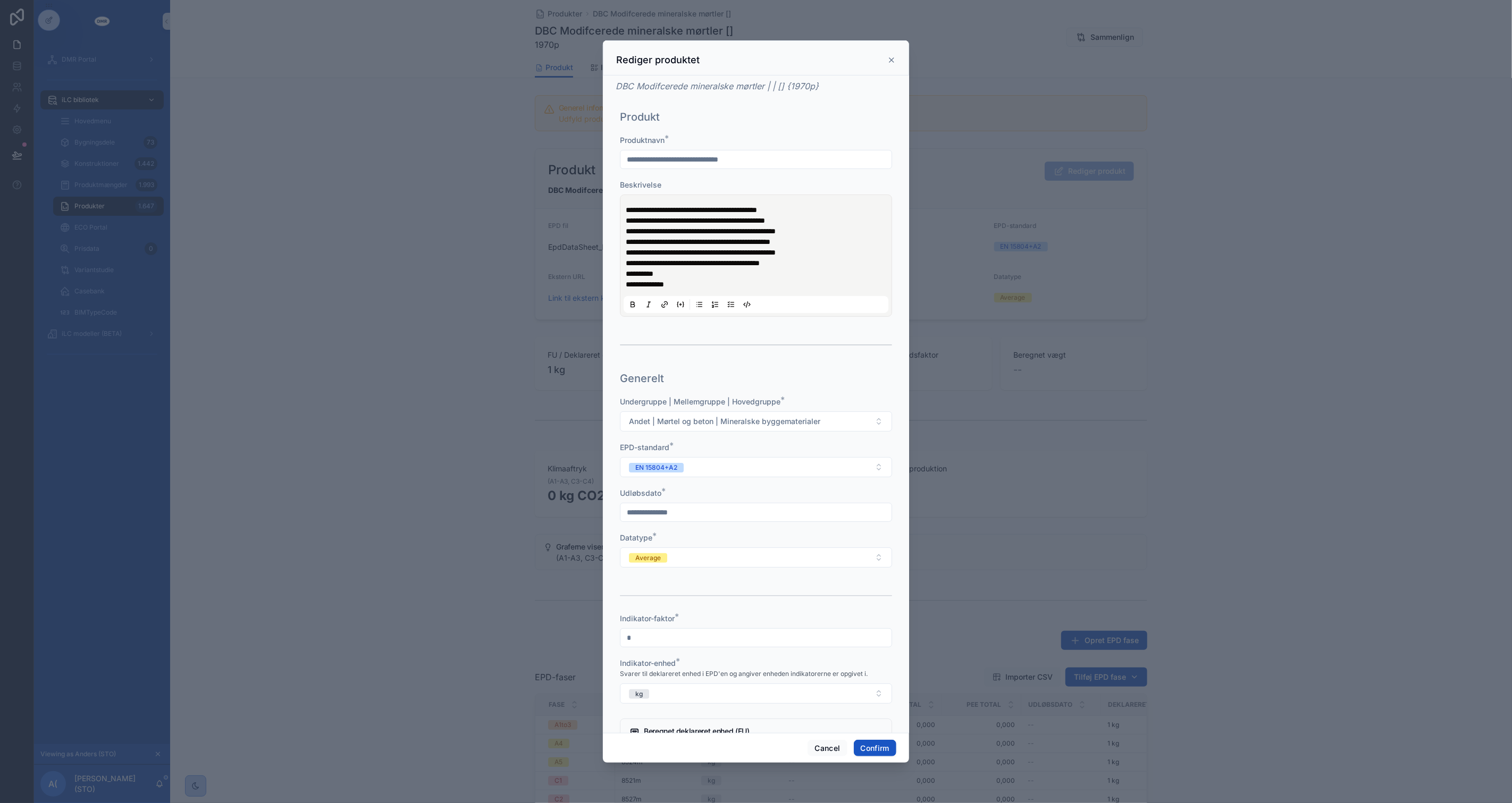
click at [694, 511] on input "text" at bounding box center [756, 512] width 271 height 15
type input "*********"
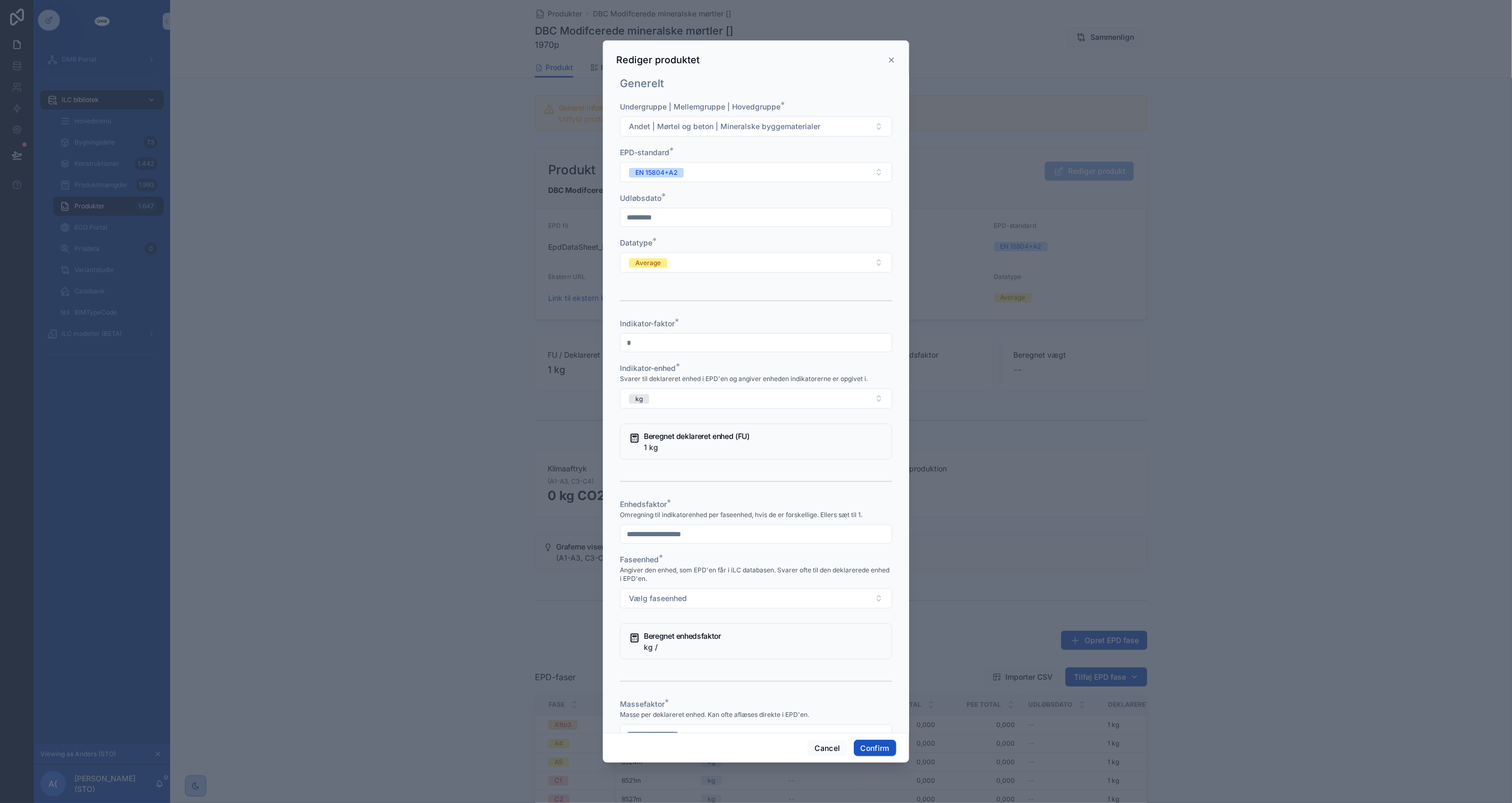
click at [674, 526] on div at bounding box center [756, 535] width 272 height 19
click at [674, 528] on input "text" at bounding box center [756, 534] width 271 height 15
type input "*"
type input "*****"
type input "*"
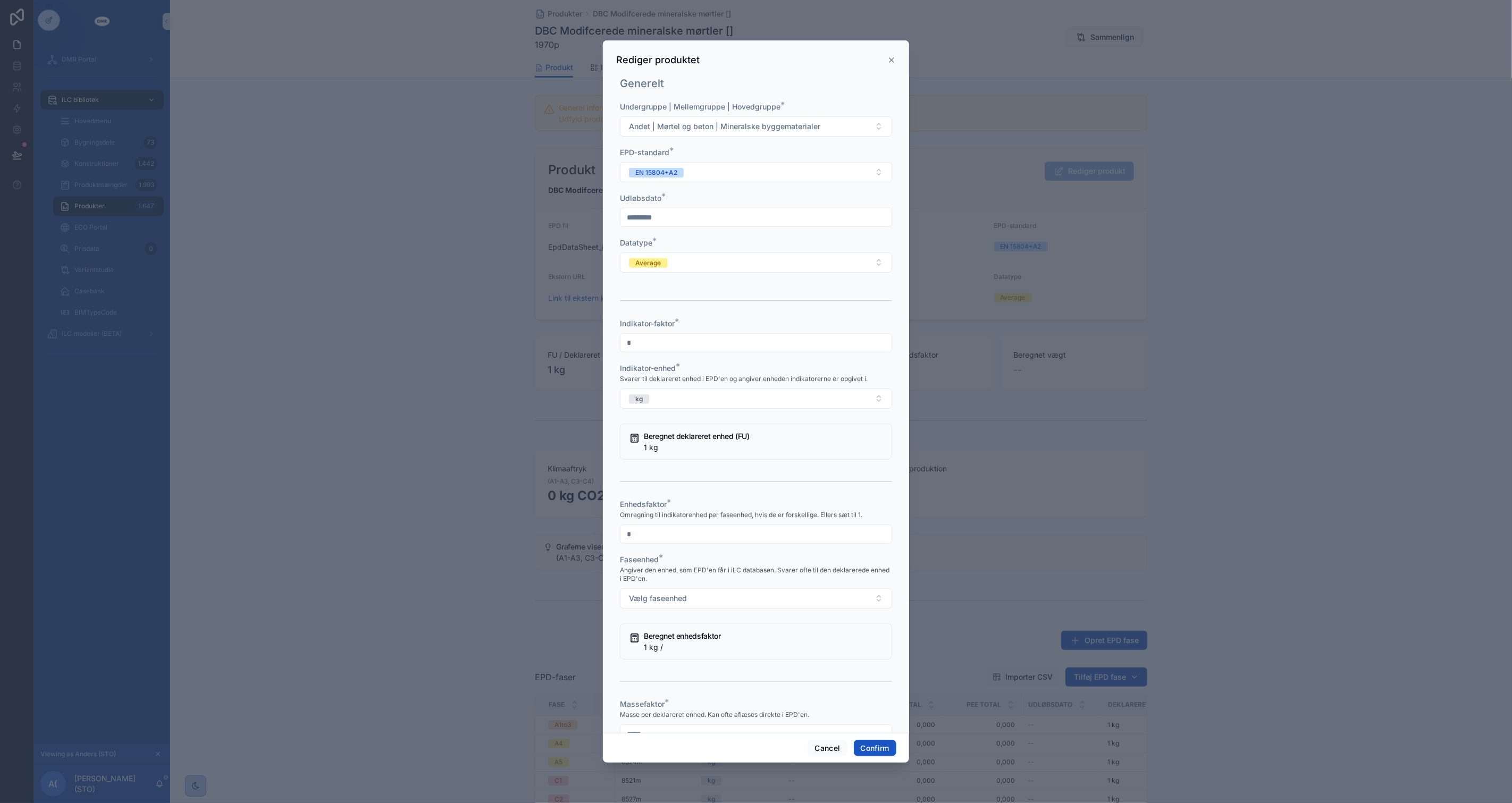
click at [620, 589] on button "Vælg faseenhed" at bounding box center [756, 598] width 272 height 20
type input "*"
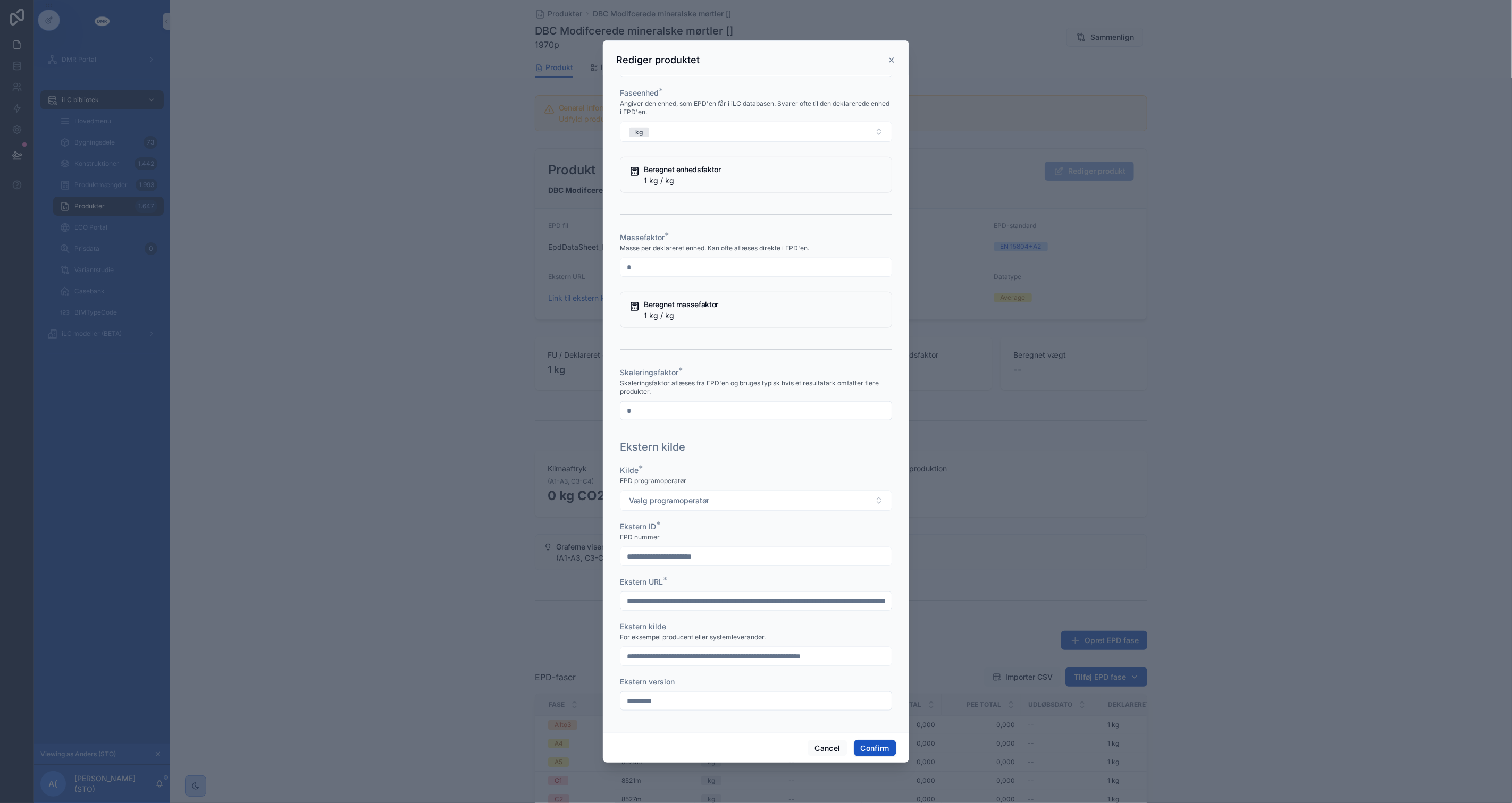
click at [620, 491] on button "Vælg programoperatør" at bounding box center [756, 501] width 272 height 20
click at [887, 750] on button "Confirm" at bounding box center [875, 748] width 43 height 17
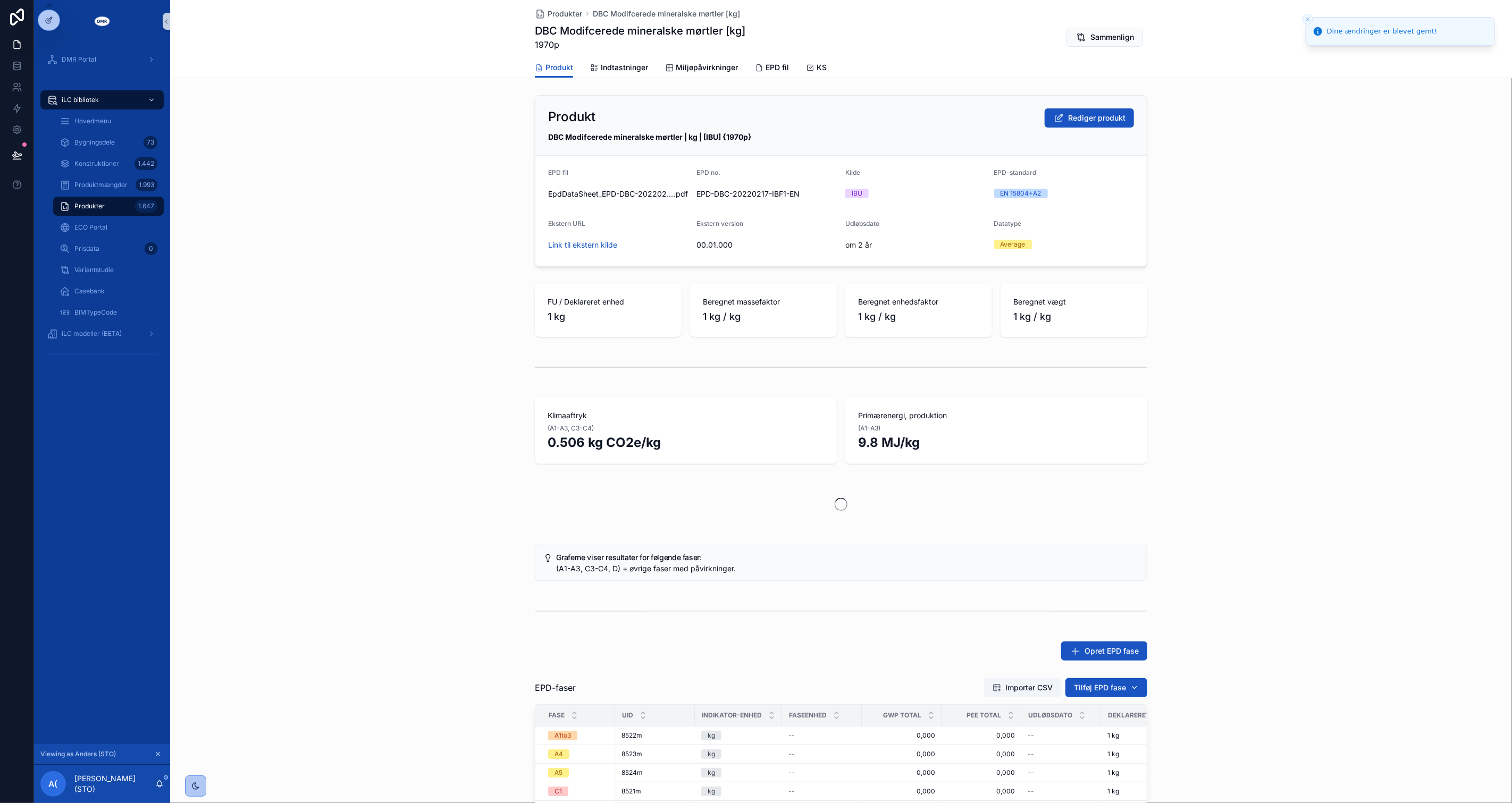
click at [476, 507] on div "scrollable content" at bounding box center [841, 504] width 1342 height 55
click at [1502, 142] on div "Produkt Rediger produkt DBC Modifcerede mineralske mørtler | kg | [IBU] {1970p}…" at bounding box center [841, 181] width 1342 height 180
